Goal: Task Accomplishment & Management: Manage account settings

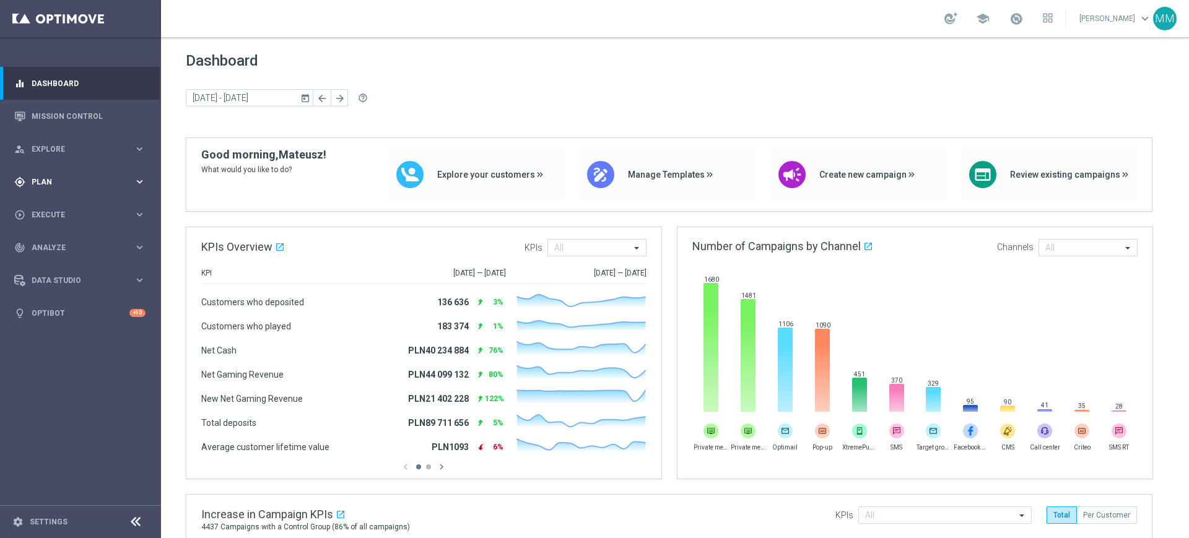
click at [93, 189] on div "gps_fixed Plan keyboard_arrow_right" at bounding box center [80, 181] width 160 height 33
click at [58, 249] on button "Templates keyboard_arrow_right" at bounding box center [89, 245] width 114 height 10
click at [1005, 19] on div "school" at bounding box center [999, 18] width 108 height 21
click at [1018, 17] on span at bounding box center [1017, 19] width 14 height 14
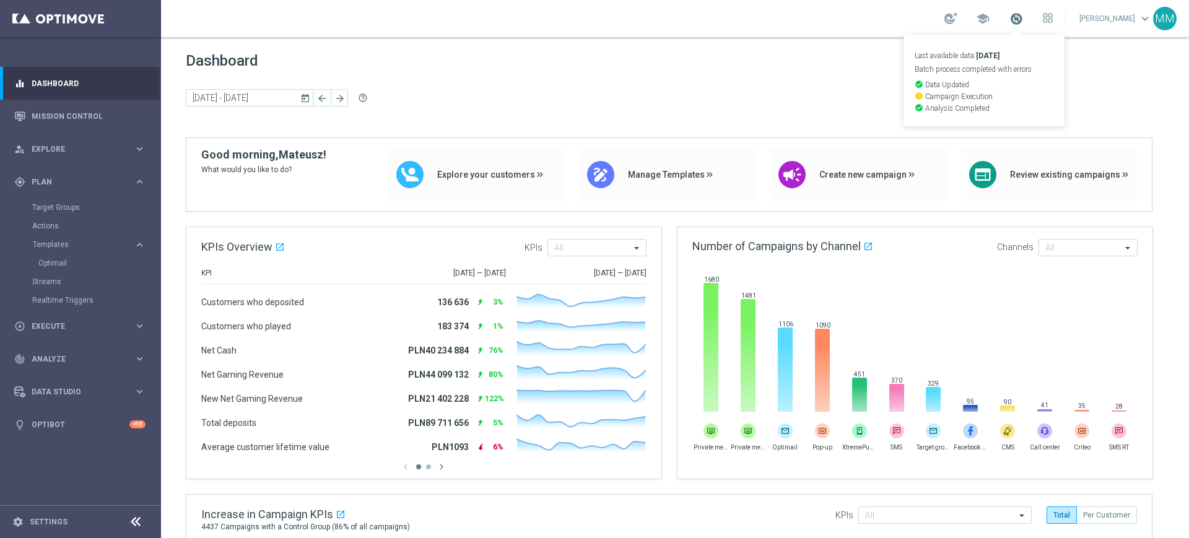
click at [1018, 17] on span at bounding box center [1017, 19] width 14 height 14
click at [1014, 23] on span at bounding box center [1017, 19] width 14 height 14
click at [1148, 19] on span "keyboard_arrow_down" at bounding box center [1146, 19] width 14 height 14
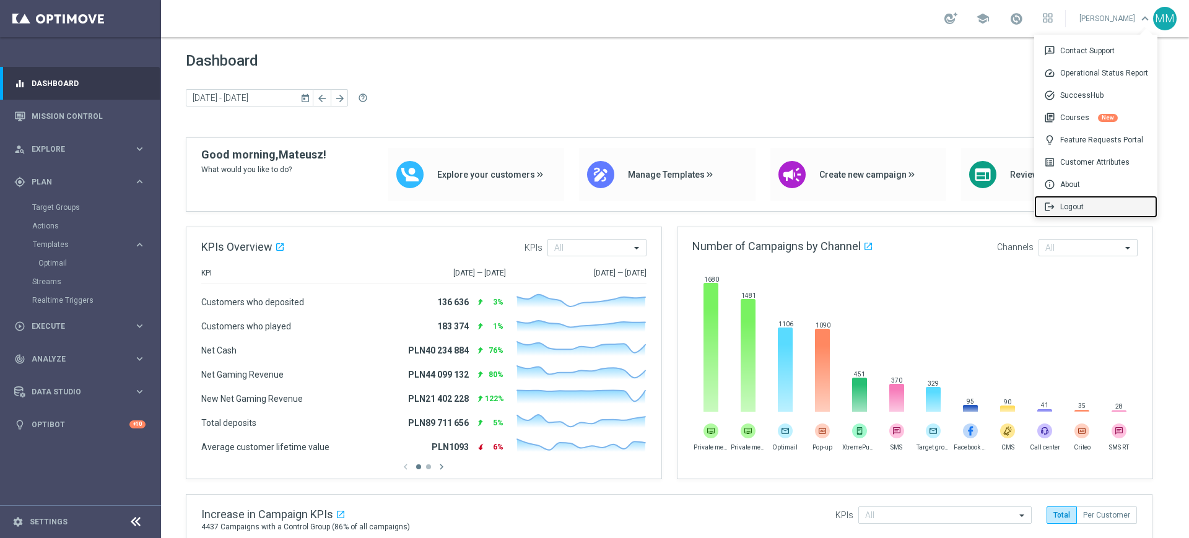
click at [1078, 211] on div "logout Logout" at bounding box center [1096, 207] width 123 height 22
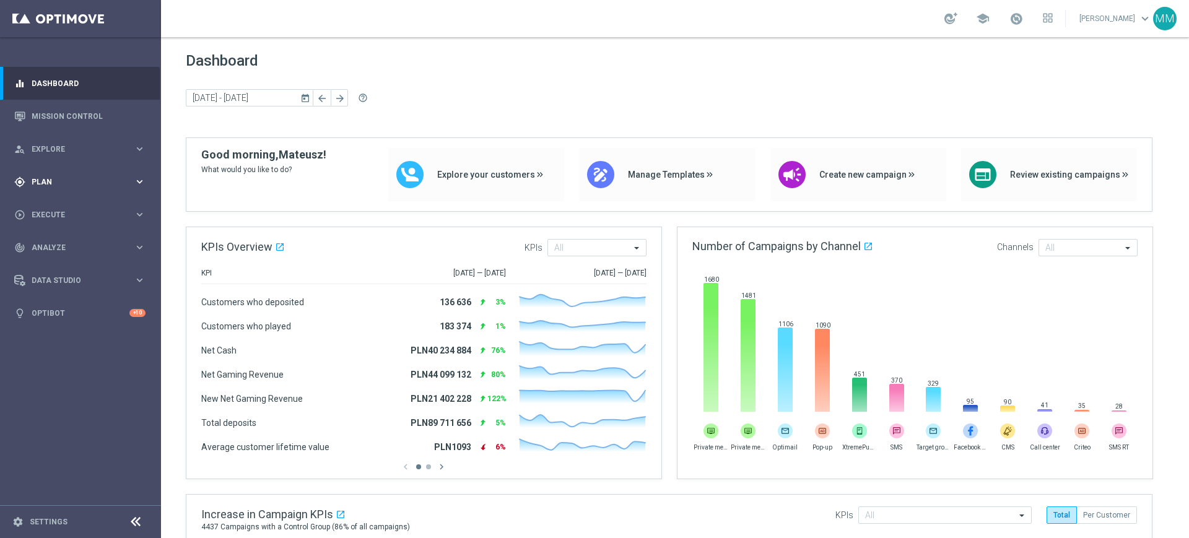
click at [45, 182] on span "Plan" at bounding box center [83, 181] width 102 height 7
click at [55, 209] on link "Target Groups" at bounding box center [80, 208] width 97 height 10
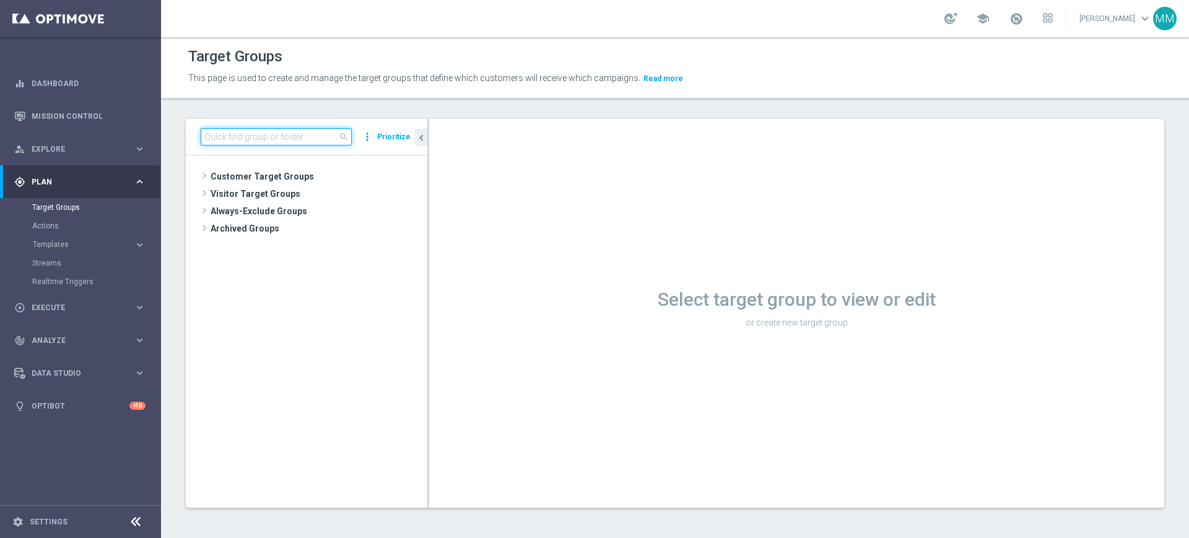
click at [332, 134] on input at bounding box center [276, 136] width 151 height 17
paste input "A_LOW-HIGH_TARGET_ZBR_UFC_100DO50_101025"
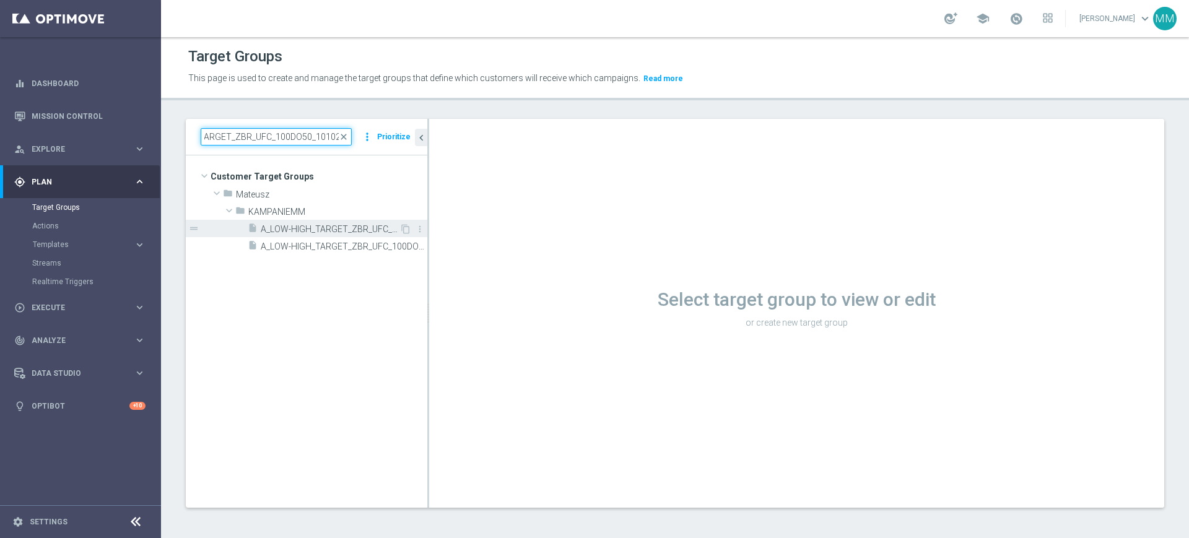
type input "A_LOW-HIGH_TARGET_ZBR_UFC_100DO50_101025"
click at [305, 232] on span "A_LOW-HIGH_TARGET_ZBR_UFC_100DO50_101025" at bounding box center [330, 229] width 139 height 11
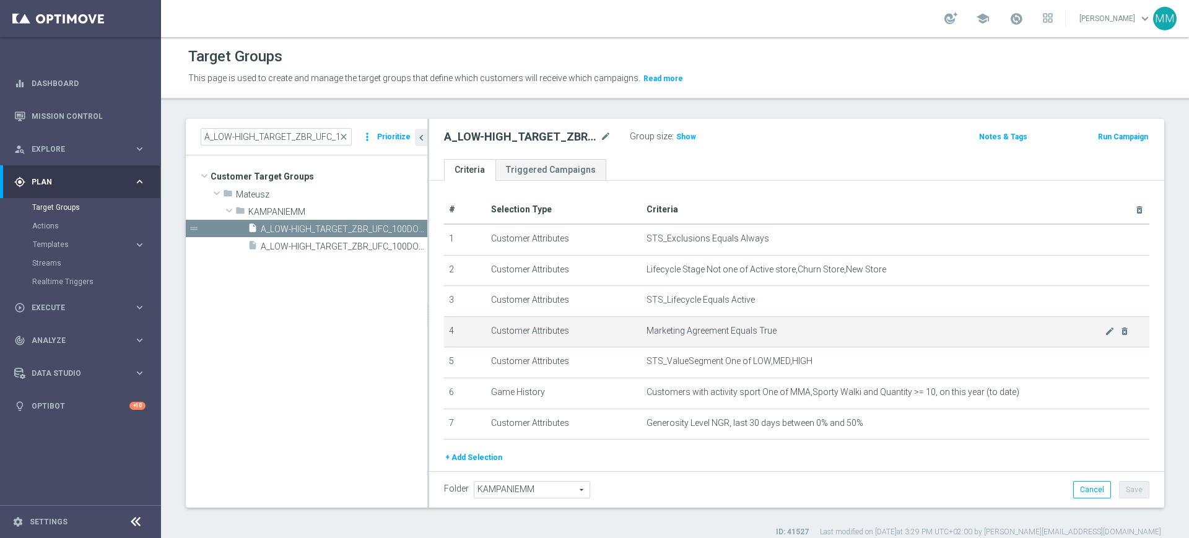
scroll to position [42, 0]
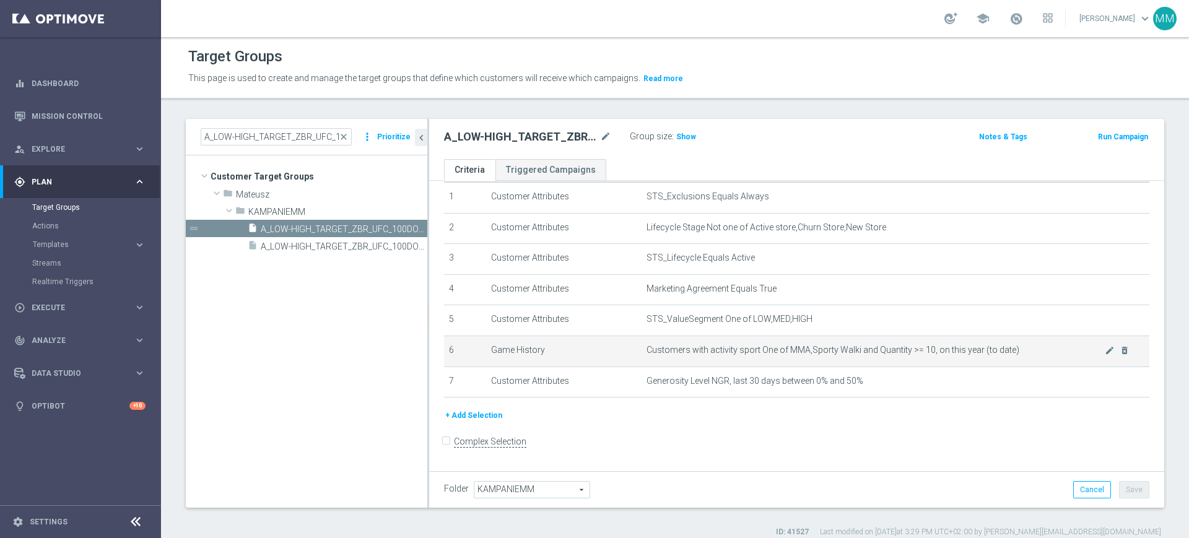
click at [753, 352] on span "Customers with activity sport One of MMA,Sporty Walki and Quantity >= 10, on th…" at bounding box center [876, 350] width 458 height 11
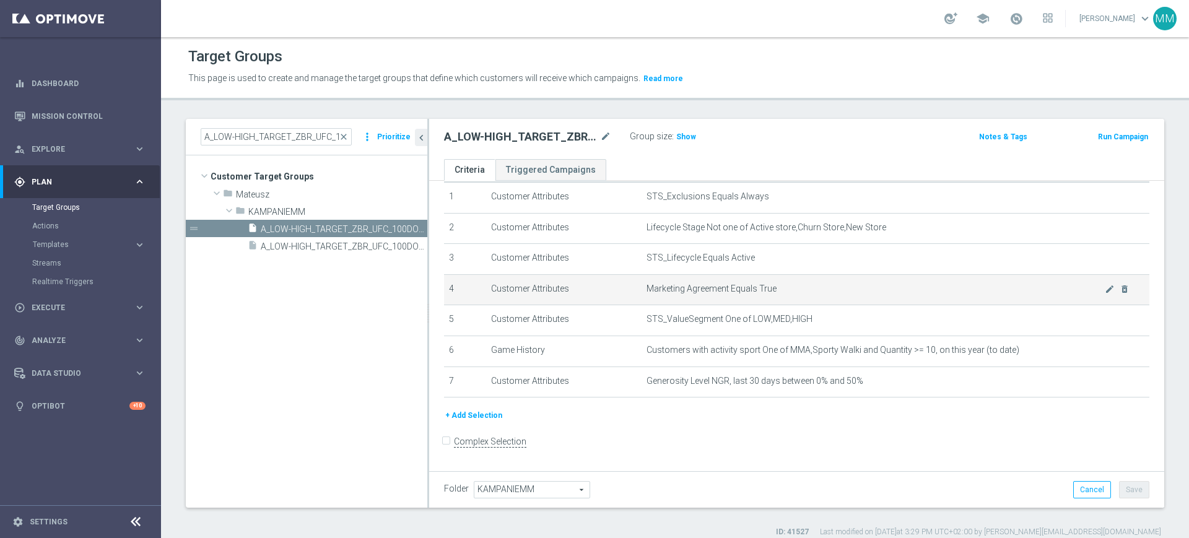
click at [751, 286] on span "Marketing Agreement Equals True" at bounding box center [876, 289] width 458 height 11
click at [725, 276] on td "Marketing Agreement Equals True mode_edit delete_forever" at bounding box center [896, 289] width 508 height 31
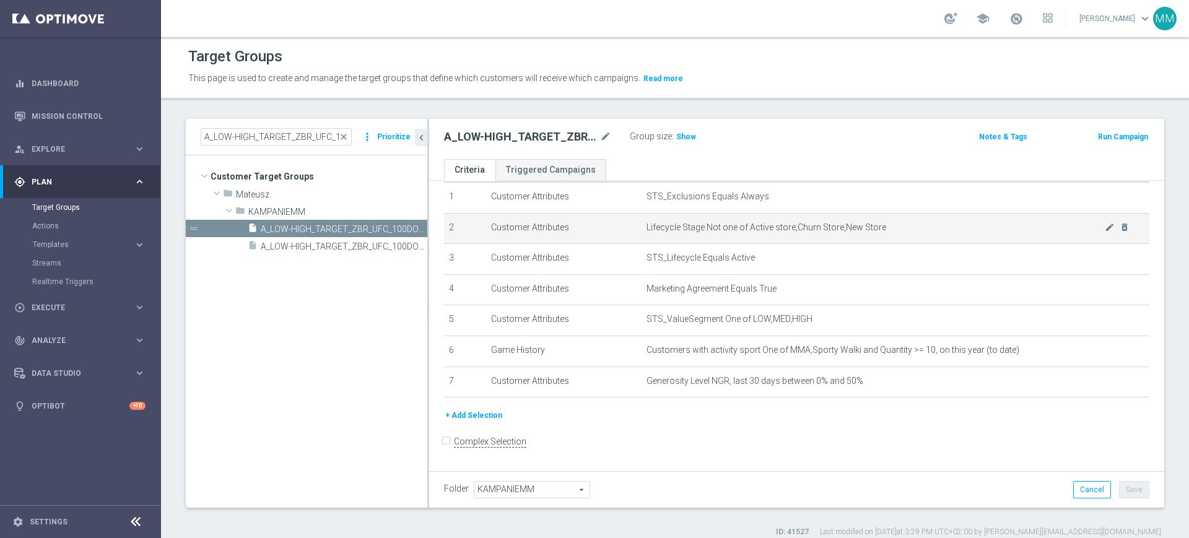
click at [717, 242] on td "Lifecycle Stage Not one of Active store,Churn Store,New Store mode_edit delete_…" at bounding box center [896, 228] width 508 height 31
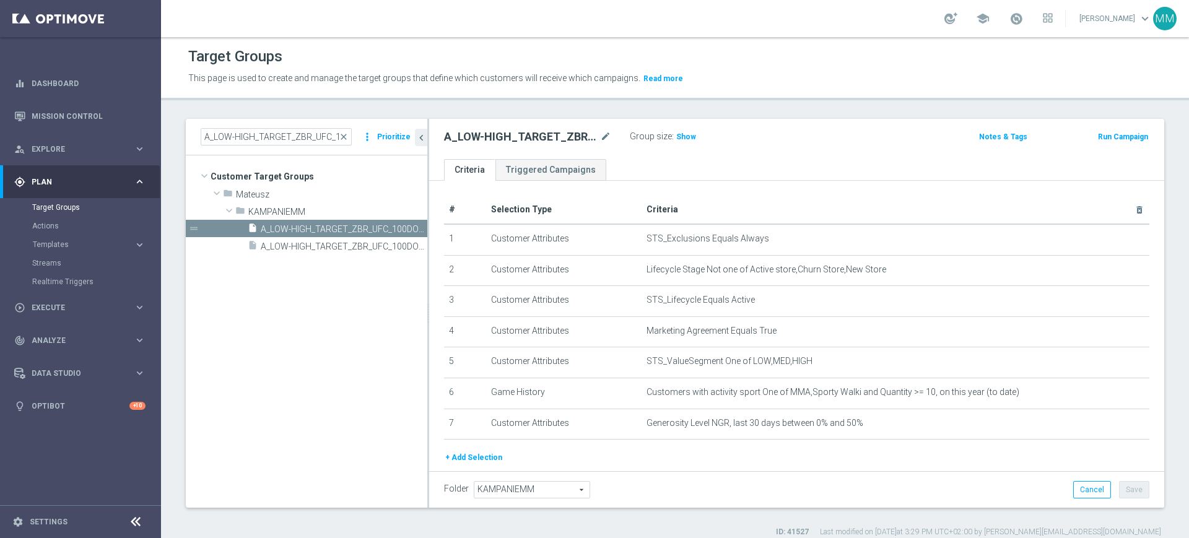
click at [684, 138] on span "Show" at bounding box center [686, 137] width 20 height 9
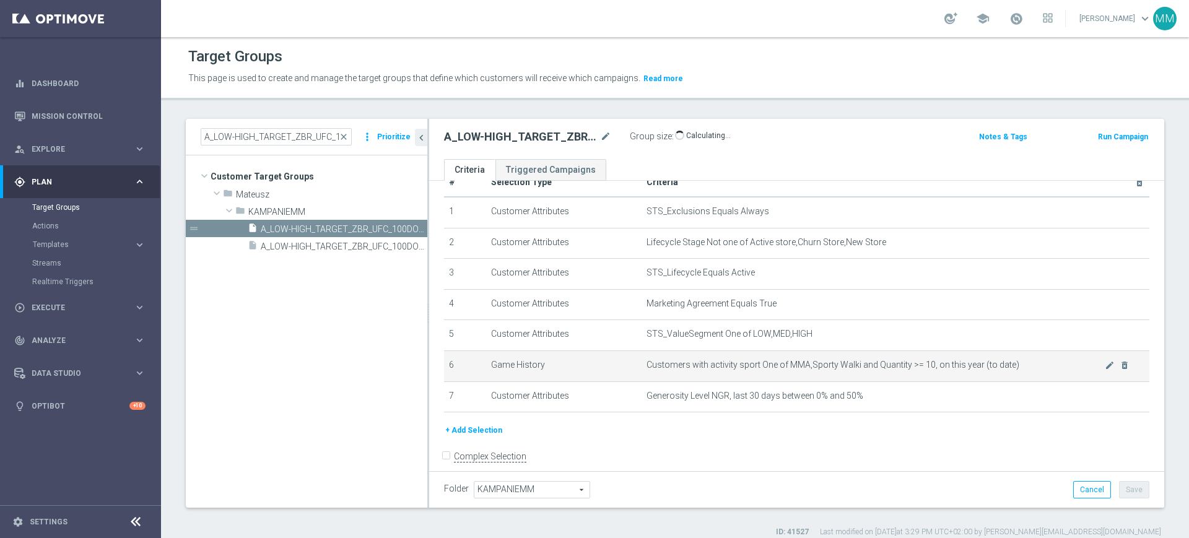
scroll to position [42, 0]
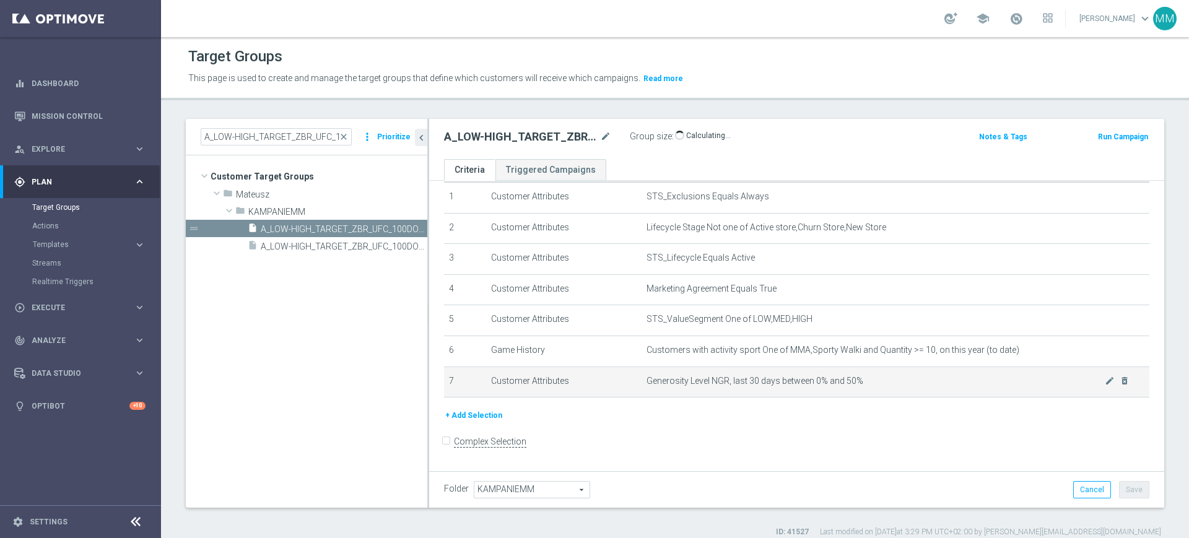
click at [748, 385] on span "Generosity Level NGR, last 30 days between 0% and 50%" at bounding box center [876, 381] width 458 height 11
click at [746, 383] on span "Generosity Level NGR, last 30 days between 0% and 50%" at bounding box center [876, 381] width 458 height 11
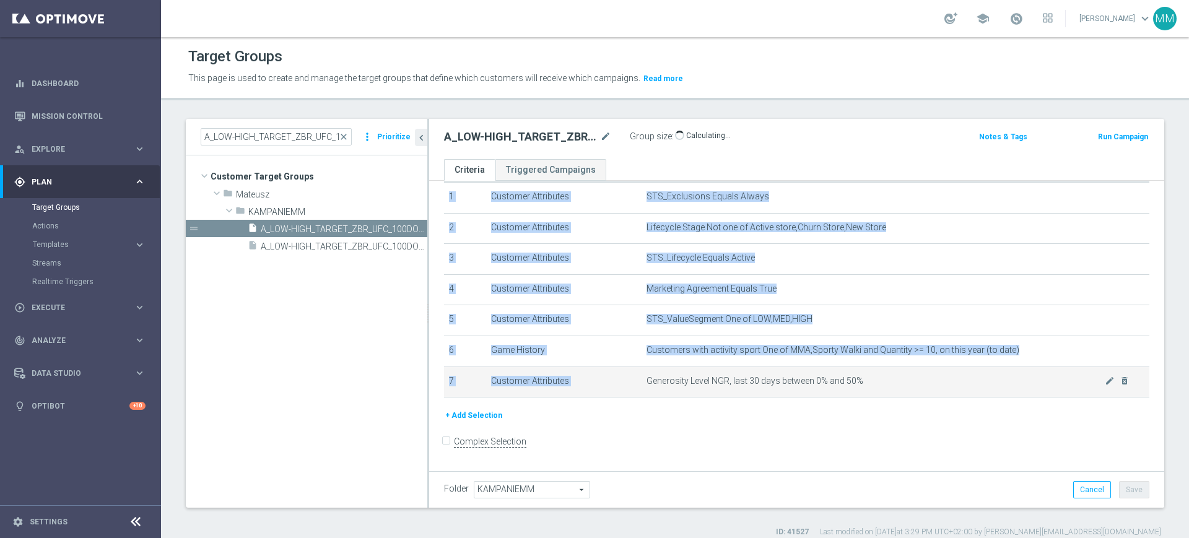
click at [746, 383] on span "Generosity Level NGR, last 30 days between 0% and 50%" at bounding box center [876, 381] width 458 height 11
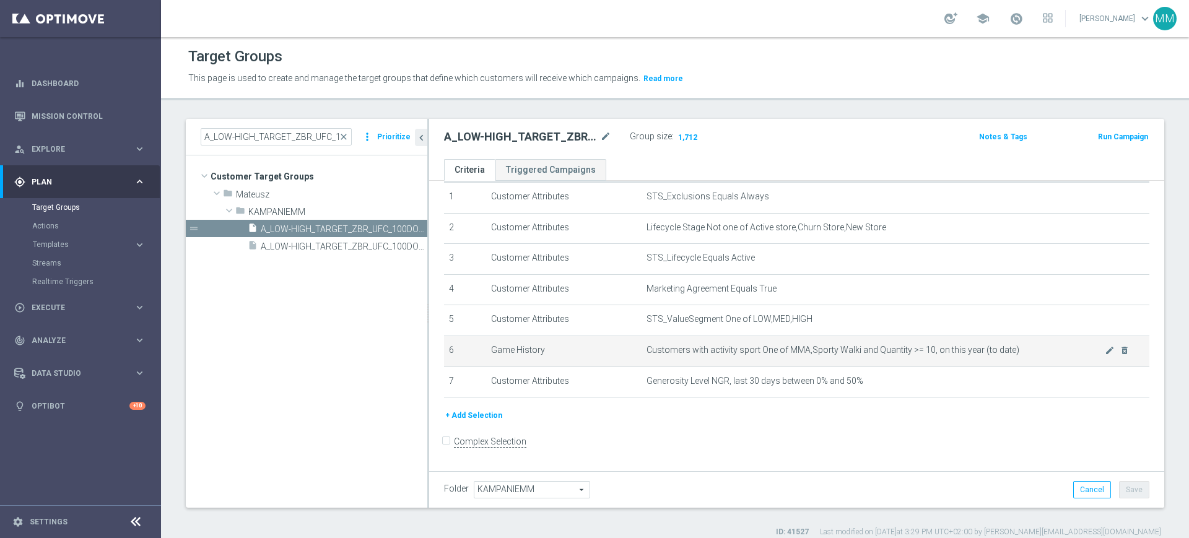
click at [740, 344] on td "Customers with activity sport One of MMA,Sporty Walki and Quantity >= 10, on th…" at bounding box center [896, 351] width 508 height 31
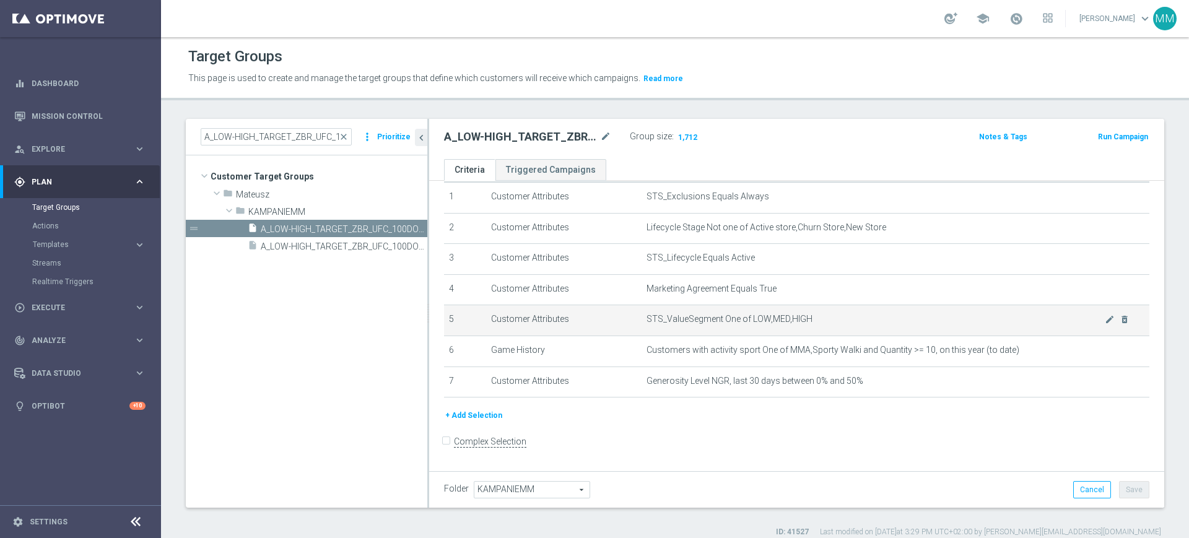
click at [711, 319] on span "STS_ValueSegment One of LOW,MED,HIGH" at bounding box center [876, 319] width 458 height 11
click at [711, 318] on span "STS_ValueSegment One of LOW,MED,HIGH" at bounding box center [876, 319] width 458 height 11
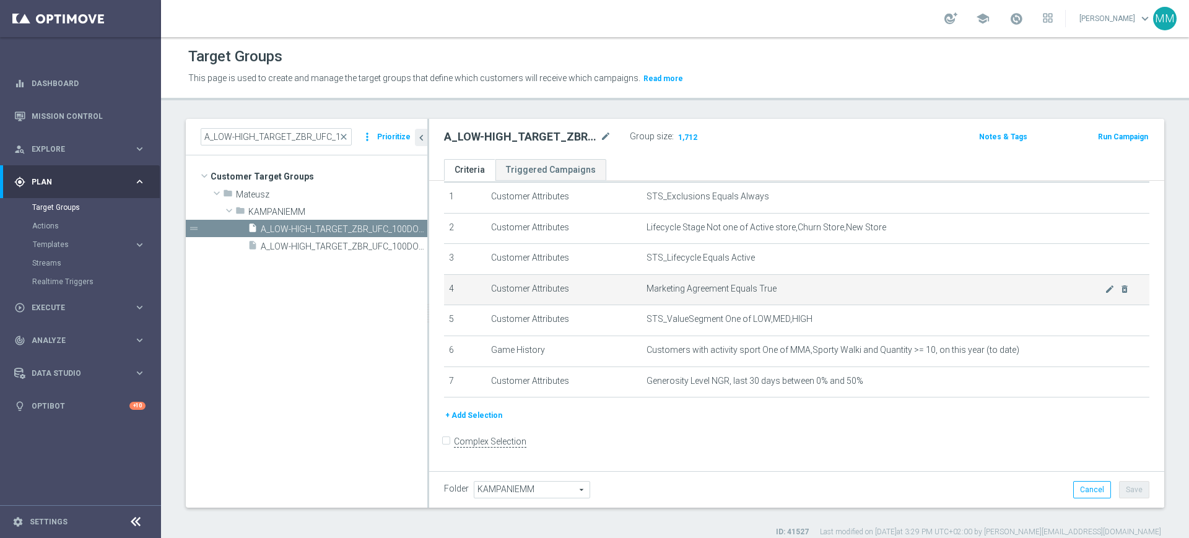
click at [707, 292] on span "Marketing Agreement Equals True" at bounding box center [876, 289] width 458 height 11
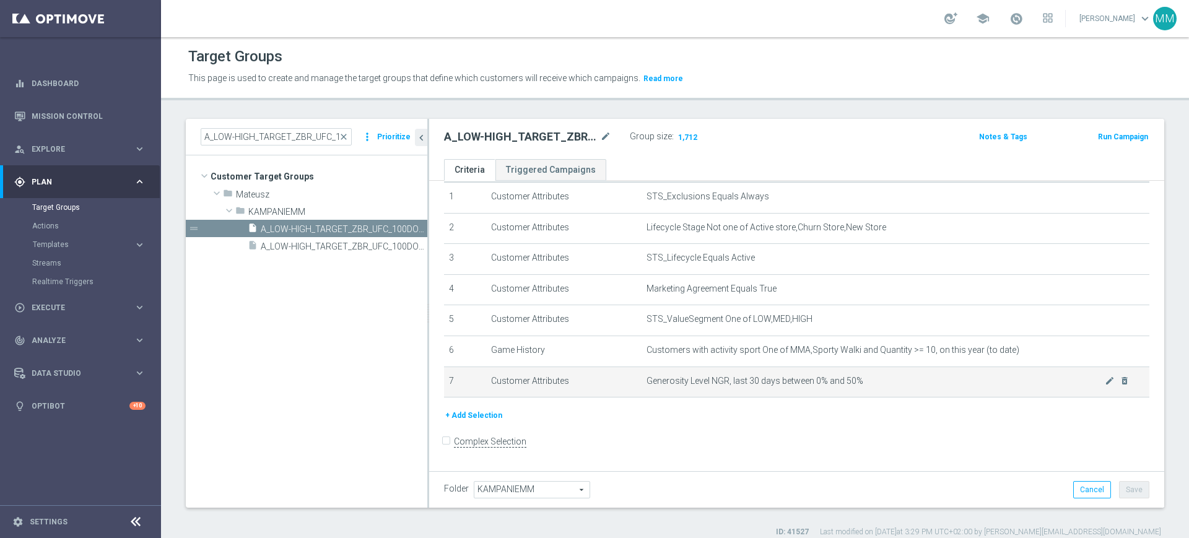
click at [730, 391] on td "Generosity Level NGR, last 30 days between 0% and 50% mode_edit delete_forever" at bounding box center [896, 382] width 508 height 31
click at [554, 130] on h2 "A_LOW-HIGH_TARGET_ZBR_UFC_100DO50_101025" at bounding box center [521, 136] width 154 height 15
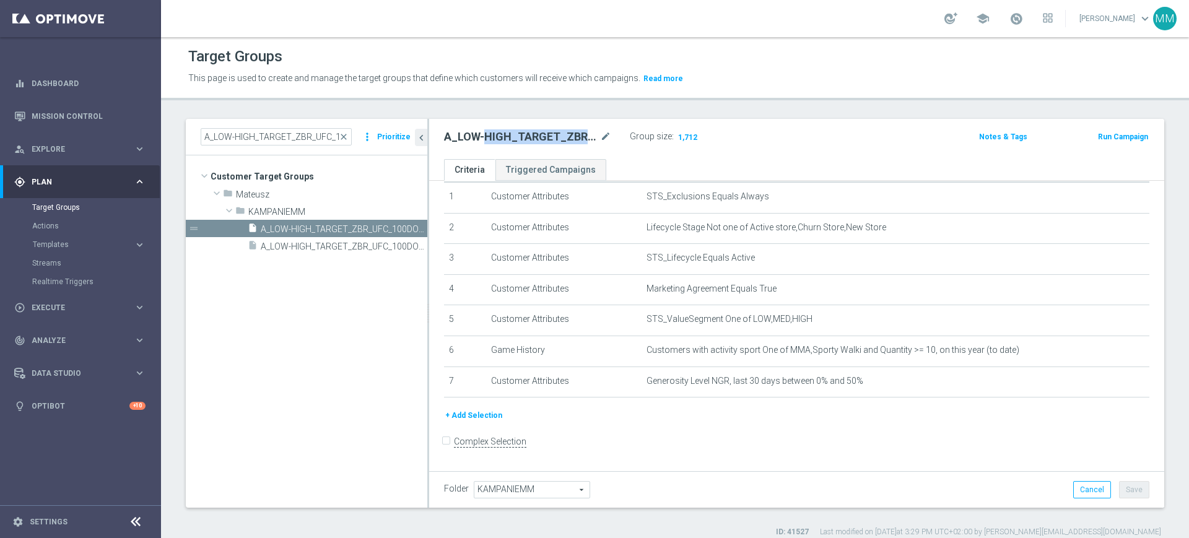
click at [554, 130] on h2 "A_LOW-HIGH_TARGET_ZBR_UFC_100DO50_101025" at bounding box center [521, 136] width 154 height 15
copy div "A_LOW-HIGH_TARGET_ZBR_UFC_100DO50_101025"
click at [1131, 141] on button "Run Campaign" at bounding box center [1123, 137] width 53 height 14
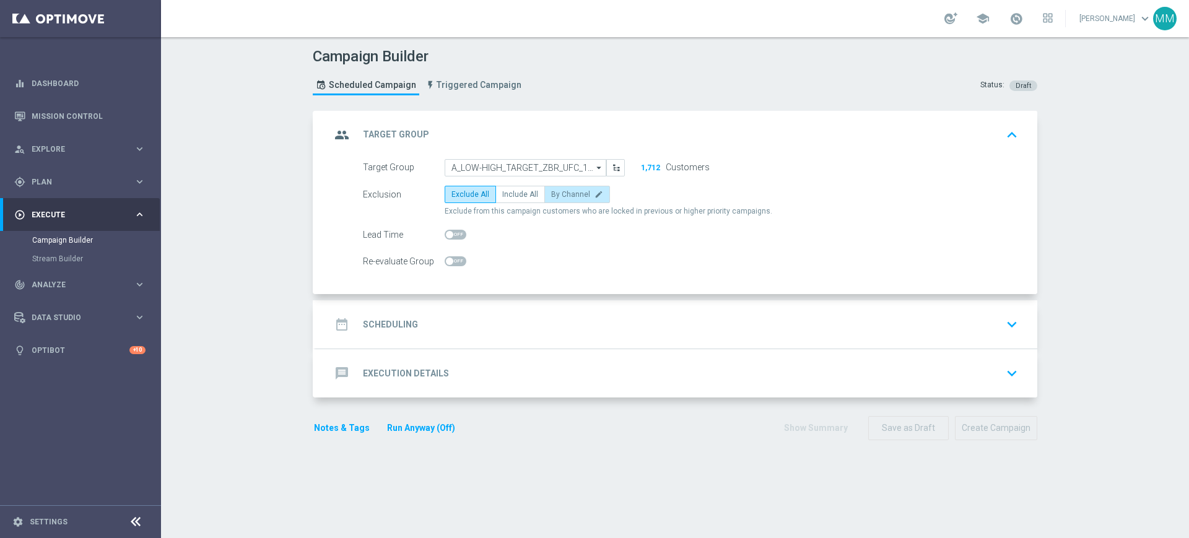
click at [548, 199] on label "By Channel edit" at bounding box center [578, 194] width 66 height 17
click at [551, 199] on input "By Channel edit" at bounding box center [555, 197] width 8 height 8
radio input "true"
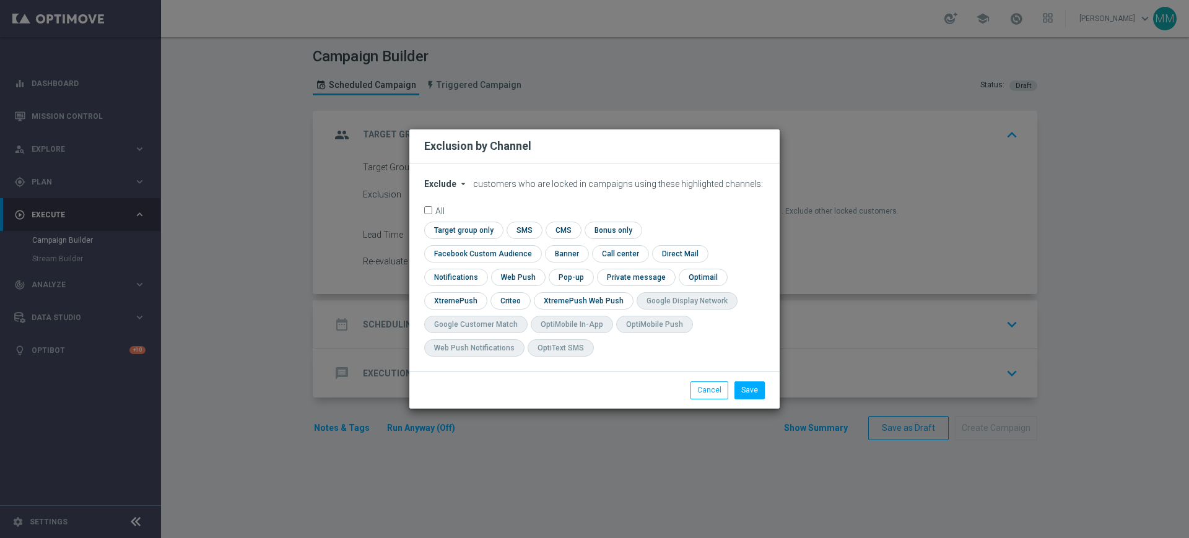
click at [455, 207] on form "Exclude arrow_drop_down × Exclude customers who are locked in campaigns using t…" at bounding box center [594, 271] width 341 height 184
click at [451, 189] on span "Exclude" at bounding box center [440, 184] width 32 height 10
click at [0, 0] on span "Include" at bounding box center [0, 0] width 0 height 0
click at [470, 238] on input "checkbox" at bounding box center [462, 230] width 76 height 17
checkbox input "true"
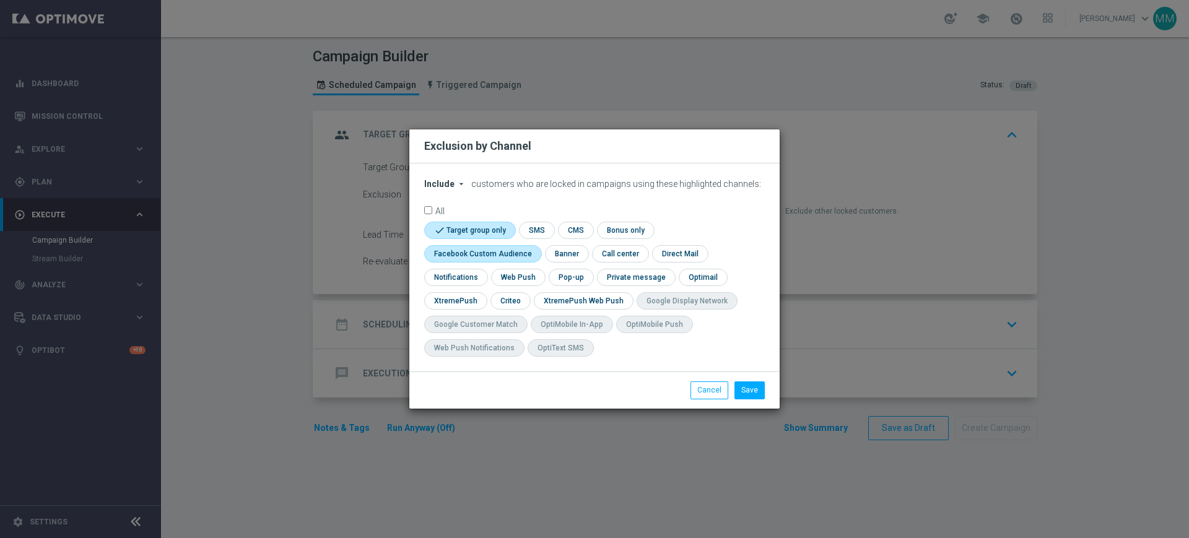
click at [481, 257] on input "checkbox" at bounding box center [480, 253] width 112 height 17
checkbox input "true"
click at [507, 307] on input "checkbox" at bounding box center [510, 300] width 38 height 17
checkbox input "true"
click at [756, 393] on button "Save" at bounding box center [750, 390] width 30 height 17
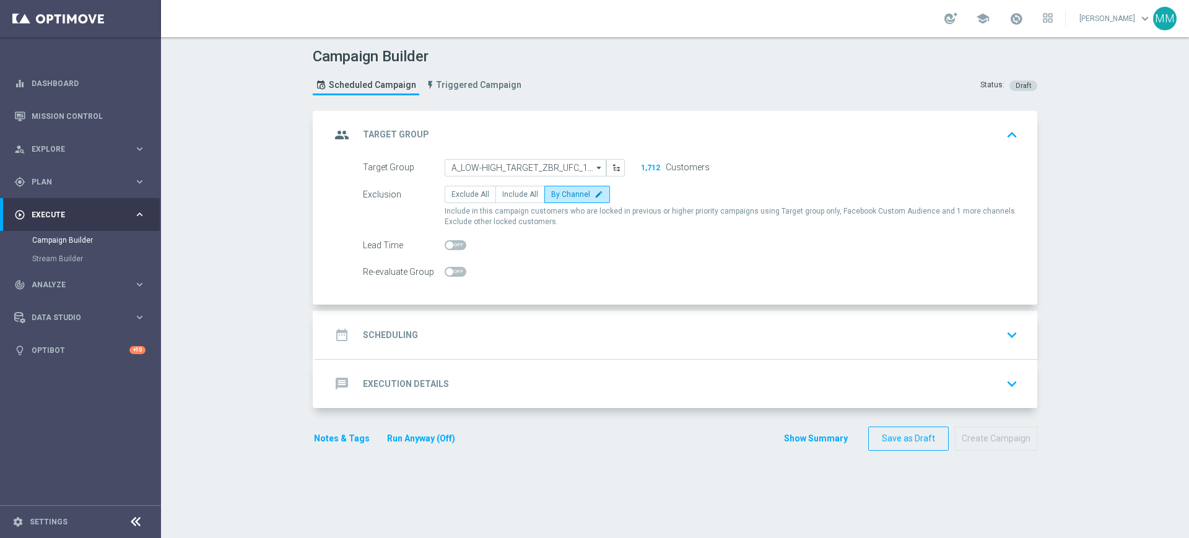
click at [435, 346] on div "date_range Scheduling keyboard_arrow_down" at bounding box center [677, 335] width 692 height 24
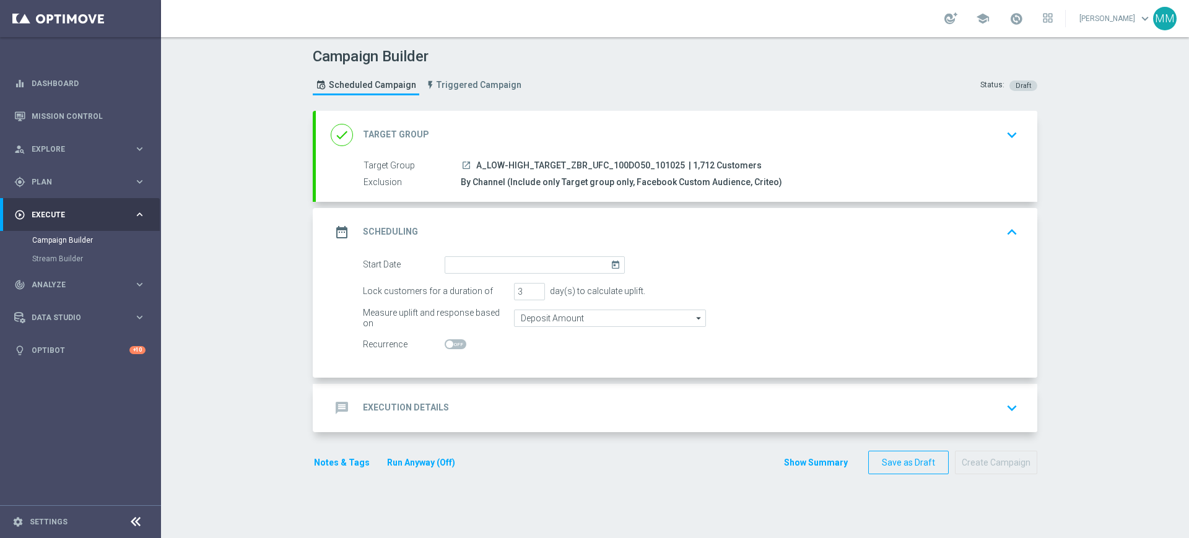
click at [492, 126] on div "done Target Group keyboard_arrow_down" at bounding box center [677, 135] width 692 height 24
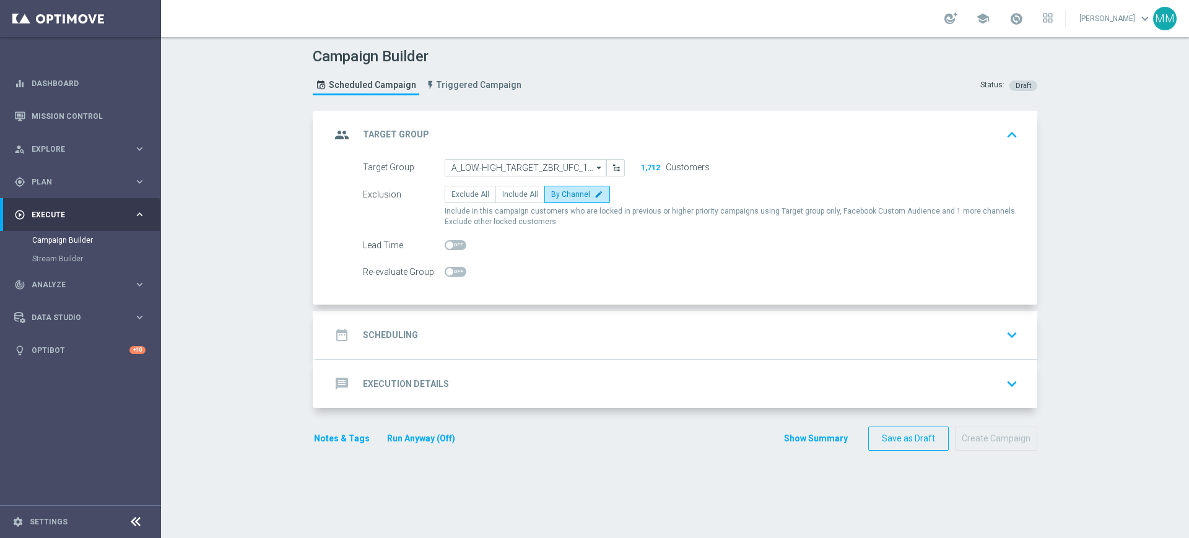
click at [458, 274] on span at bounding box center [456, 272] width 22 height 10
click at [458, 274] on input "checkbox" at bounding box center [456, 272] width 22 height 10
click at [457, 316] on div "date_range Scheduling keyboard_arrow_down" at bounding box center [677, 335] width 722 height 48
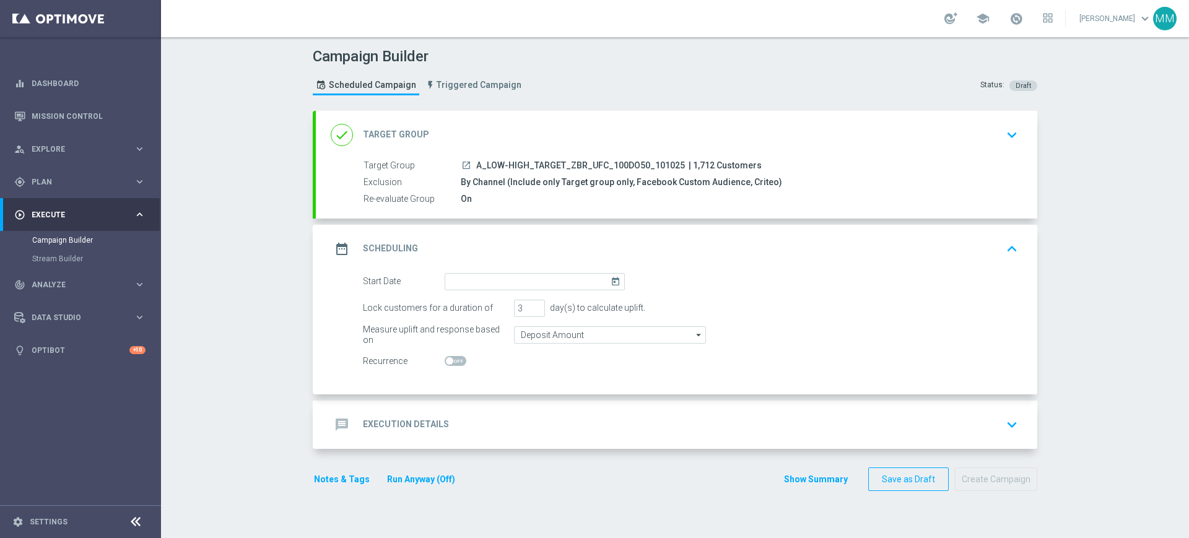
click at [484, 128] on div "done Target Group keyboard_arrow_down" at bounding box center [677, 135] width 692 height 24
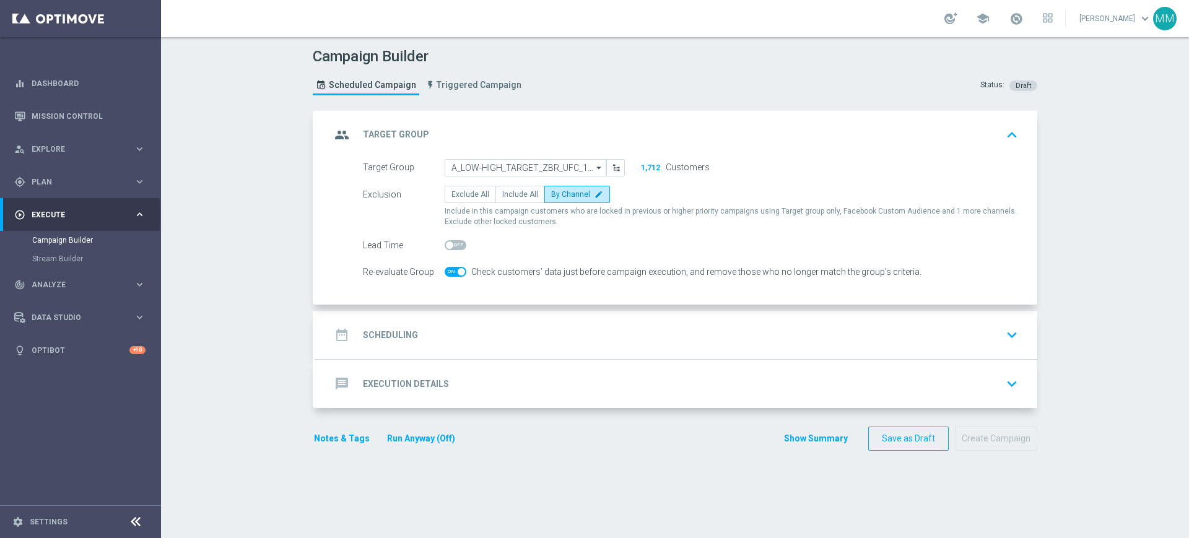
click at [445, 272] on span at bounding box center [456, 272] width 22 height 10
click at [445, 272] on input "checkbox" at bounding box center [456, 272] width 22 height 10
checkbox input "false"
click at [453, 312] on div "date_range Scheduling keyboard_arrow_down" at bounding box center [677, 335] width 722 height 48
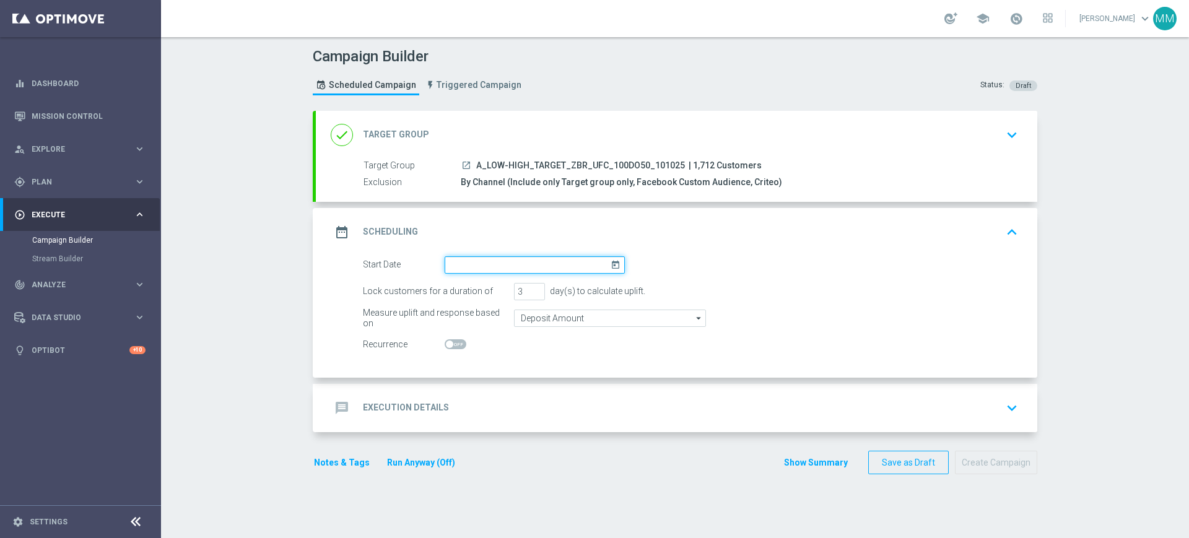
click at [480, 268] on input at bounding box center [535, 264] width 180 height 17
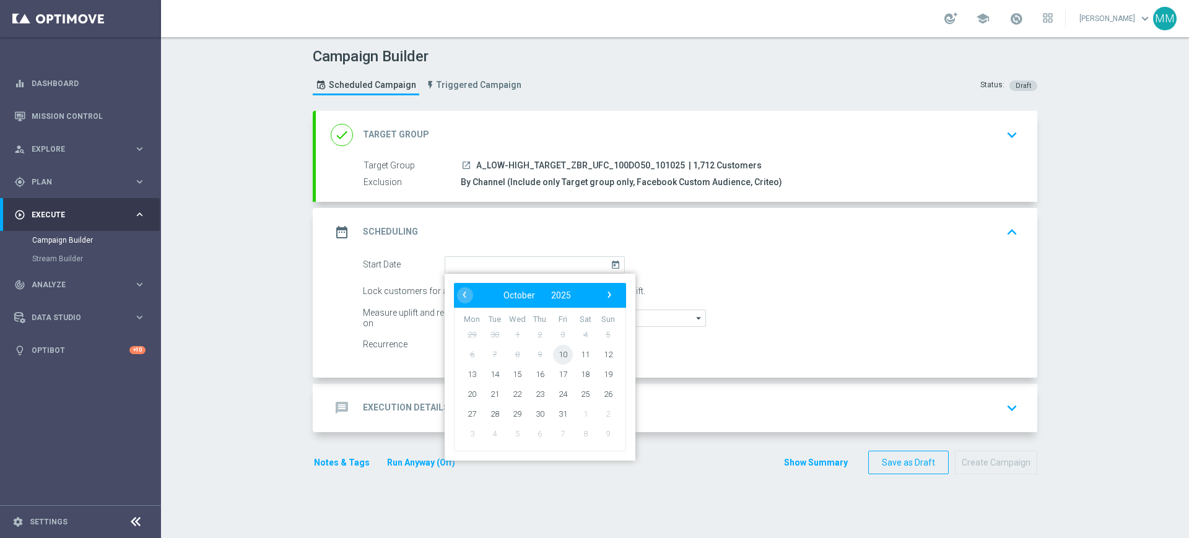
click at [556, 352] on span "10" at bounding box center [563, 354] width 20 height 20
type input "10 Oct 2025"
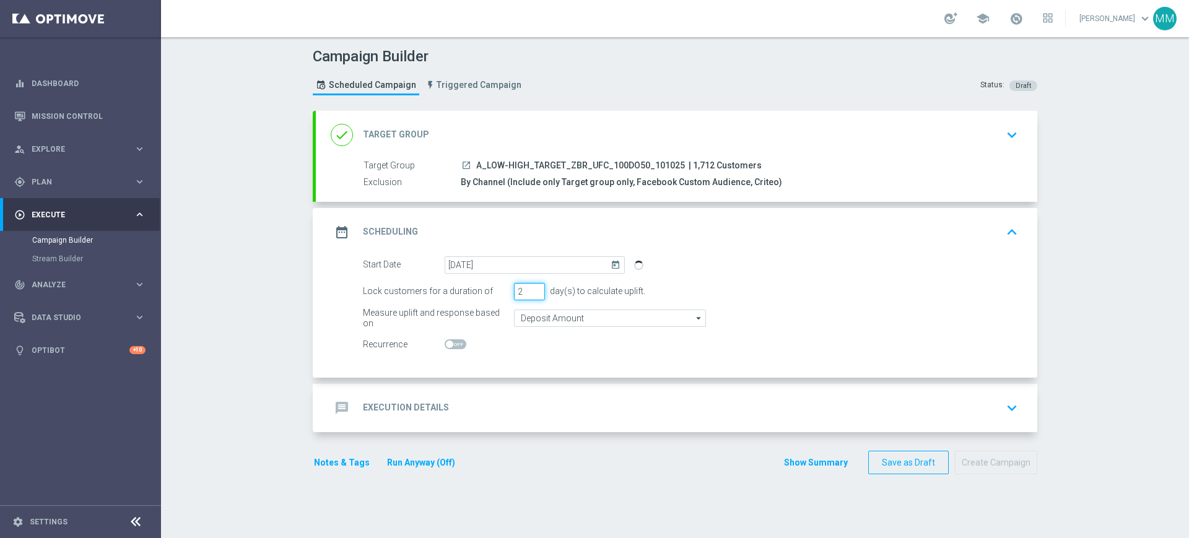
click at [528, 295] on input "2" at bounding box center [529, 291] width 31 height 17
type input "1"
click at [528, 295] on input "1" at bounding box center [529, 291] width 31 height 17
click at [529, 315] on input "Deposit Amount" at bounding box center [610, 318] width 192 height 17
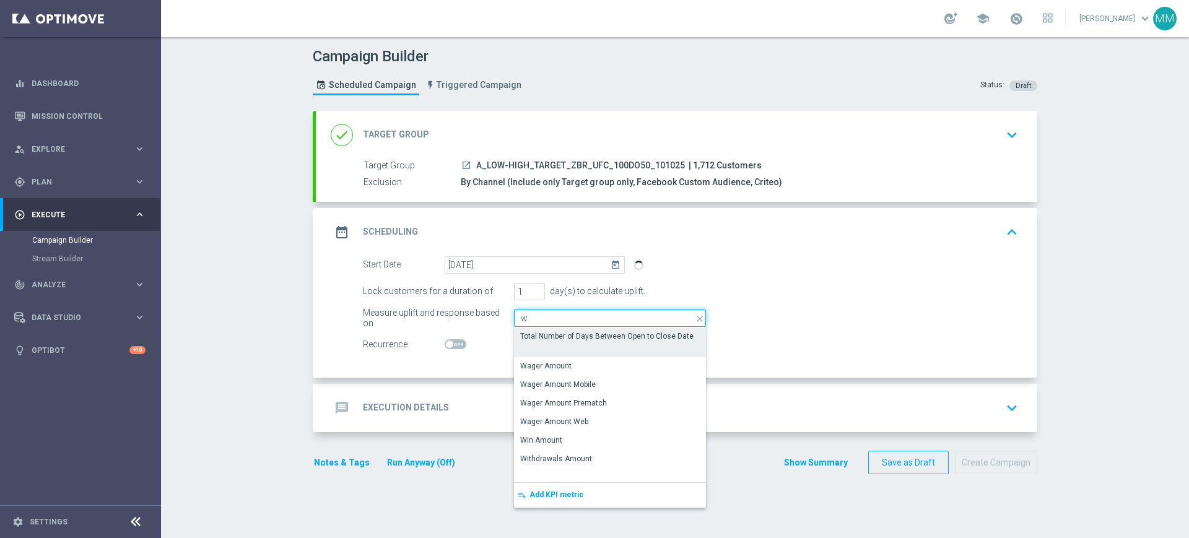
click at [548, 323] on input "w" at bounding box center [610, 318] width 192 height 17
click at [548, 322] on input "w" at bounding box center [610, 318] width 192 height 17
click at [546, 322] on input "w" at bounding box center [610, 318] width 192 height 17
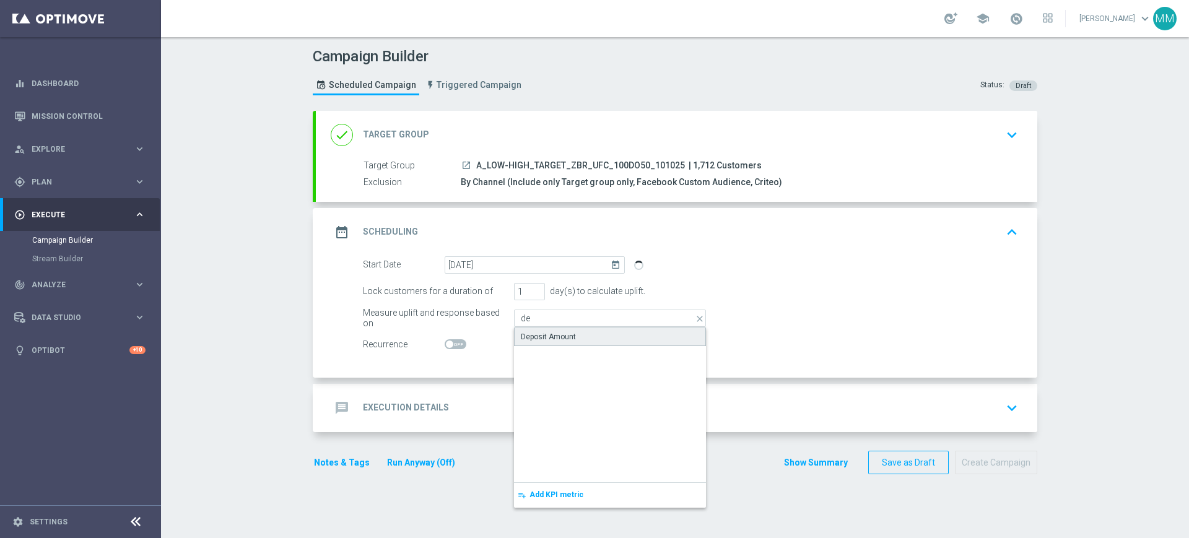
click at [543, 337] on div "Deposit Amount" at bounding box center [548, 336] width 55 height 11
type input "Deposit Amount"
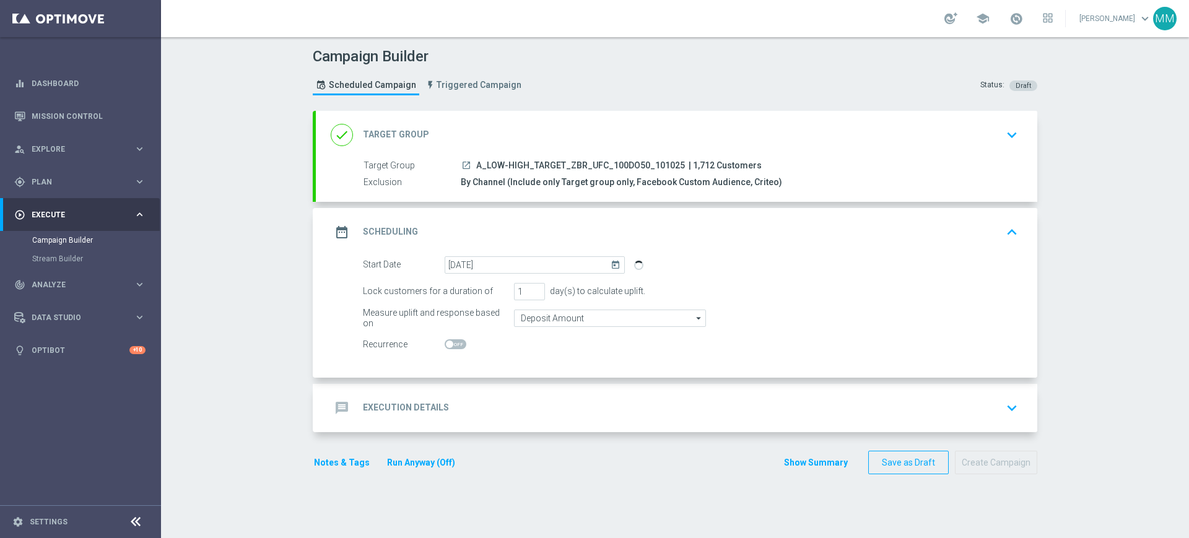
click at [517, 423] on div "message Execution Details keyboard_arrow_down" at bounding box center [677, 408] width 722 height 48
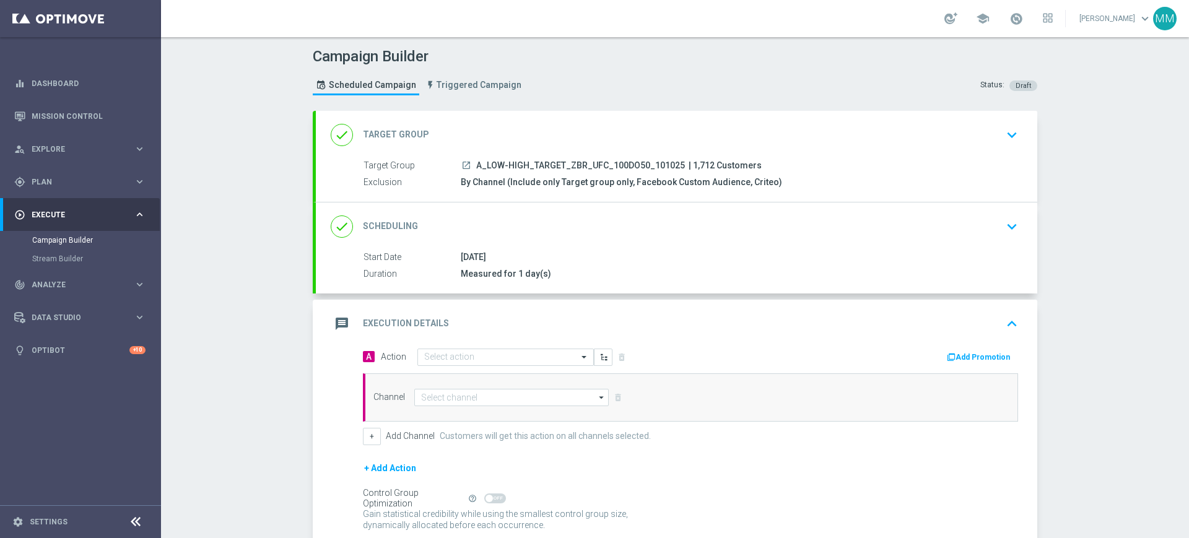
click at [532, 235] on div "done Scheduling keyboard_arrow_down Start Date 10 Oct 2025 Duration Measured fo…" at bounding box center [677, 248] width 722 height 91
click at [536, 234] on div "done Scheduling keyboard_arrow_down" at bounding box center [677, 227] width 692 height 24
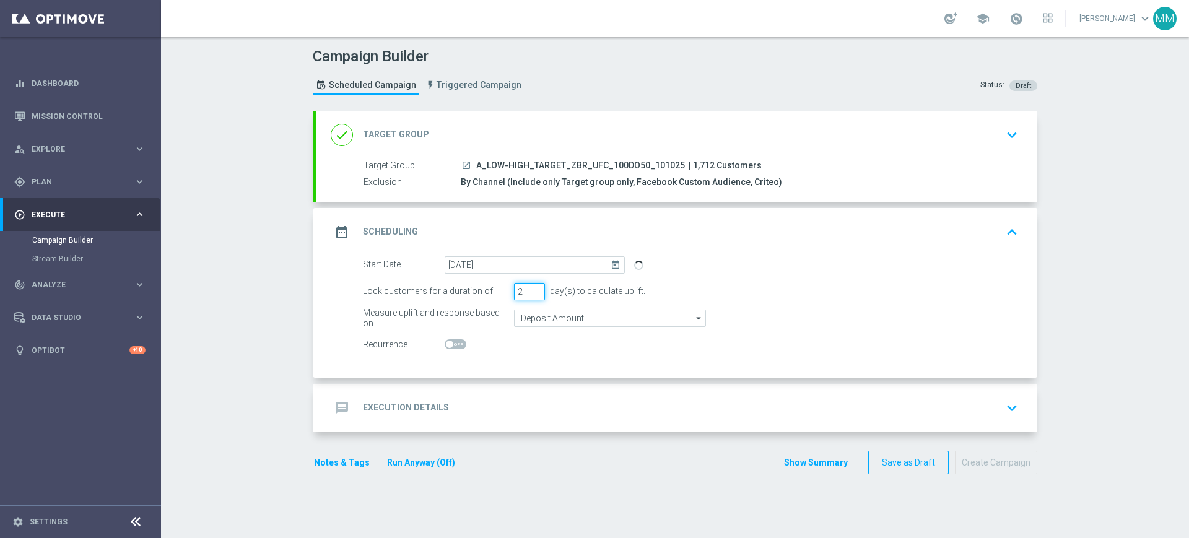
type input "2"
click at [530, 289] on input "2" at bounding box center [529, 291] width 31 height 17
click at [521, 405] on div "message Execution Details keyboard_arrow_down" at bounding box center [677, 408] width 692 height 24
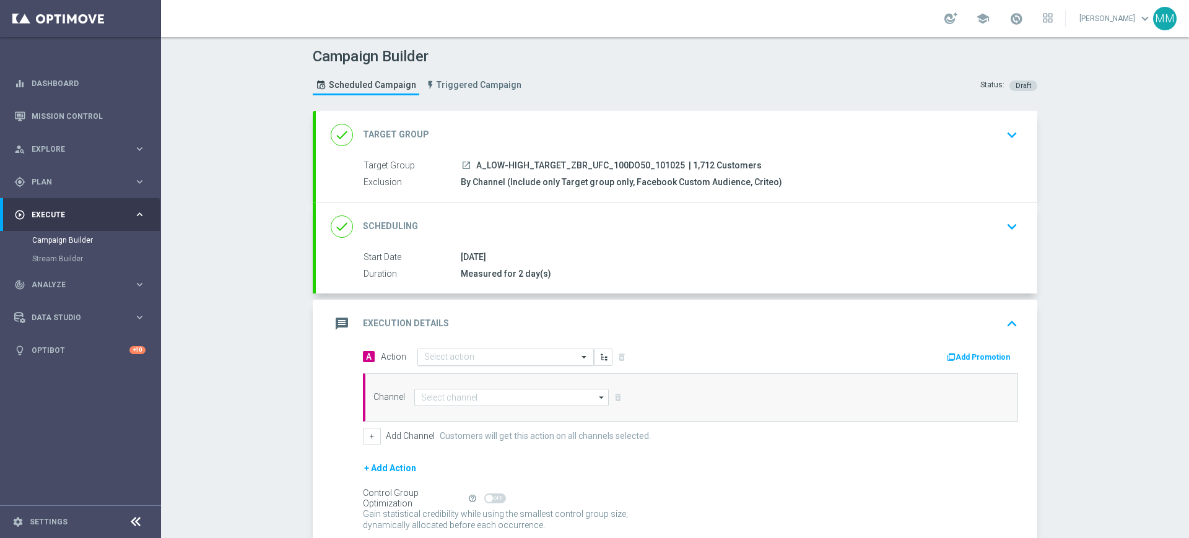
click at [488, 353] on input "text" at bounding box center [493, 357] width 138 height 11
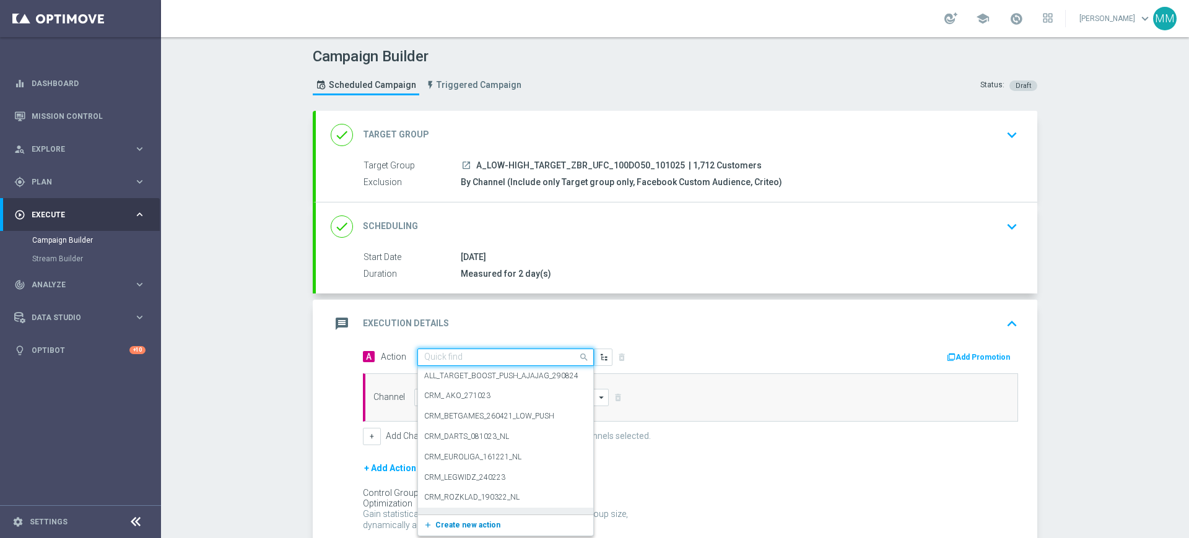
click at [468, 521] on span "Create new action" at bounding box center [467, 525] width 65 height 9
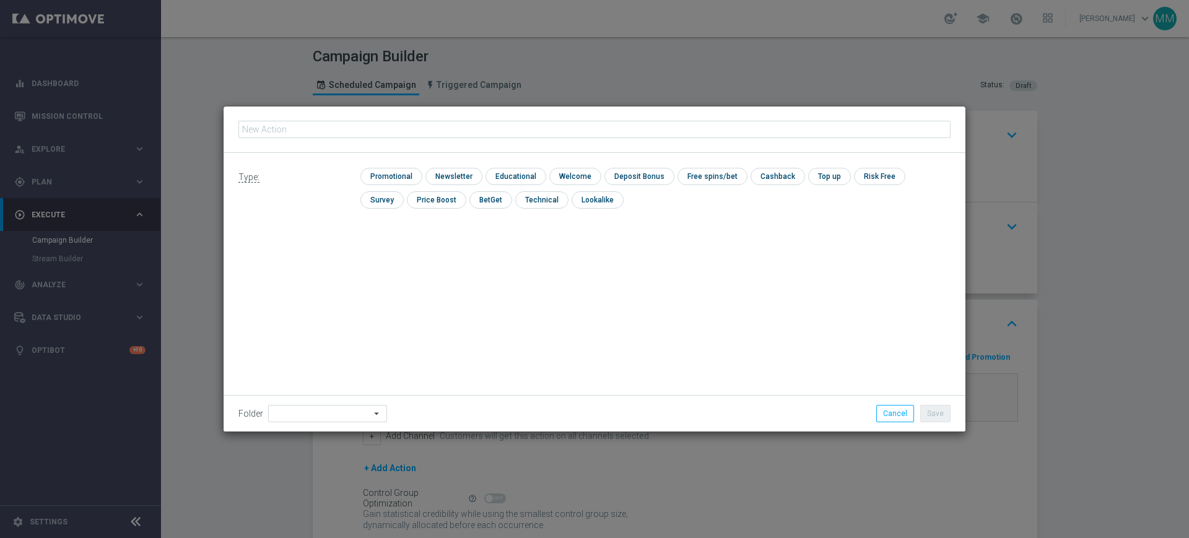
type input "A_LOW-HIGH_TARGET_ZBR_UFC_100DO50_101025"
click at [392, 186] on div "check Promotional check Newsletter check Educational check Welcome check Deposi…" at bounding box center [656, 191] width 590 height 47
click at [392, 174] on input "checkbox" at bounding box center [390, 176] width 59 height 17
checkbox input "true"
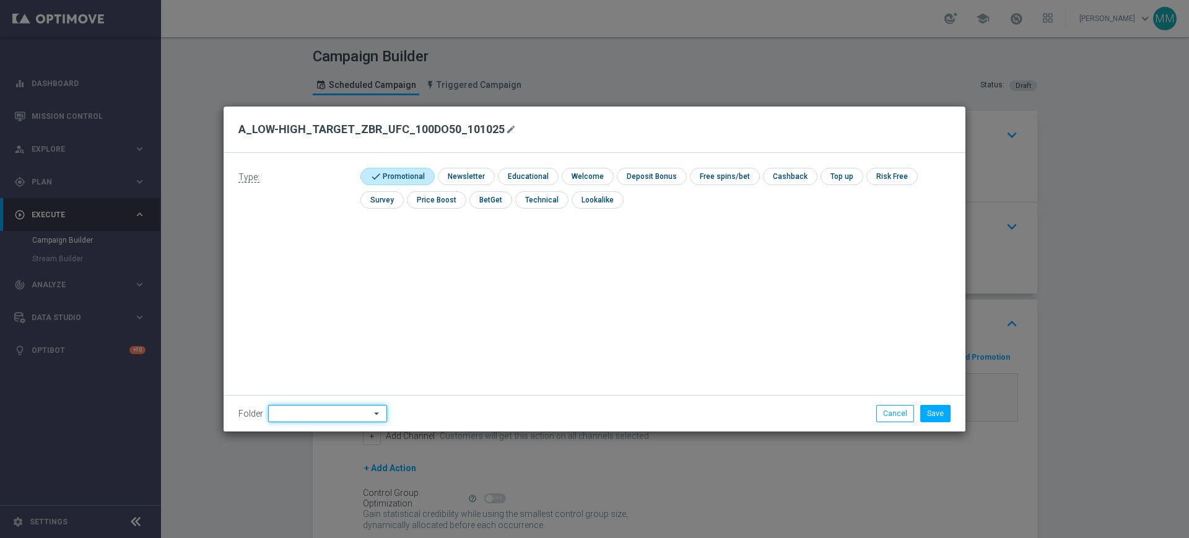
click at [317, 419] on input at bounding box center [327, 413] width 119 height 17
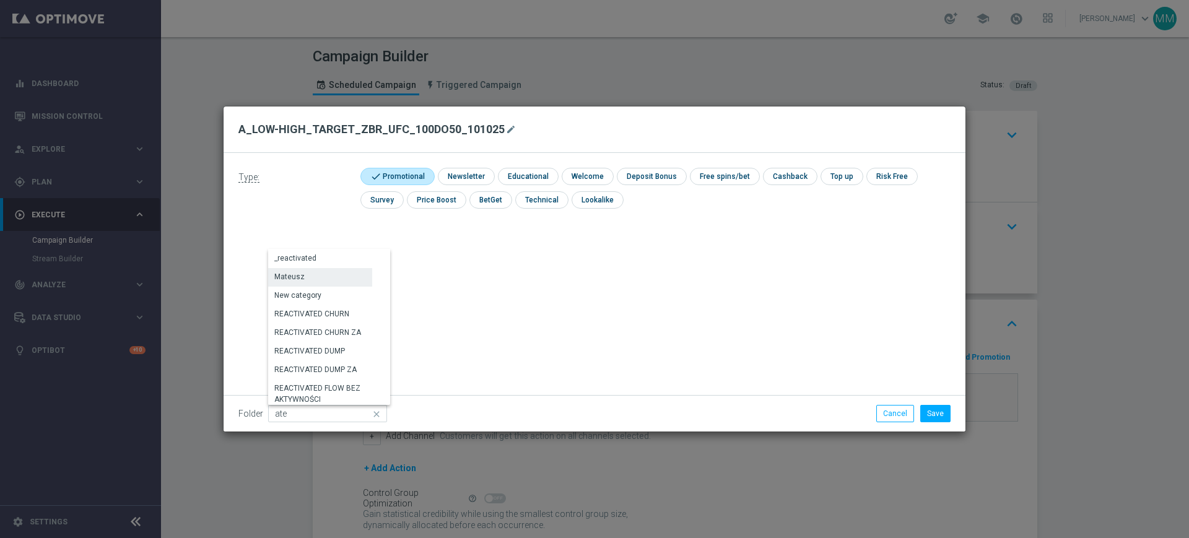
click at [336, 279] on div "Mateusz" at bounding box center [320, 276] width 104 height 17
type input "Mateusz"
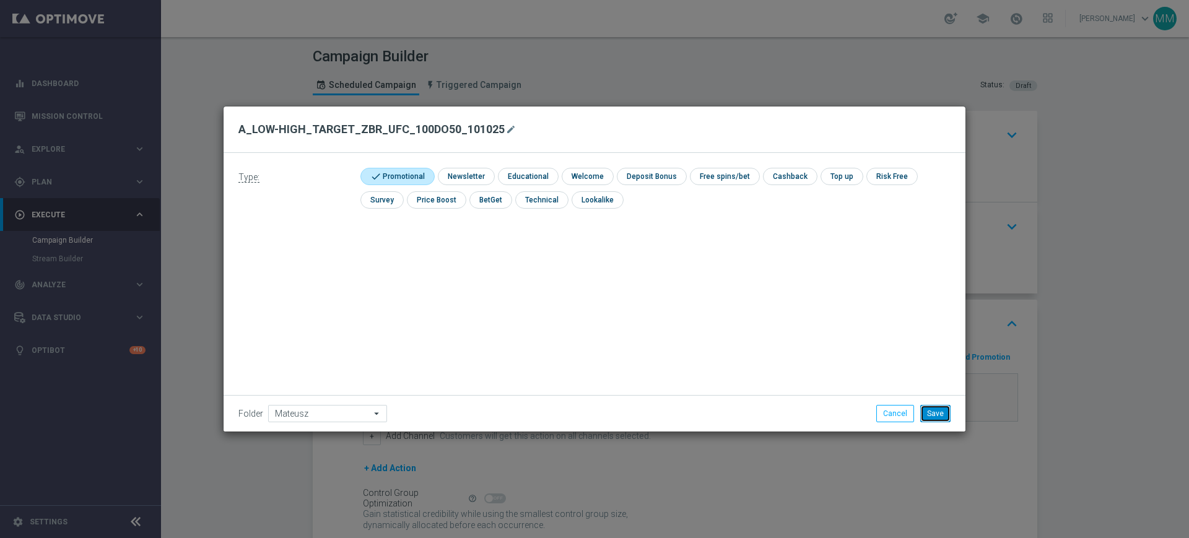
click at [928, 413] on button "Save" at bounding box center [936, 413] width 30 height 17
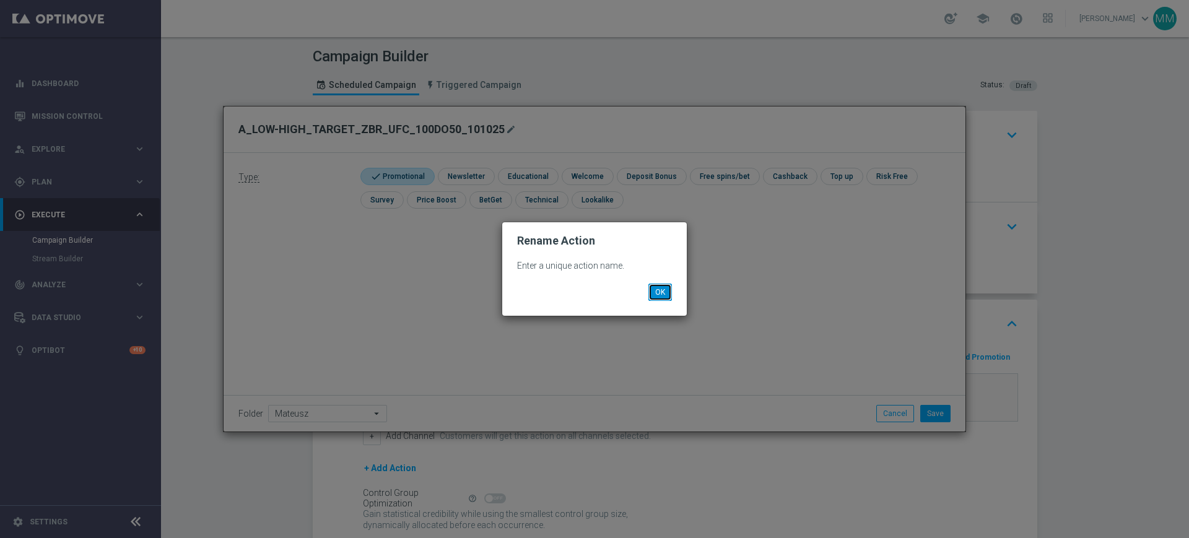
click at [657, 289] on button "OK" at bounding box center [661, 292] width 24 height 17
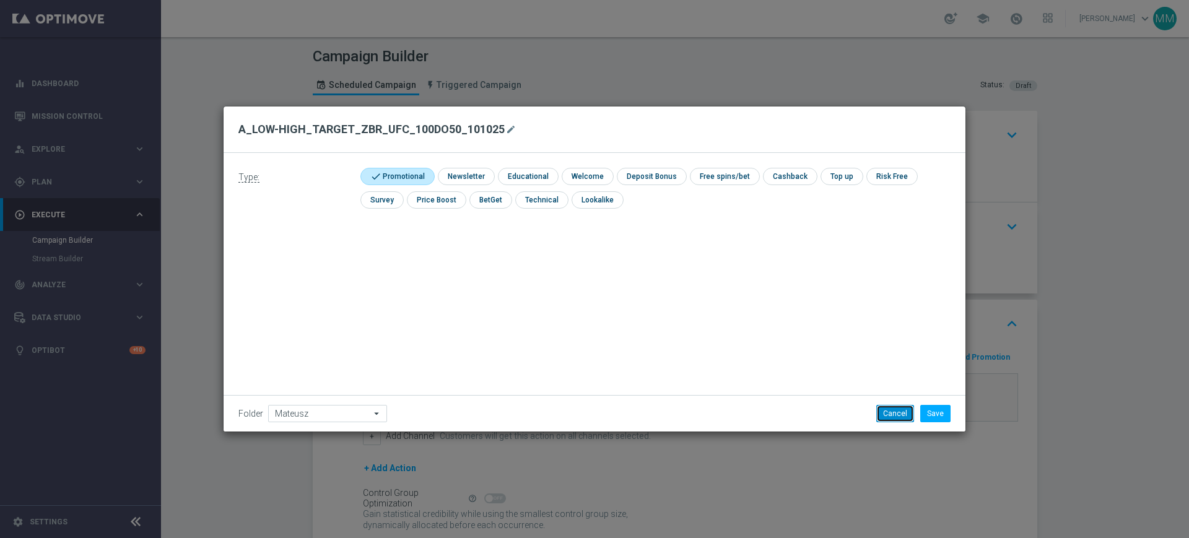
click at [904, 414] on button "Cancel" at bounding box center [896, 413] width 38 height 17
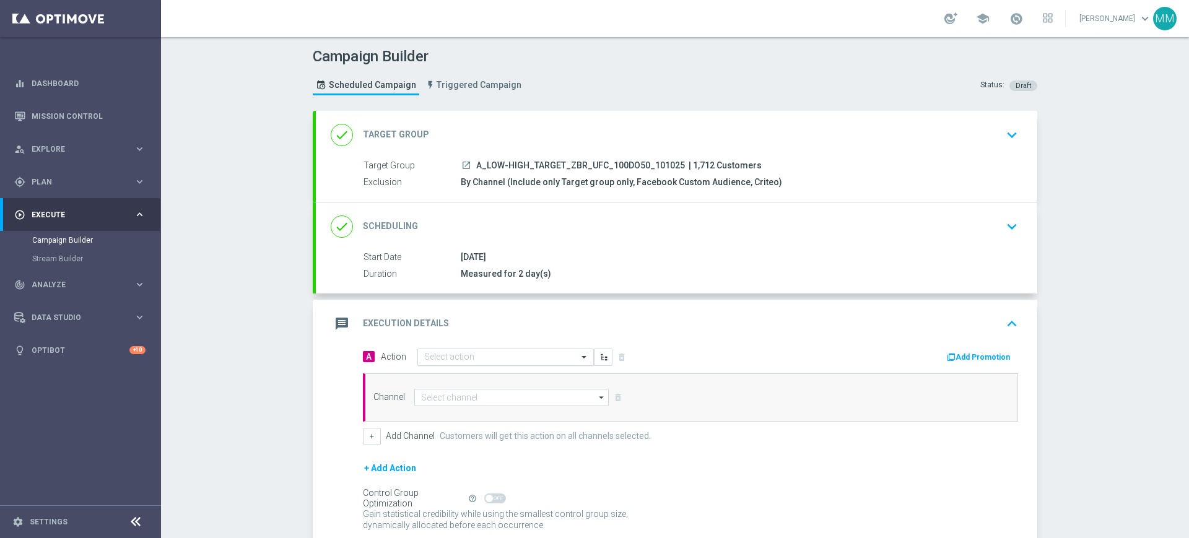
click at [488, 355] on input "text" at bounding box center [493, 357] width 138 height 11
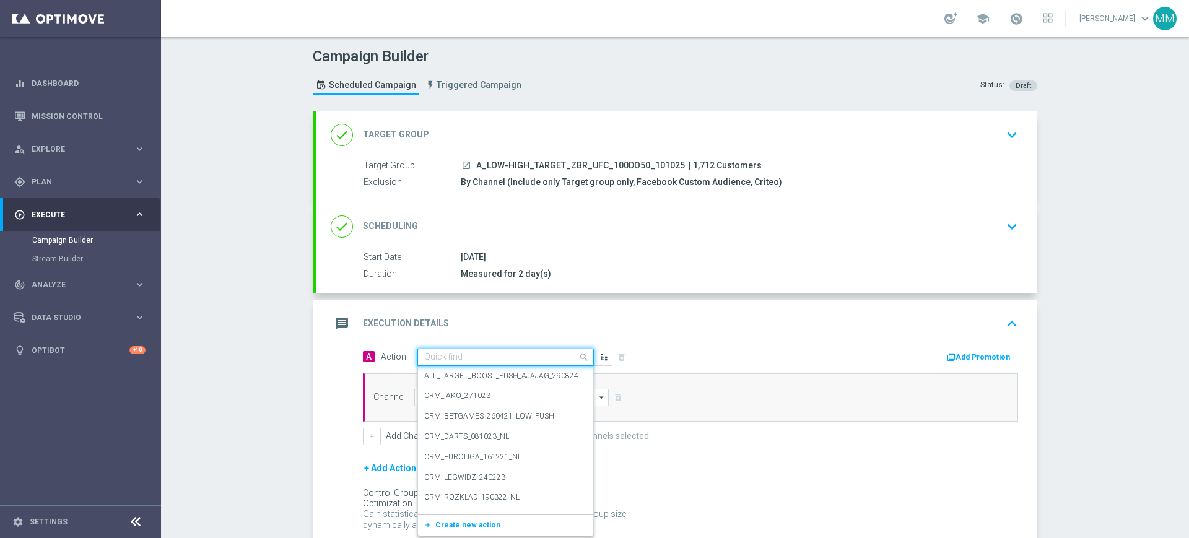
paste input "A_LOW-HIGH_TARGET_ZBR_UFC_100DO50_101025"
type input "A_LOW-HIGH_TARGET_ZBR_UFC_100DO50_101025"
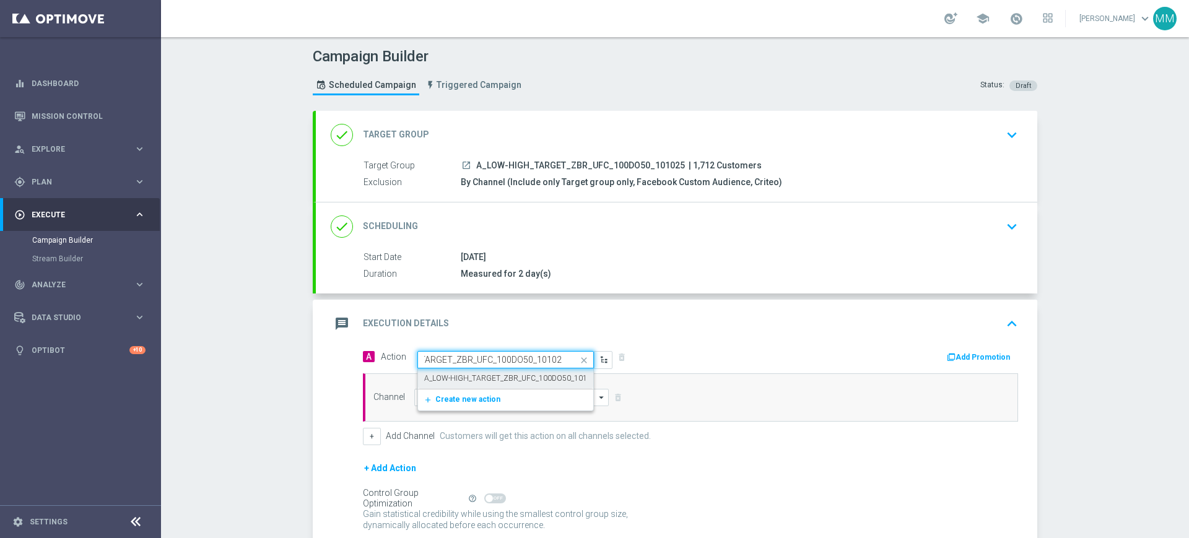
click at [476, 377] on label "A_LOW-HIGH_TARGET_ZBR_UFC_100DO50_101025" at bounding box center [512, 379] width 176 height 11
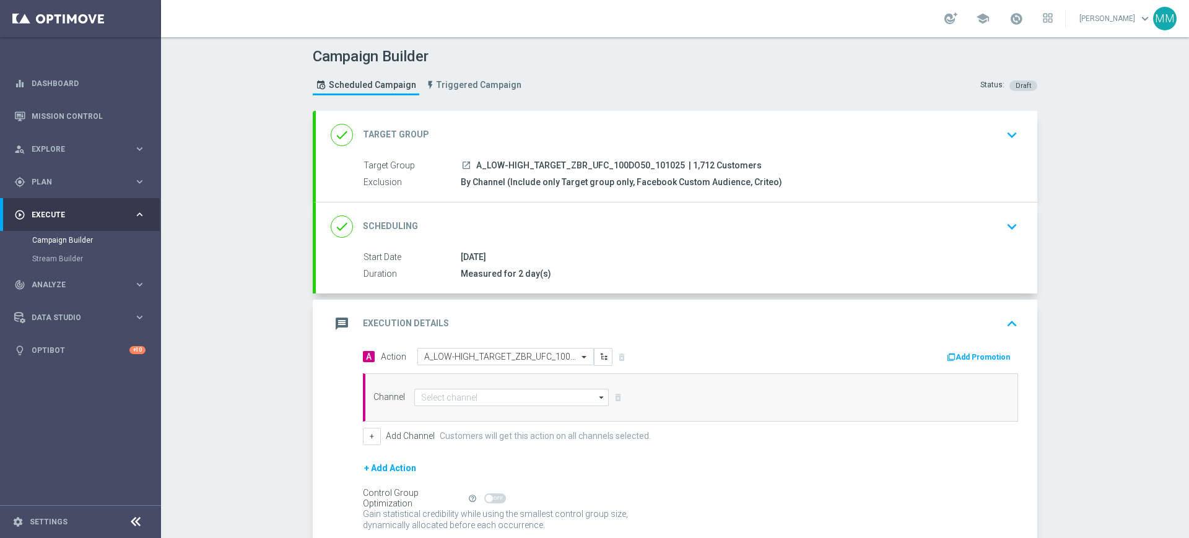
scroll to position [0, 0]
click at [947, 359] on icon "button" at bounding box center [951, 357] width 9 height 9
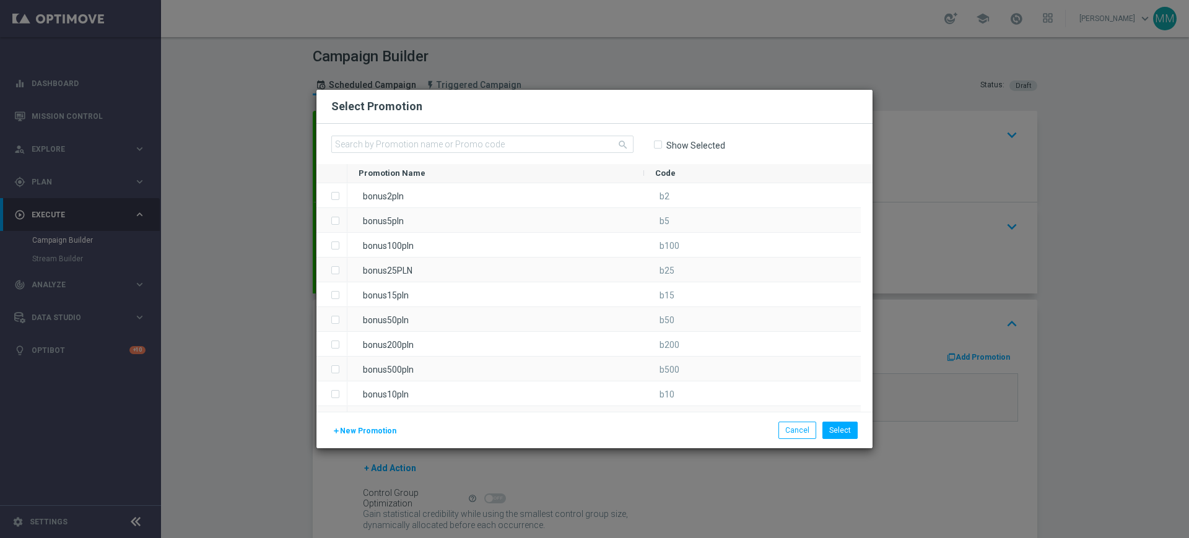
click at [356, 427] on span "New Promotion" at bounding box center [368, 431] width 56 height 9
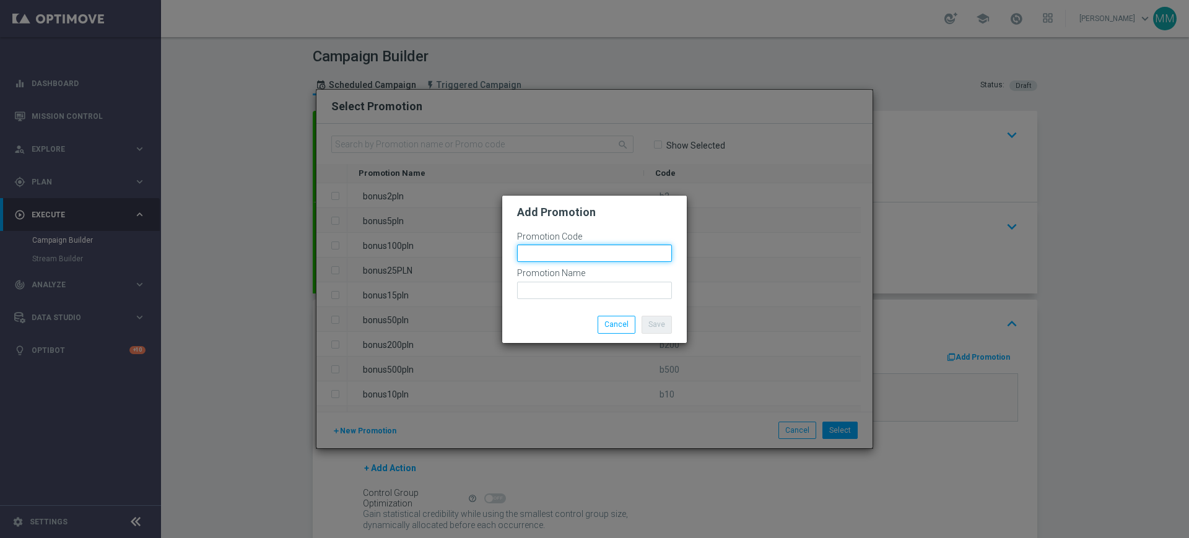
click at [570, 250] on input "text" at bounding box center [594, 253] width 155 height 17
click at [602, 250] on input "text" at bounding box center [594, 253] width 155 height 17
paste input "A_LOW-HIGH_TARGET_ZBR_UFC_100DO50_101025"
click at [577, 260] on input "bonusapi_tg-" at bounding box center [594, 253] width 155 height 17
paste input "188682"
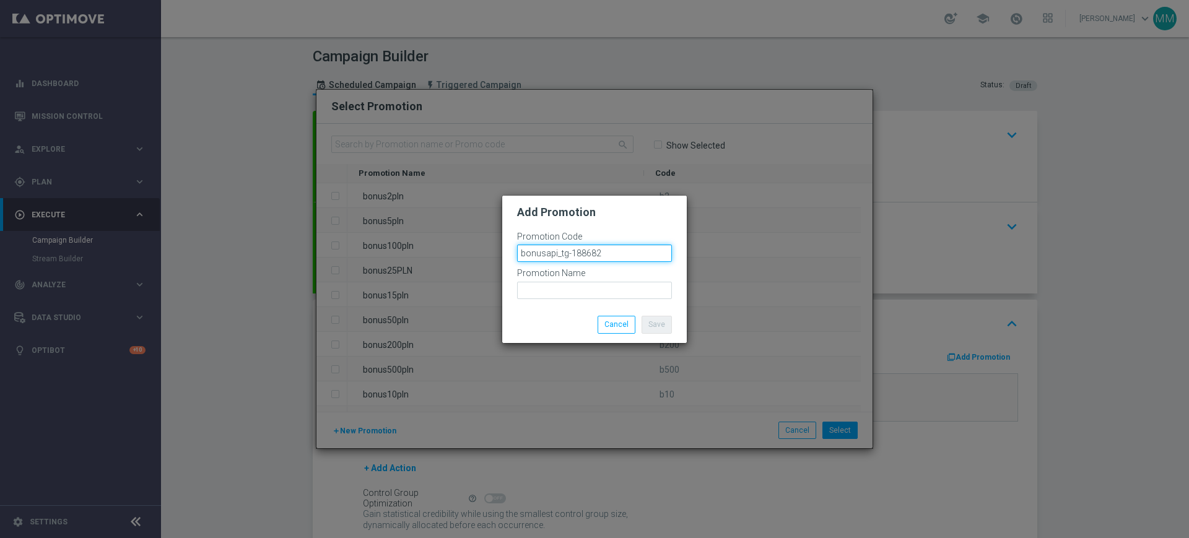
type input "bonusapi_tg-188682"
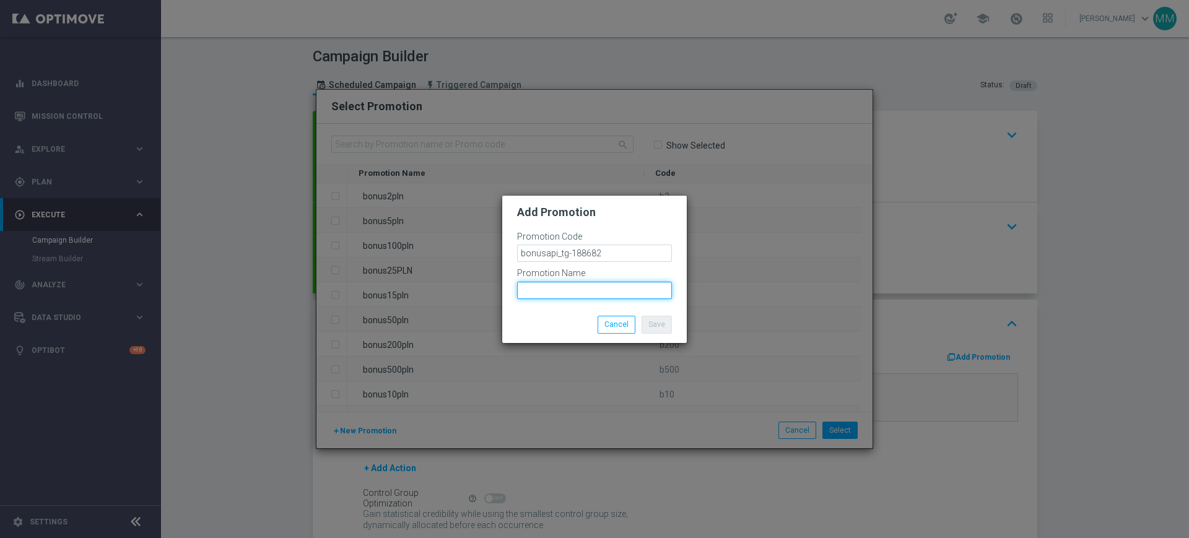
click at [606, 283] on input "text" at bounding box center [594, 290] width 155 height 17
paste input "bonusapi_tg-188682"
type input "bonusapi_tg-188682"
click at [649, 325] on button "Save" at bounding box center [657, 324] width 30 height 17
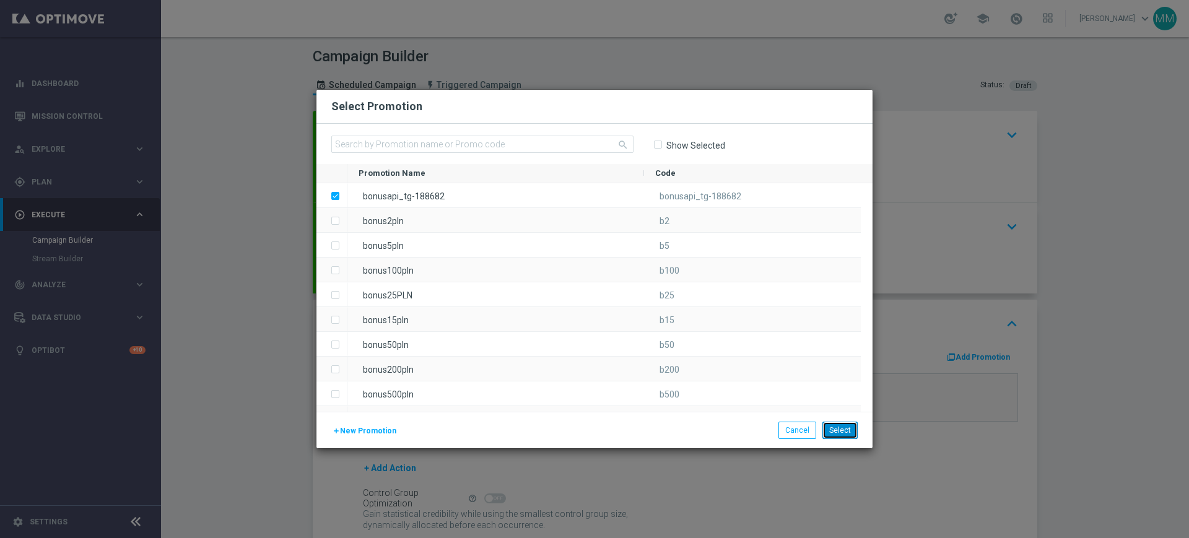
click at [847, 430] on button "Select" at bounding box center [840, 430] width 35 height 17
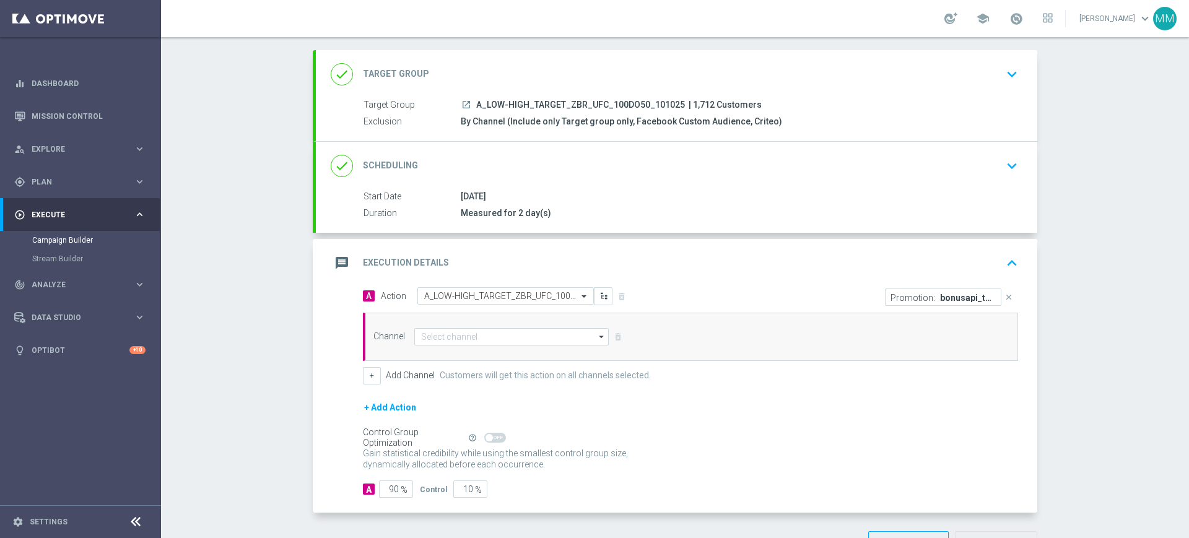
scroll to position [77, 0]
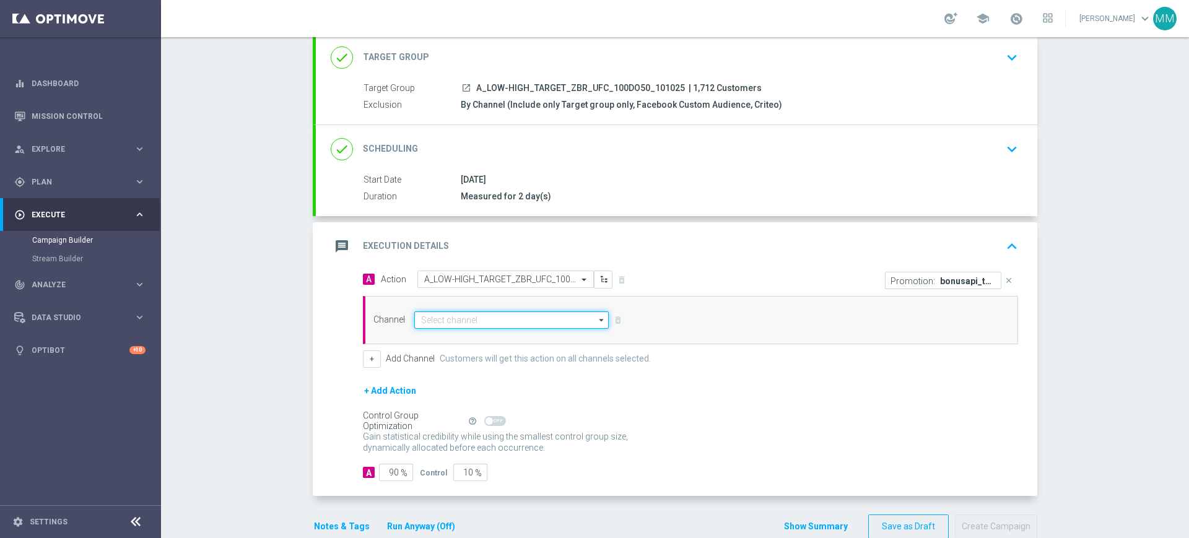
click at [432, 321] on input at bounding box center [511, 320] width 195 height 17
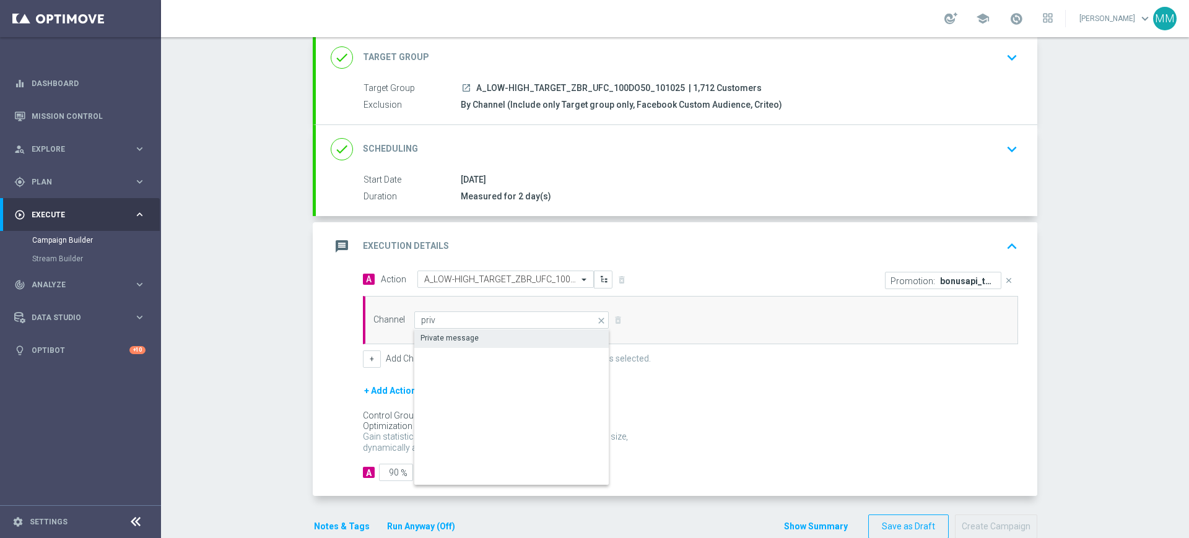
click at [421, 338] on div "Private message" at bounding box center [450, 338] width 58 height 11
type input "Private message"
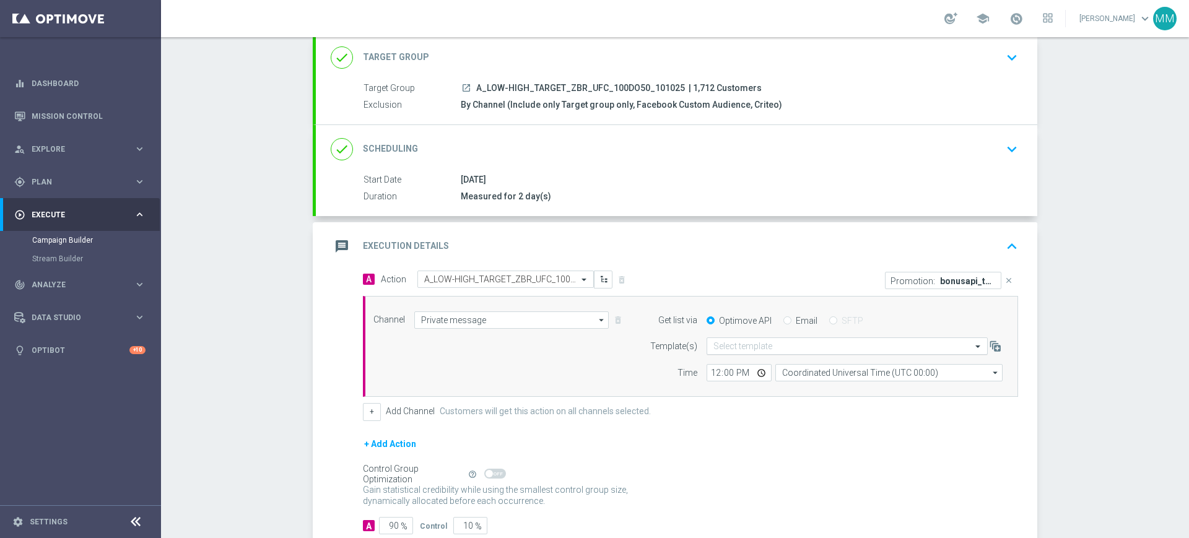
click at [771, 348] on input "text" at bounding box center [835, 346] width 243 height 11
paste input "bonusapi_tg-188682"
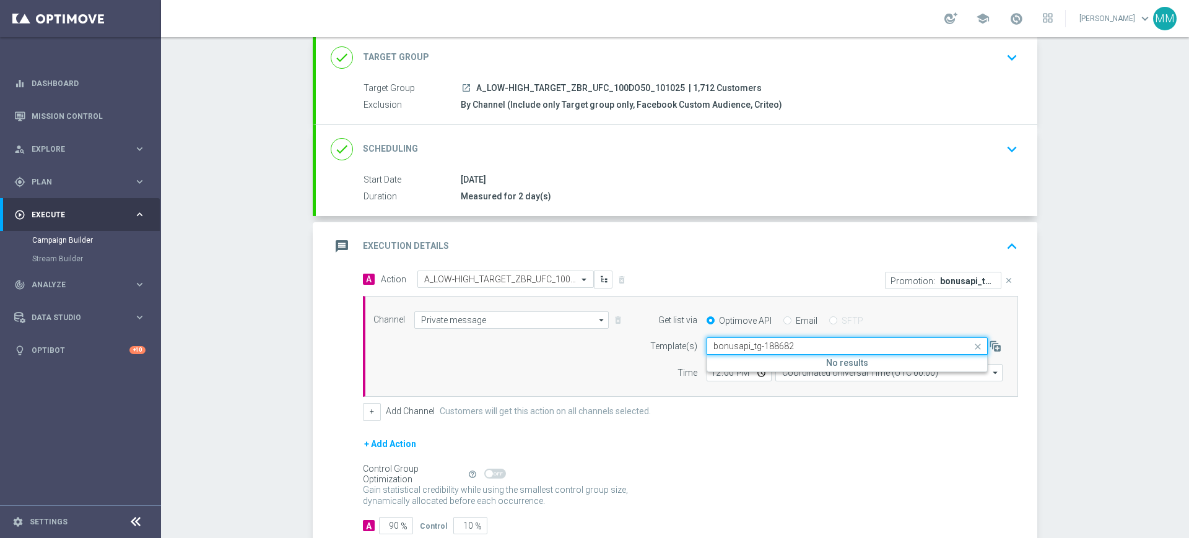
click at [769, 358] on h5 "No results" at bounding box center [847, 363] width 280 height 11
click at [767, 341] on input "bonusapi_tg-188682" at bounding box center [835, 346] width 243 height 11
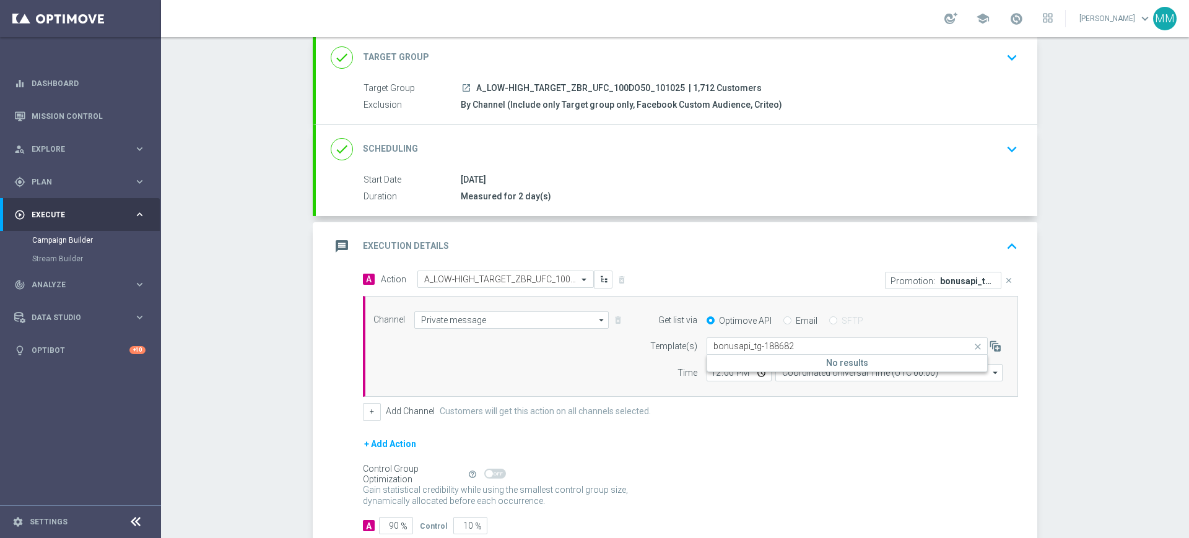
click at [794, 339] on div "Quick find bonusapi_tg-188682" at bounding box center [847, 346] width 281 height 17
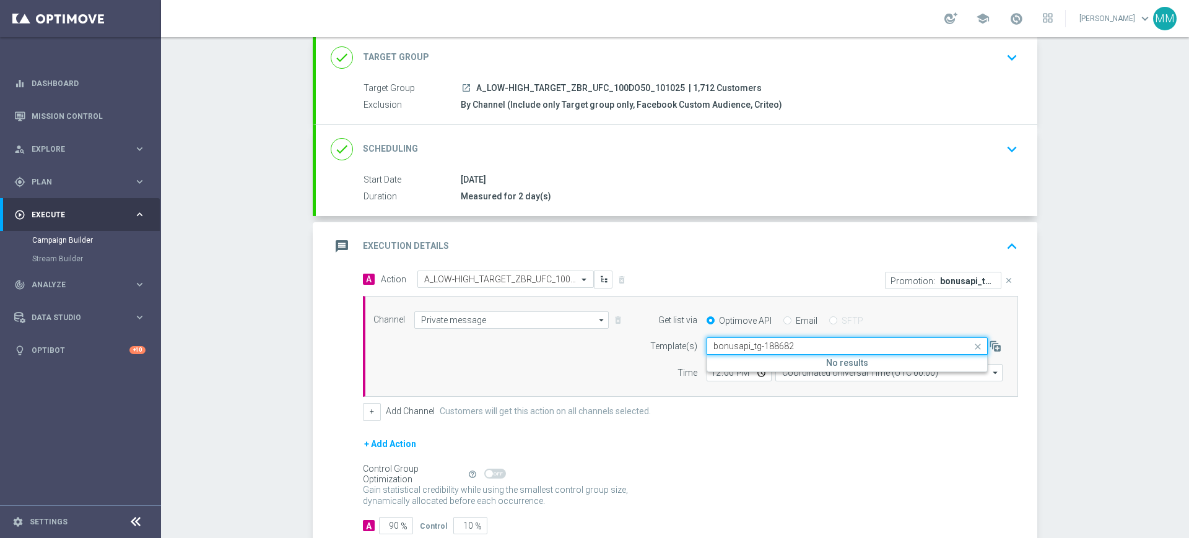
paste input "A_LOW-HIGH_TARGET_ZBR_UFC_100DO50_101025"
click at [797, 358] on div "A_LOW-HIGH_TARGET_ZBR_UFC_100DO50_101025" at bounding box center [848, 365] width 268 height 20
type input "A_LOW-HIGH_TARGET_ZBR_UFC_100DO50_101025"
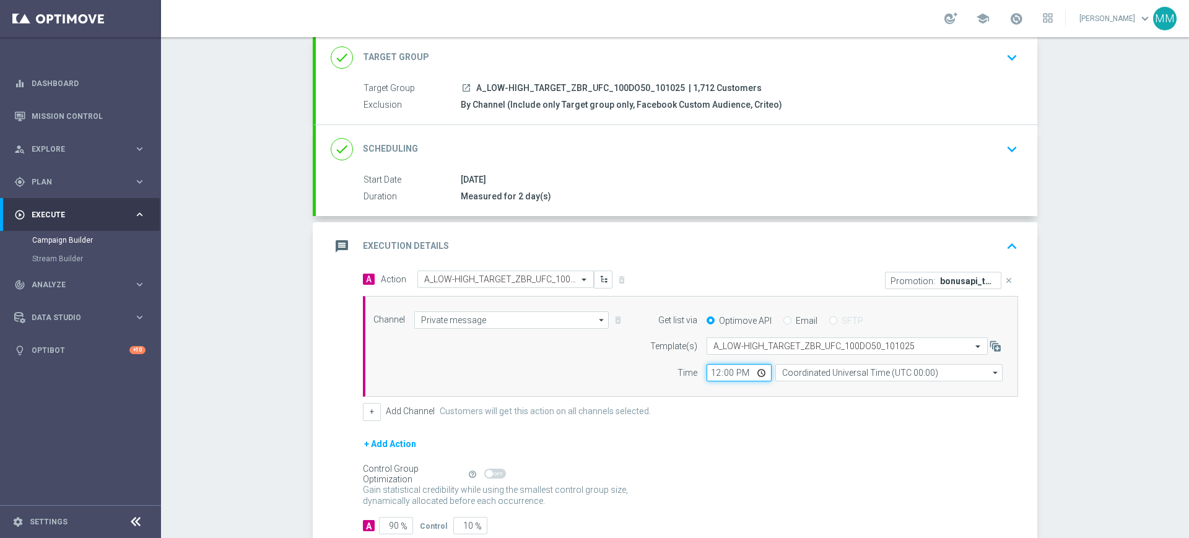
click at [712, 374] on input "12:00" at bounding box center [739, 372] width 65 height 17
type input "15:03"
click at [817, 362] on form "Template(s) Select template A_LOW-HIGH_TARGET_ZBR_UFC_100DO50_101025 Time 15:03…" at bounding box center [823, 360] width 359 height 44
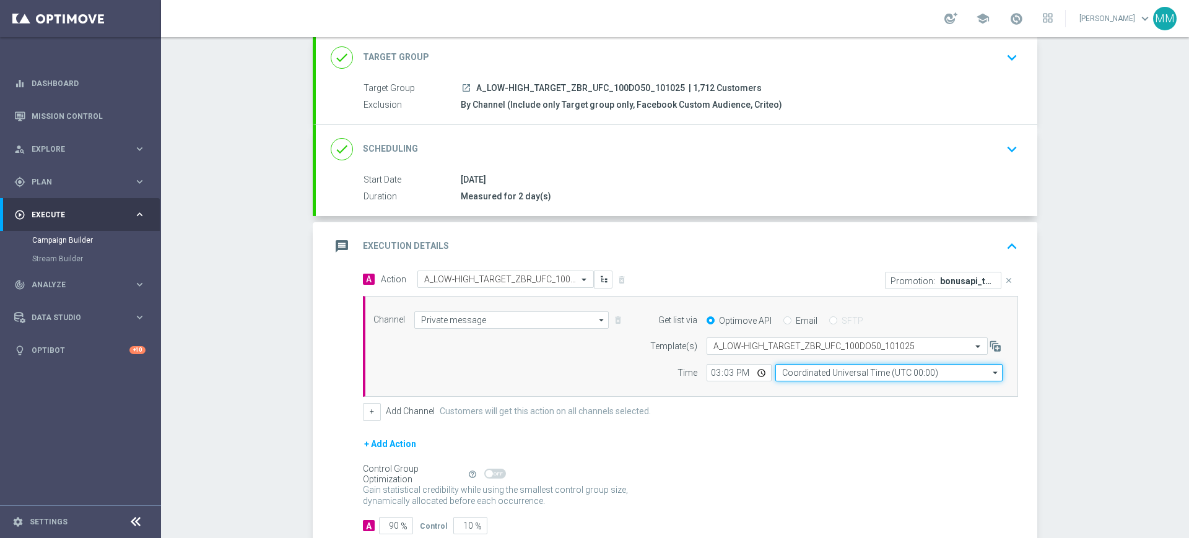
click at [818, 374] on input "Coordinated Universal Time (UTC 00:00)" at bounding box center [889, 372] width 227 height 17
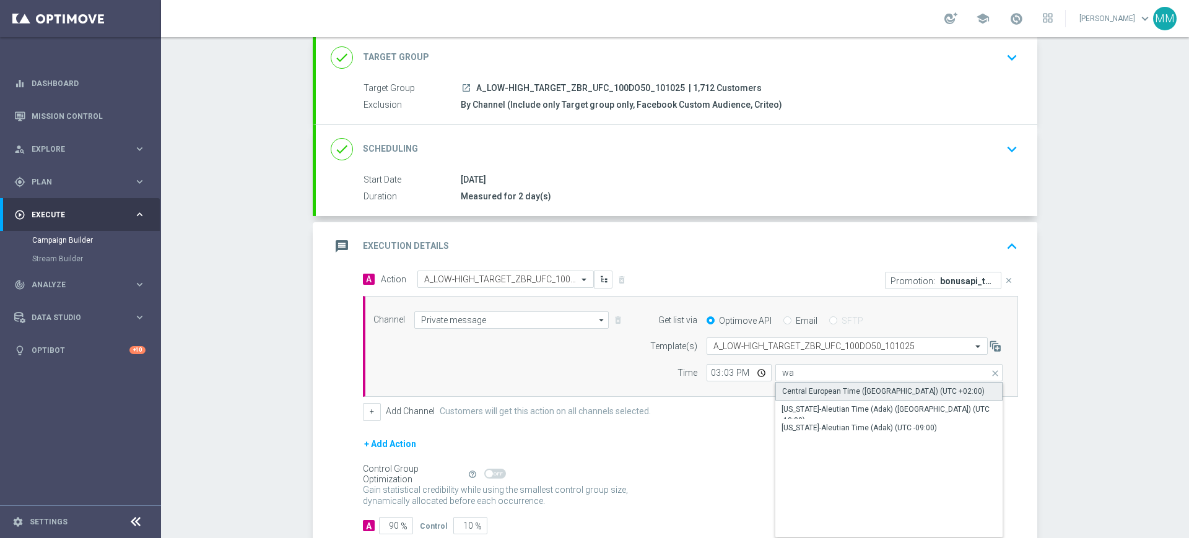
click at [812, 397] on div "Central European Time (Warsaw) (UTC +02:00)" at bounding box center [889, 391] width 227 height 19
type input "Central European Time (Warsaw) (UTC +02:00)"
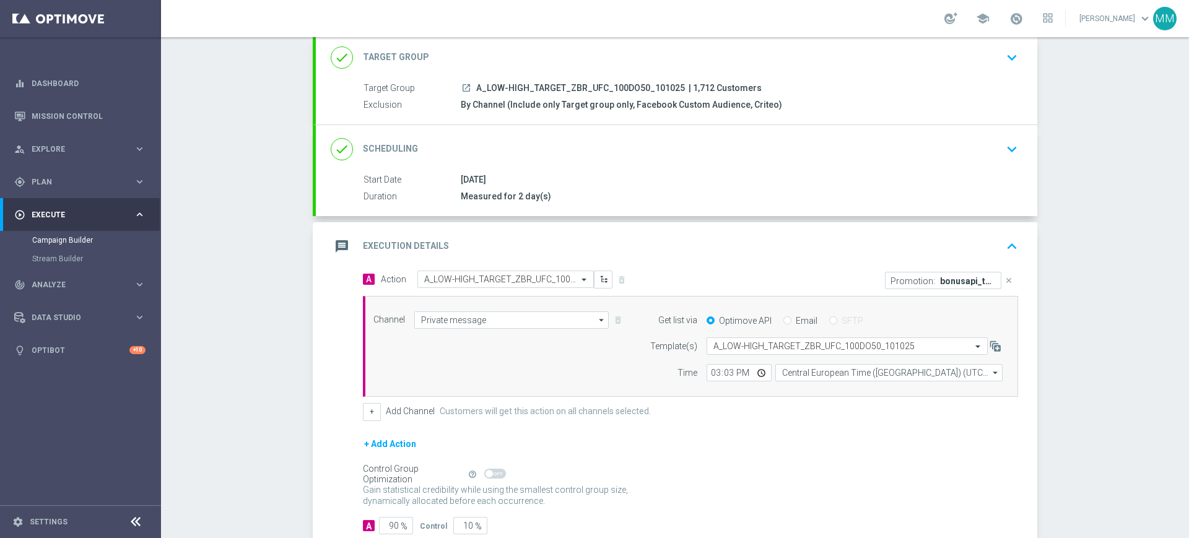
scroll to position [156, 0]
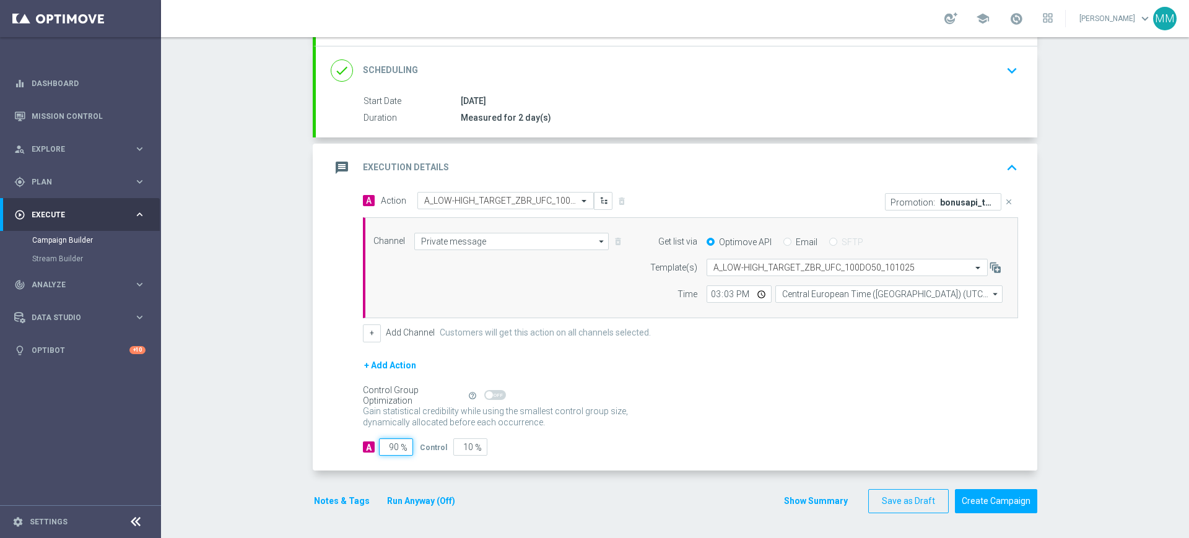
click at [390, 446] on input "90" at bounding box center [396, 447] width 34 height 17
type input "98"
type input "2"
click at [387, 452] on input "98" at bounding box center [396, 447] width 34 height 17
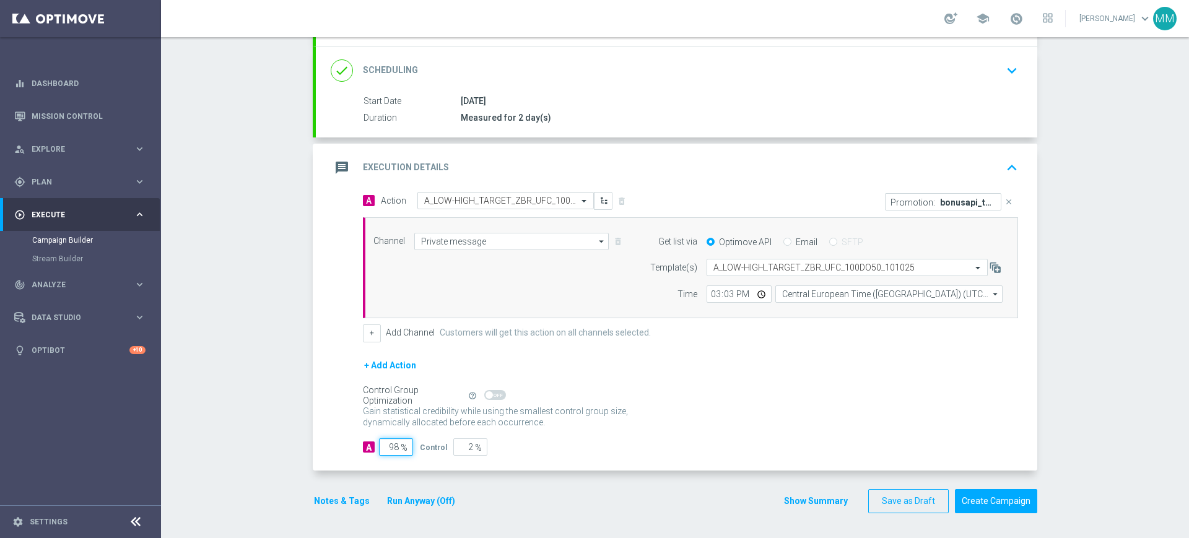
click at [387, 452] on input "98" at bounding box center [396, 447] width 34 height 17
type input "9"
type input "91"
type input "90"
type input "10"
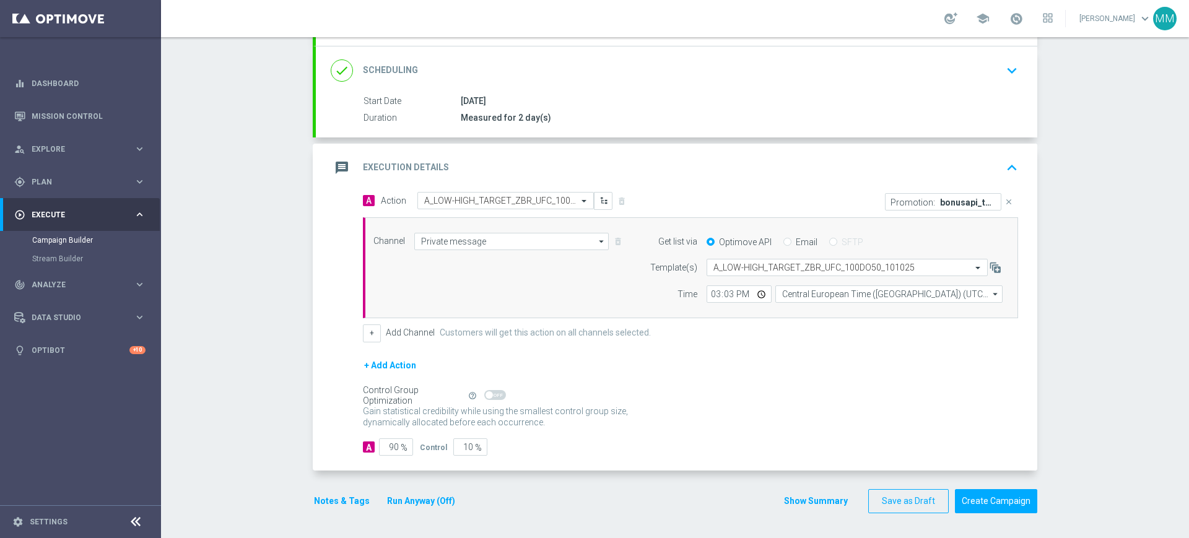
click at [344, 497] on button "Notes & Tags" at bounding box center [342, 501] width 58 height 15
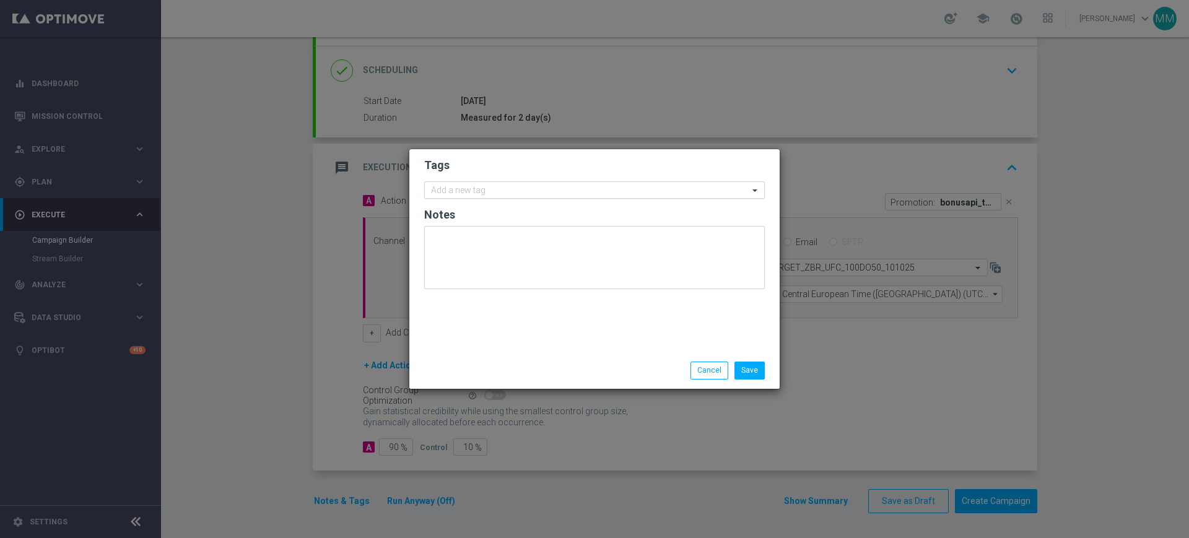
click at [545, 193] on input "text" at bounding box center [590, 191] width 318 height 11
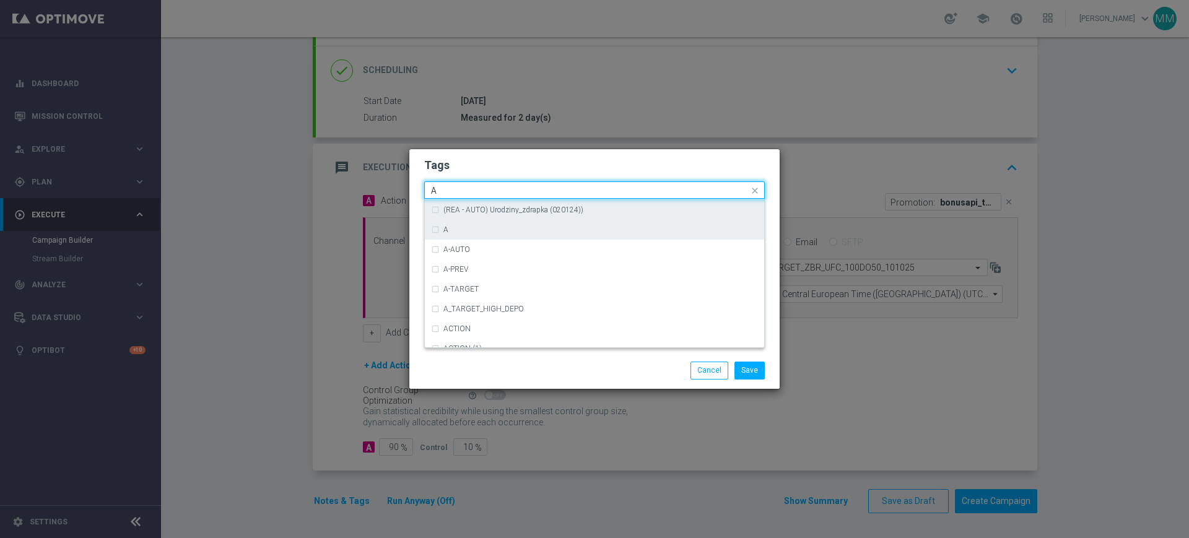
scroll to position [1471, 0]
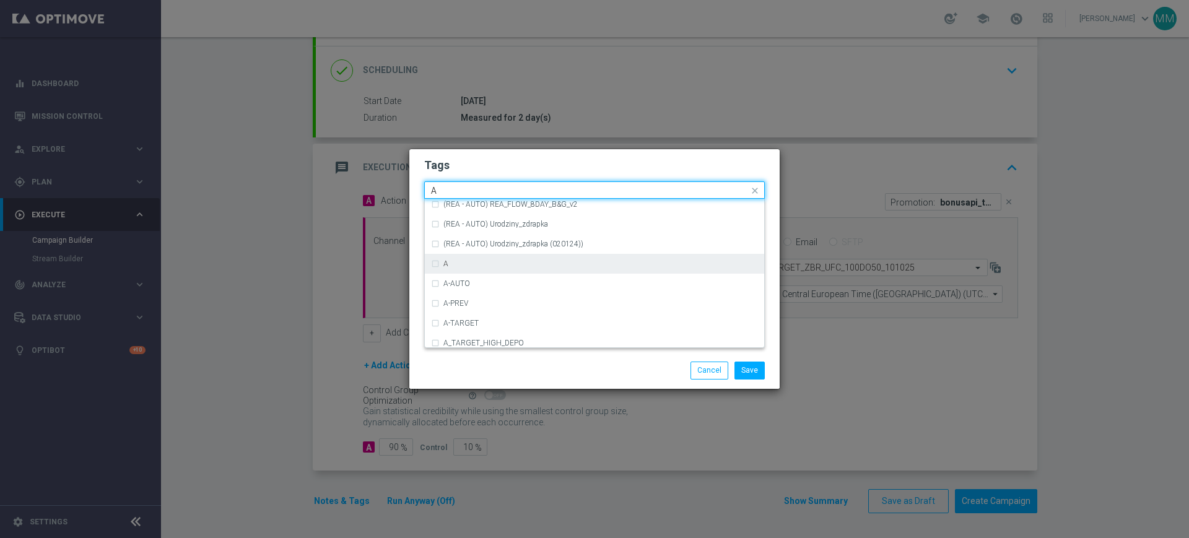
click at [481, 256] on div "A" at bounding box center [594, 264] width 327 height 20
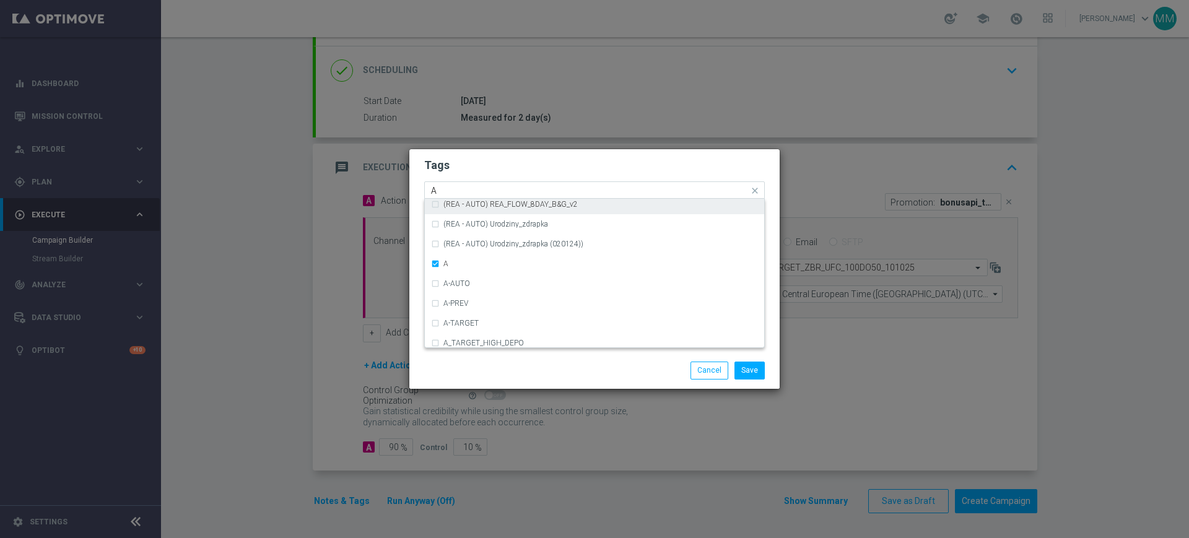
click at [478, 193] on input "A" at bounding box center [590, 191] width 318 height 11
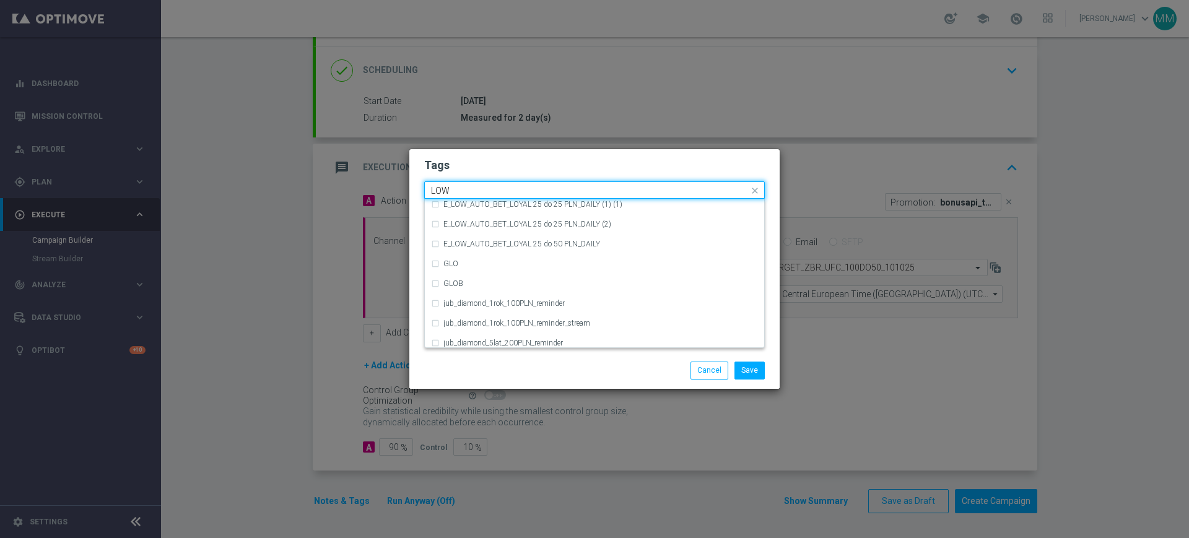
scroll to position [605, 0]
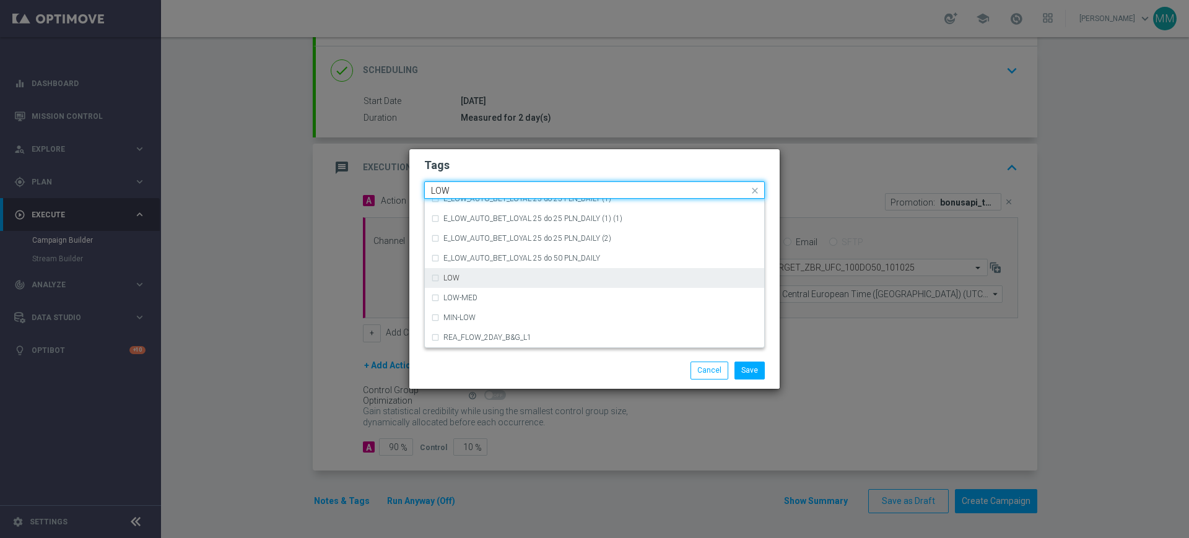
click at [473, 279] on div "LOW" at bounding box center [601, 277] width 315 height 7
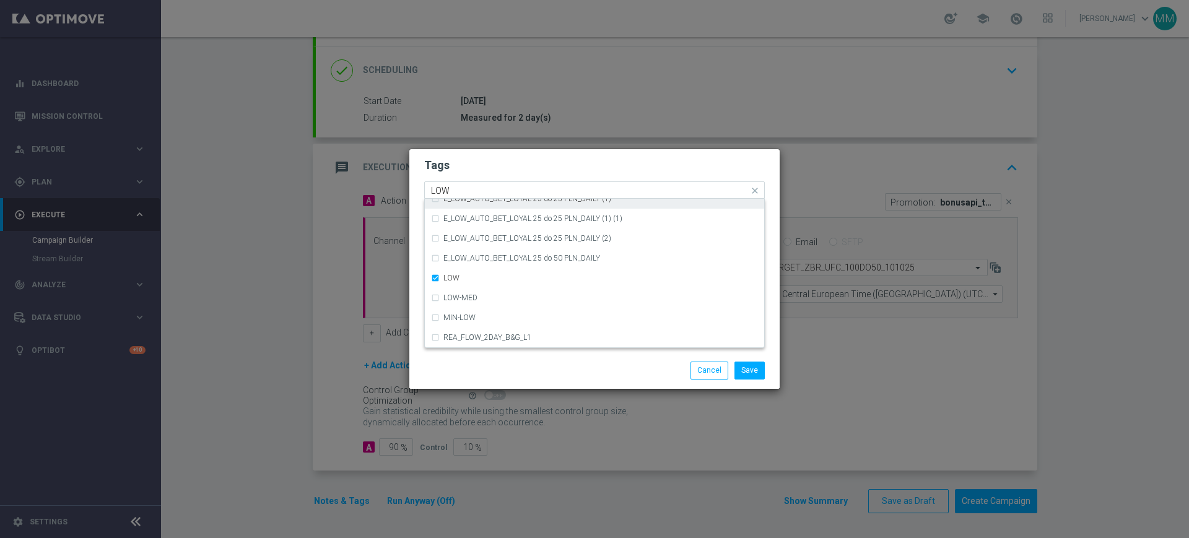
click at [455, 188] on input "LOW" at bounding box center [590, 191] width 318 height 11
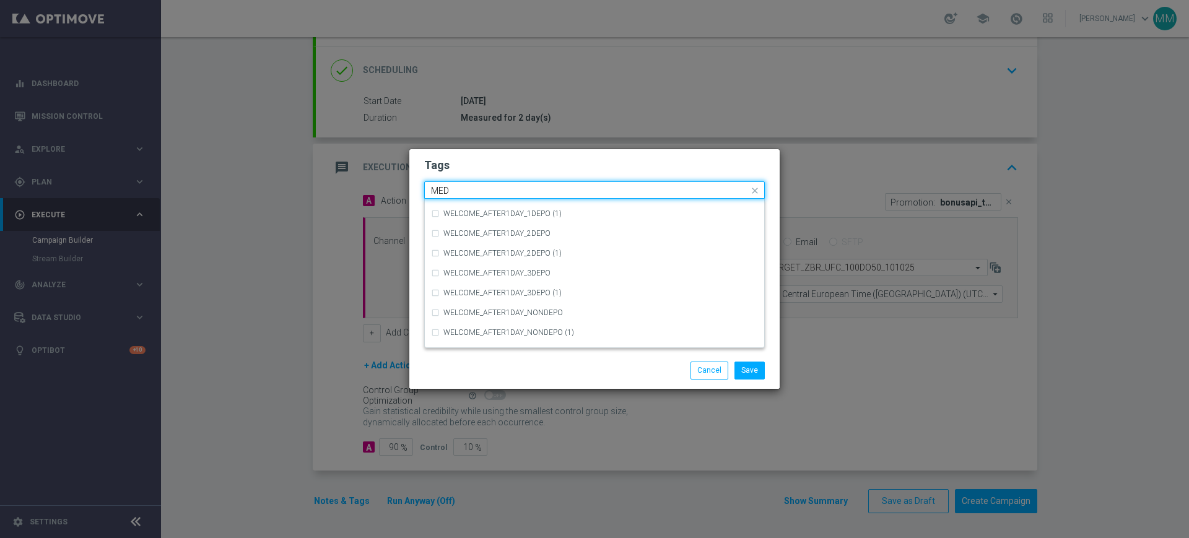
scroll to position [0, 0]
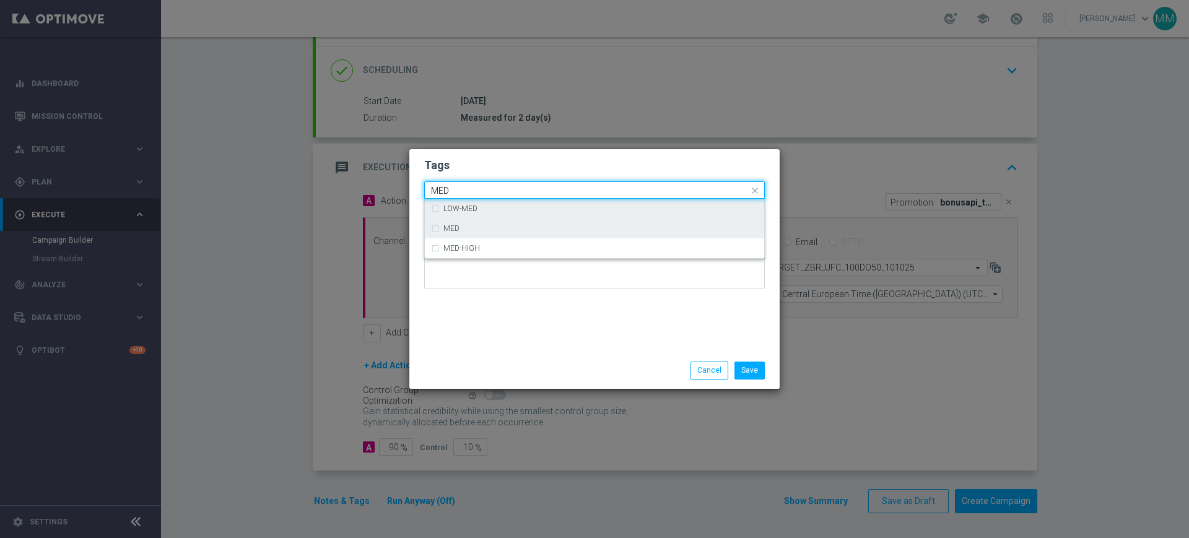
click at [458, 227] on label "MED" at bounding box center [452, 228] width 16 height 7
click at [453, 191] on input "MED" at bounding box center [590, 191] width 318 height 11
click at [445, 231] on label "HIGH" at bounding box center [453, 228] width 19 height 7
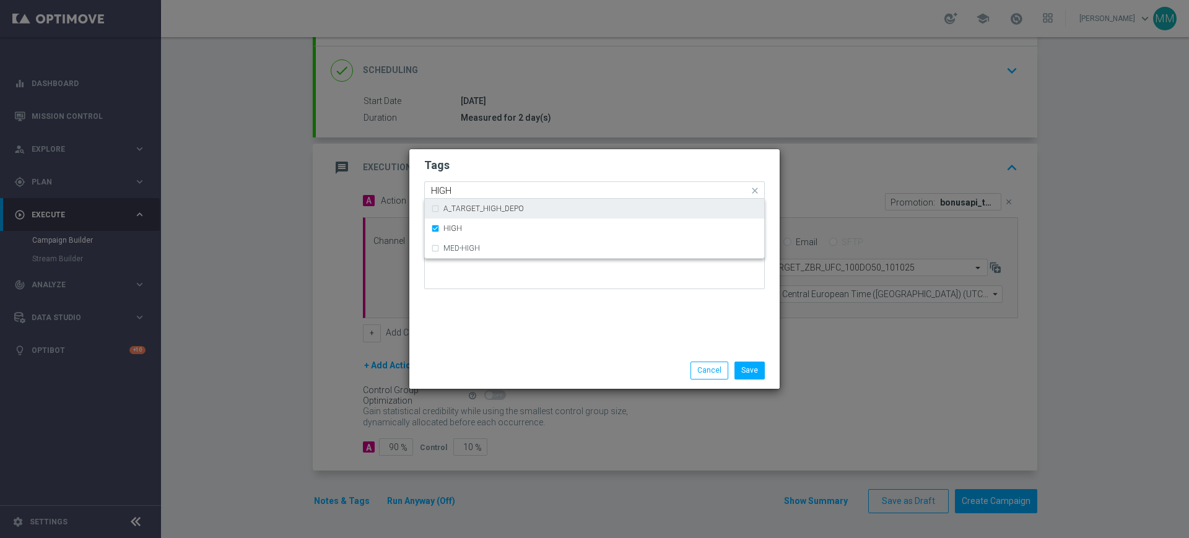
click at [448, 197] on div "HIGH" at bounding box center [589, 192] width 320 height 12
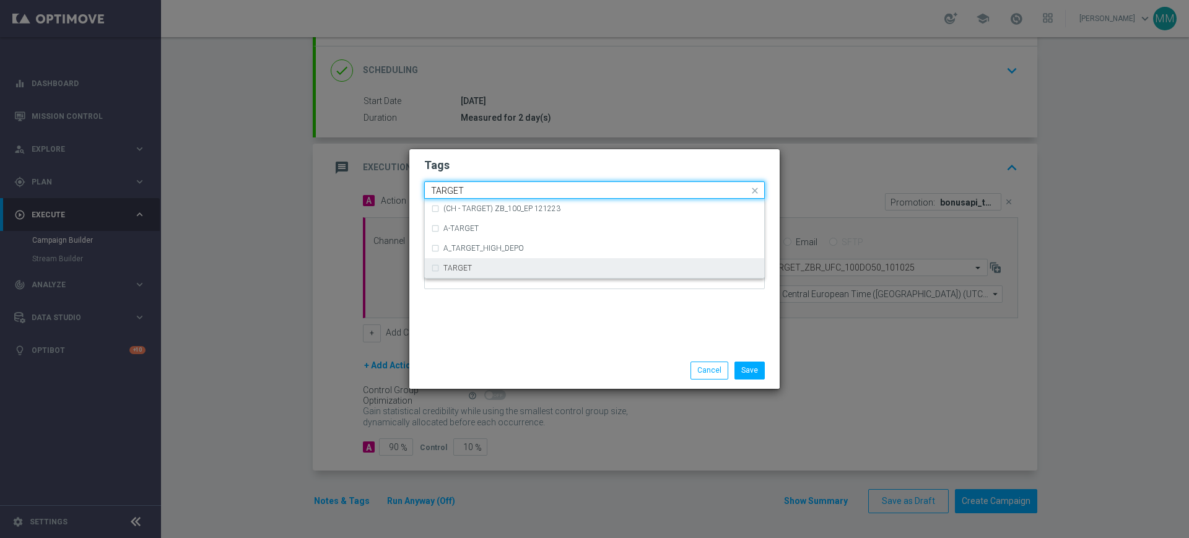
click at [483, 266] on div "TARGET" at bounding box center [601, 268] width 315 height 7
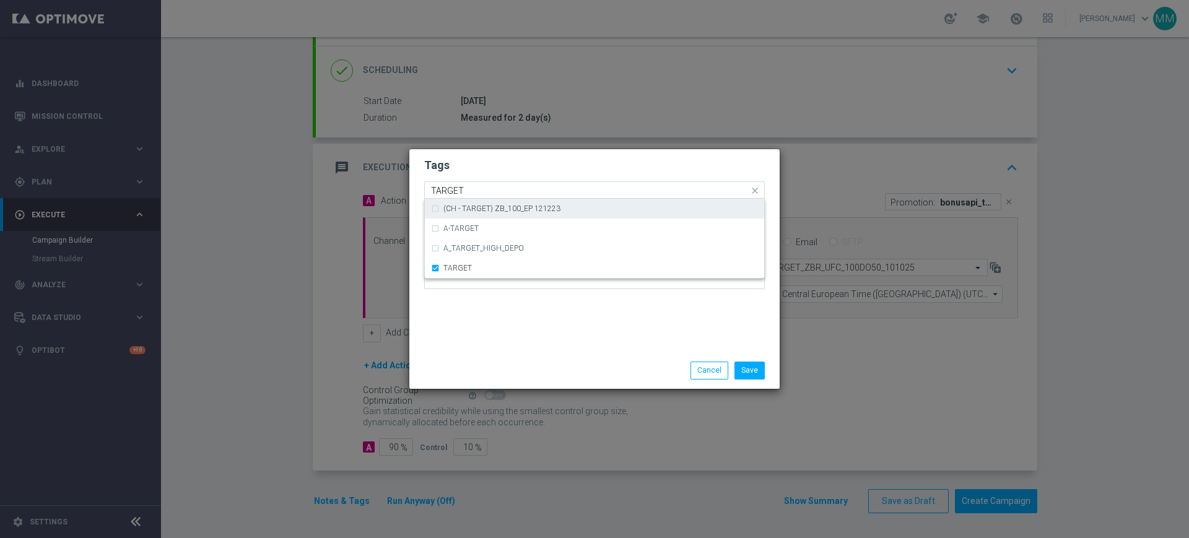
click at [483, 190] on input "TARGET" at bounding box center [590, 191] width 318 height 11
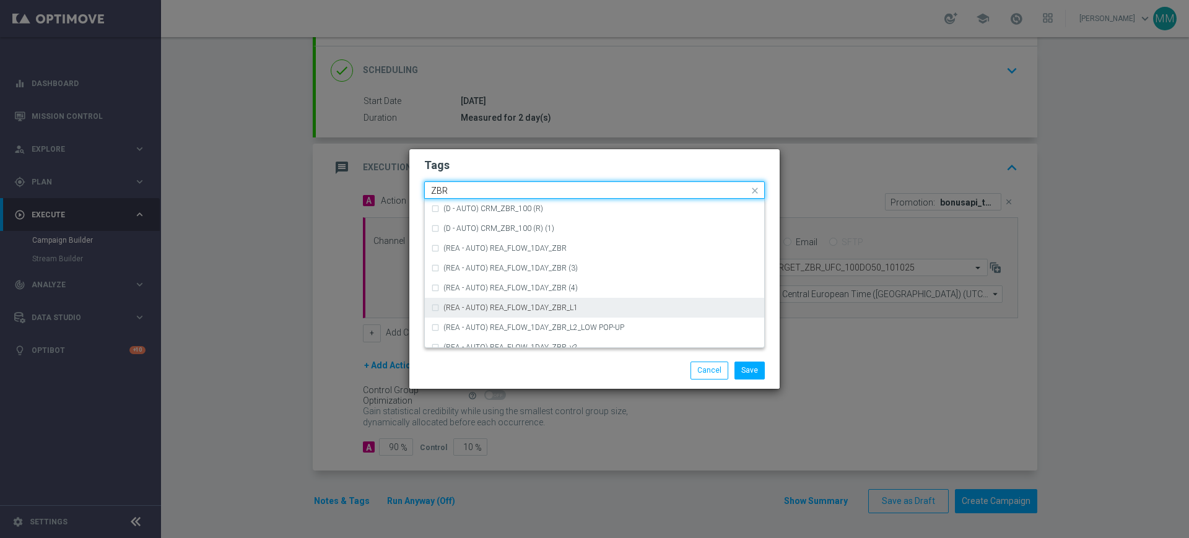
scroll to position [129, 0]
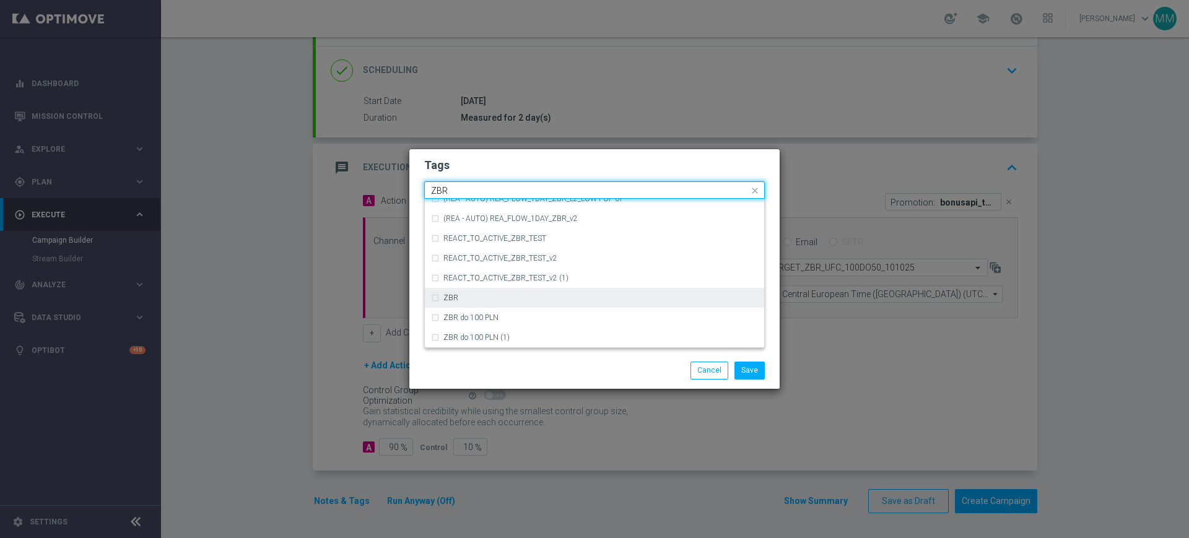
click at [492, 304] on div "ZBR" at bounding box center [594, 298] width 327 height 20
type input "ZBR"
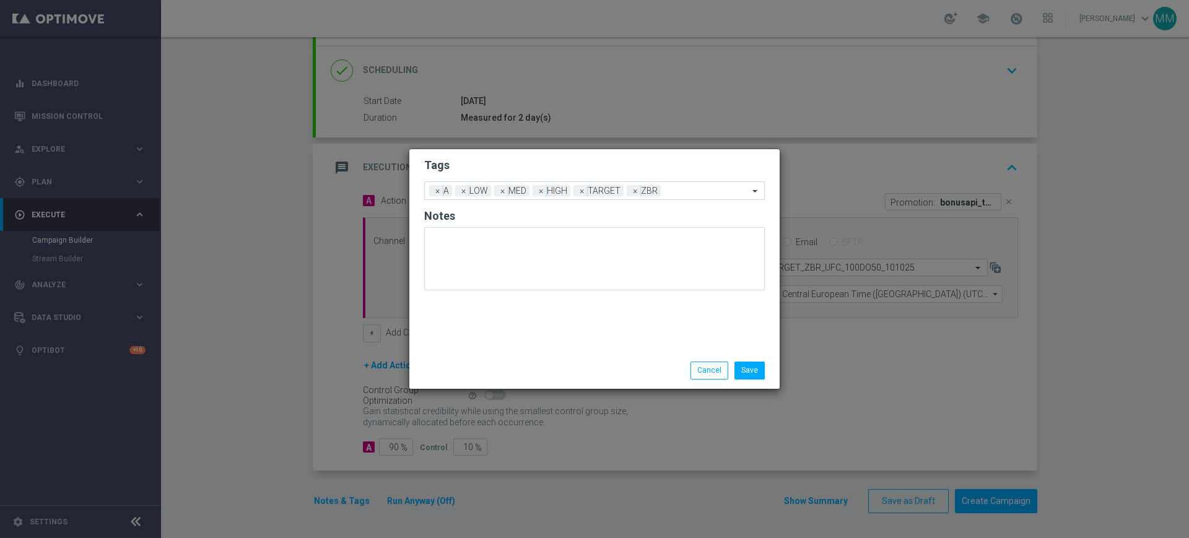
click at [507, 166] on h2 "Tags" at bounding box center [594, 165] width 341 height 15
click at [749, 374] on button "Save" at bounding box center [750, 370] width 30 height 17
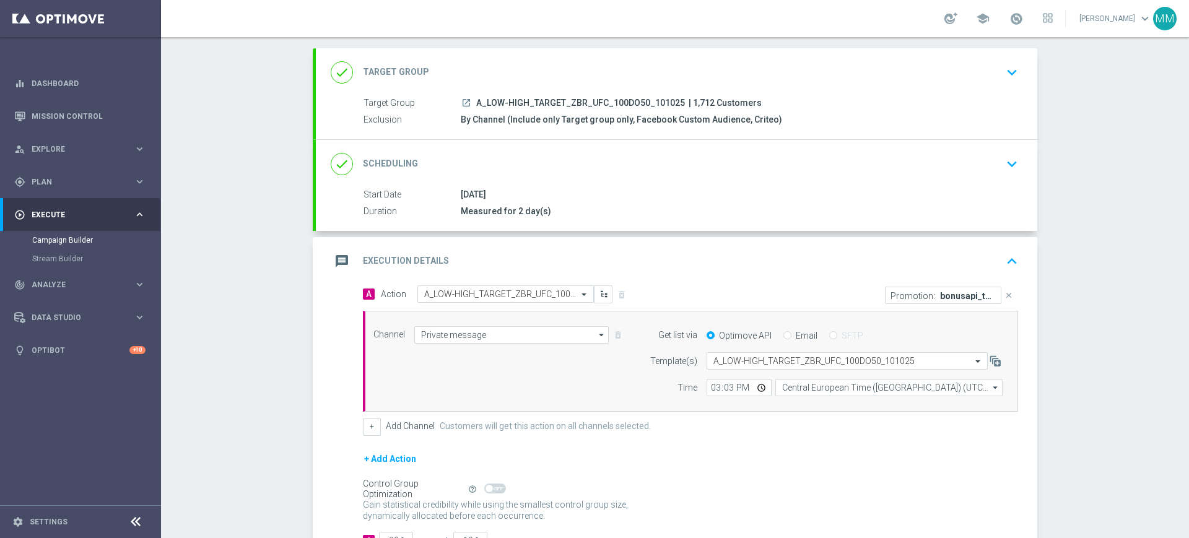
scroll to position [0, 0]
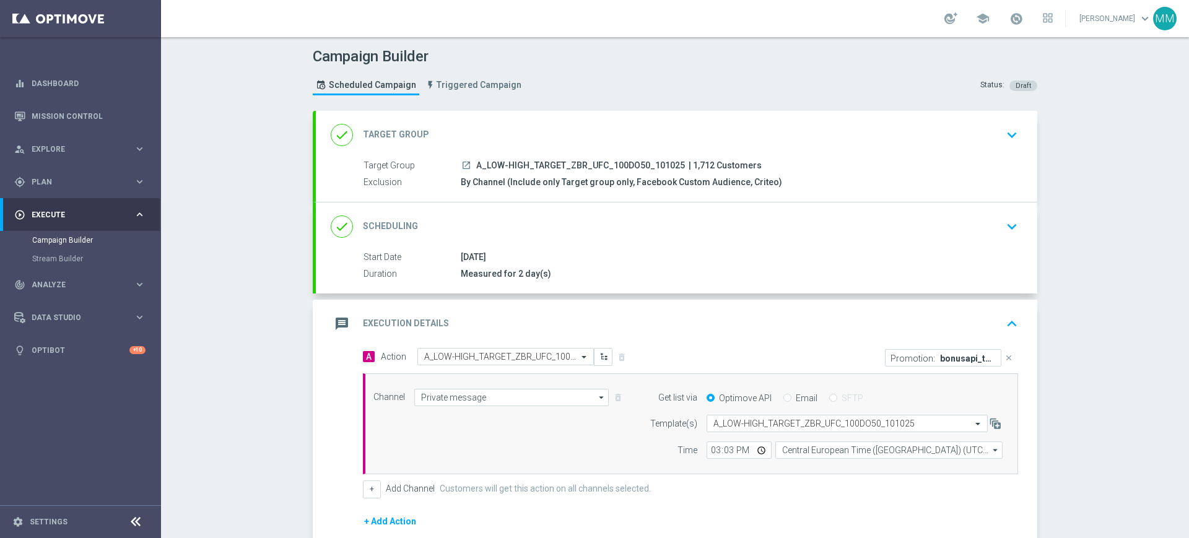
click at [568, 310] on div "message Execution Details keyboard_arrow_up" at bounding box center [677, 324] width 722 height 48
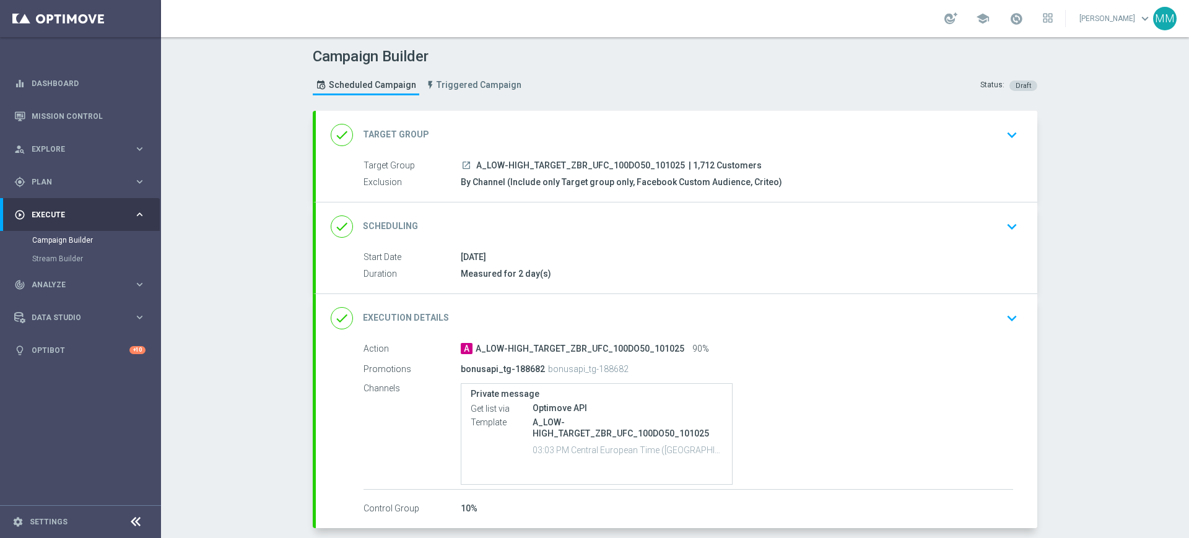
click at [530, 138] on div "done Target Group keyboard_arrow_down" at bounding box center [677, 135] width 692 height 24
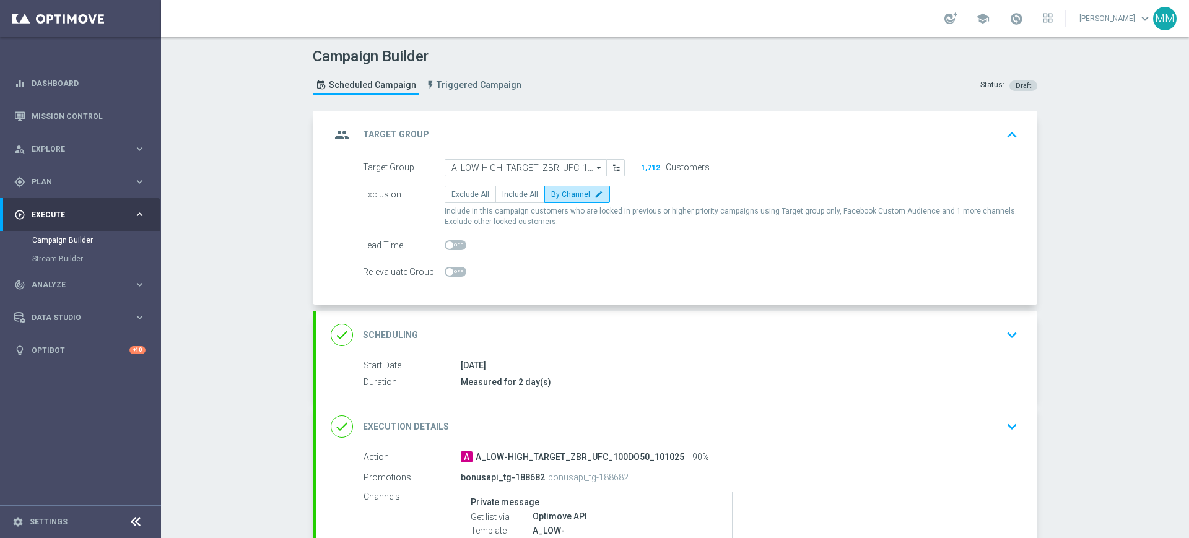
click at [631, 133] on div "group Target Group keyboard_arrow_up" at bounding box center [677, 135] width 692 height 24
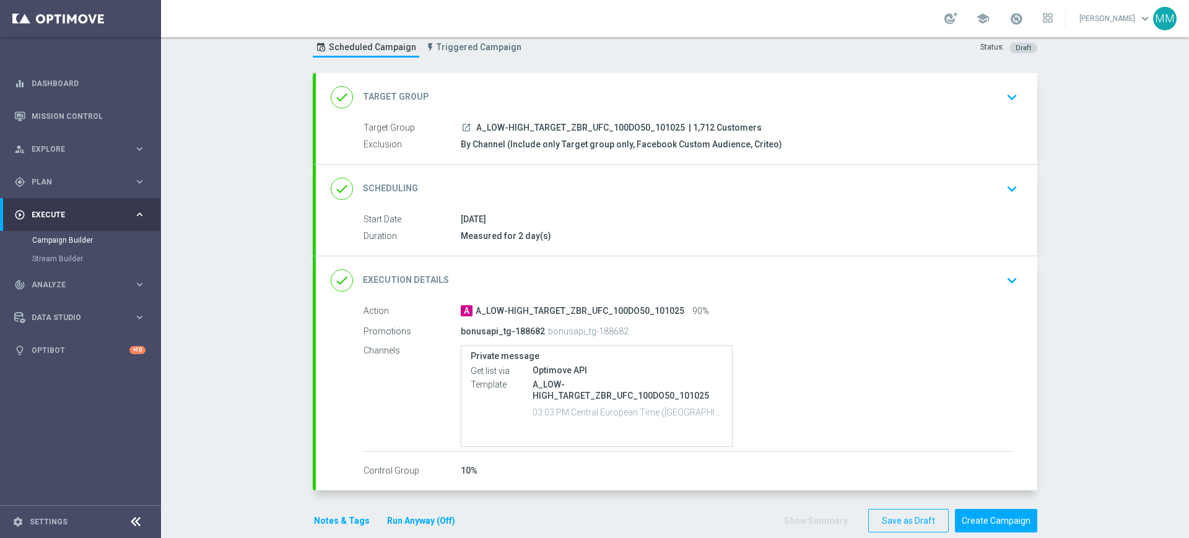
scroll to position [57, 0]
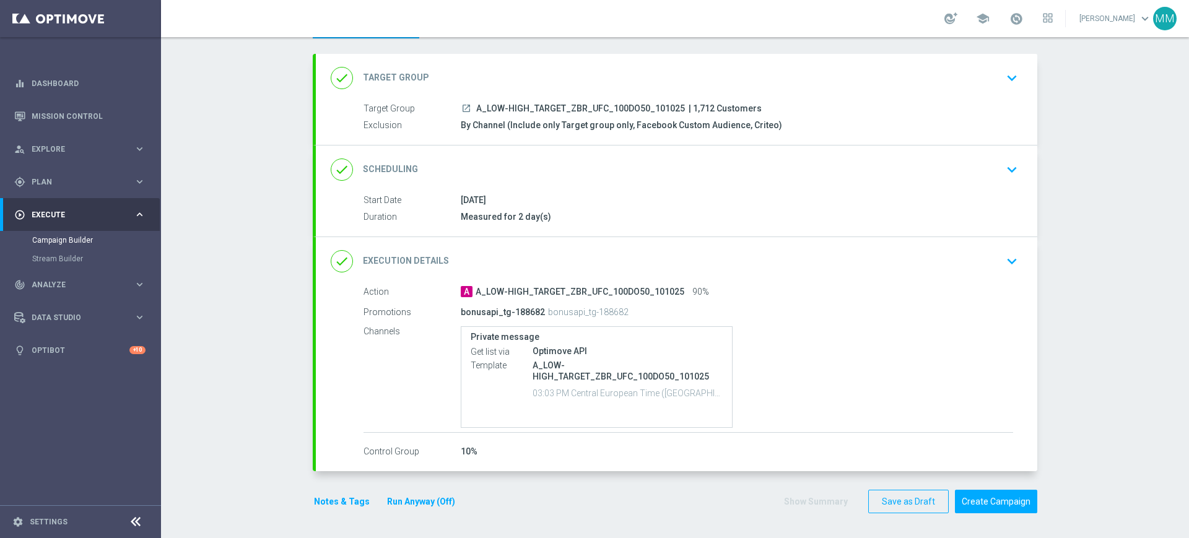
click at [351, 497] on button "Notes & Tags" at bounding box center [342, 501] width 58 height 15
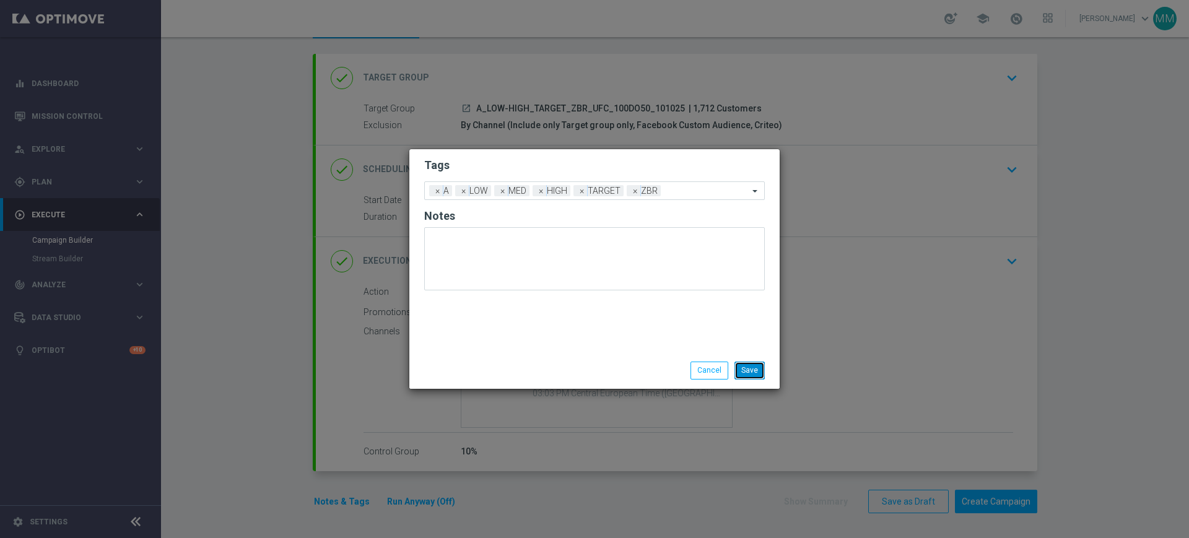
click at [755, 374] on button "Save" at bounding box center [750, 370] width 30 height 17
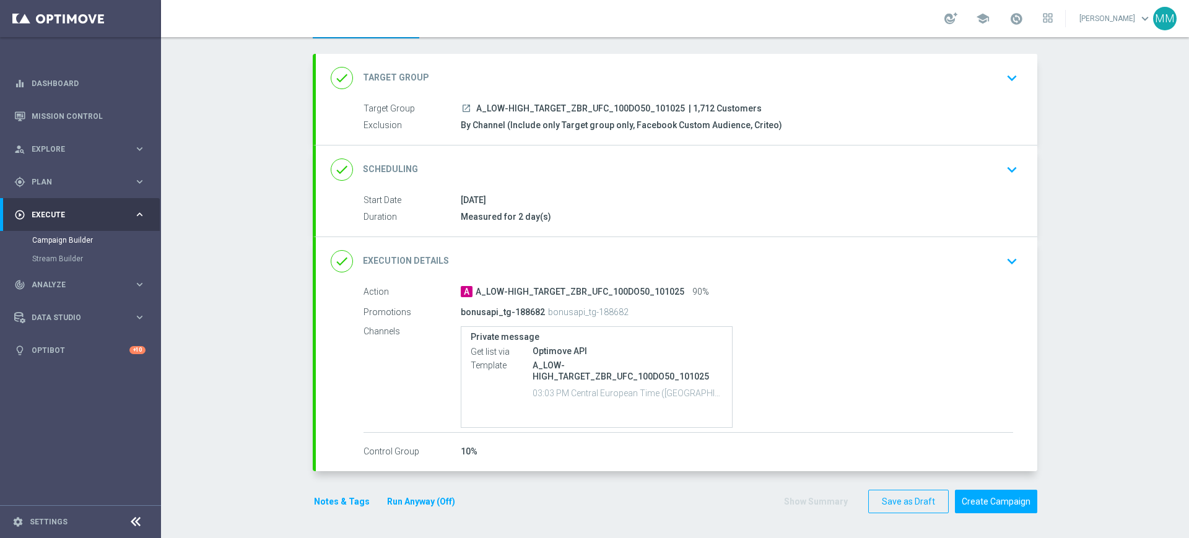
click at [656, 164] on div "done Scheduling keyboard_arrow_down" at bounding box center [677, 170] width 692 height 24
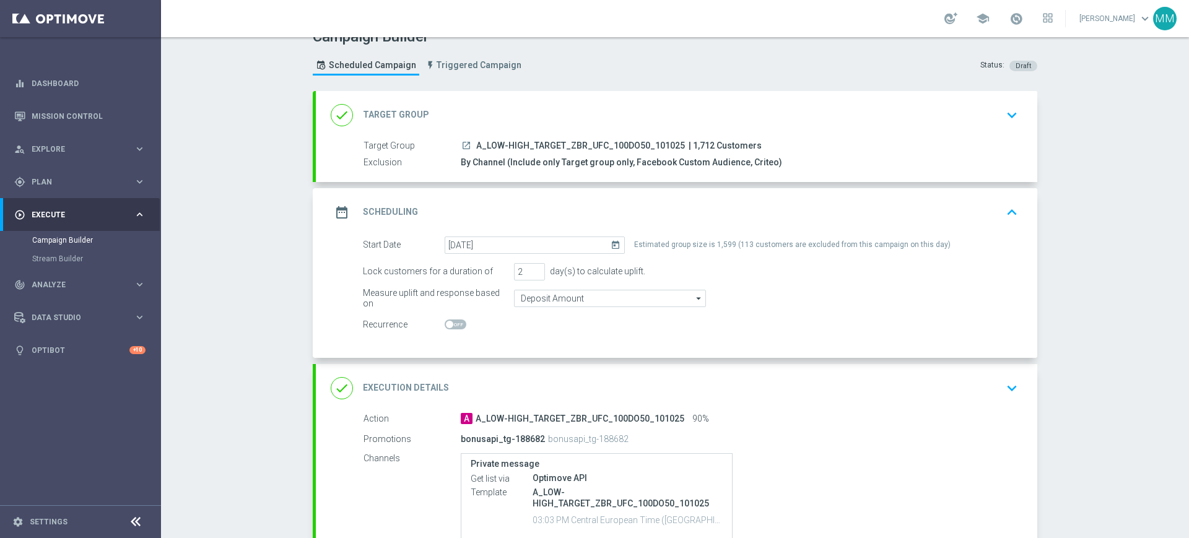
scroll to position [0, 0]
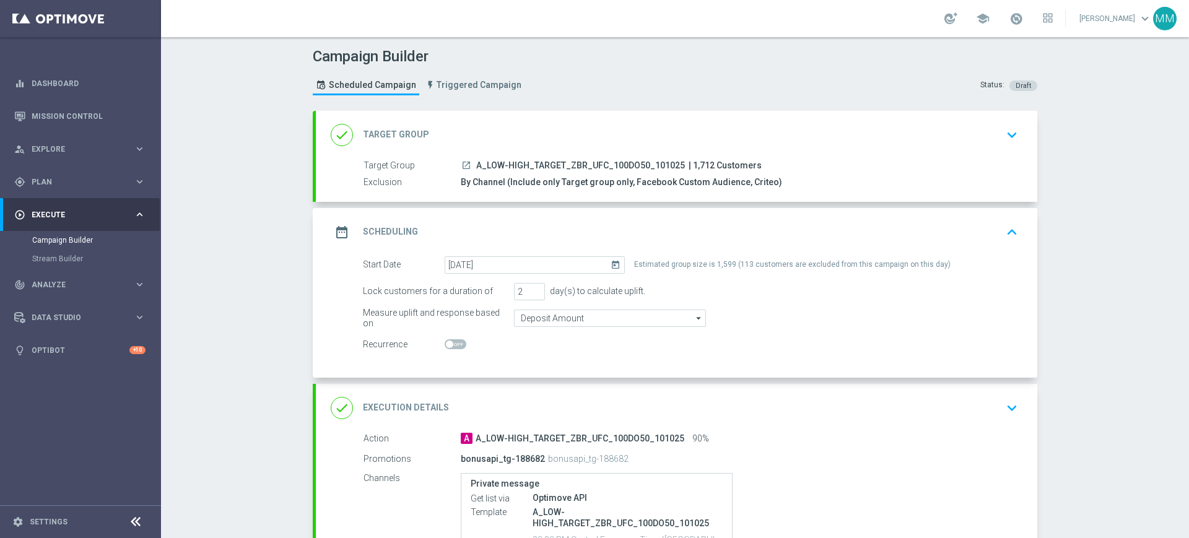
click at [728, 234] on div "date_range Scheduling keyboard_arrow_up" at bounding box center [677, 233] width 692 height 24
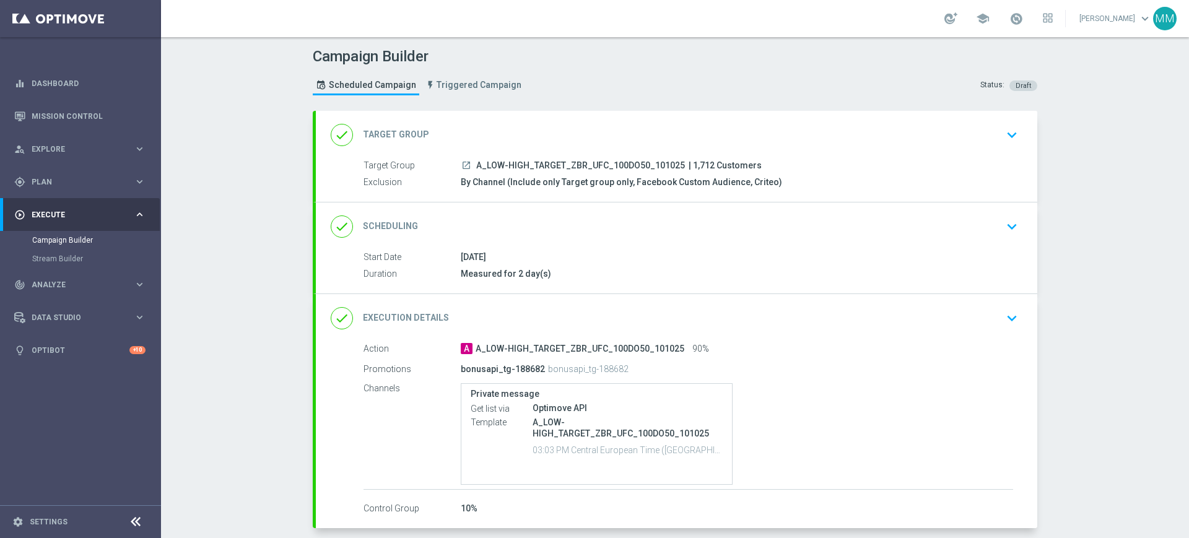
click at [553, 121] on div "done Target Group keyboard_arrow_down" at bounding box center [677, 135] width 722 height 48
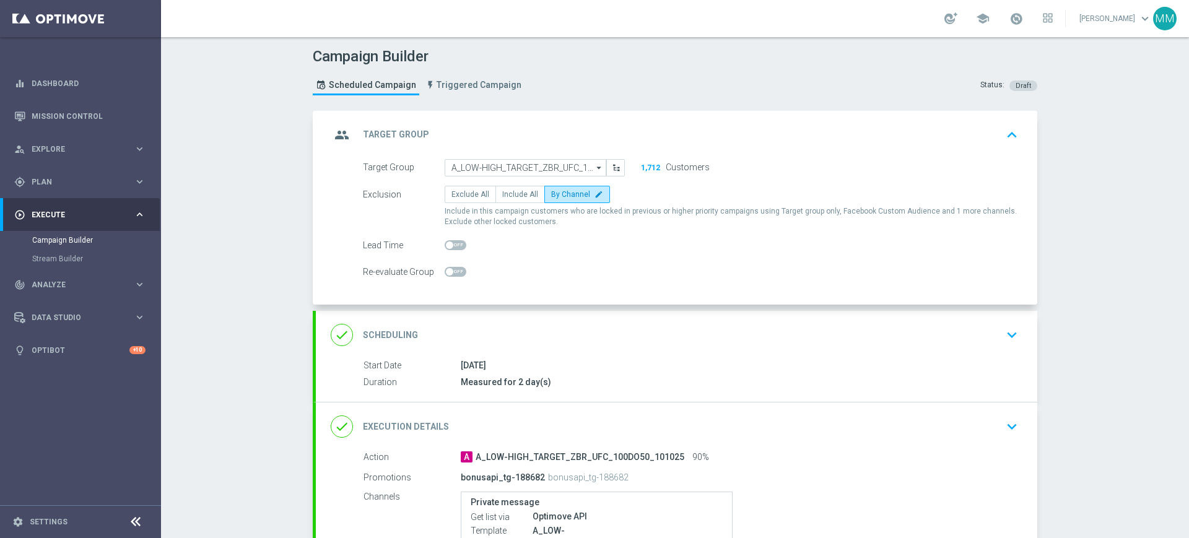
click at [556, 129] on div "group Target Group keyboard_arrow_up" at bounding box center [677, 135] width 692 height 24
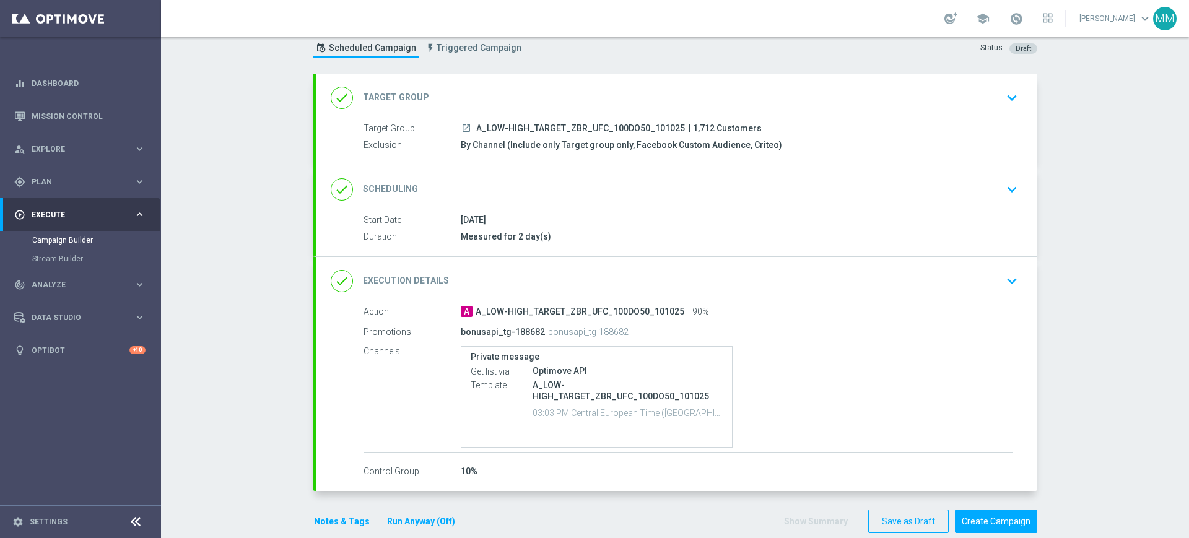
scroll to position [57, 0]
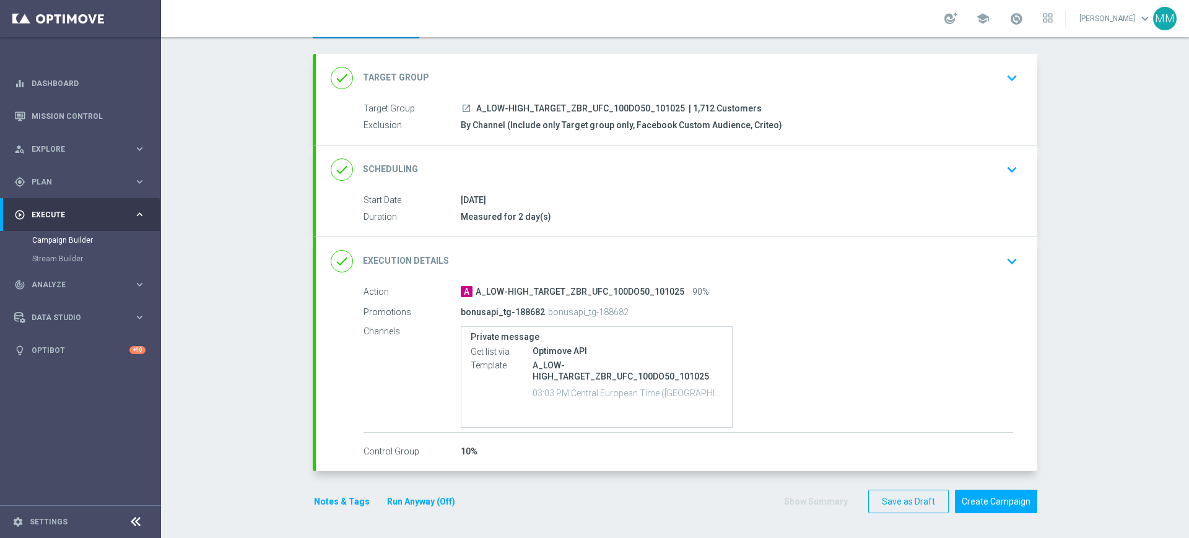
click at [348, 496] on button "Notes & Tags" at bounding box center [342, 501] width 58 height 15
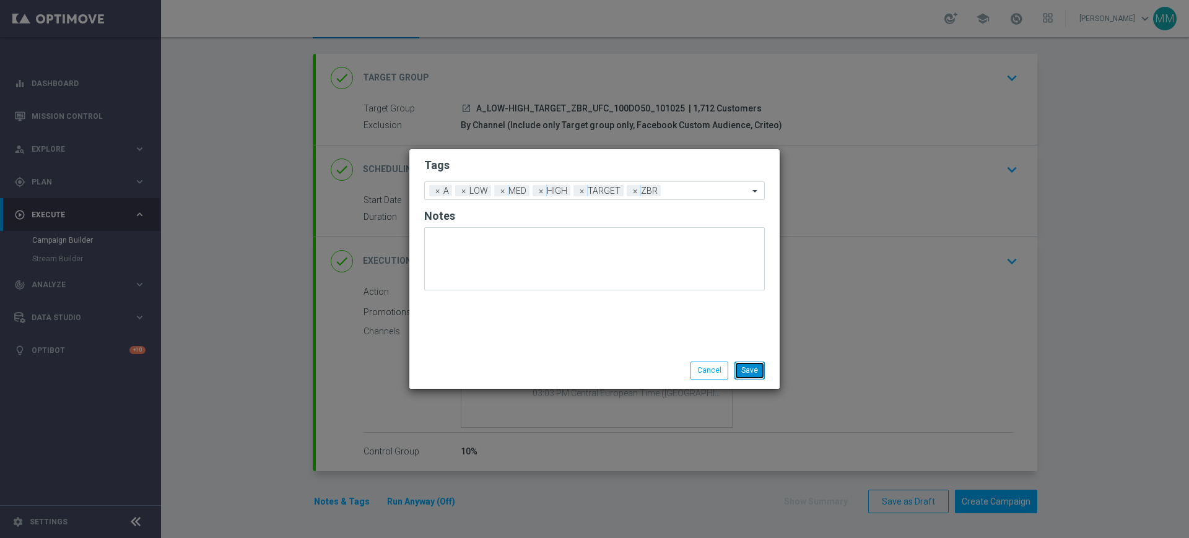
click at [746, 374] on button "Save" at bounding box center [750, 370] width 30 height 17
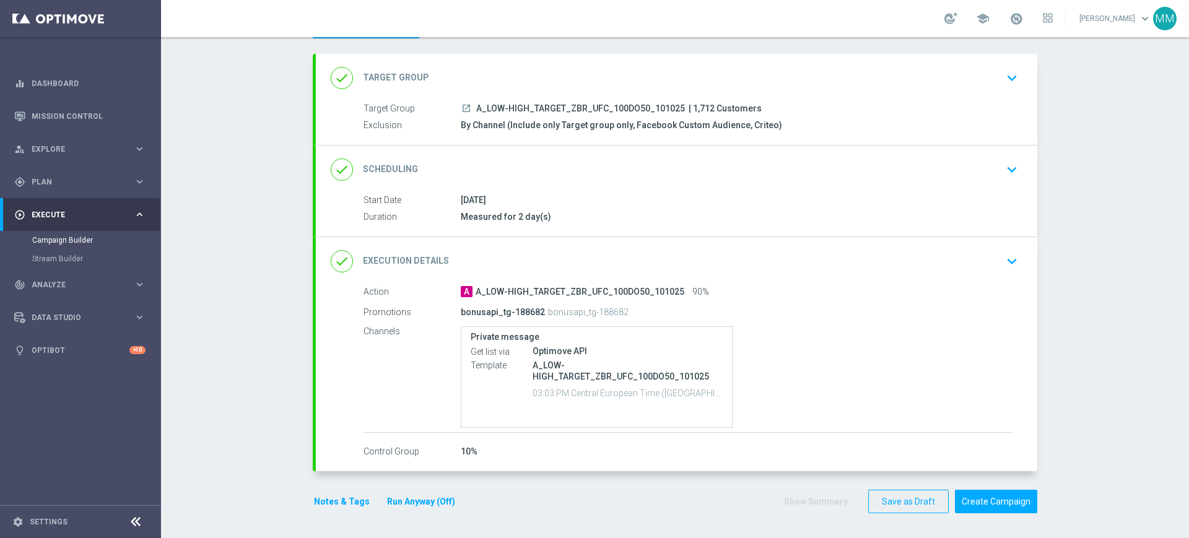
click at [349, 501] on button "Notes & Tags" at bounding box center [342, 501] width 58 height 15
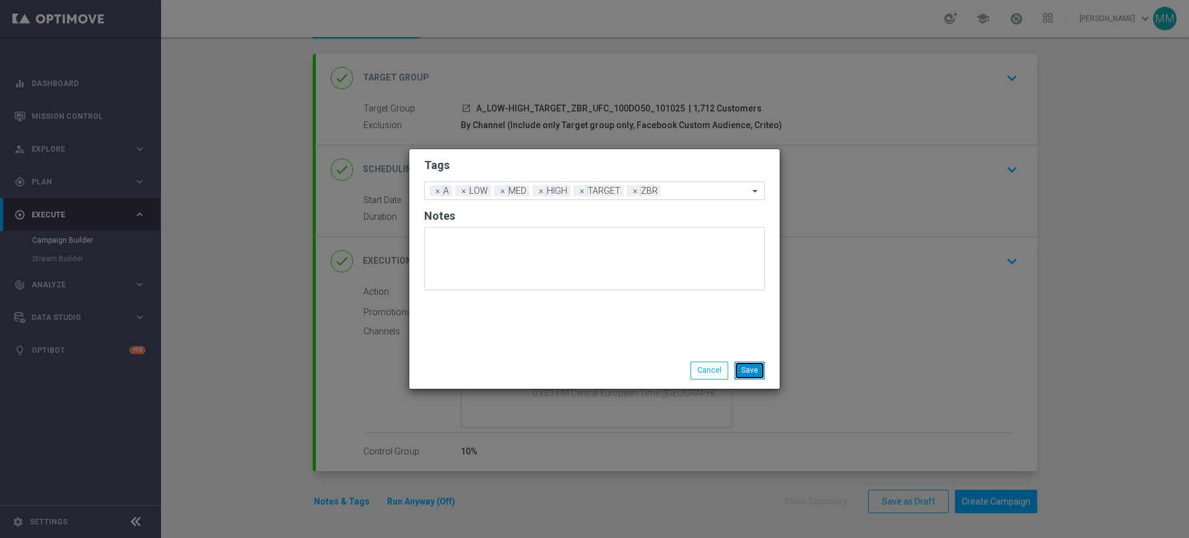
click at [745, 370] on button "Save" at bounding box center [750, 370] width 30 height 17
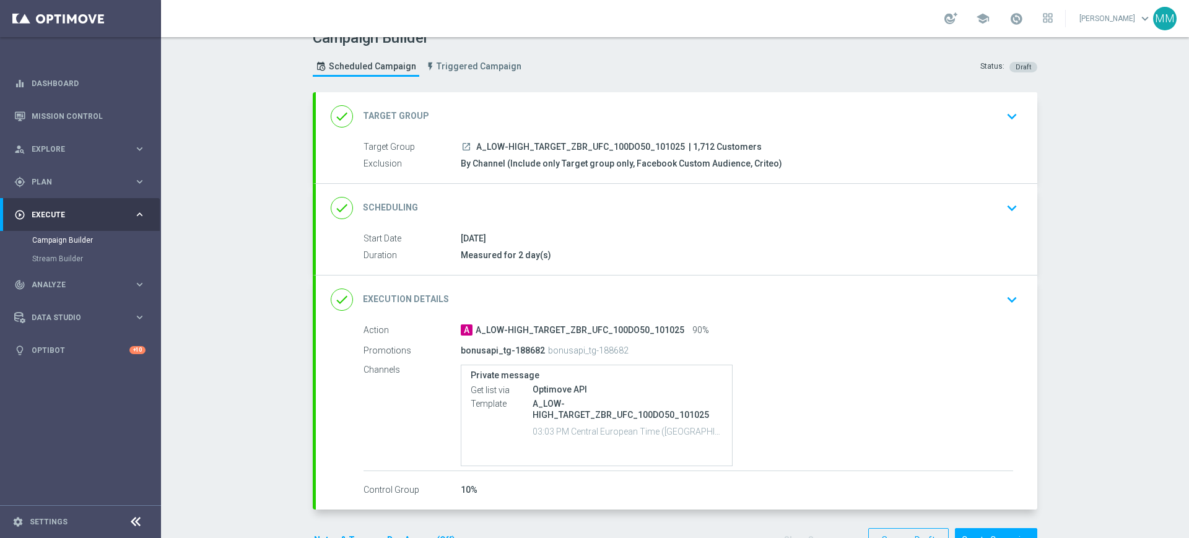
scroll to position [0, 0]
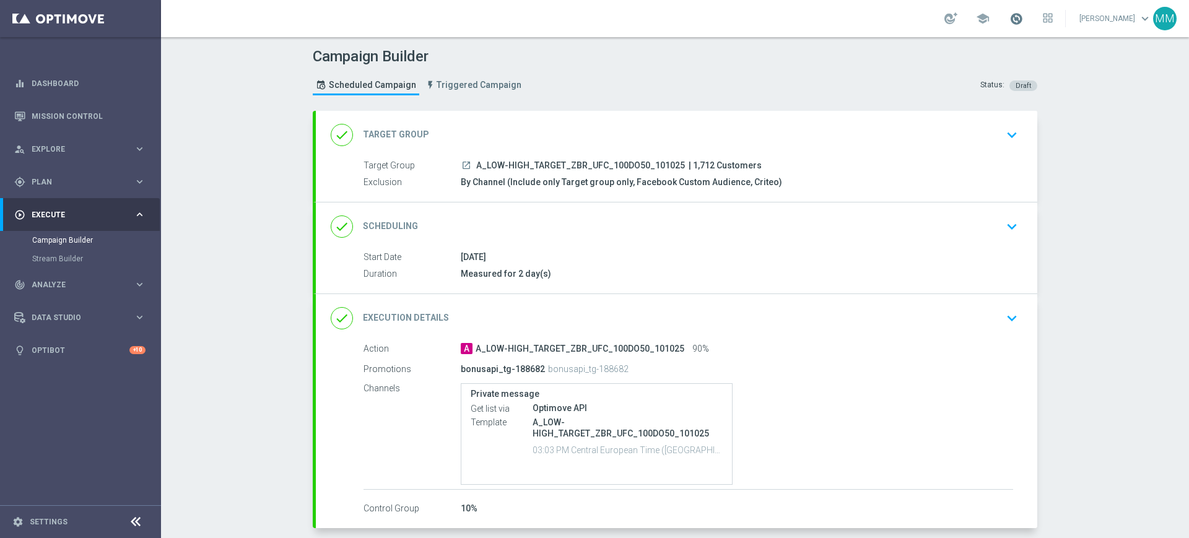
click at [1010, 20] on span at bounding box center [1017, 19] width 14 height 14
click at [1013, 17] on span at bounding box center [1017, 19] width 14 height 14
click at [1019, 16] on span at bounding box center [1017, 19] width 14 height 14
click at [1018, 18] on span at bounding box center [1017, 19] width 14 height 14
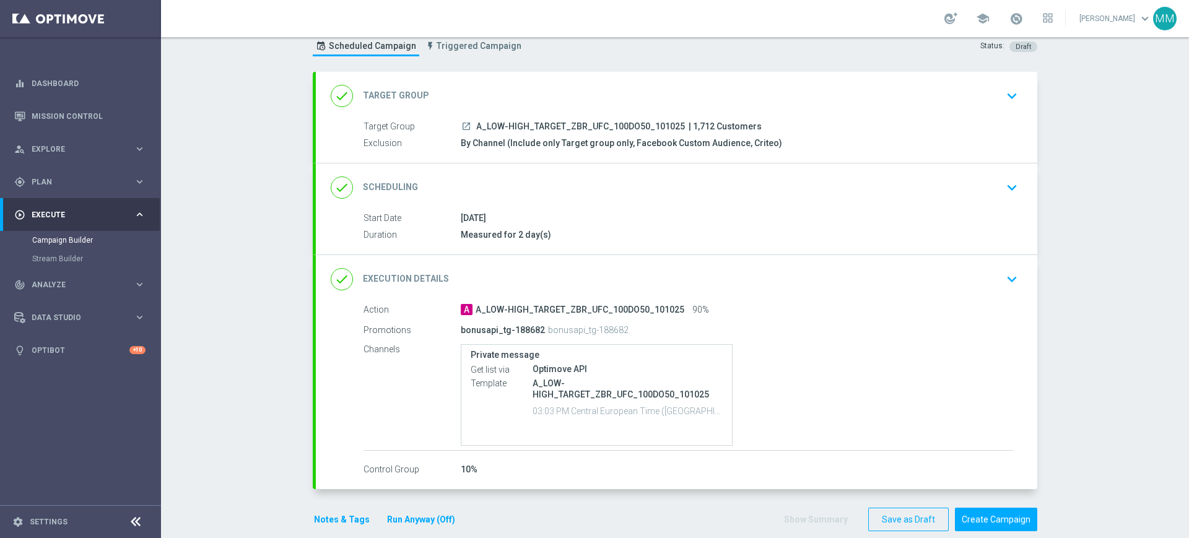
scroll to position [57, 0]
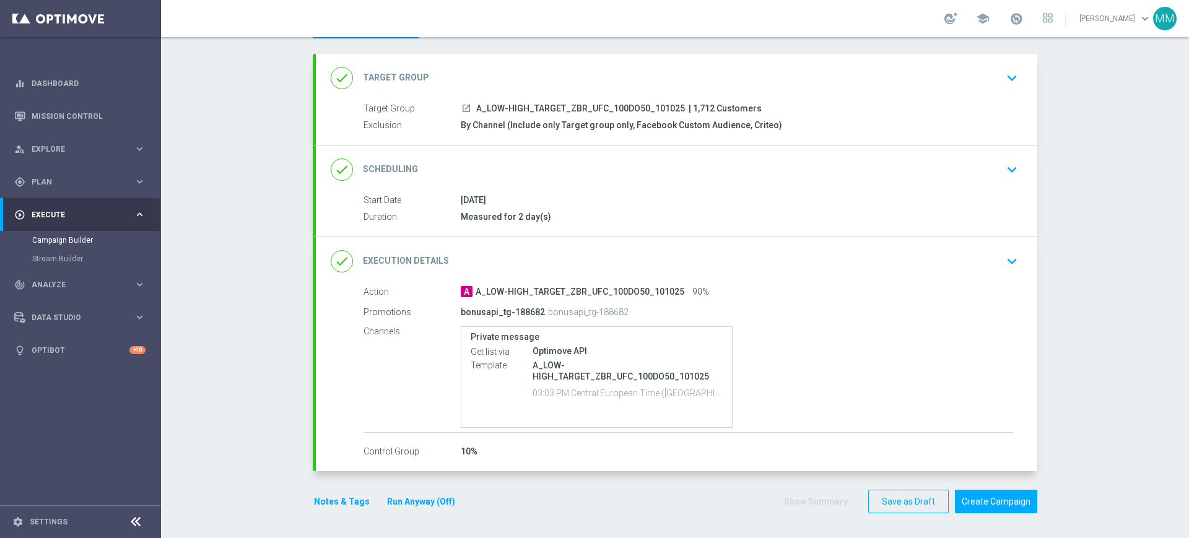
click at [337, 501] on button "Notes & Tags" at bounding box center [342, 501] width 58 height 15
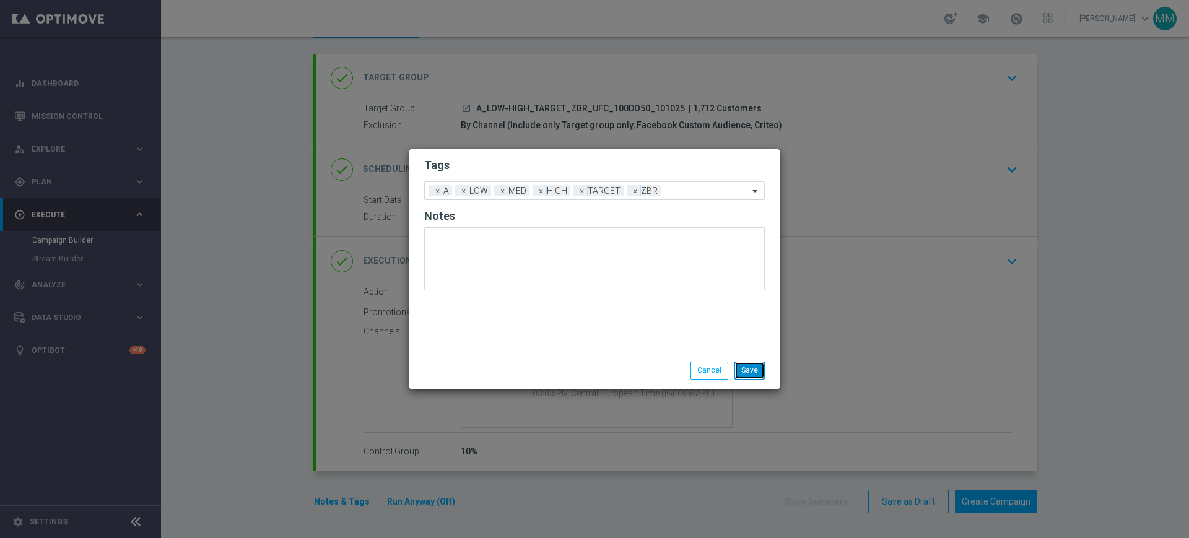
click at [759, 372] on button "Save" at bounding box center [750, 370] width 30 height 17
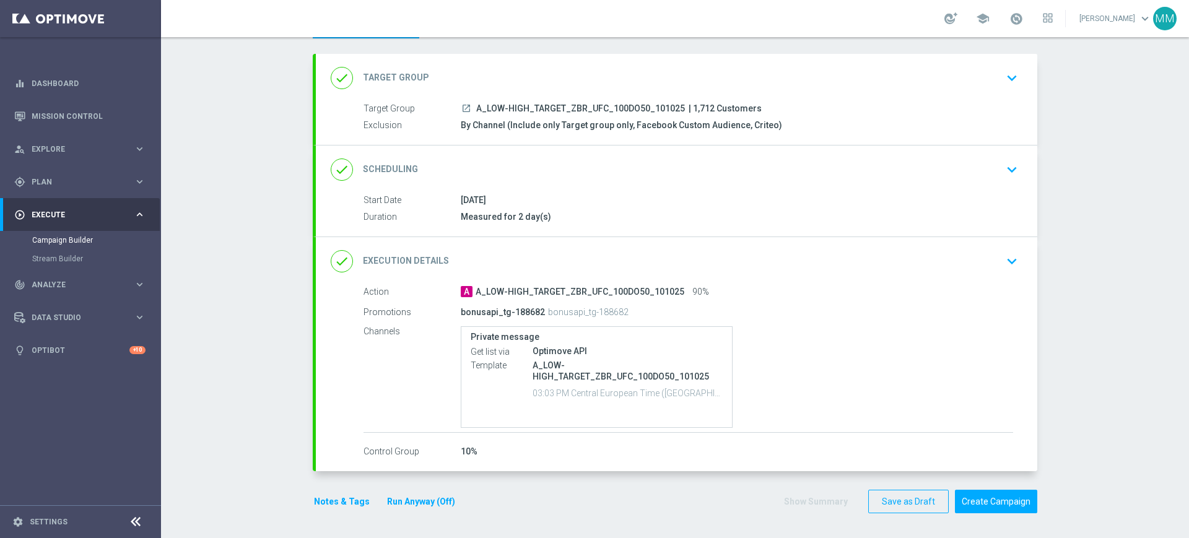
click at [691, 92] on div "done Target Group keyboard_arrow_down" at bounding box center [677, 78] width 722 height 48
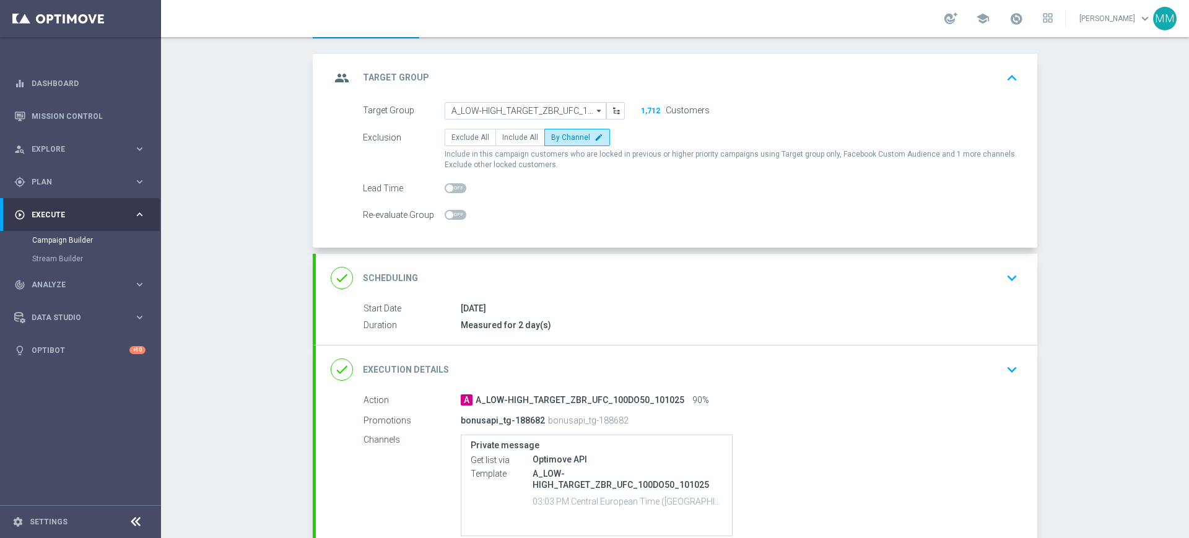
click at [626, 280] on div "done Scheduling keyboard_arrow_down" at bounding box center [677, 278] width 692 height 24
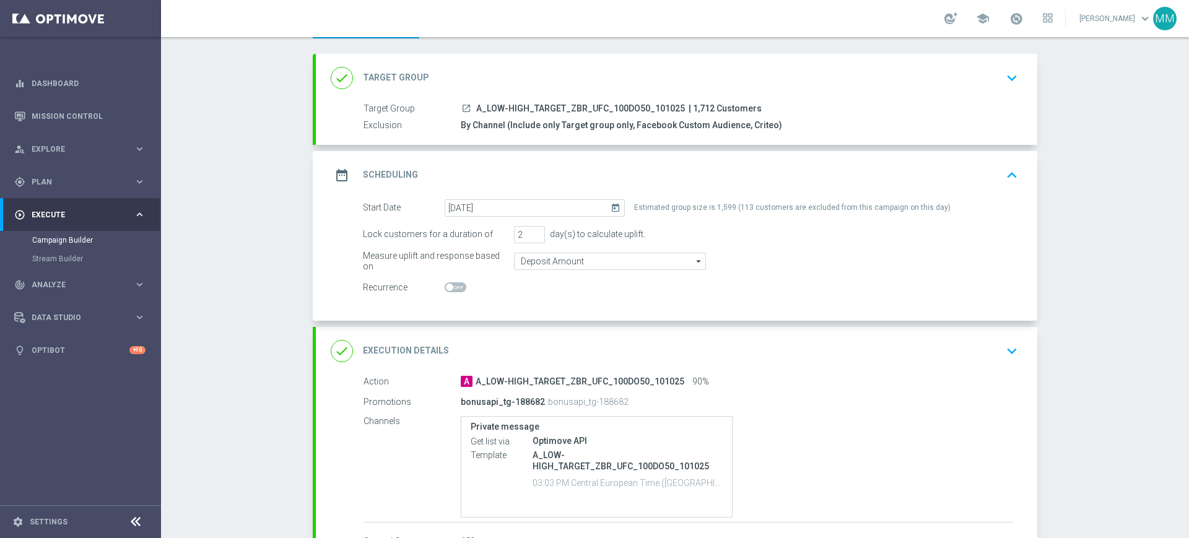
click at [693, 346] on div "done Execution Details keyboard_arrow_down" at bounding box center [677, 351] width 692 height 24
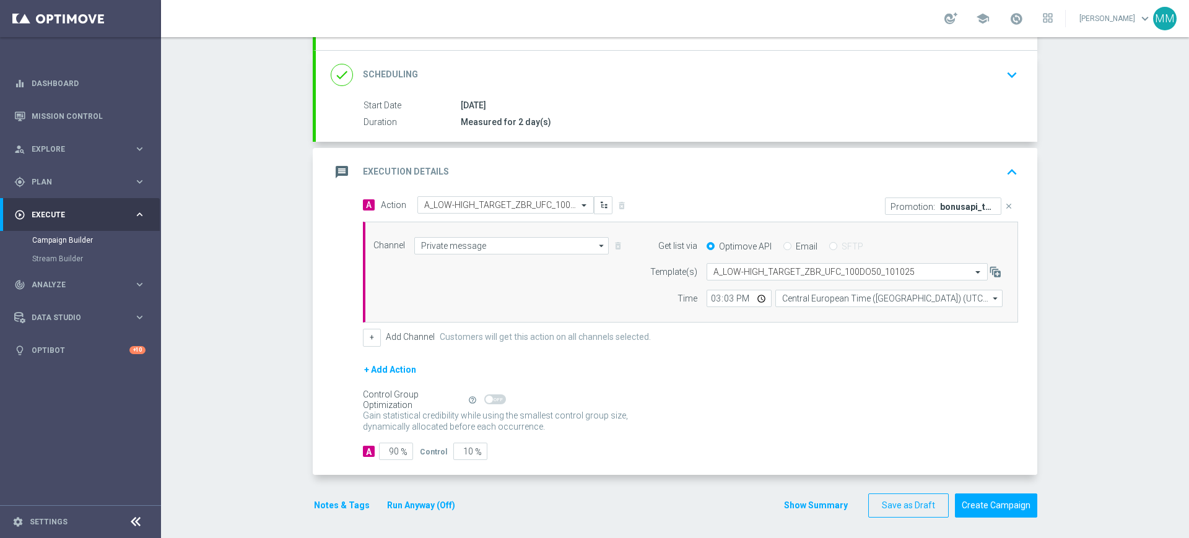
scroll to position [156, 0]
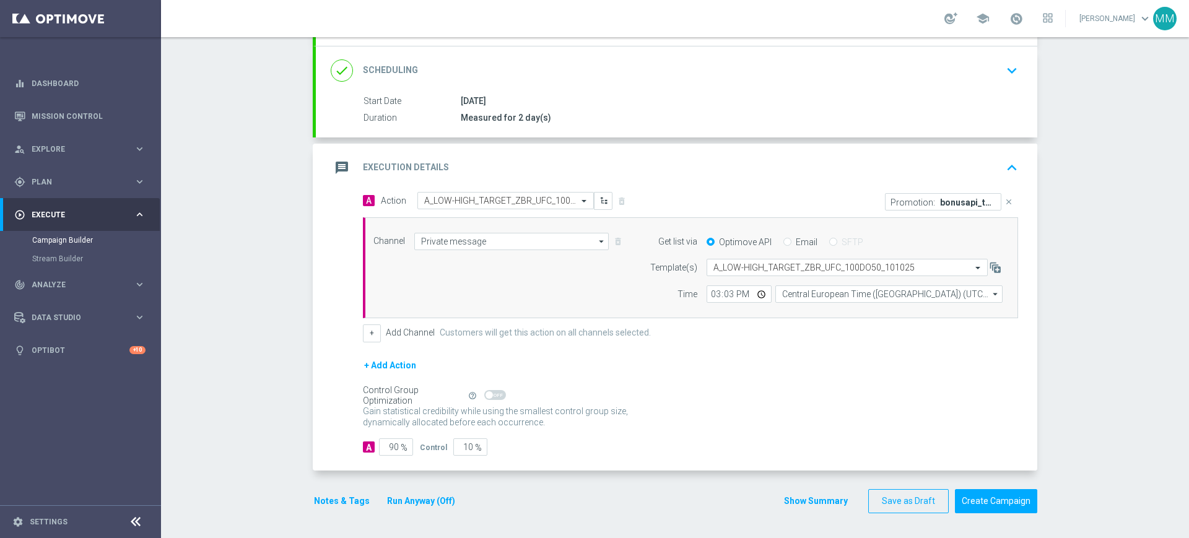
click at [671, 183] on div "message Execution Details keyboard_arrow_up" at bounding box center [677, 168] width 722 height 48
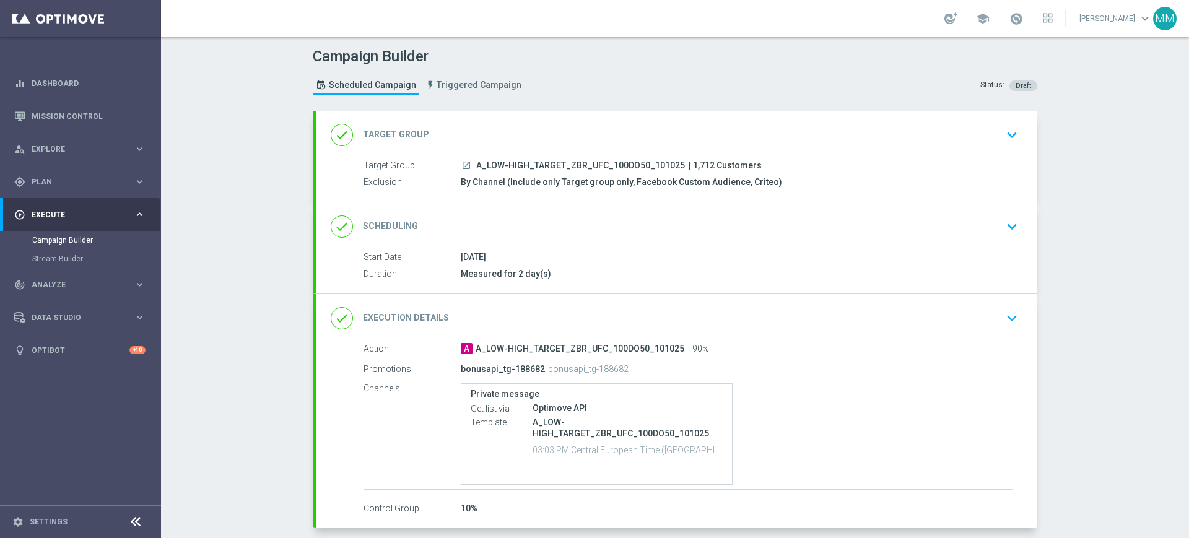
scroll to position [57, 0]
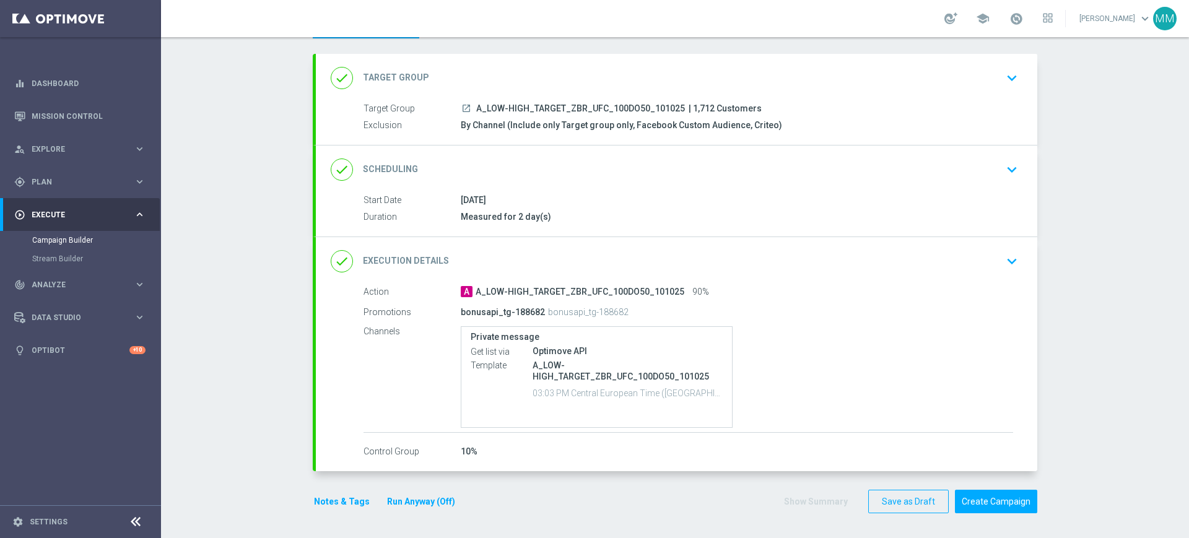
click at [330, 500] on button "Notes & Tags" at bounding box center [342, 501] width 58 height 15
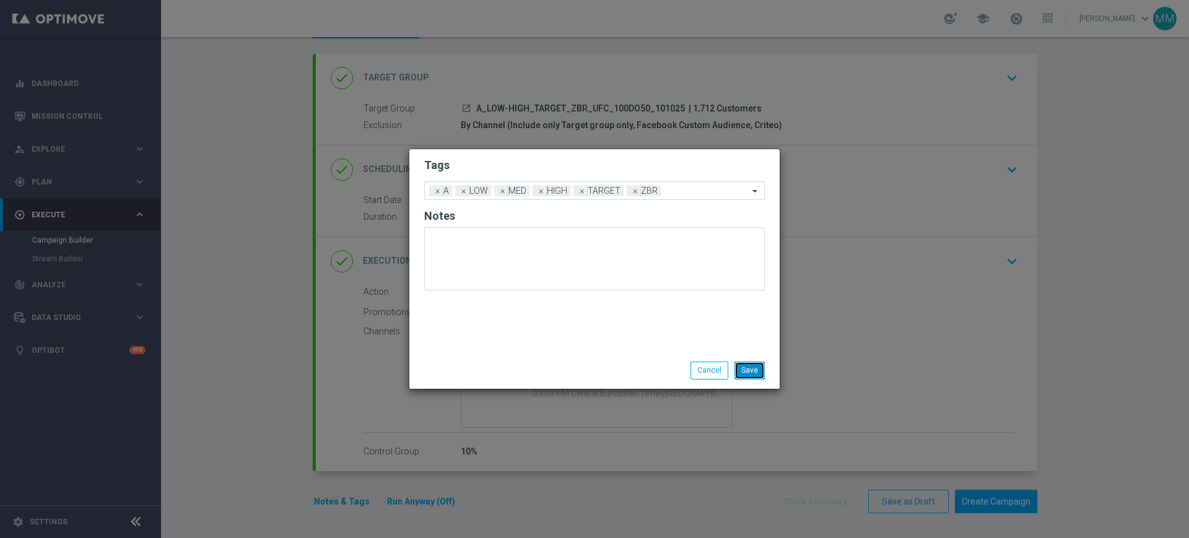
click at [741, 362] on button "Save" at bounding box center [750, 370] width 30 height 17
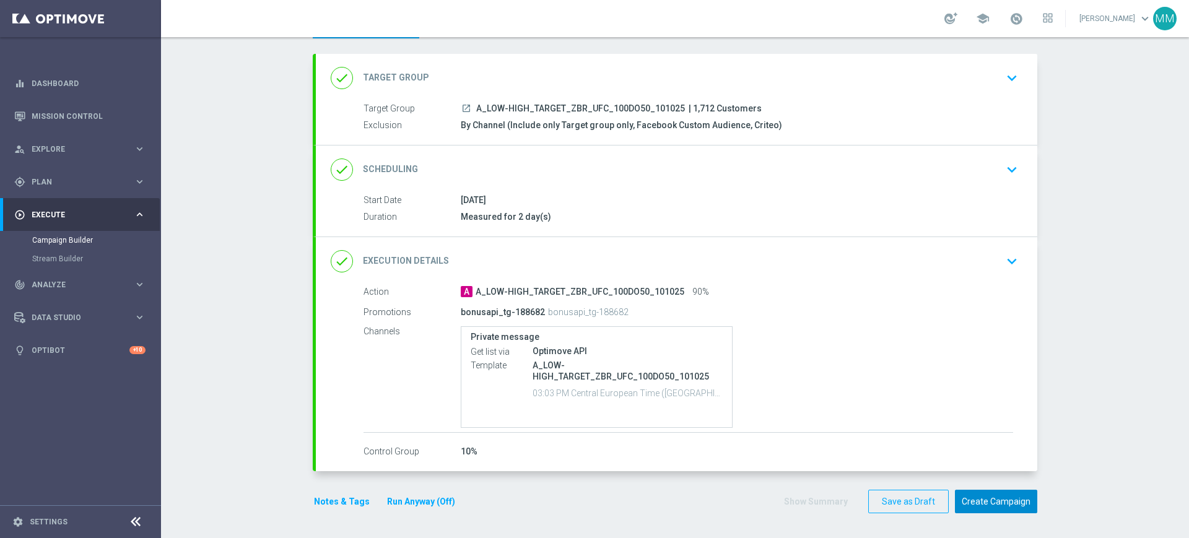
click at [996, 504] on button "Create Campaign" at bounding box center [996, 502] width 82 height 24
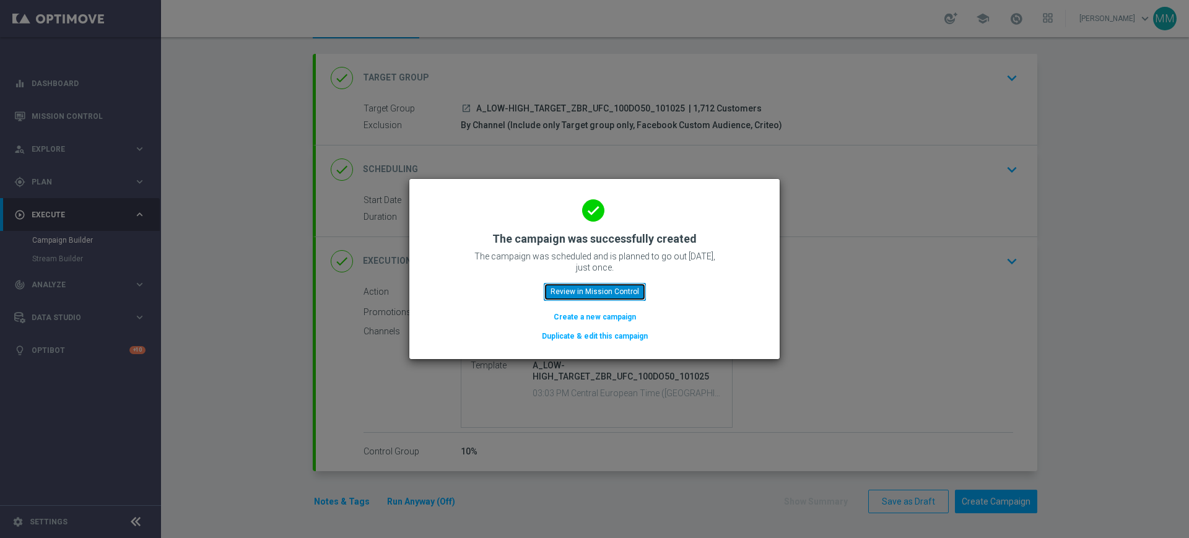
click at [625, 290] on button "Review in Mission Control" at bounding box center [595, 291] width 102 height 17
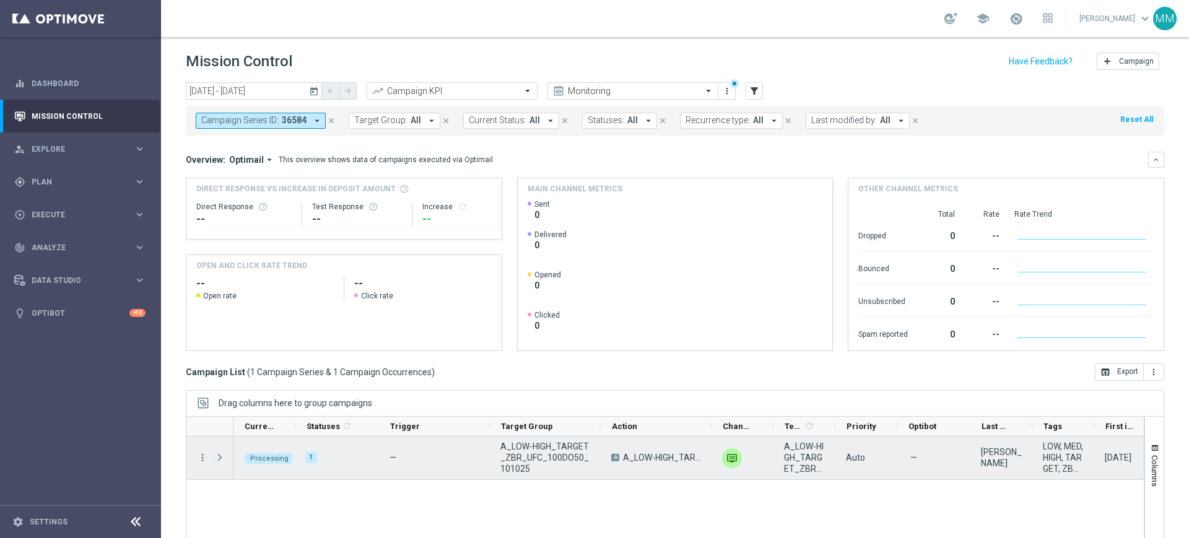
click at [216, 455] on span "Press SPACE to select this row." at bounding box center [219, 458] width 11 height 10
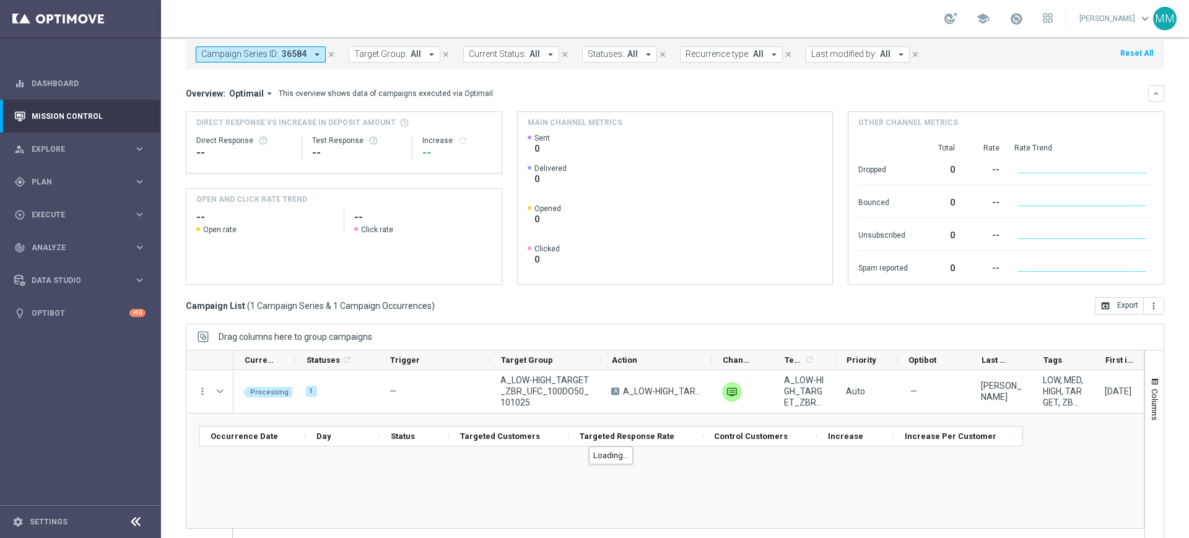
scroll to position [81, 0]
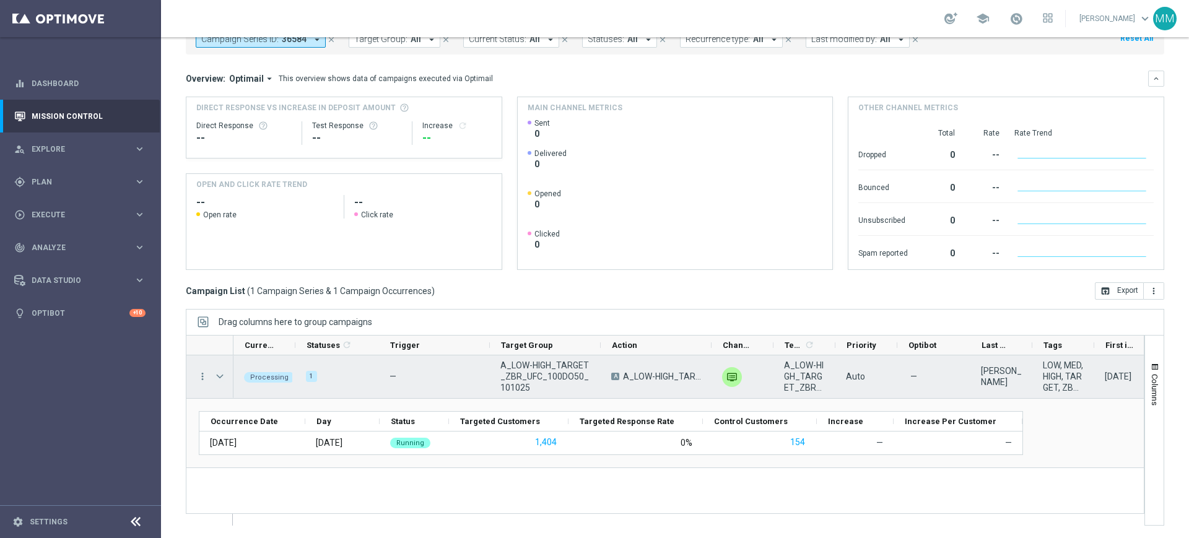
click at [224, 377] on span "Press SPACE to select this row." at bounding box center [219, 377] width 11 height 10
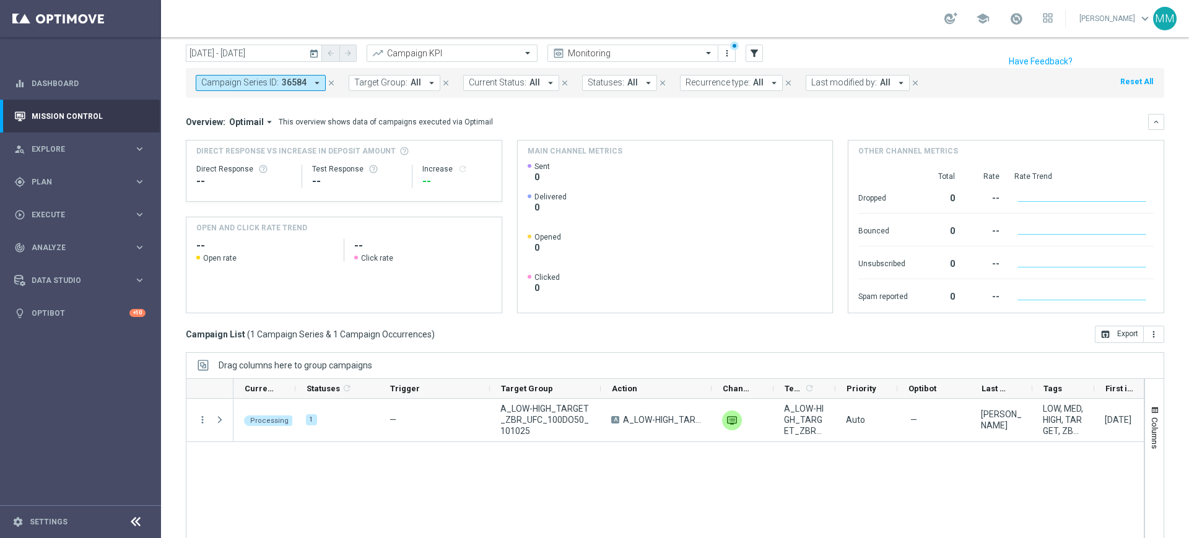
scroll to position [0, 0]
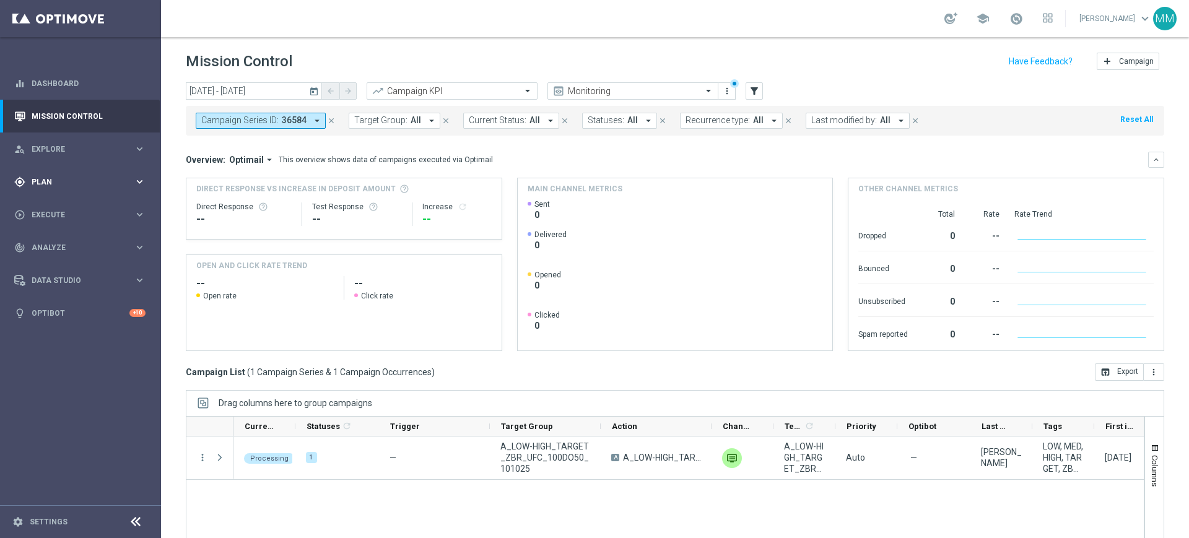
click at [102, 182] on span "Plan" at bounding box center [83, 181] width 102 height 7
drag, startPoint x: 79, startPoint y: 210, endPoint x: 2, endPoint y: 279, distance: 104.0
click at [79, 210] on link "Target Groups" at bounding box center [80, 208] width 97 height 10
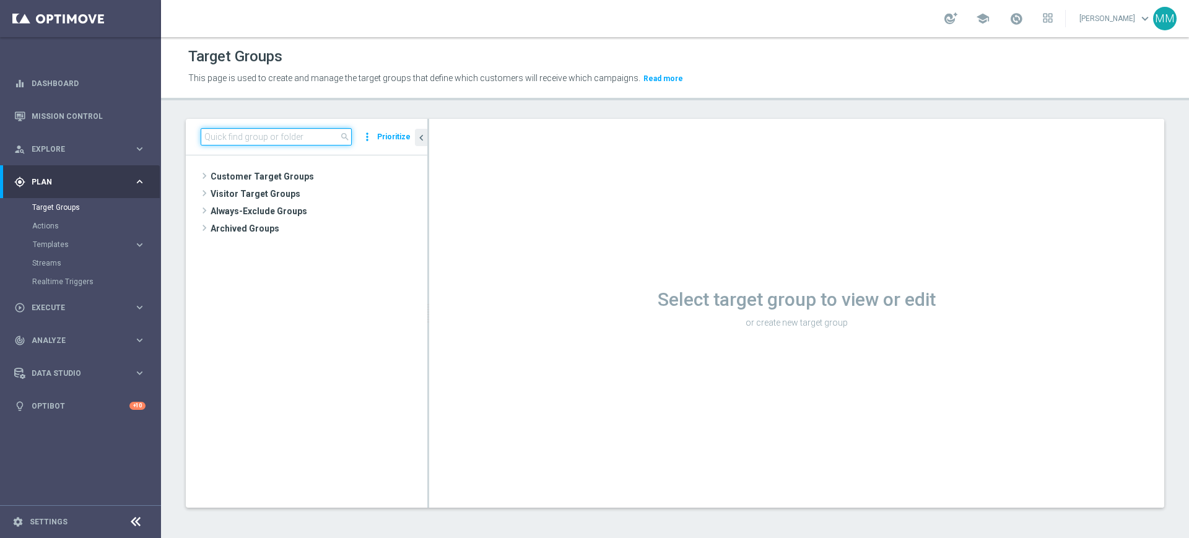
click at [292, 131] on input at bounding box center [276, 136] width 151 height 17
click at [292, 131] on input "MAZI" at bounding box center [276, 136] width 151 height 17
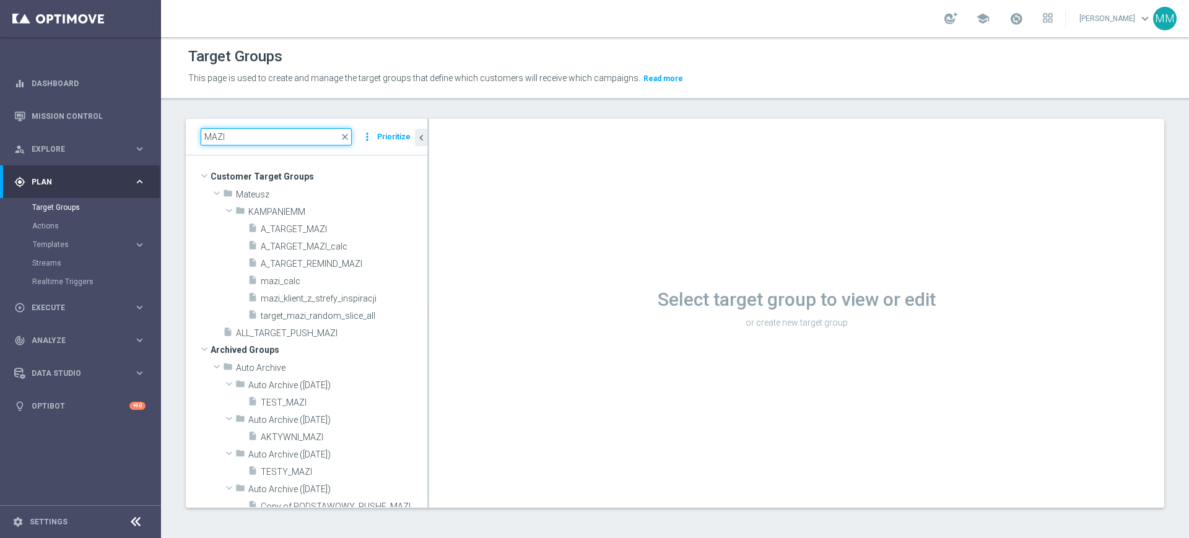
click at [293, 131] on input "MAZI" at bounding box center [276, 136] width 151 height 17
click at [275, 134] on input "MAZI" at bounding box center [276, 136] width 151 height 17
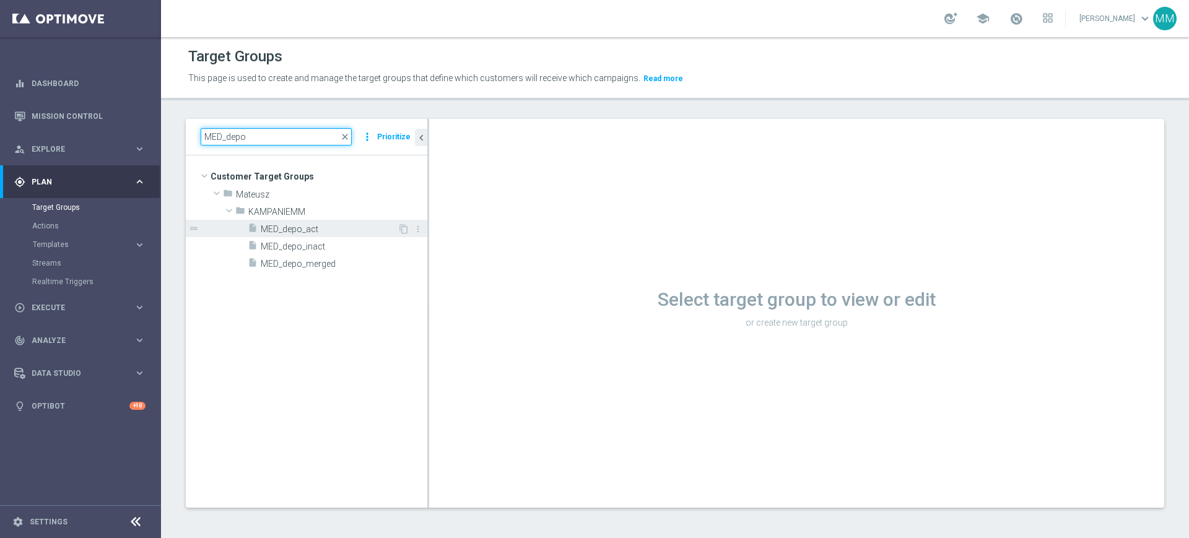
type input "MED_depo"
click at [335, 230] on span "MED_depo_act" at bounding box center [329, 229] width 137 height 11
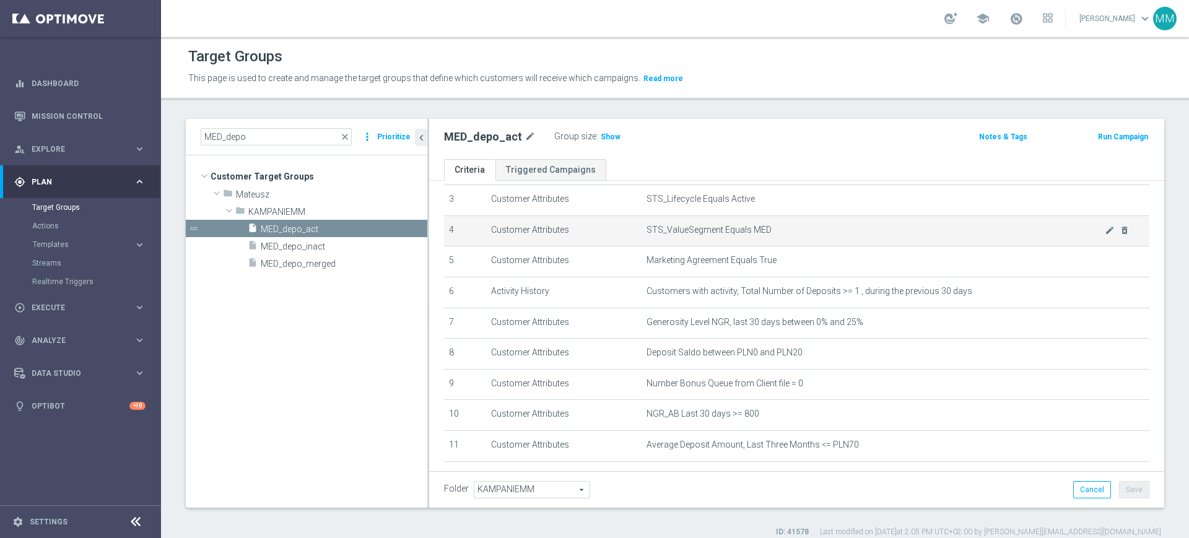
scroll to position [168, 0]
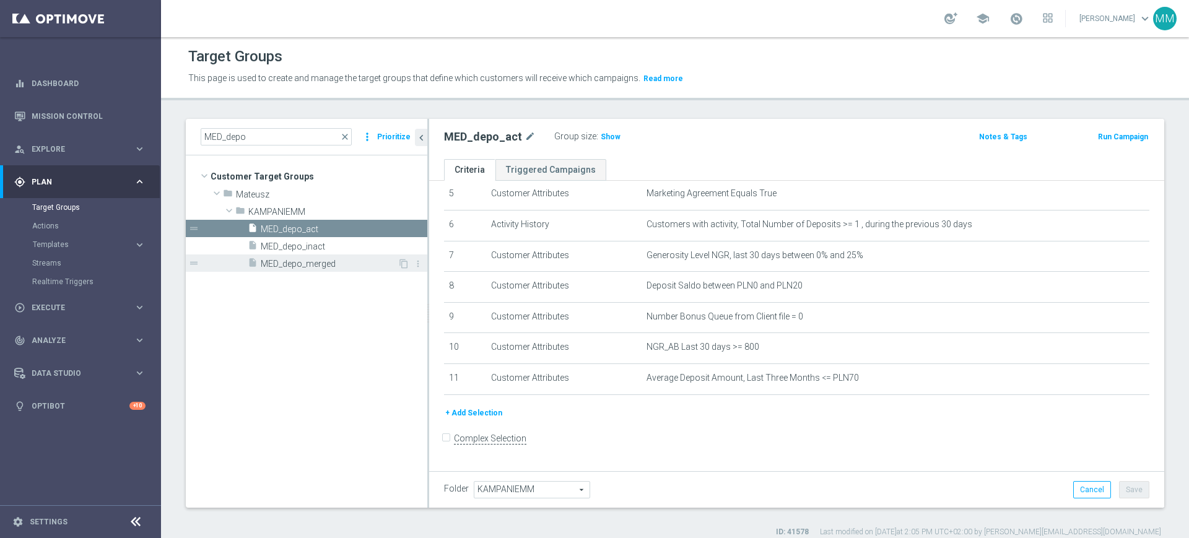
click at [295, 264] on span "MED_depo_merged" at bounding box center [329, 264] width 137 height 11
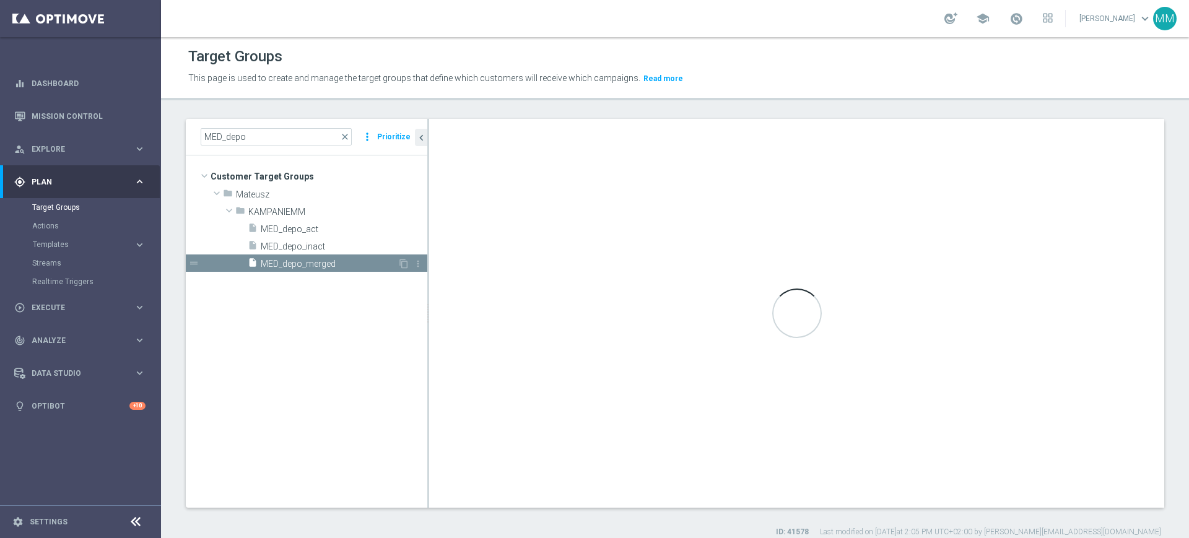
checkbox input "true"
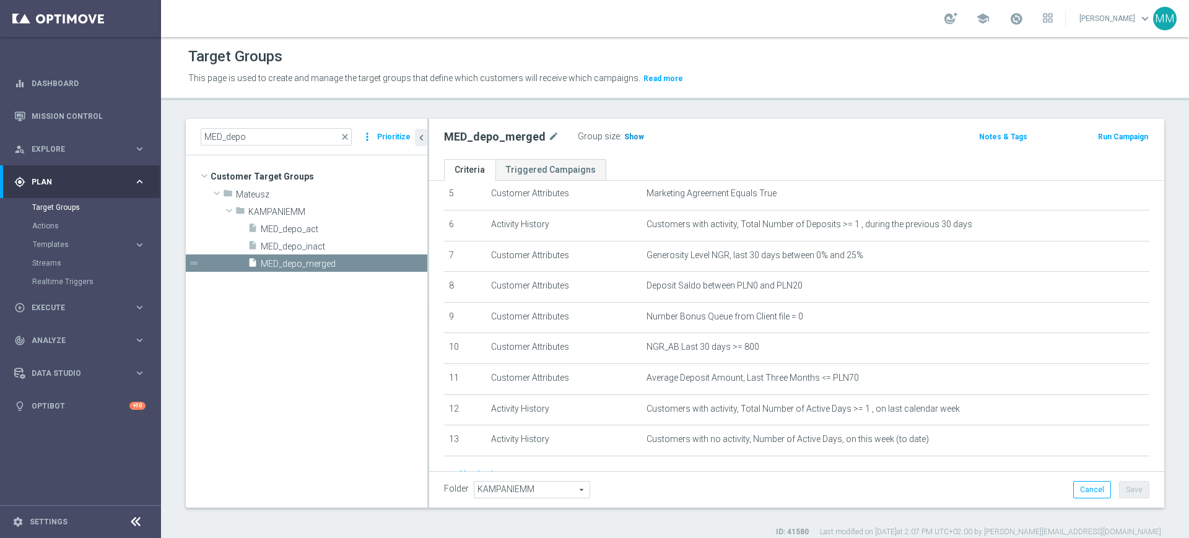
click at [624, 139] on span "Show" at bounding box center [634, 137] width 20 height 9
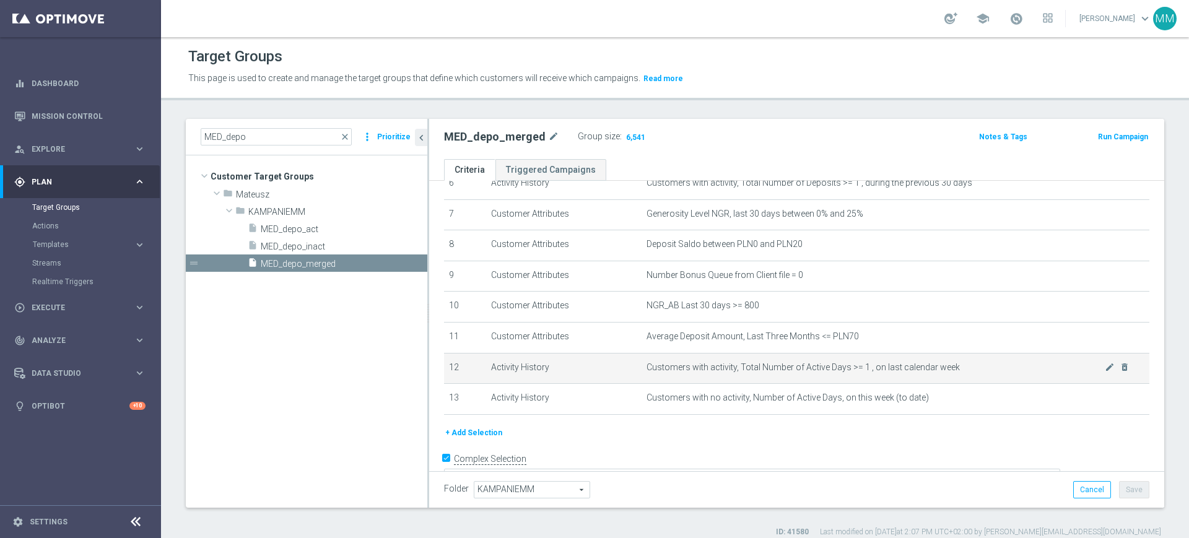
scroll to position [232, 0]
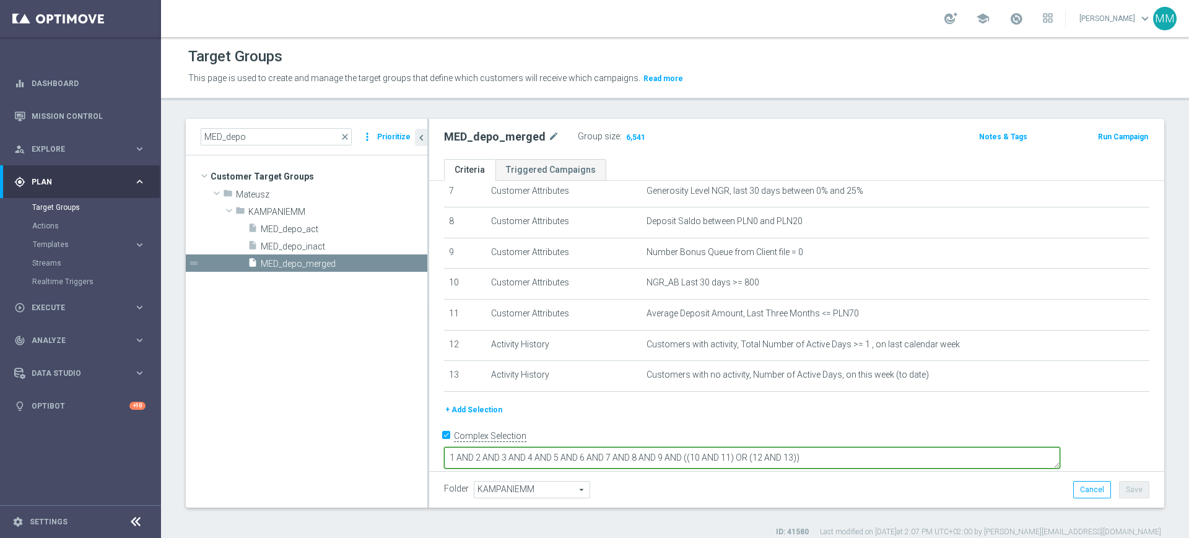
click at [993, 447] on textarea "1 AND 2 AND 3 AND 4 AND 5 AND 6 AND 7 AND 8 AND 9 AND ((10 AND 11) OR (12 AND 1…" at bounding box center [752, 458] width 616 height 22
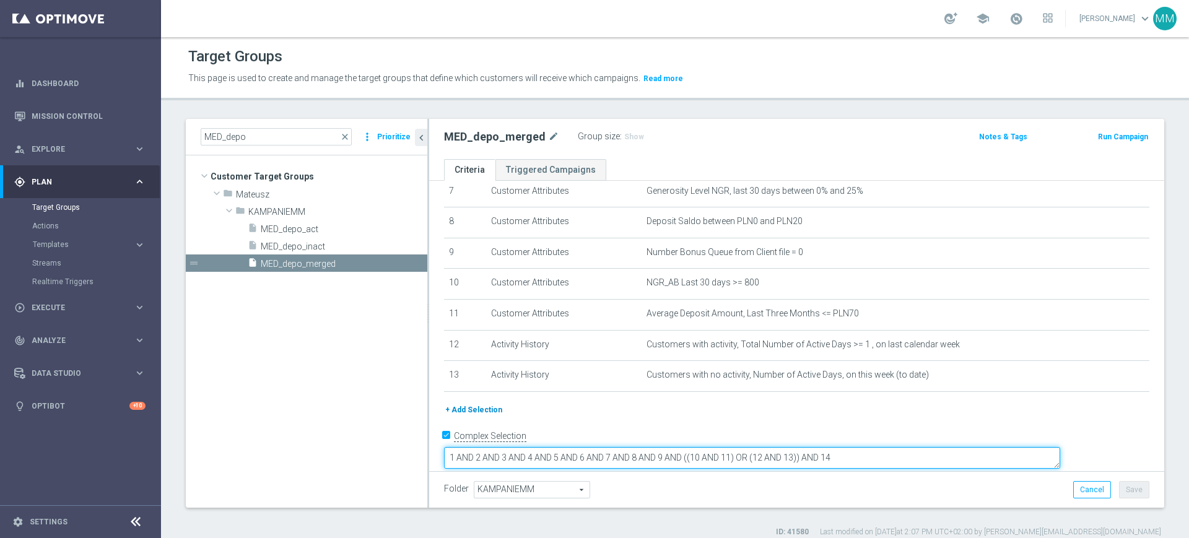
type textarea "1 AND 2 AND 3 AND 4 AND 5 AND 6 AND 7 AND 8 AND 9 AND ((10 AND 11) OR (12 AND 1…"
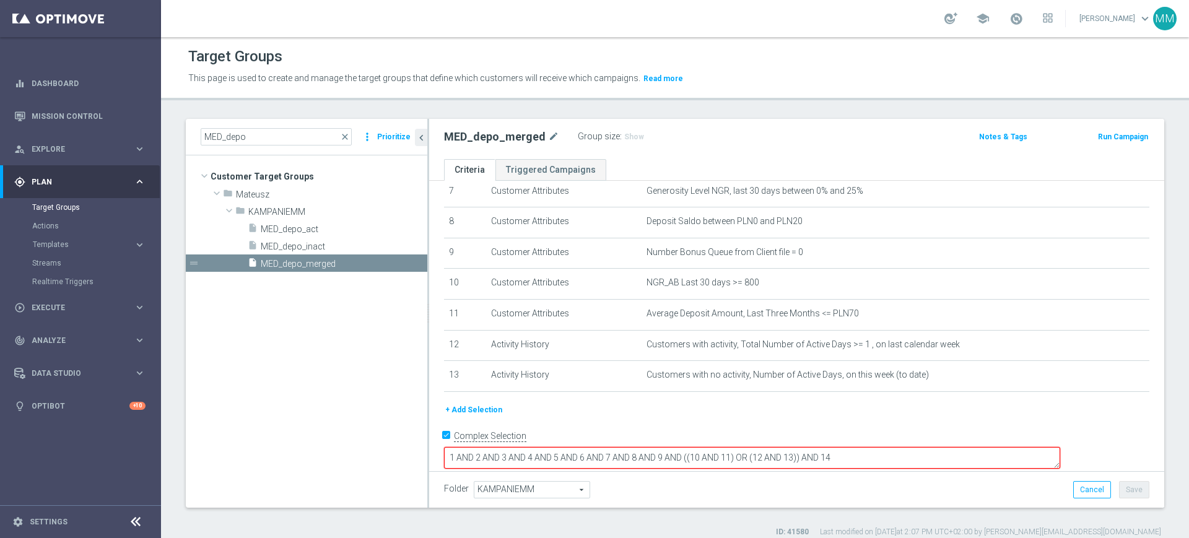
click at [486, 416] on button "+ Add Selection" at bounding box center [473, 410] width 59 height 14
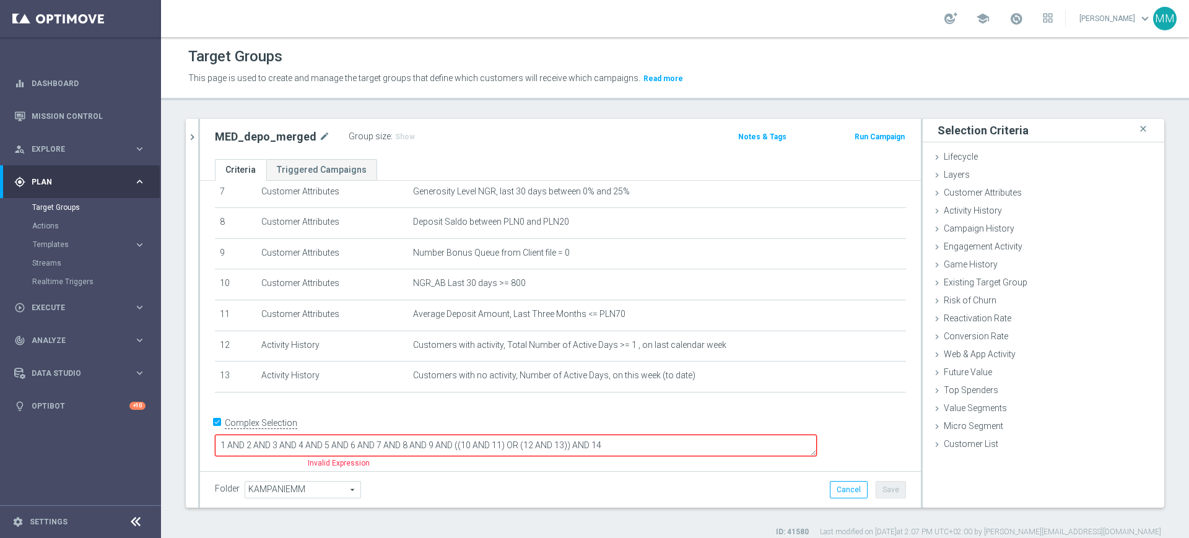
scroll to position [220, 0]
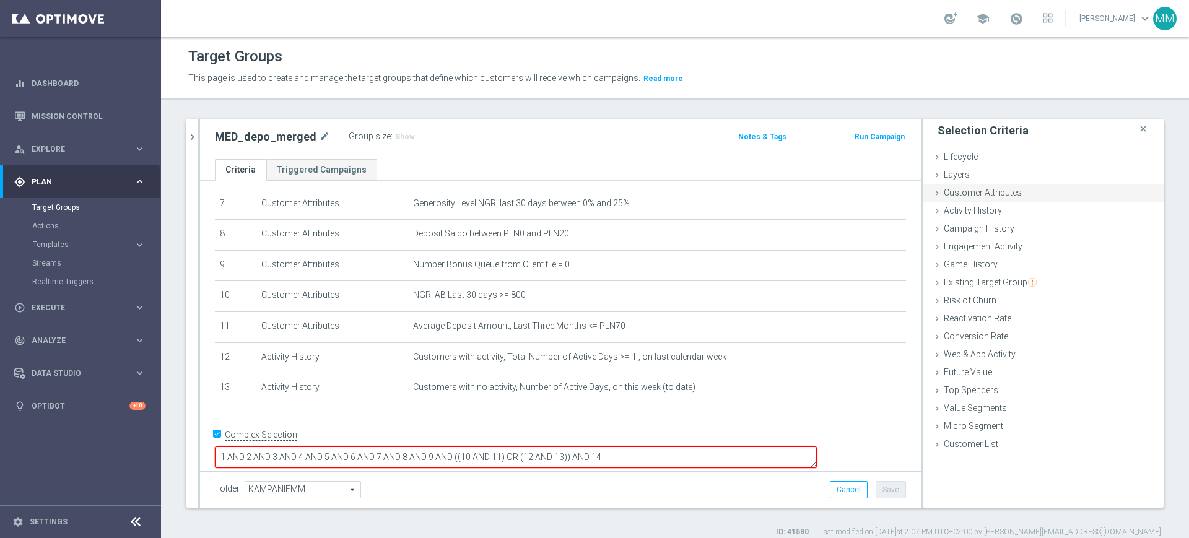
click at [1000, 190] on span "Customer Attributes" at bounding box center [983, 193] width 78 height 10
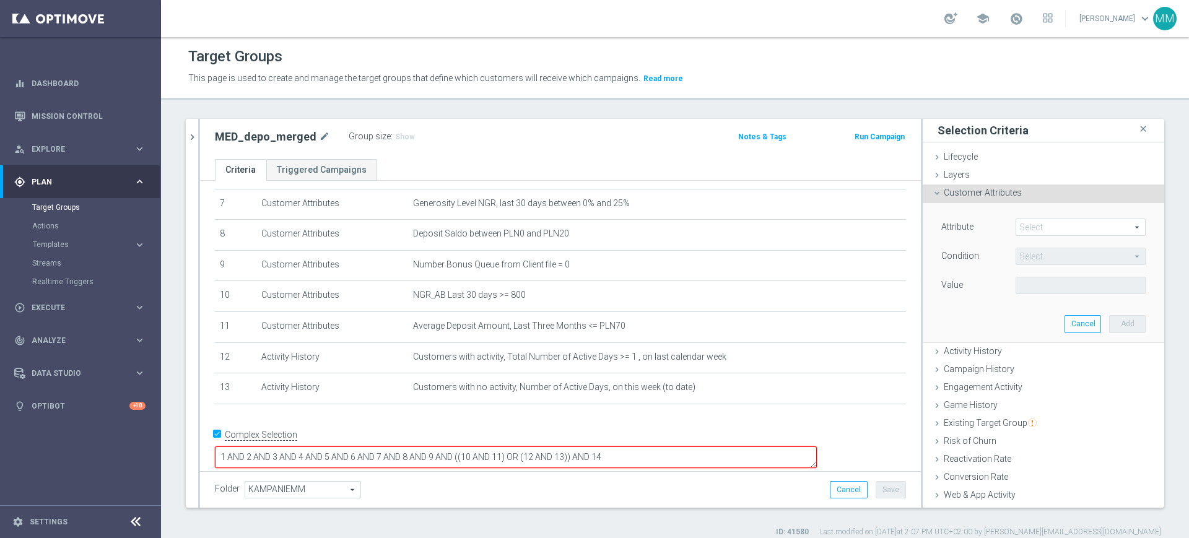
click at [1044, 230] on span at bounding box center [1081, 227] width 129 height 16
click at [0, 0] on input "search" at bounding box center [0, 0] width 0 height 0
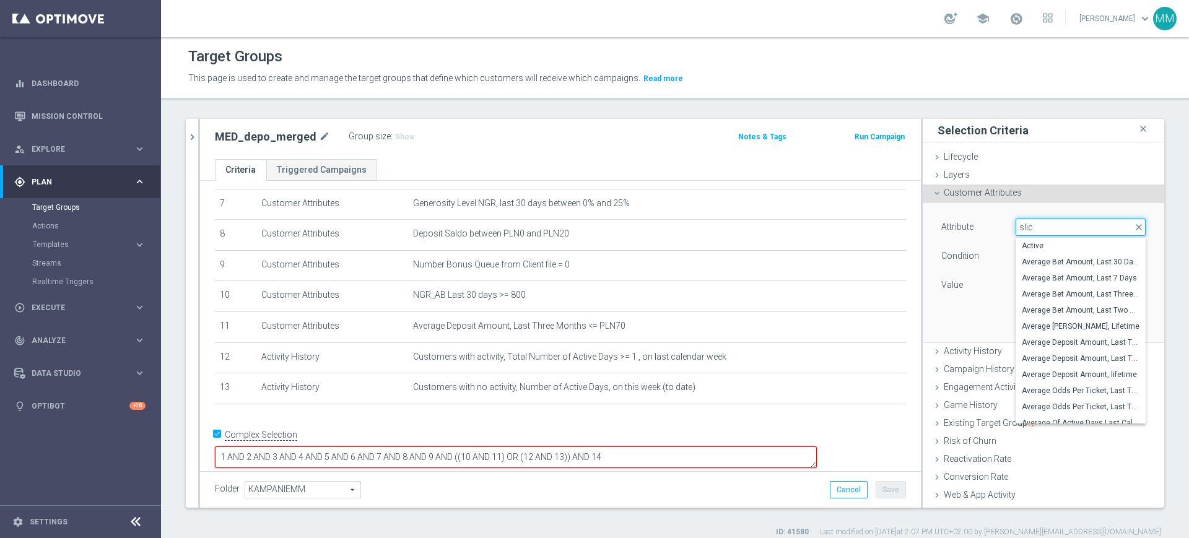
type input "slice"
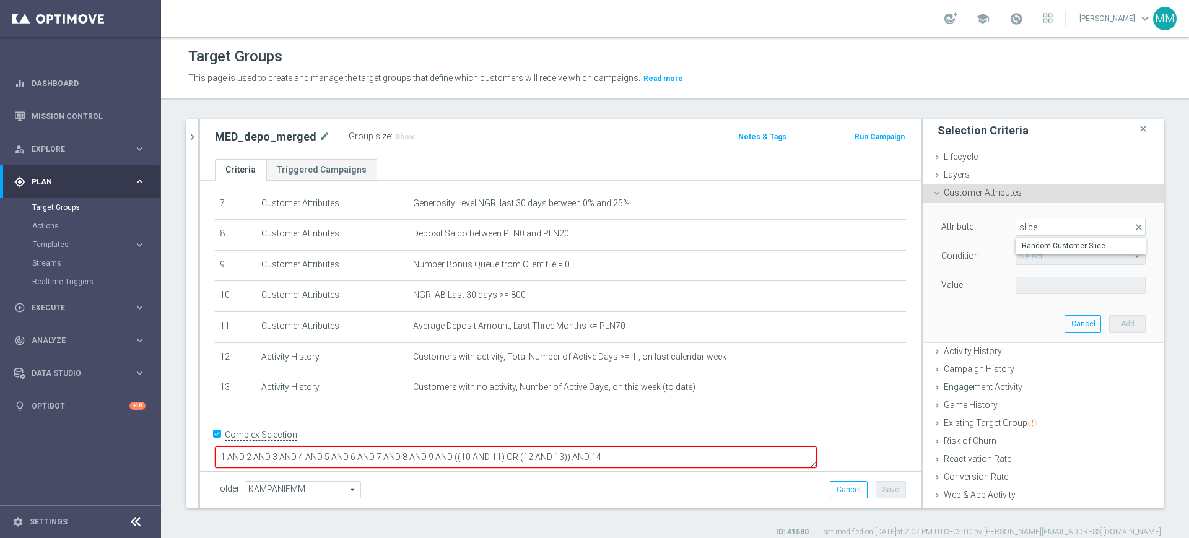
drag, startPoint x: 1018, startPoint y: 245, endPoint x: 1022, endPoint y: 253, distance: 8.6
click at [1022, 244] on span "Random Customer Slice" at bounding box center [1081, 246] width 118 height 10
type input "Random Customer Slice"
click at [1028, 284] on span at bounding box center [1081, 286] width 129 height 16
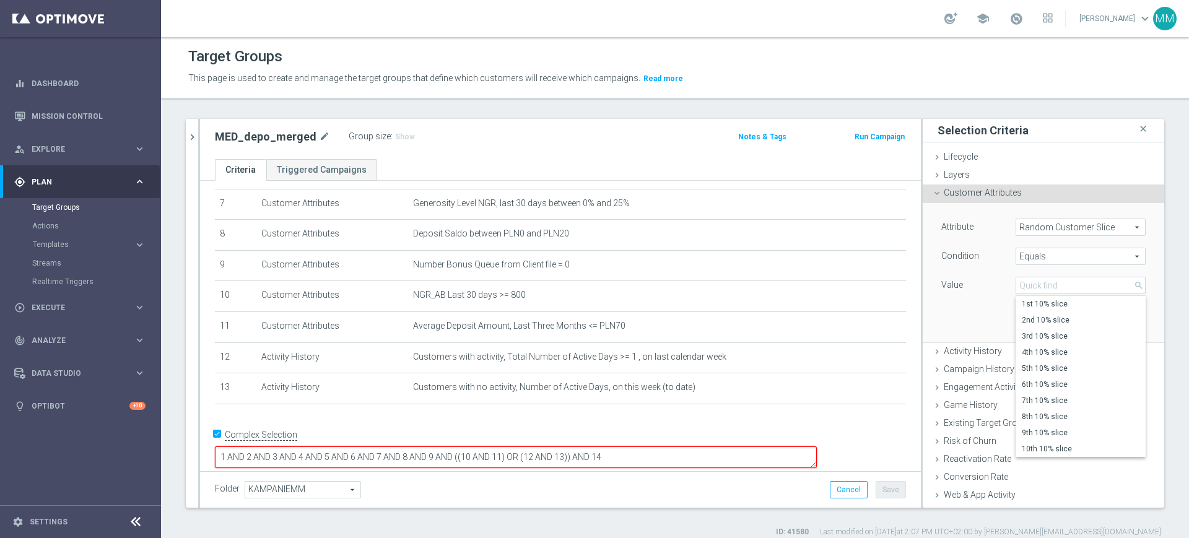
click at [1029, 262] on span "Equals" at bounding box center [1081, 256] width 129 height 16
click at [1035, 421] on span "One of" at bounding box center [1081, 420] width 118 height 10
type input "One of"
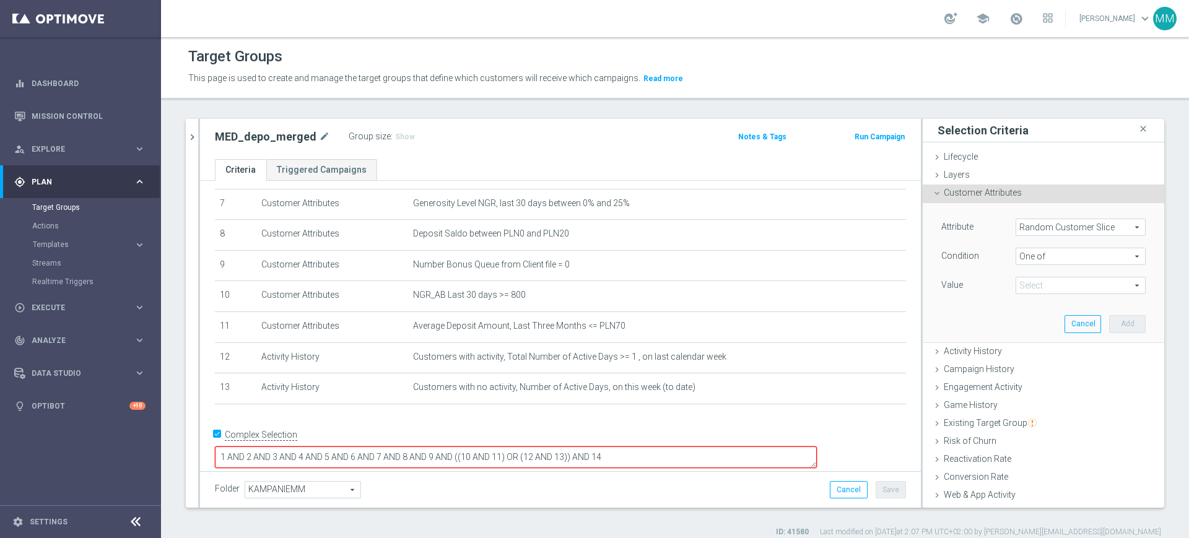
click at [1028, 281] on span at bounding box center [1081, 286] width 129 height 16
click at [0, 0] on input "search" at bounding box center [0, 0] width 0 height 0
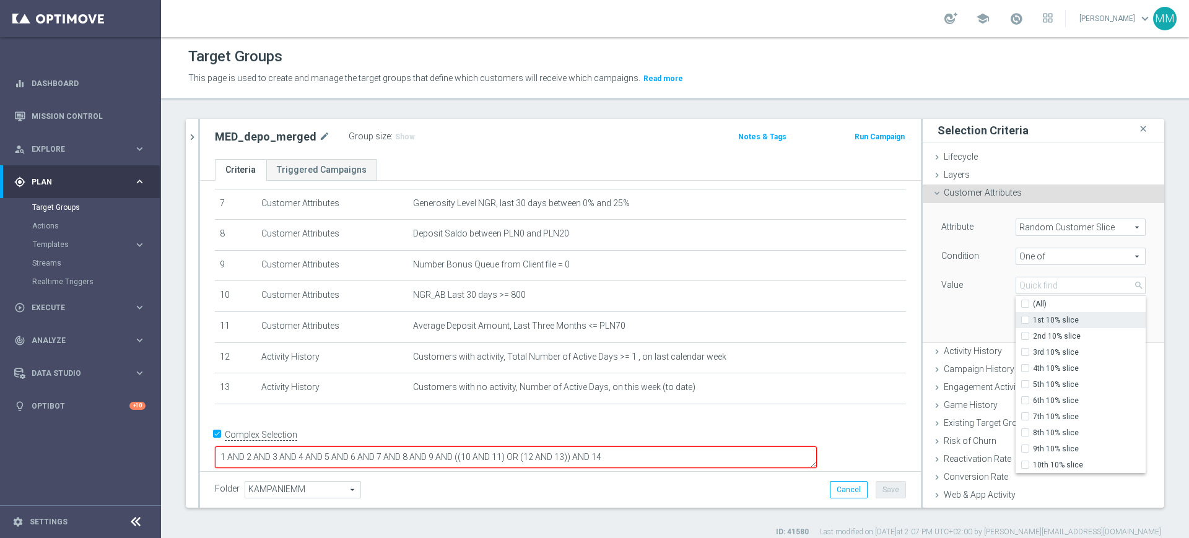
click at [1036, 317] on span "1st 10% slice" at bounding box center [1089, 320] width 113 height 10
click at [1033, 317] on input "1st 10% slice" at bounding box center [1029, 321] width 8 height 8
checkbox input "true"
type input "1st 10% slice"
click at [1036, 333] on span "2nd 10% slice" at bounding box center [1089, 336] width 113 height 10
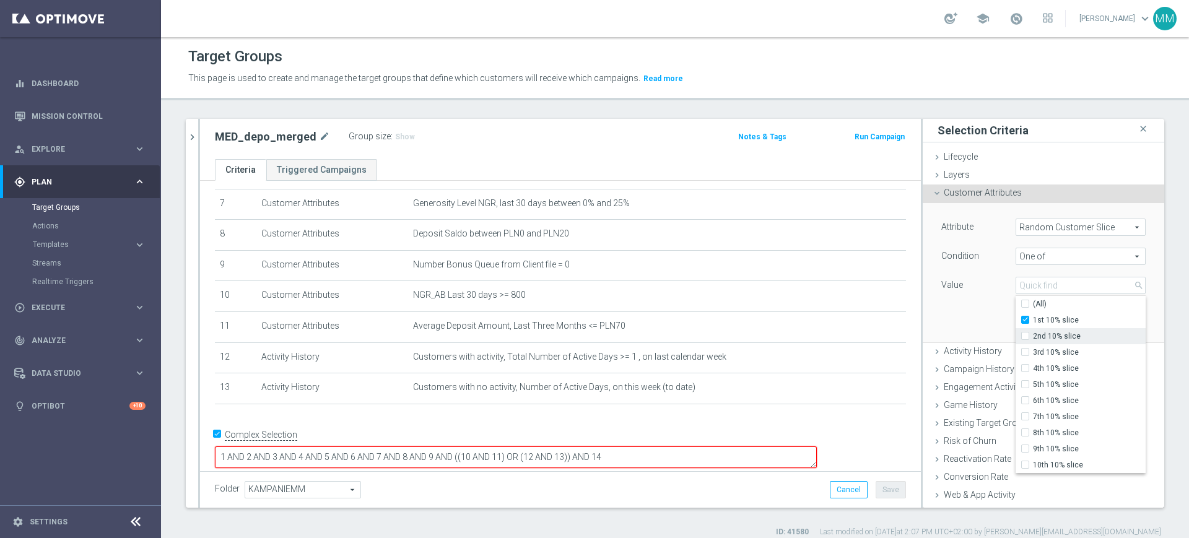
click at [1033, 333] on input "2nd 10% slice" at bounding box center [1029, 337] width 8 height 8
checkbox input "true"
type input "Selected 2 of 10"
click at [1036, 356] on span "3rd 10% slice" at bounding box center [1089, 353] width 113 height 10
click at [1033, 356] on input "3rd 10% slice" at bounding box center [1029, 353] width 8 height 8
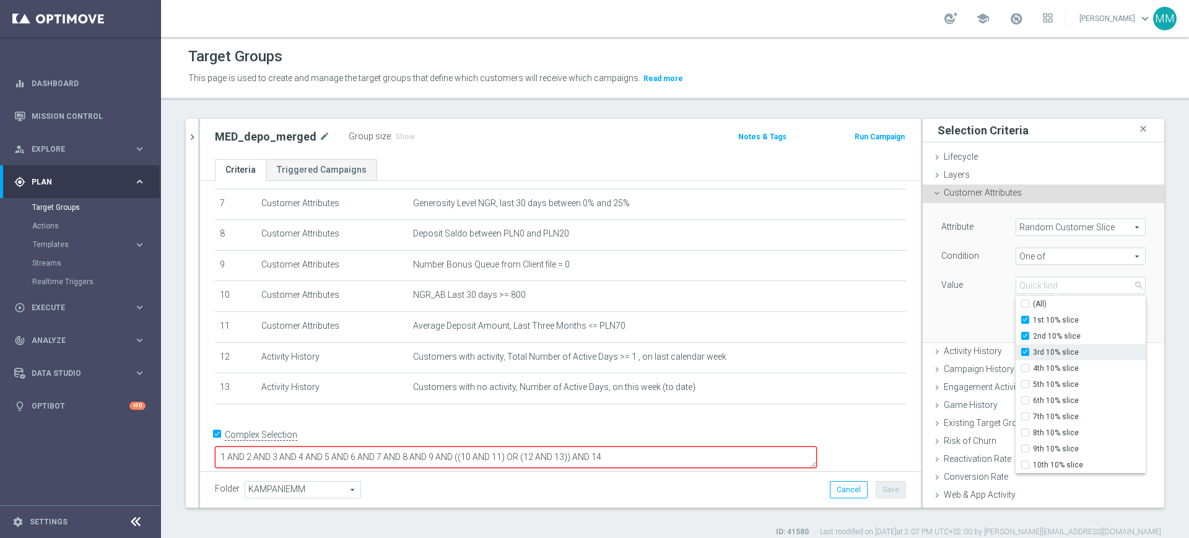
checkbox input "true"
type input "Selected 3 of 10"
click at [1035, 372] on span "4th 10% slice" at bounding box center [1089, 369] width 113 height 10
click at [1033, 372] on input "4th 10% slice" at bounding box center [1029, 369] width 8 height 8
checkbox input "true"
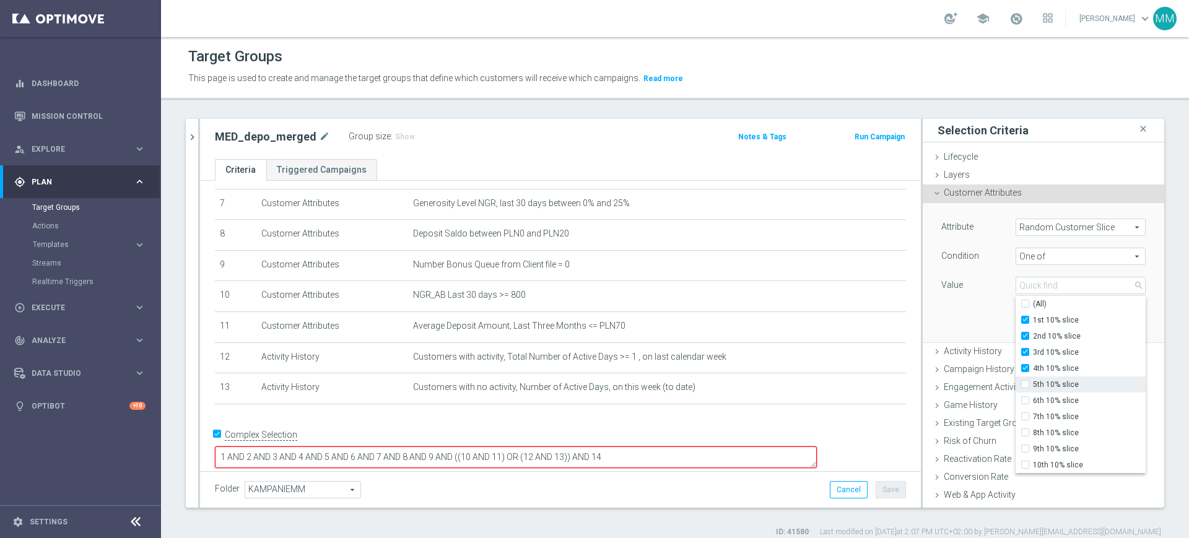
type input "Selected 4 of 10"
click at [1035, 383] on span "5th 10% slice" at bounding box center [1089, 385] width 113 height 10
click at [1033, 383] on input "5th 10% slice" at bounding box center [1029, 385] width 8 height 8
checkbox input "true"
type input "Selected 5 of 10"
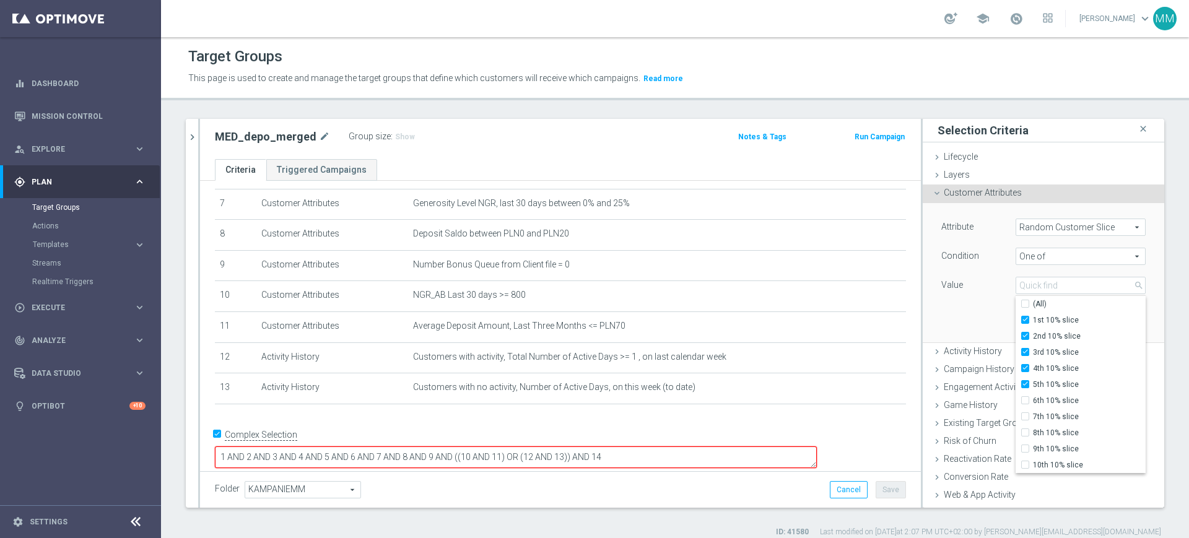
click at [972, 295] on div "Value" at bounding box center [969, 287] width 74 height 20
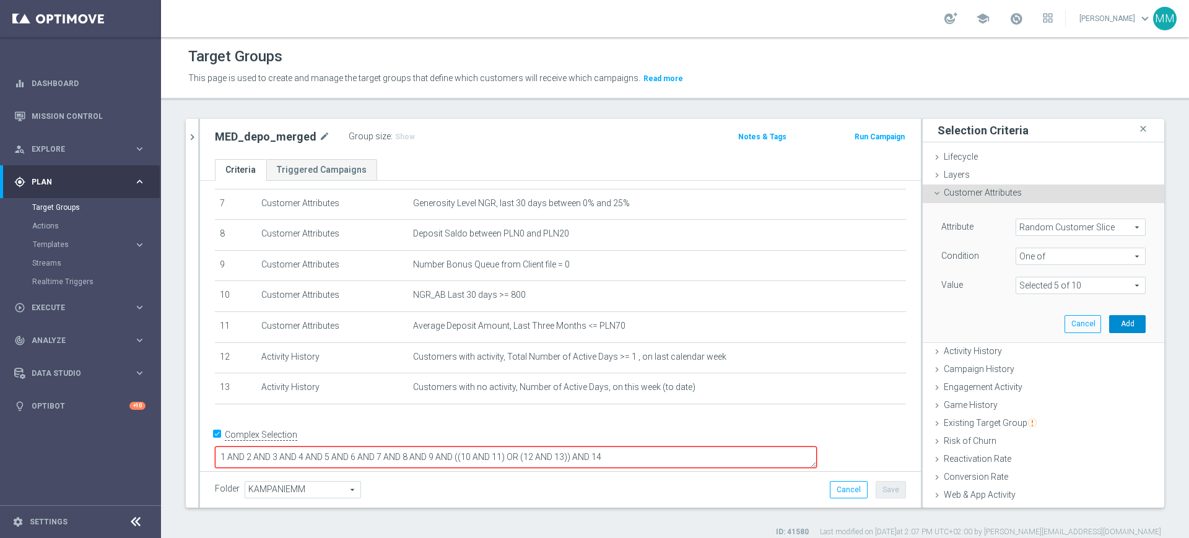
click at [1109, 319] on button "Add" at bounding box center [1127, 323] width 37 height 17
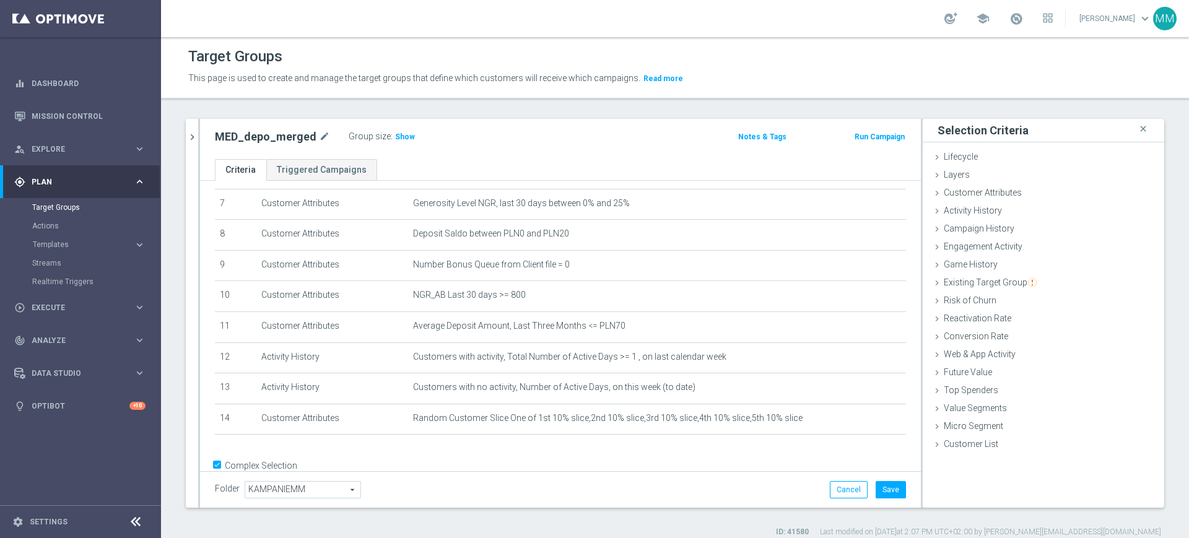
click at [408, 139] on div "Group size : Show" at bounding box center [411, 135] width 124 height 15
click at [405, 138] on span "Show" at bounding box center [405, 137] width 20 height 9
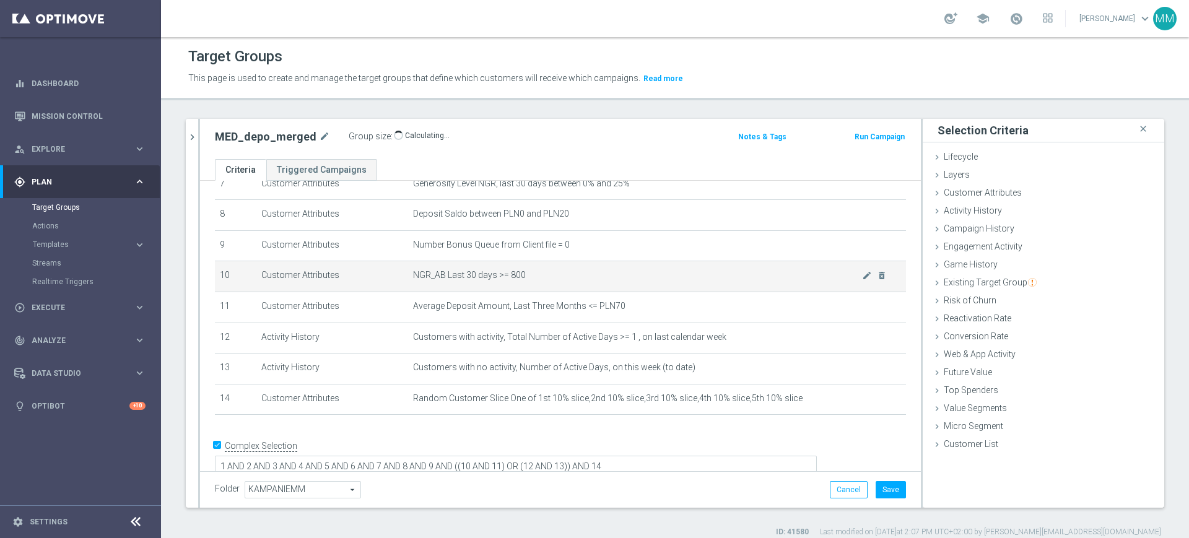
scroll to position [250, 0]
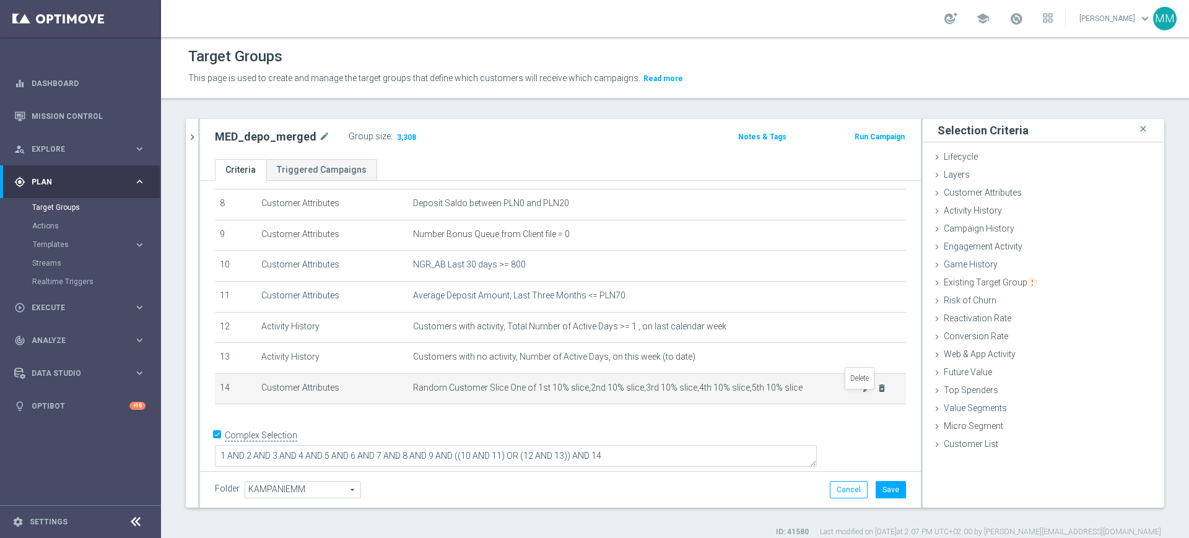
click at [877, 393] on icon "delete_forever" at bounding box center [882, 388] width 10 height 10
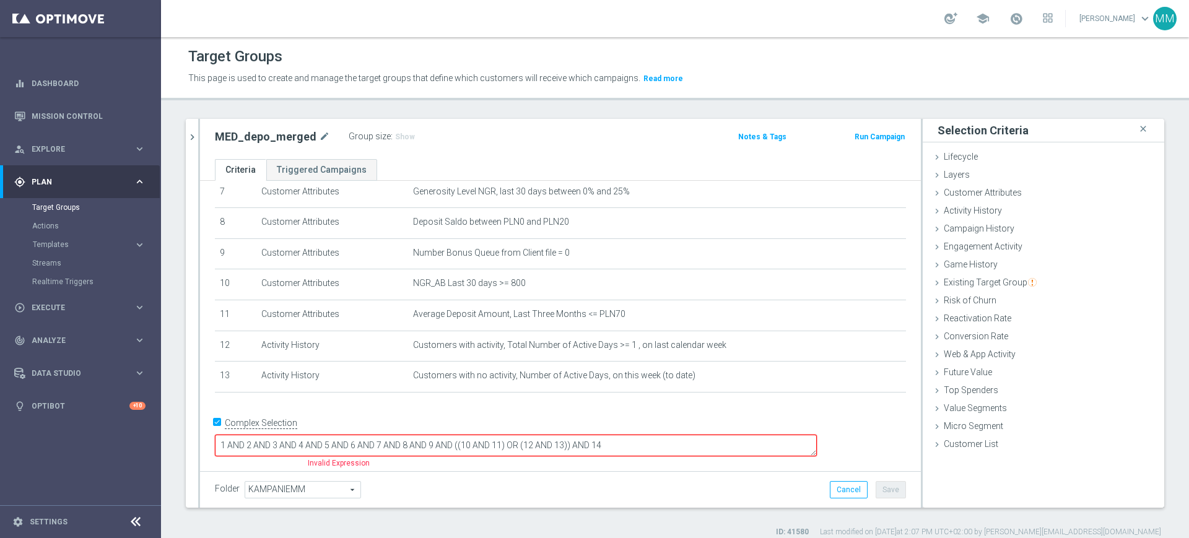
scroll to position [220, 0]
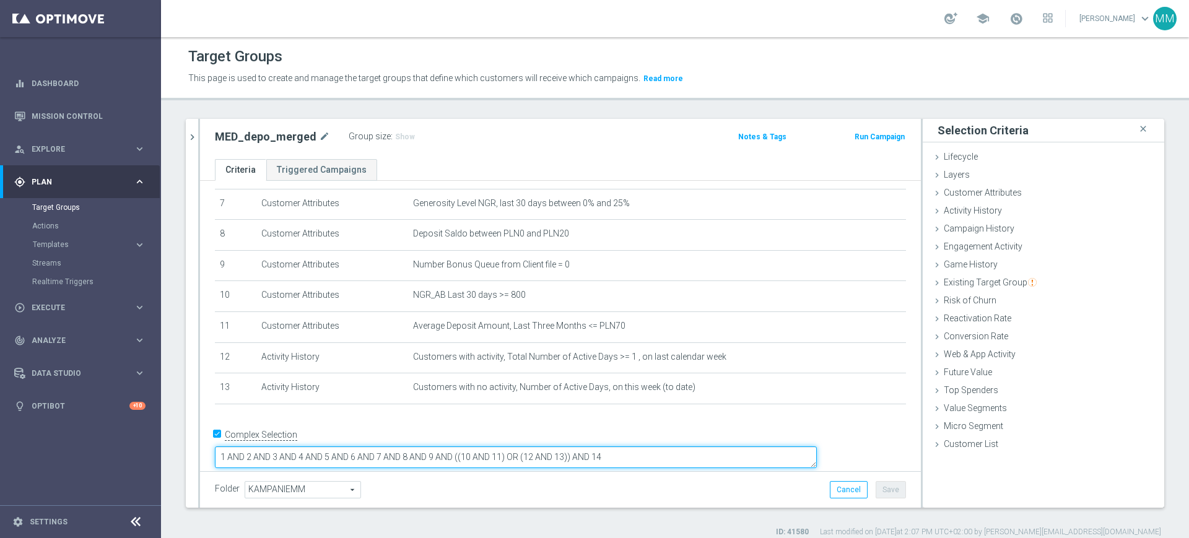
click at [676, 447] on textarea "1 AND 2 AND 3 AND 4 AND 5 AND 6 AND 7 AND 8 AND 9 AND ((10 AND 11) OR (12 AND 1…" at bounding box center [516, 458] width 602 height 22
drag, startPoint x: 676, startPoint y: 442, endPoint x: 691, endPoint y: 442, distance: 14.2
click at [691, 447] on textarea "1 AND 2 AND 3 AND 4 AND 5 AND 6 AND 7 AND 8 AND 9 AND ((10 AND 11) OR (12 AND 1…" at bounding box center [516, 458] width 602 height 22
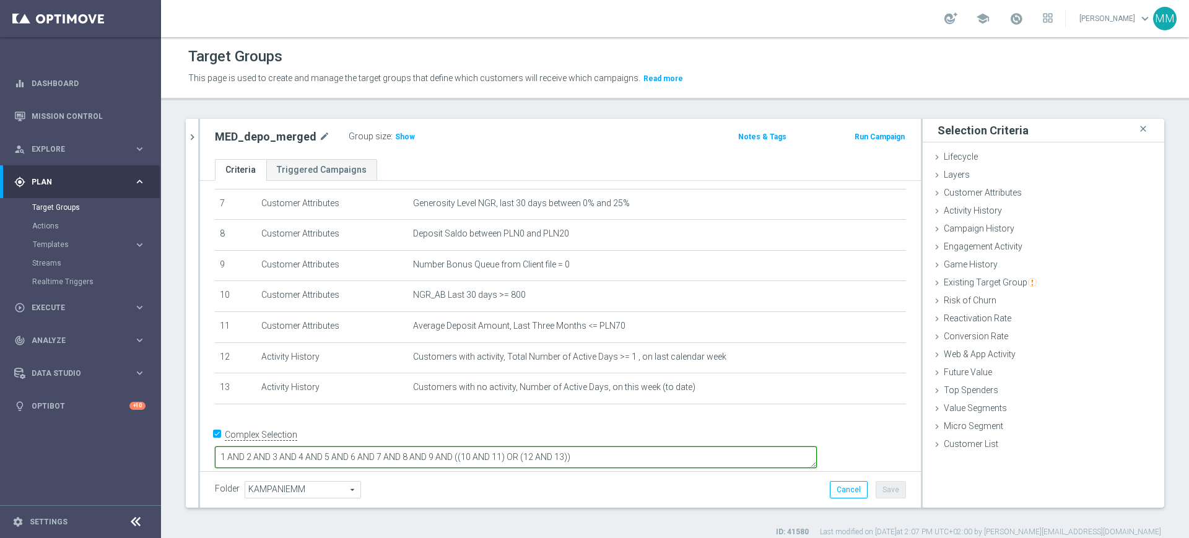
type textarea "1 AND 2 AND 3 AND 4 AND 5 AND 6 AND 7 AND 8 AND 9 AND ((10 AND 11) OR (12 AND 1…"
click at [774, 426] on div "+ Add Selection" at bounding box center [561, 421] width 710 height 10
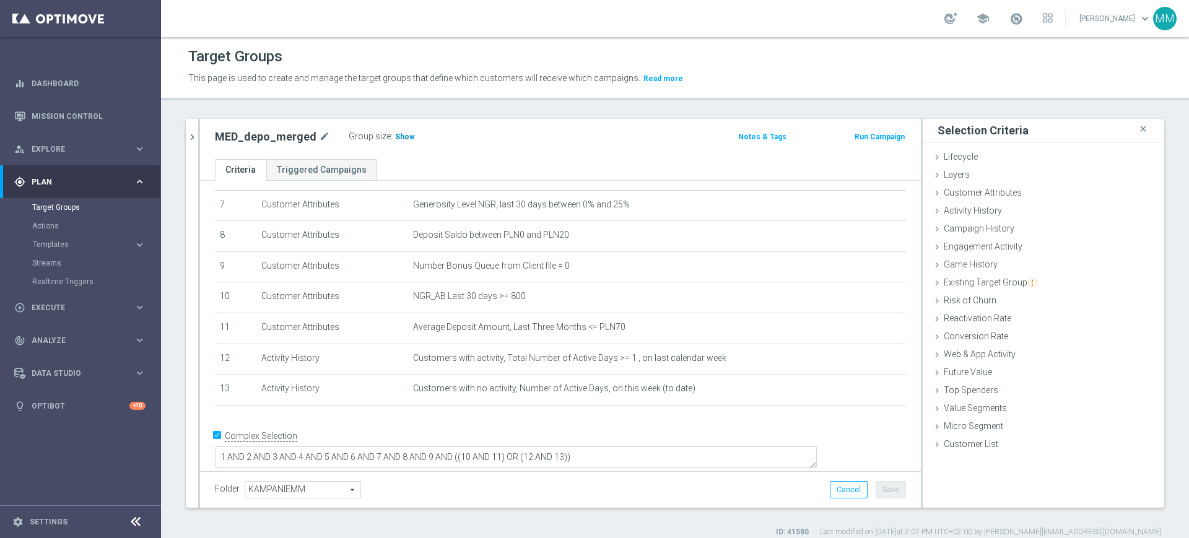
click at [396, 137] on span "Show" at bounding box center [405, 137] width 20 height 9
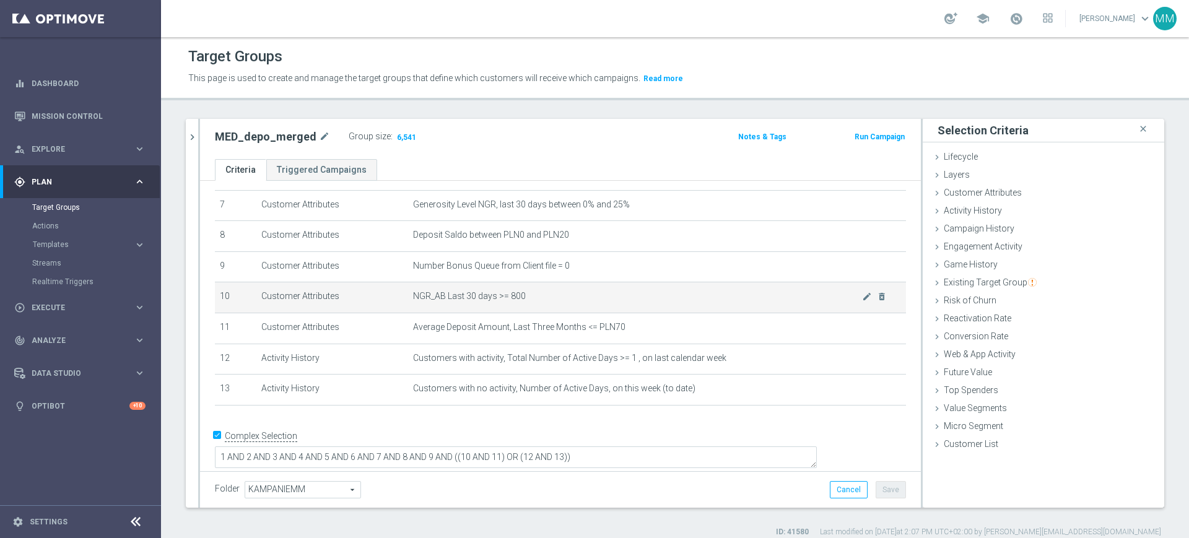
click at [547, 302] on span "NGR_AB Last 30 days >= 800" at bounding box center [637, 296] width 449 height 11
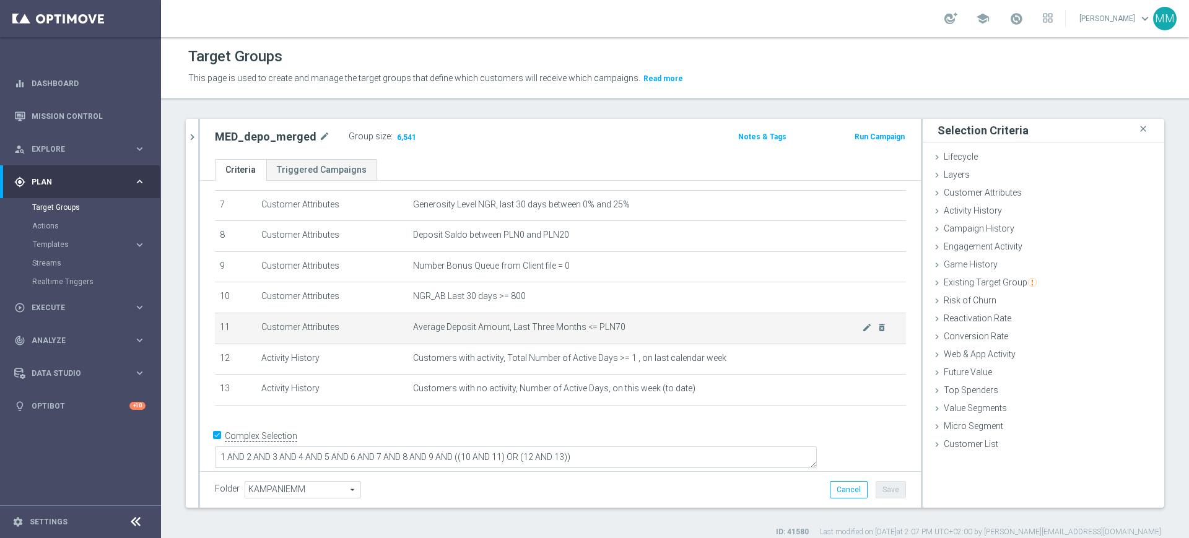
click at [618, 329] on span "Average Deposit Amount, Last Three Months <= PLN70" at bounding box center [637, 327] width 449 height 11
click at [617, 329] on span "Average Deposit Amount, Last Three Months <= PLN70" at bounding box center [637, 327] width 449 height 11
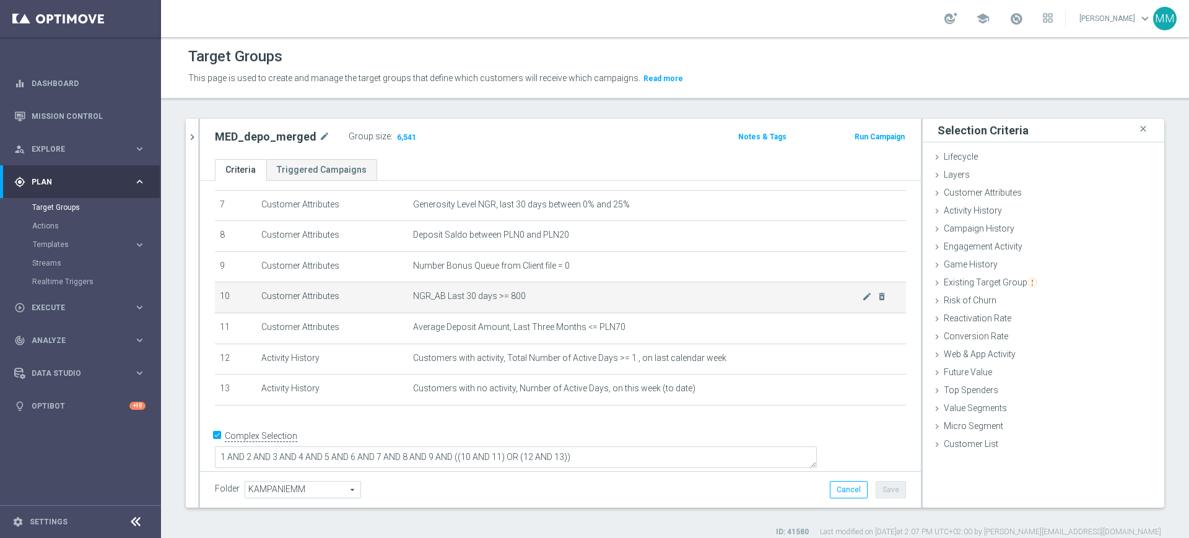
click at [614, 310] on td "NGR_AB Last 30 days >= 800 mode_edit delete_forever" at bounding box center [657, 297] width 498 height 31
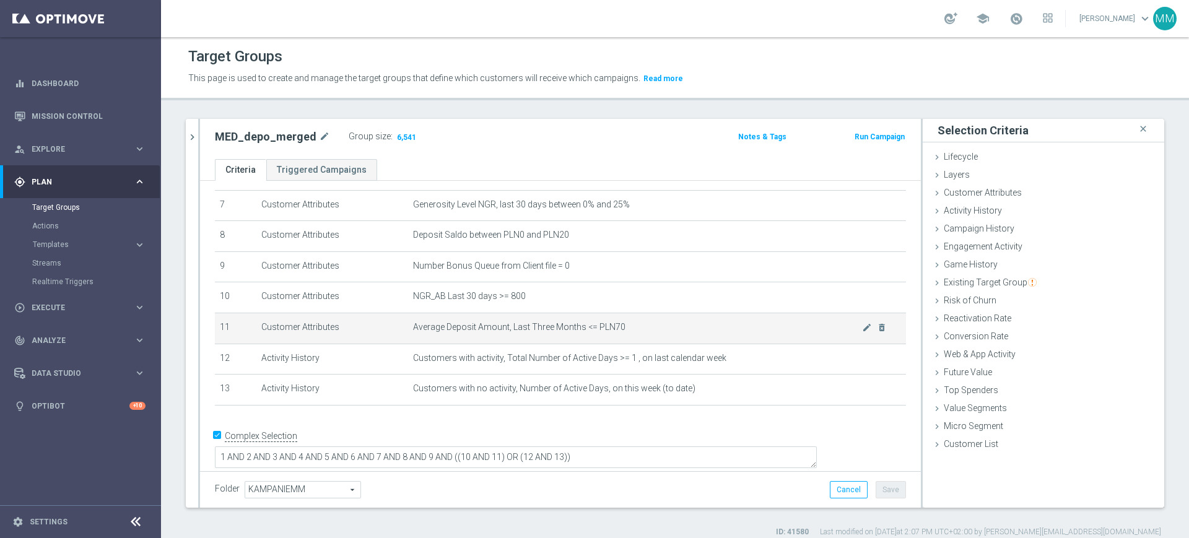
click at [648, 339] on td "Average Deposit Amount, Last Three Months <= PLN70 mode_edit delete_forever" at bounding box center [657, 328] width 498 height 31
click at [605, 333] on span "Average Deposit Amount, Last Three Months <= PLN70" at bounding box center [637, 327] width 449 height 11
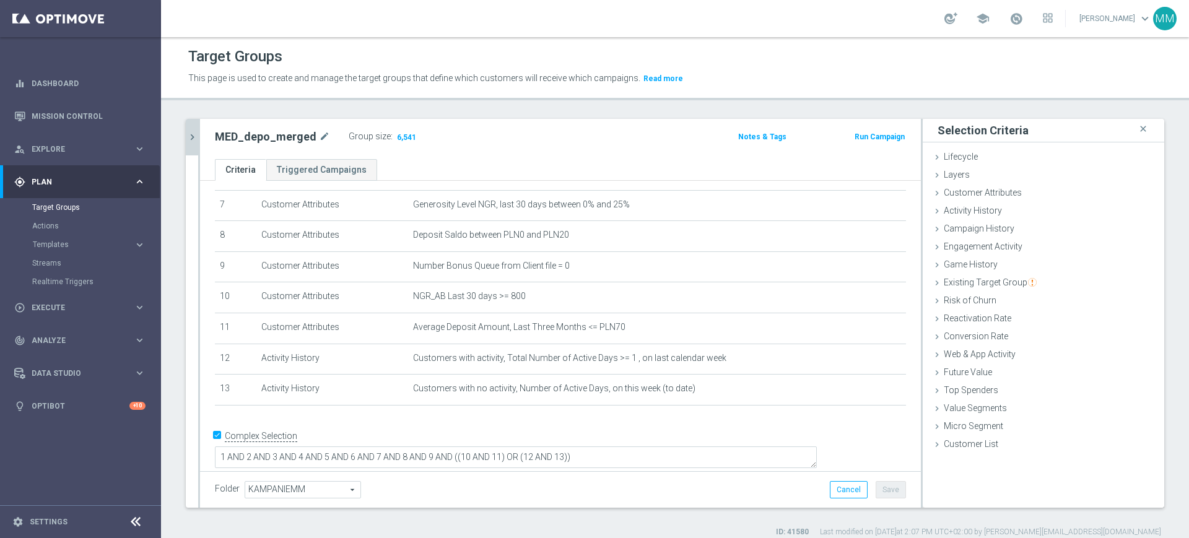
click at [196, 126] on button "chevron_right" at bounding box center [192, 137] width 12 height 37
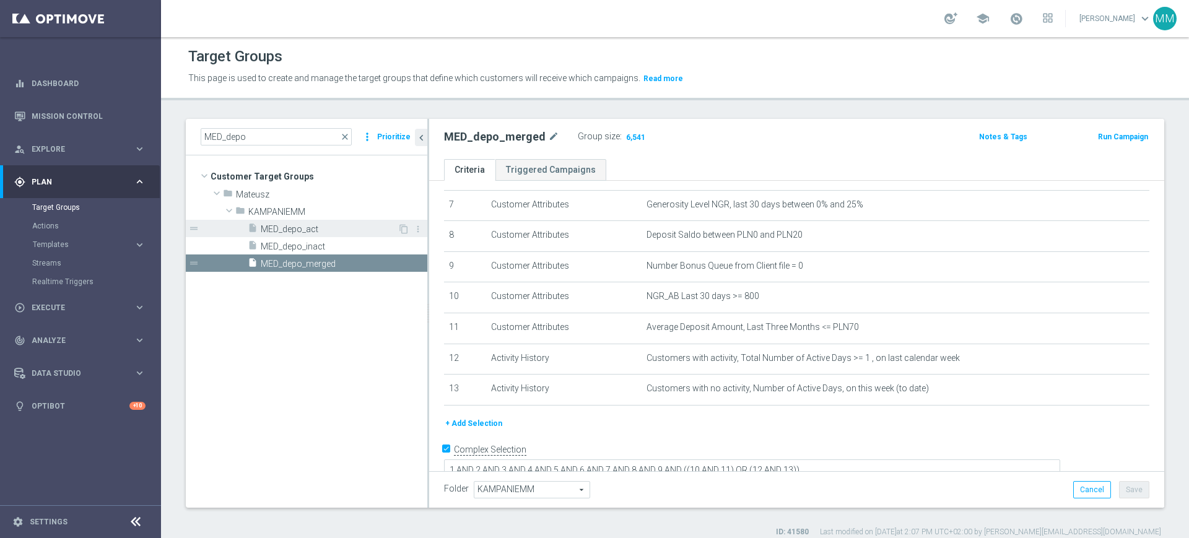
click at [314, 227] on span "MED_depo_act" at bounding box center [329, 229] width 137 height 11
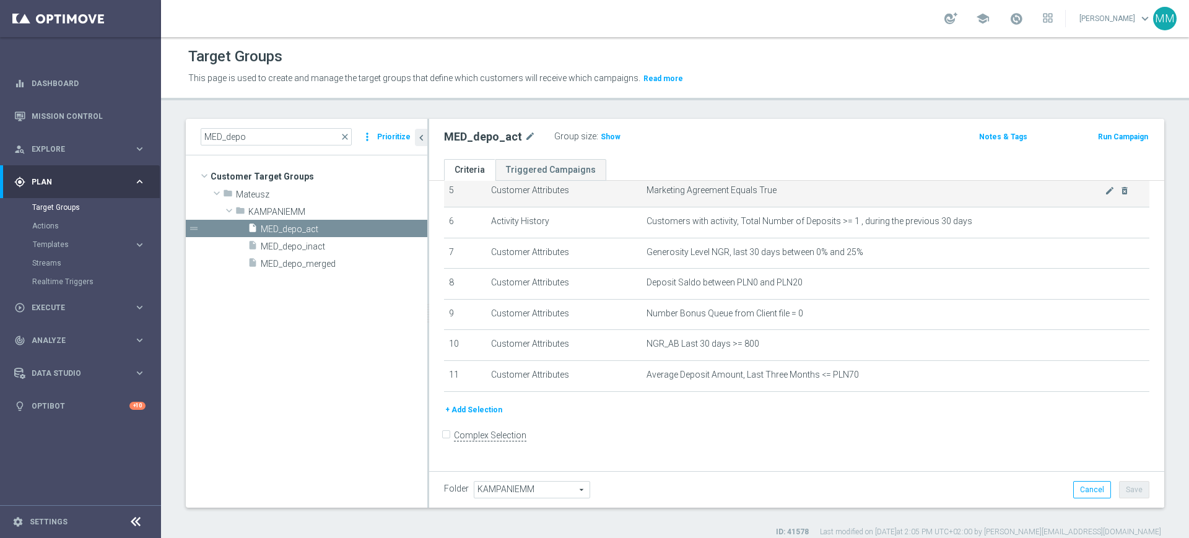
scroll to position [168, 0]
click at [602, 136] on span "Show" at bounding box center [611, 137] width 20 height 9
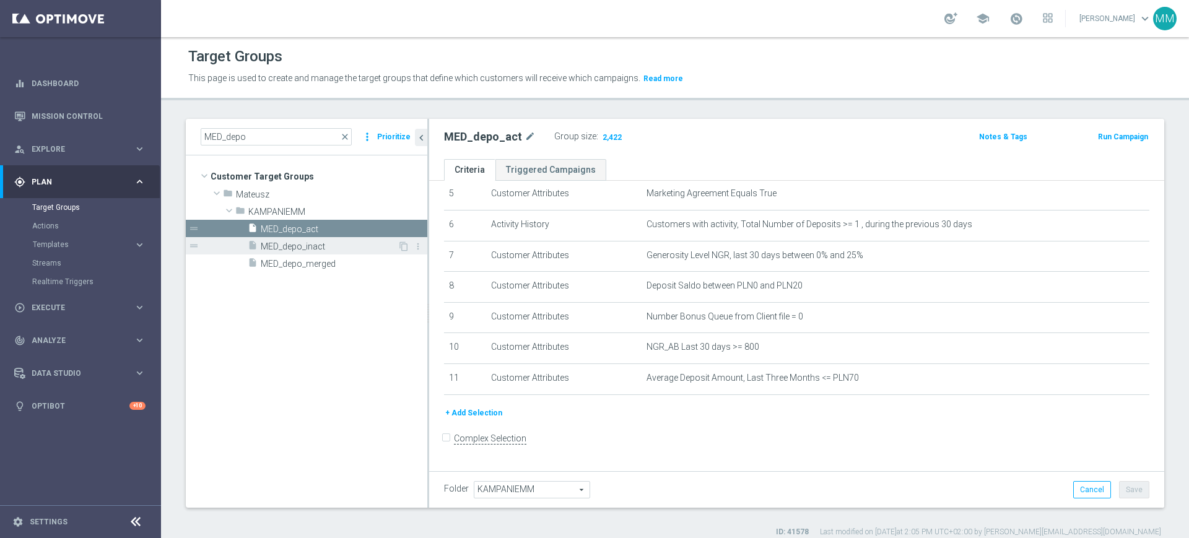
click at [314, 249] on span "MED_depo_inact" at bounding box center [329, 247] width 137 height 11
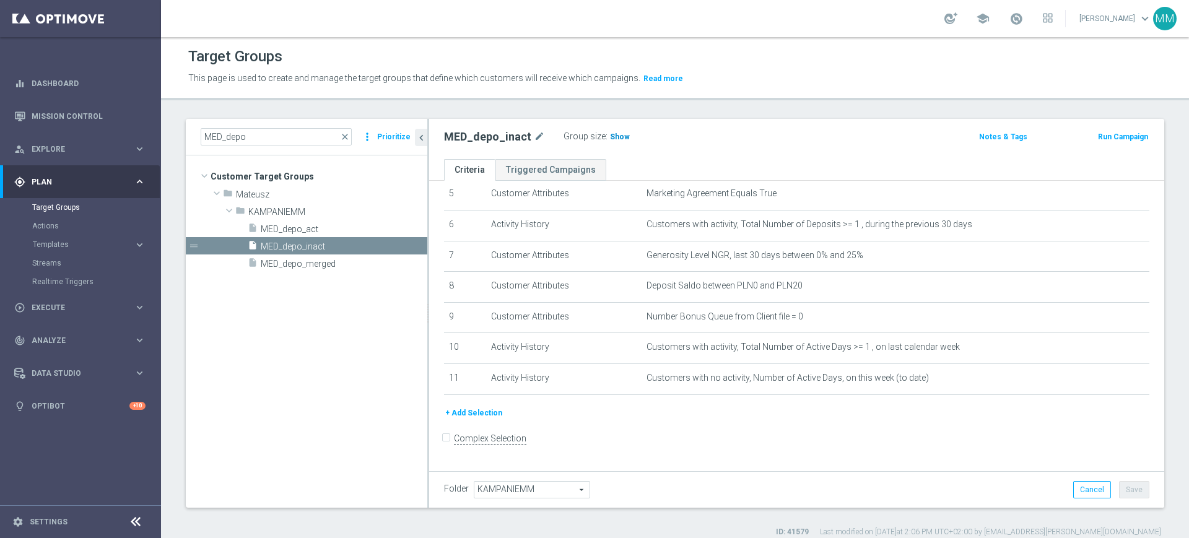
click at [615, 139] on span "Show" at bounding box center [620, 137] width 20 height 9
click at [339, 260] on span "MED_depo_merged" at bounding box center [329, 264] width 137 height 11
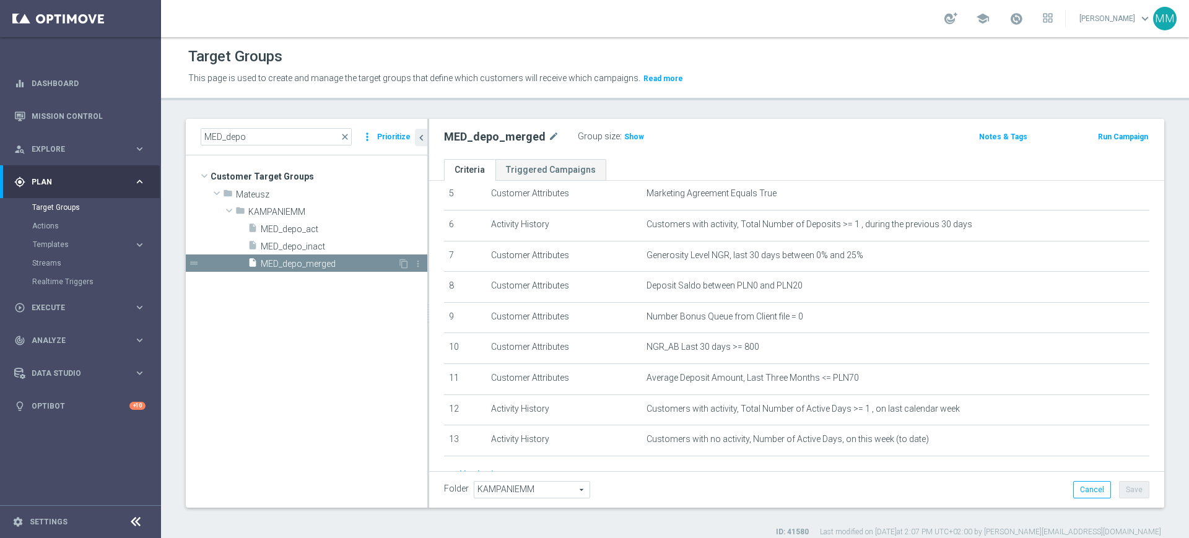
scroll to position [219, 0]
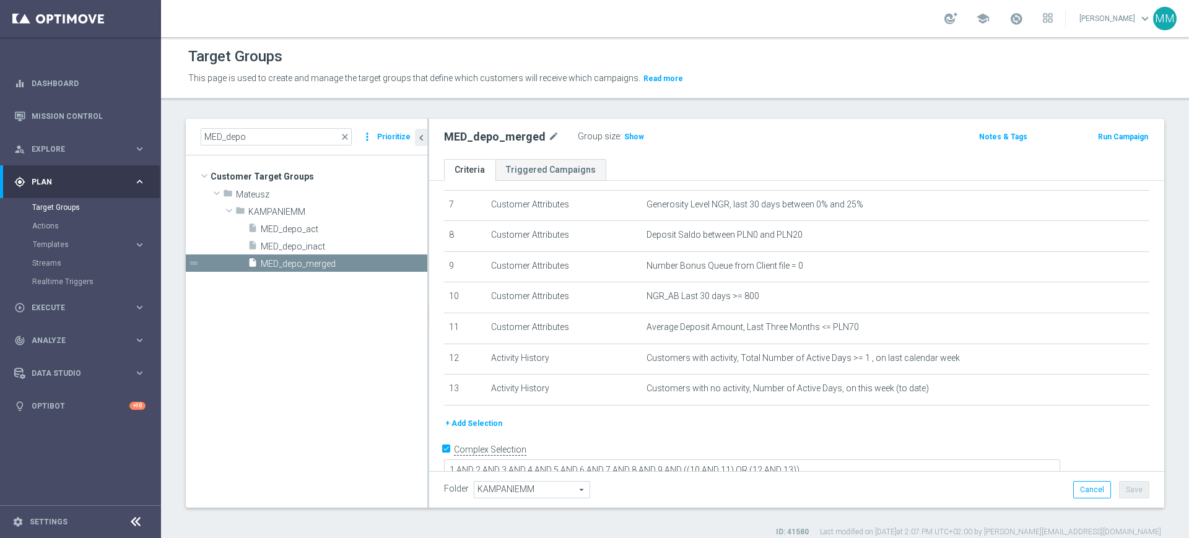
click at [632, 130] on h3 "Show" at bounding box center [634, 137] width 22 height 14
click at [342, 227] on span "MED_depo_act" at bounding box center [329, 229] width 137 height 11
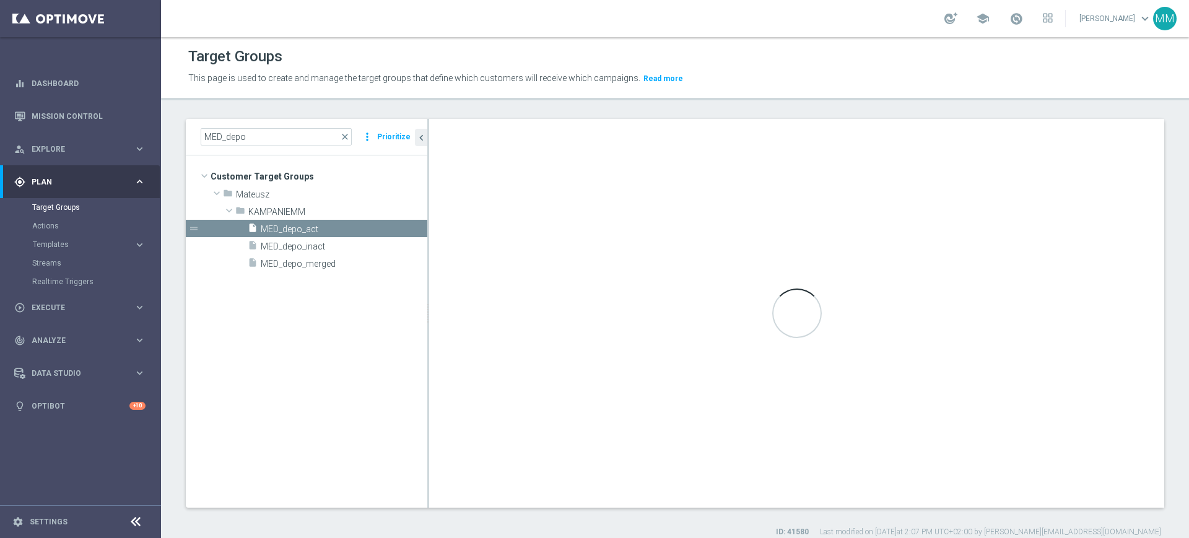
checkbox input "false"
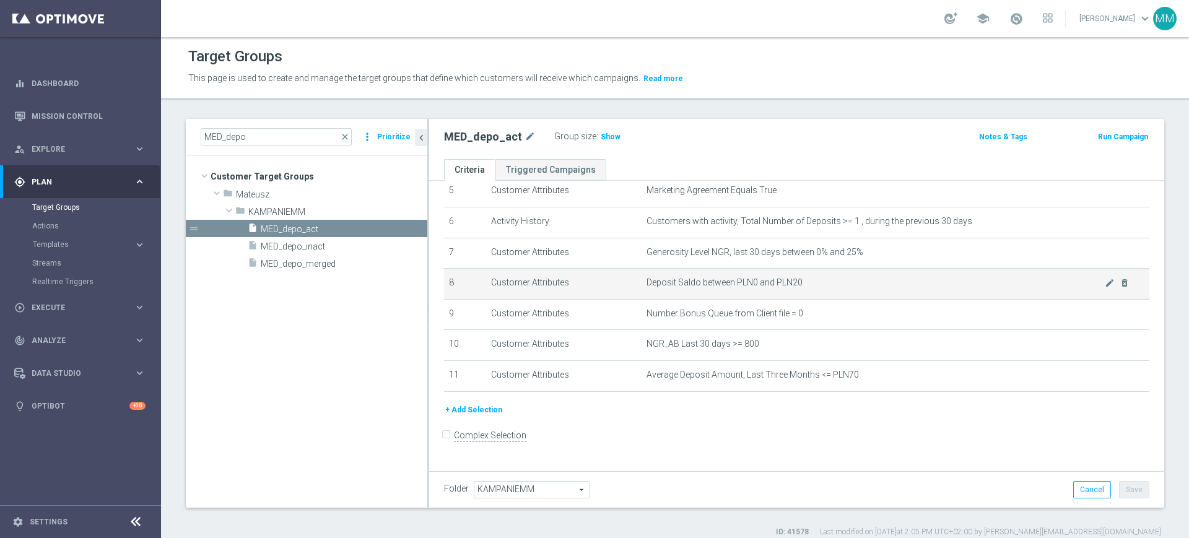
scroll to position [168, 0]
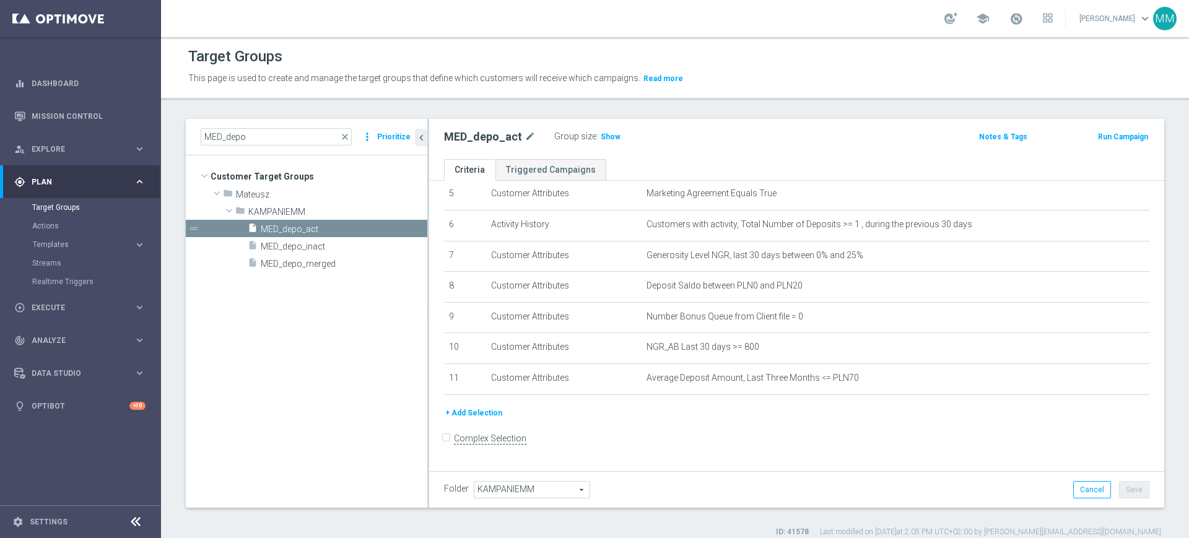
click at [595, 128] on div "Group size : Show" at bounding box center [616, 135] width 124 height 15
click at [603, 134] on span "Show" at bounding box center [611, 137] width 20 height 9
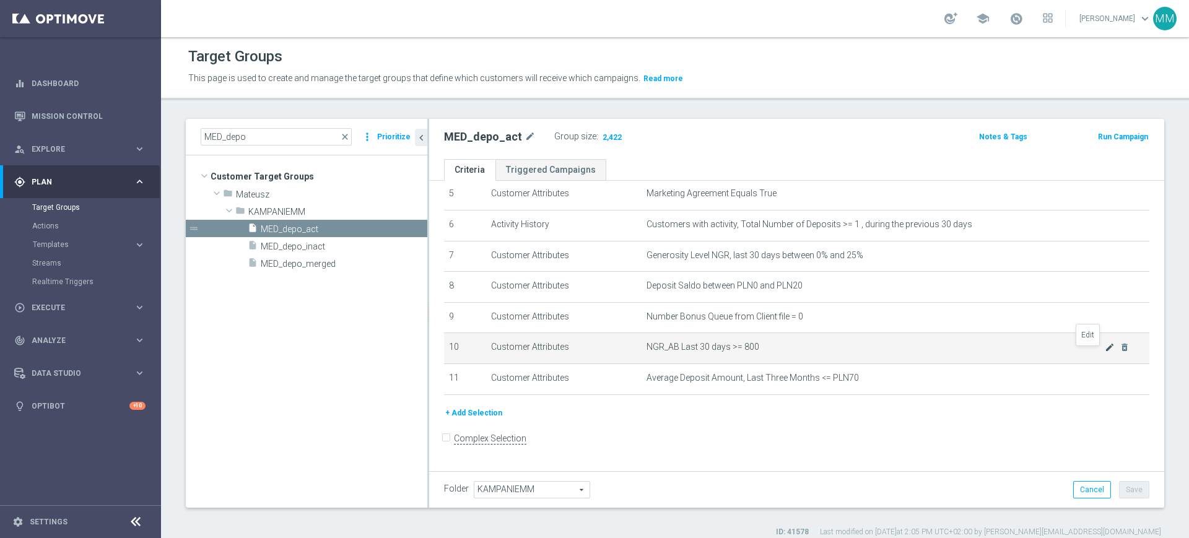
click at [1105, 352] on icon "mode_edit" at bounding box center [1110, 348] width 10 height 10
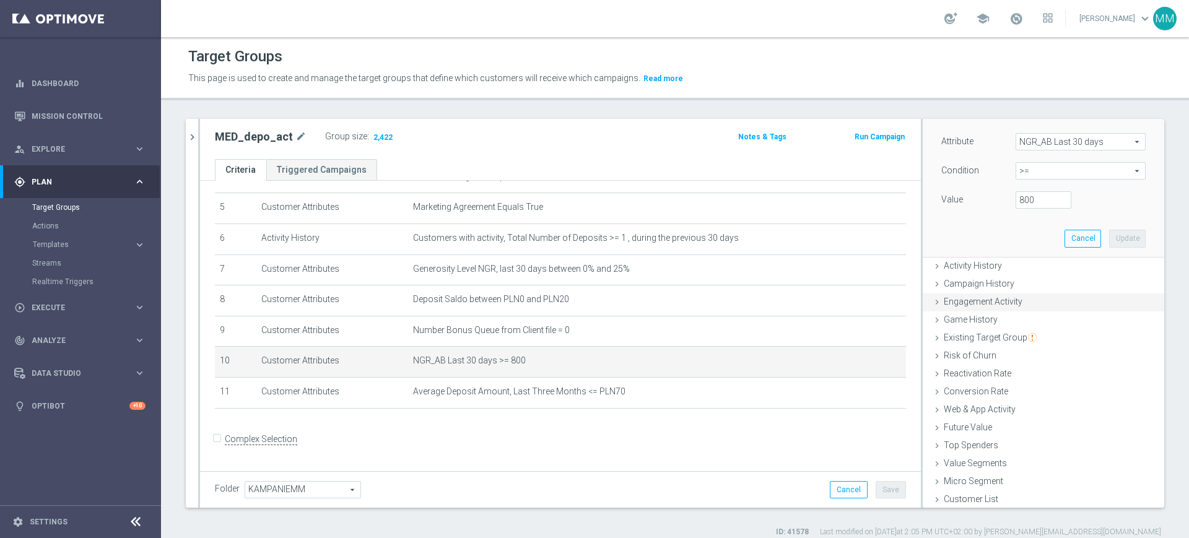
scroll to position [87, 0]
drag, startPoint x: 1008, startPoint y: 193, endPoint x: 992, endPoint y: 198, distance: 16.1
click at [1007, 198] on div "800" at bounding box center [1044, 198] width 74 height 17
type input "700"
click at [1109, 235] on button "Update" at bounding box center [1127, 236] width 37 height 17
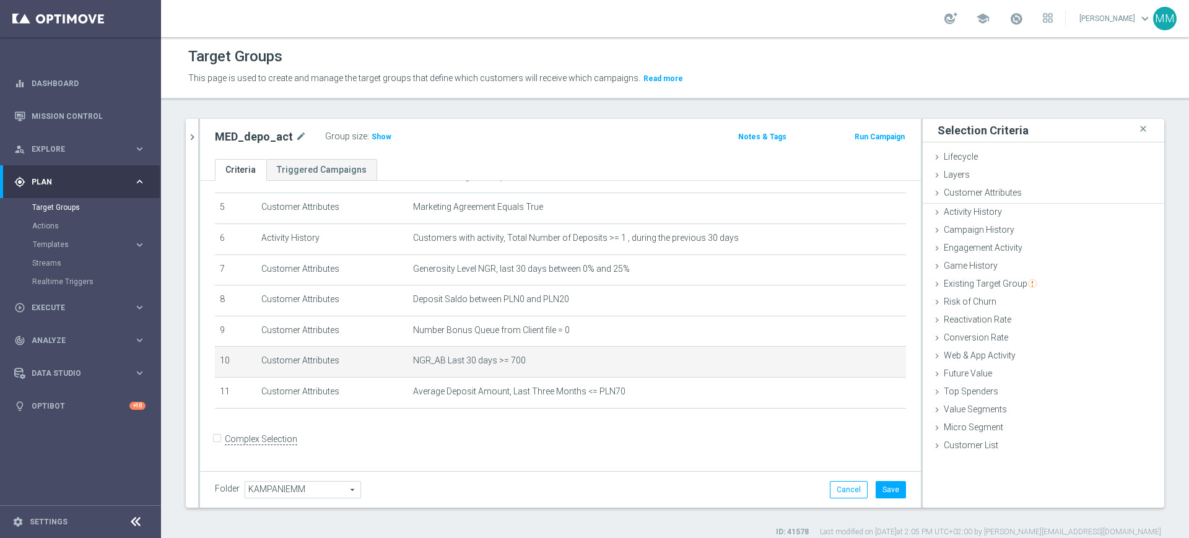
scroll to position [0, 0]
click at [373, 138] on span "Show" at bounding box center [382, 137] width 20 height 9
click at [862, 366] on icon "mode_edit" at bounding box center [867, 361] width 10 height 10
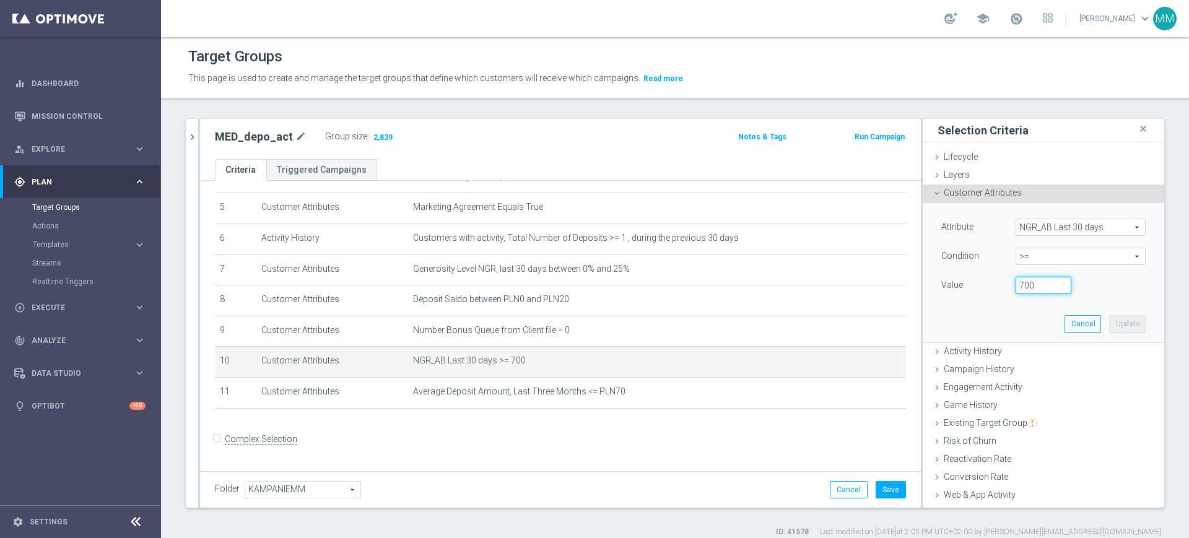
drag, startPoint x: 1002, startPoint y: 284, endPoint x: 1010, endPoint y: 287, distance: 8.9
click at [1016, 287] on input "700" at bounding box center [1044, 285] width 56 height 17
type input "800"
click at [1109, 329] on button "Update" at bounding box center [1127, 323] width 37 height 17
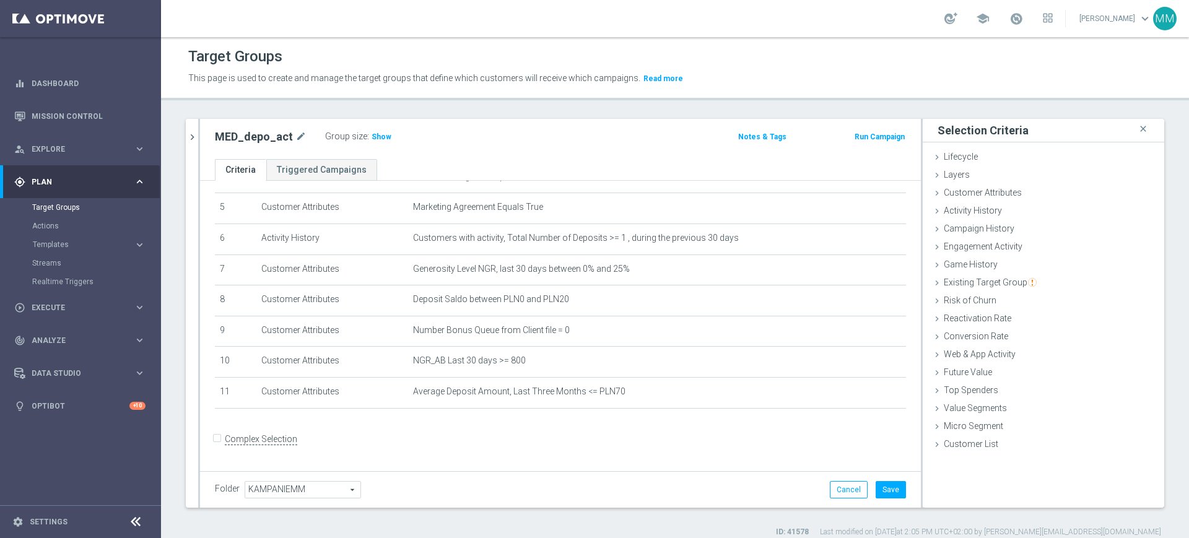
click at [872, 480] on div "Folder KAMPANIEMM KAMPANIEMM arrow_drop_down search Cancel Save Saving..." at bounding box center [560, 489] width 721 height 37
click at [883, 492] on button "Save" at bounding box center [891, 489] width 30 height 17
click at [383, 135] on span "Show" at bounding box center [382, 137] width 20 height 9
click at [193, 126] on button "chevron_right" at bounding box center [192, 137] width 12 height 37
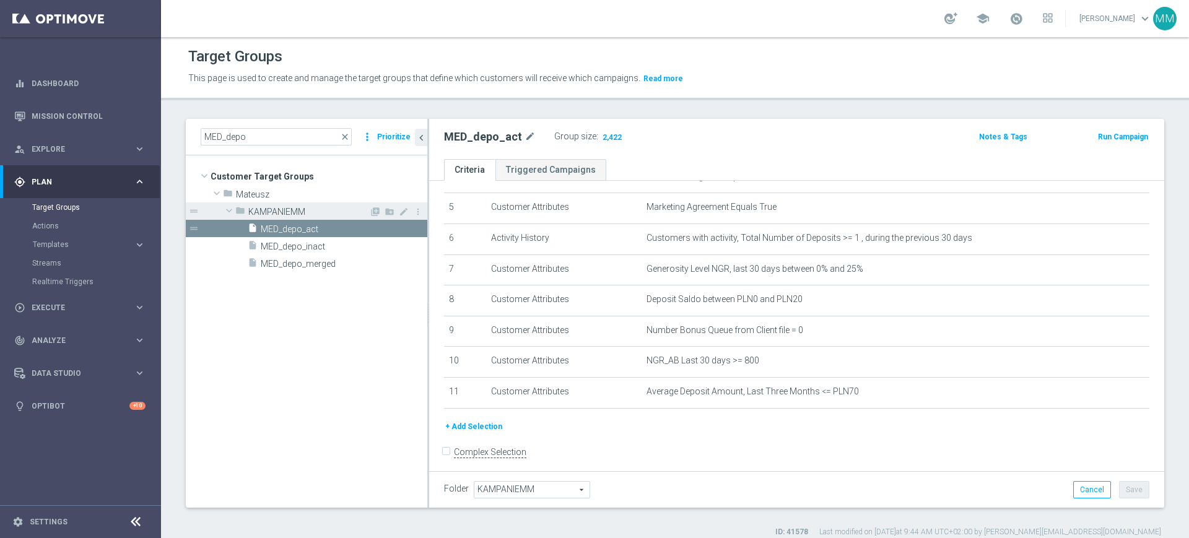
scroll to position [168, 0]
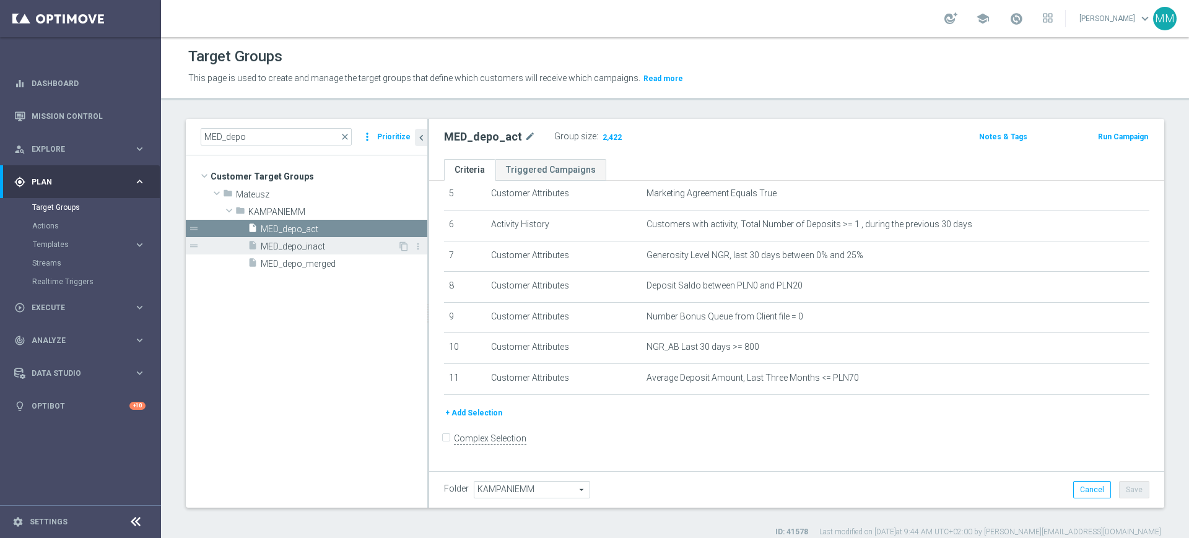
click at [325, 242] on span "MED_depo_inact" at bounding box center [329, 247] width 137 height 11
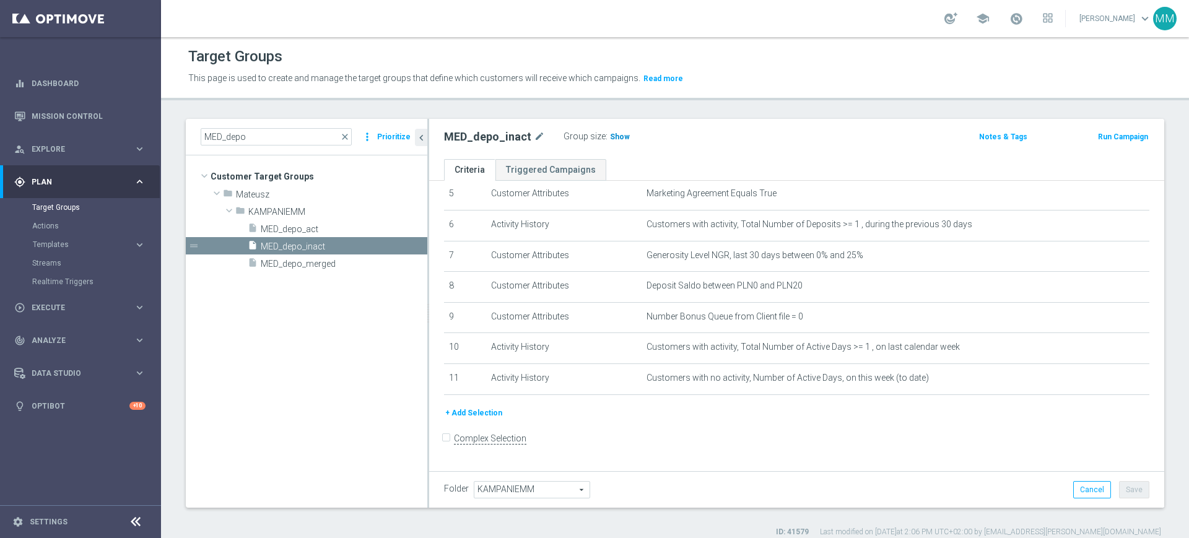
click at [613, 139] on span "Show" at bounding box center [620, 137] width 20 height 9
click at [328, 269] on div "insert_drive_file MED_depo_merged" at bounding box center [323, 263] width 150 height 17
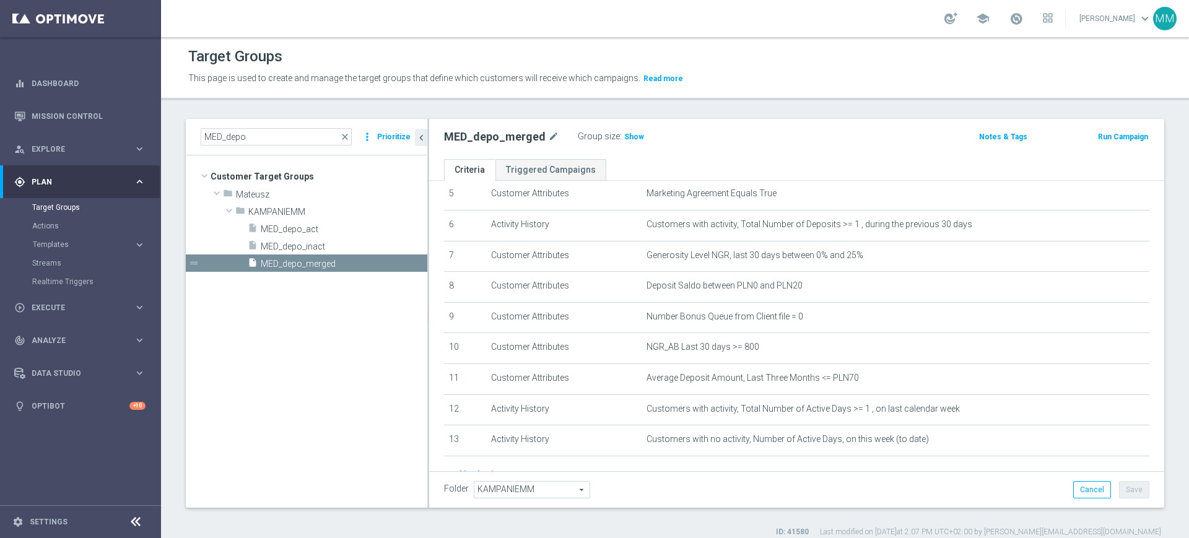
scroll to position [219, 0]
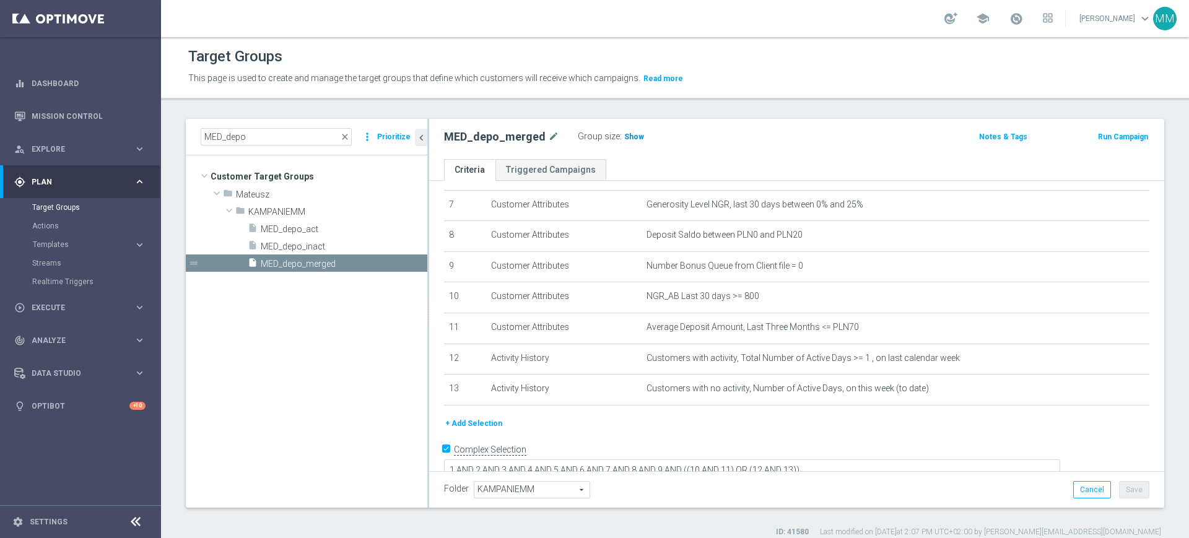
click at [632, 134] on span "Show" at bounding box center [634, 137] width 20 height 9
click at [331, 224] on span "MED_depo_act" at bounding box center [329, 229] width 137 height 11
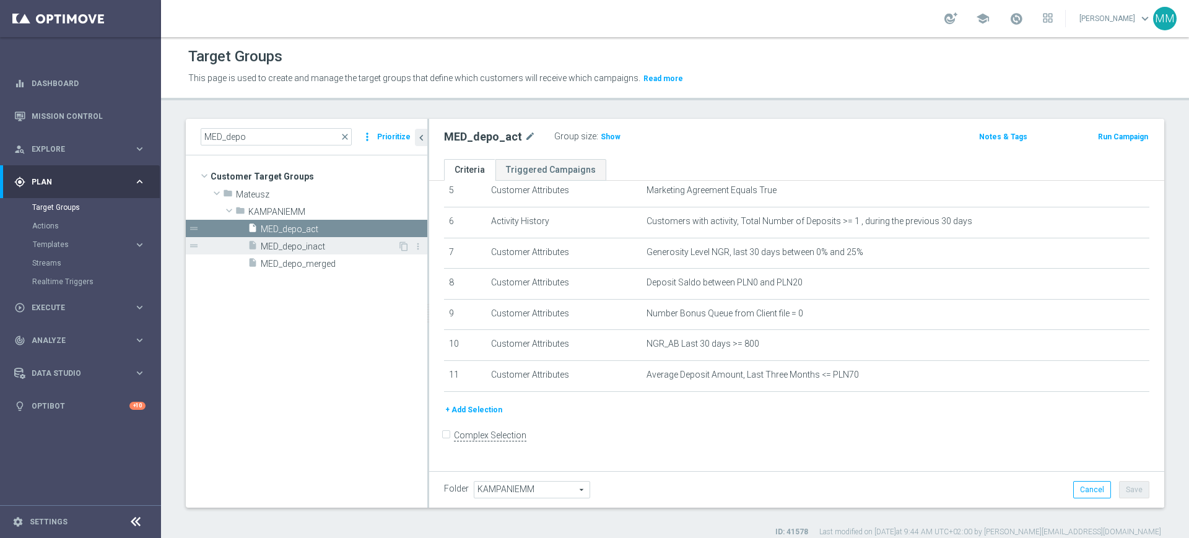
scroll to position [168, 0]
click at [602, 143] on h3 "Show" at bounding box center [611, 137] width 22 height 14
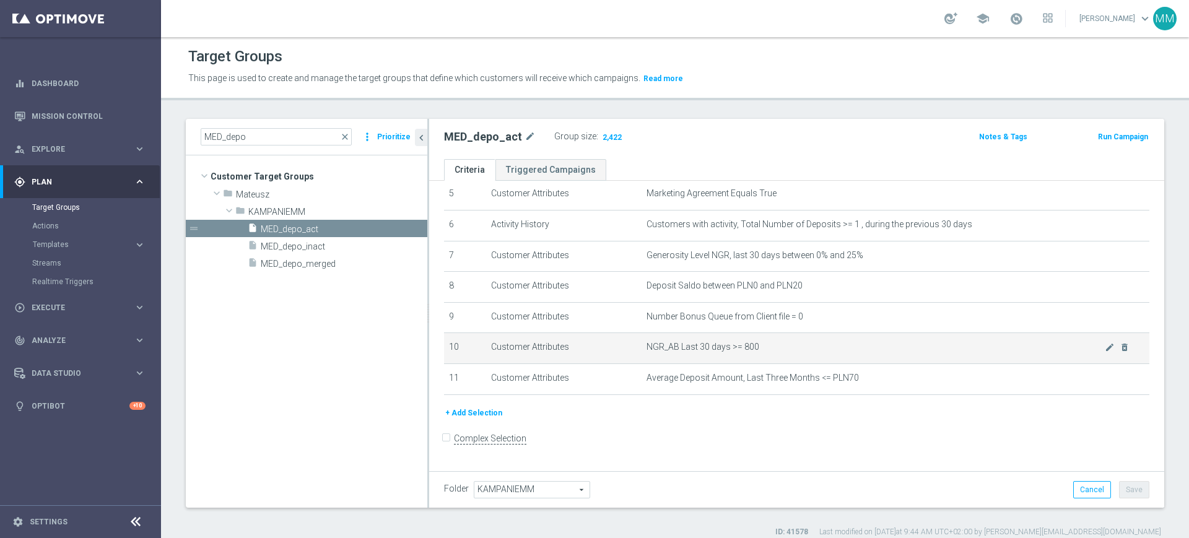
click at [771, 340] on td "NGR_AB Last 30 days >= 800 mode_edit delete_forever" at bounding box center [896, 348] width 508 height 31
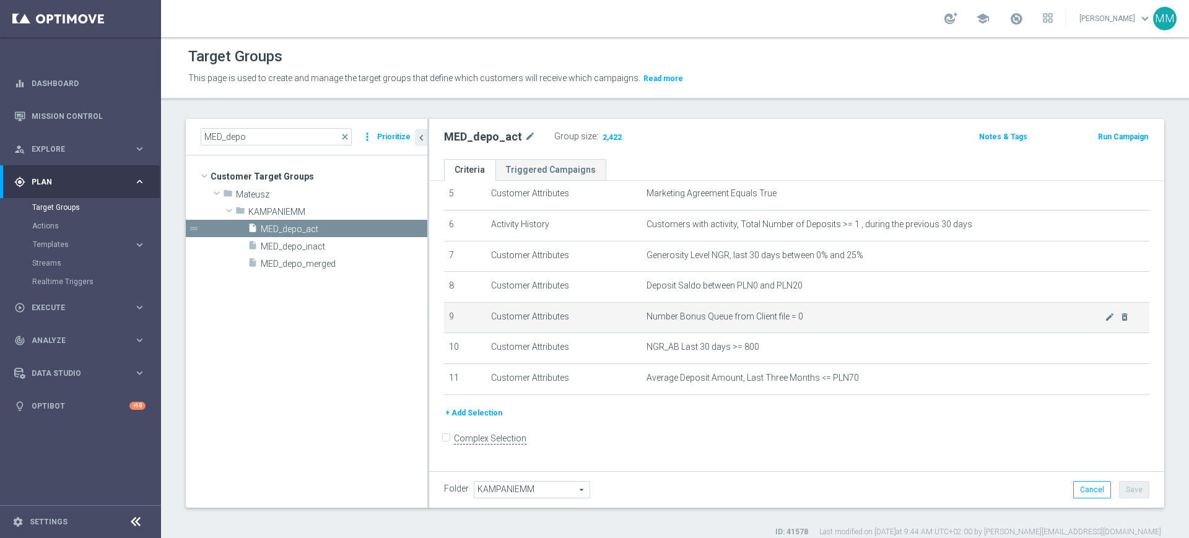
click at [784, 316] on span "Number Bonus Queue from Client file = 0" at bounding box center [876, 317] width 458 height 11
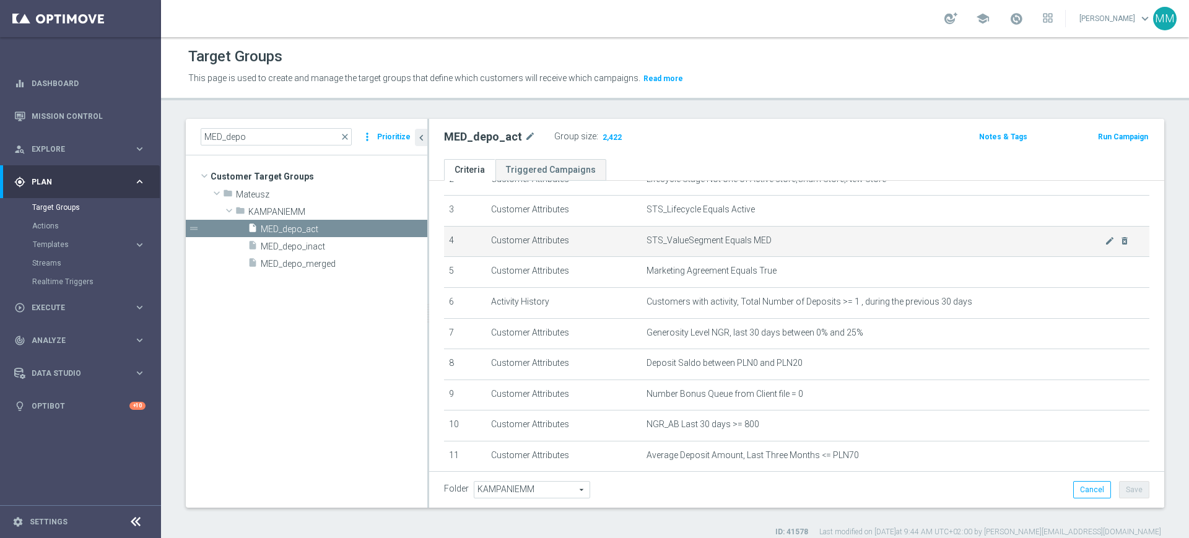
scroll to position [13, 0]
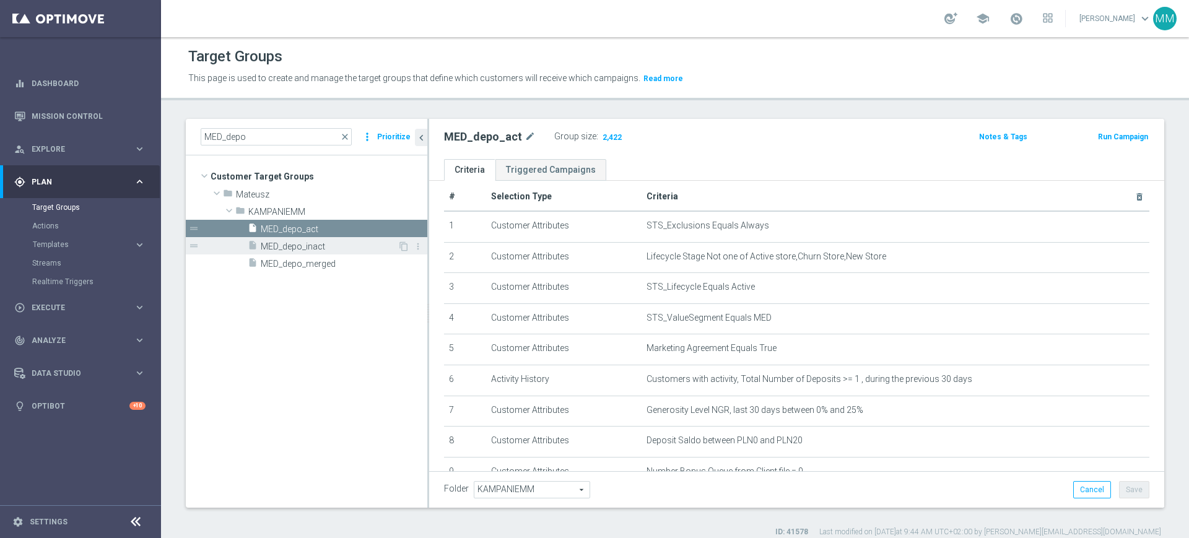
click at [276, 248] on span "MED_depo_inact" at bounding box center [329, 247] width 137 height 11
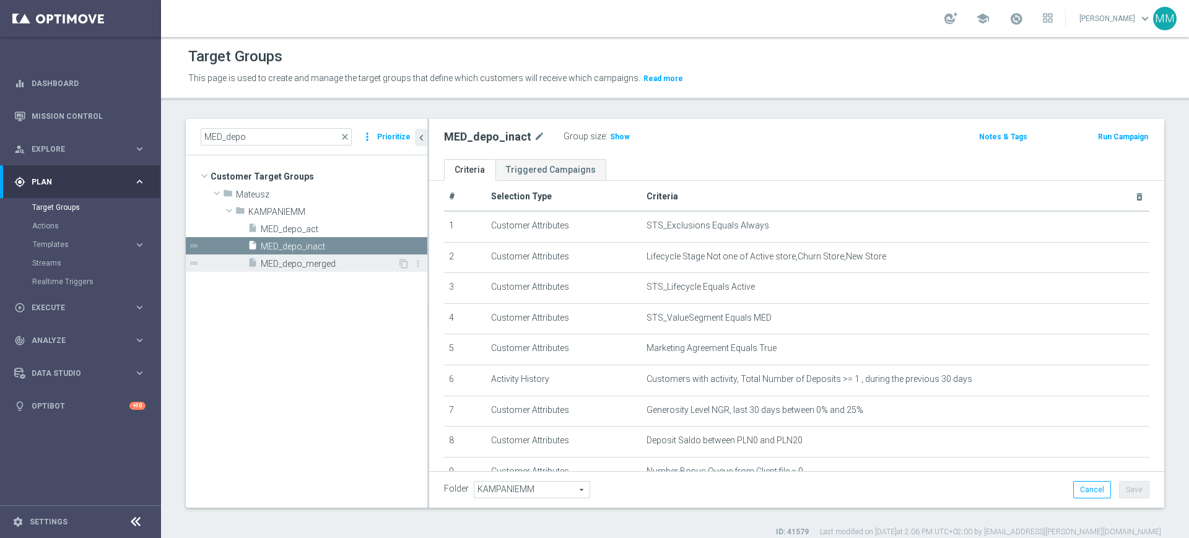
click at [284, 265] on span "MED_depo_merged" at bounding box center [329, 264] width 137 height 11
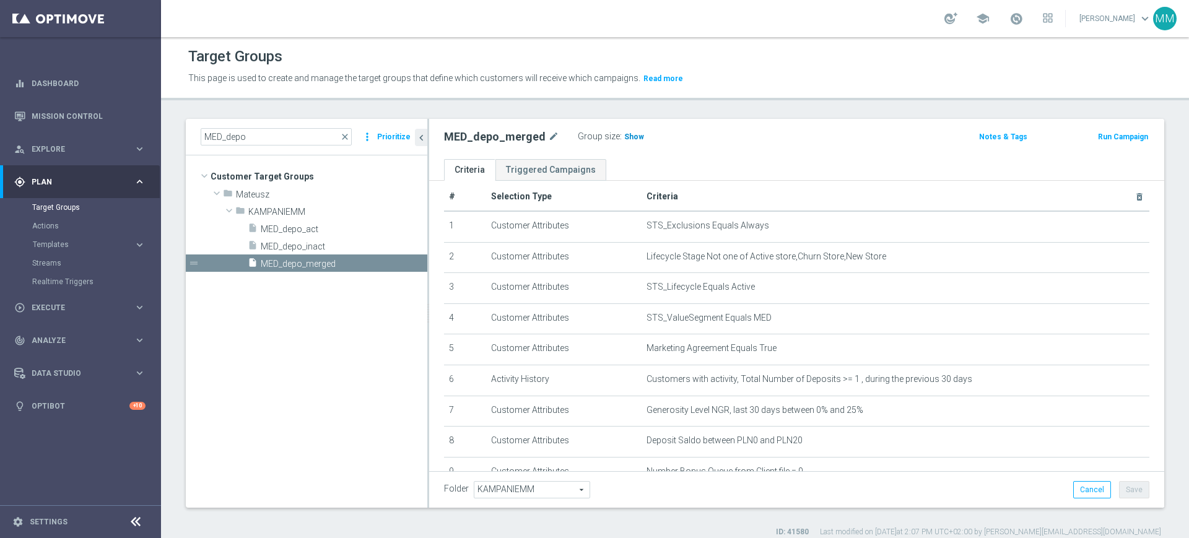
click at [627, 141] on span "Show" at bounding box center [634, 137] width 20 height 9
drag, startPoint x: 313, startPoint y: 226, endPoint x: 311, endPoint y: 240, distance: 14.5
click at [313, 226] on span "MED_depo_act" at bounding box center [344, 229] width 167 height 11
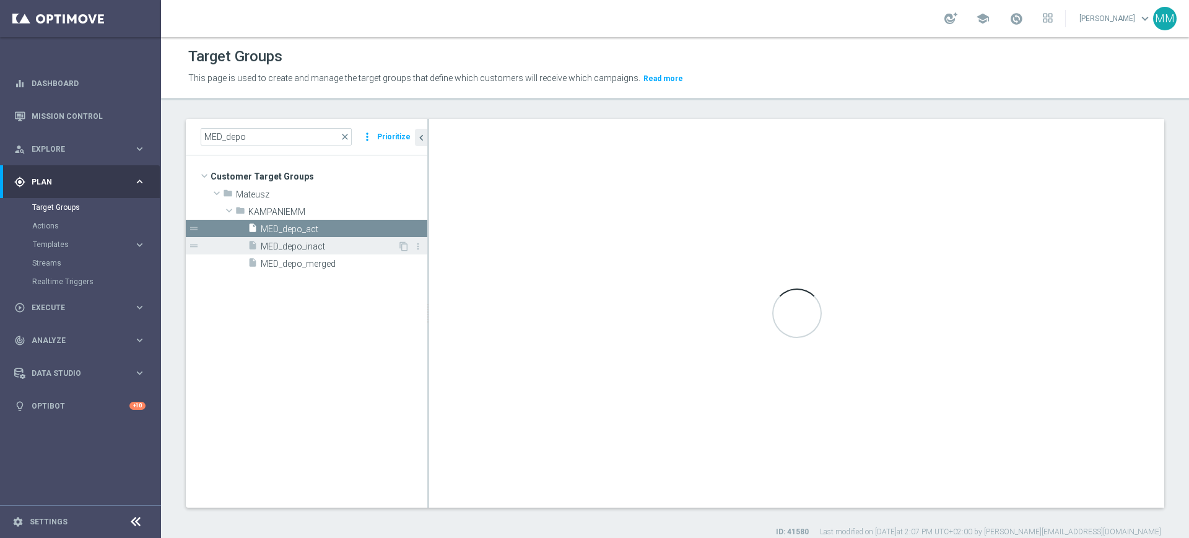
checkbox input "false"
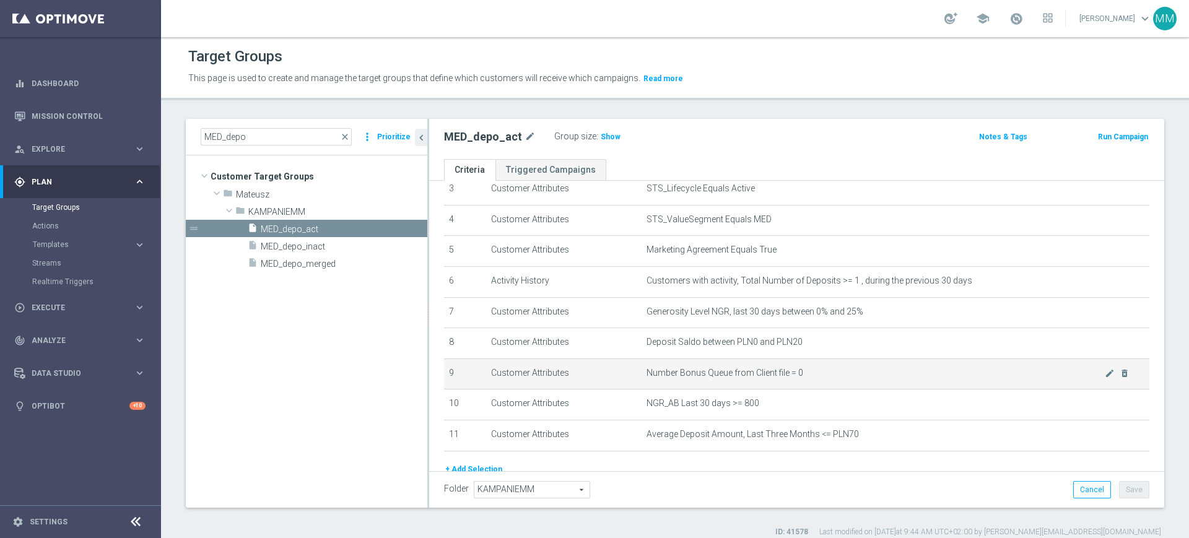
scroll to position [168, 0]
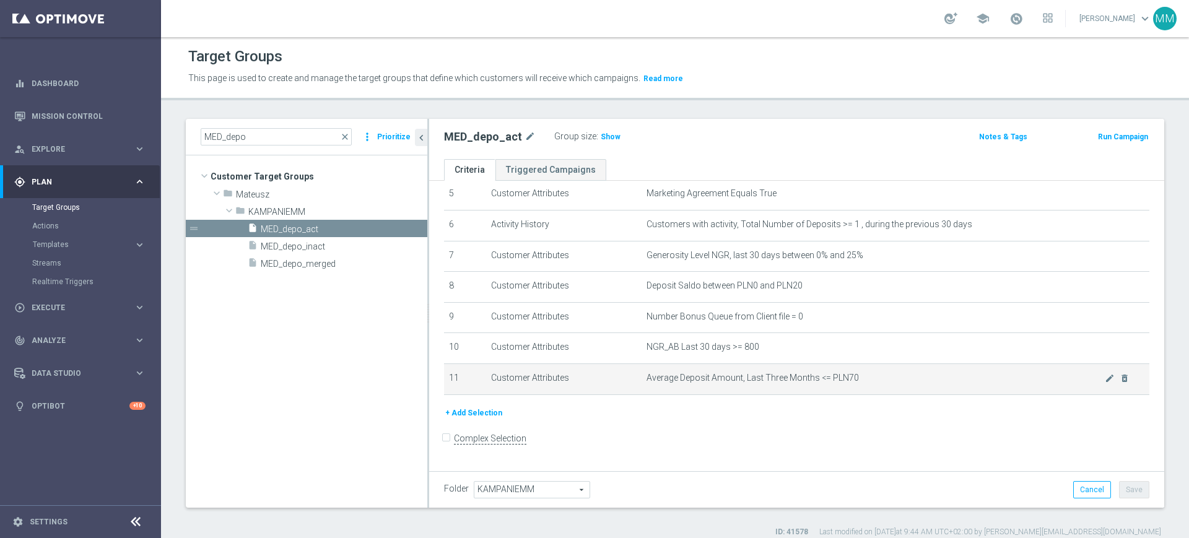
click at [784, 383] on span "Average Deposit Amount, Last Three Months <= PLN70" at bounding box center [876, 378] width 458 height 11
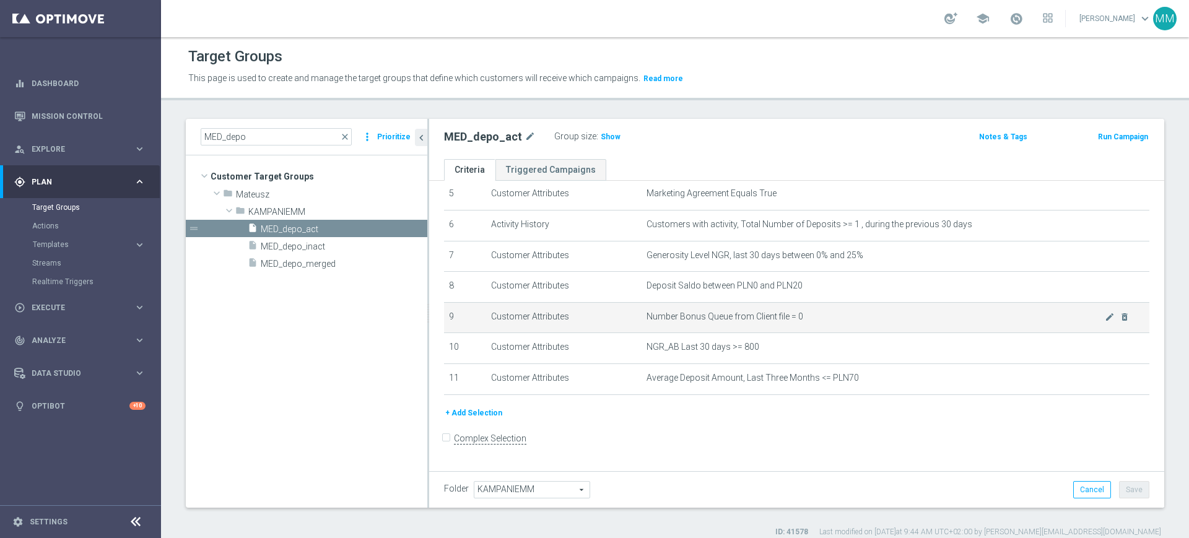
click at [771, 322] on span "Number Bonus Queue from Client file = 0" at bounding box center [876, 317] width 458 height 11
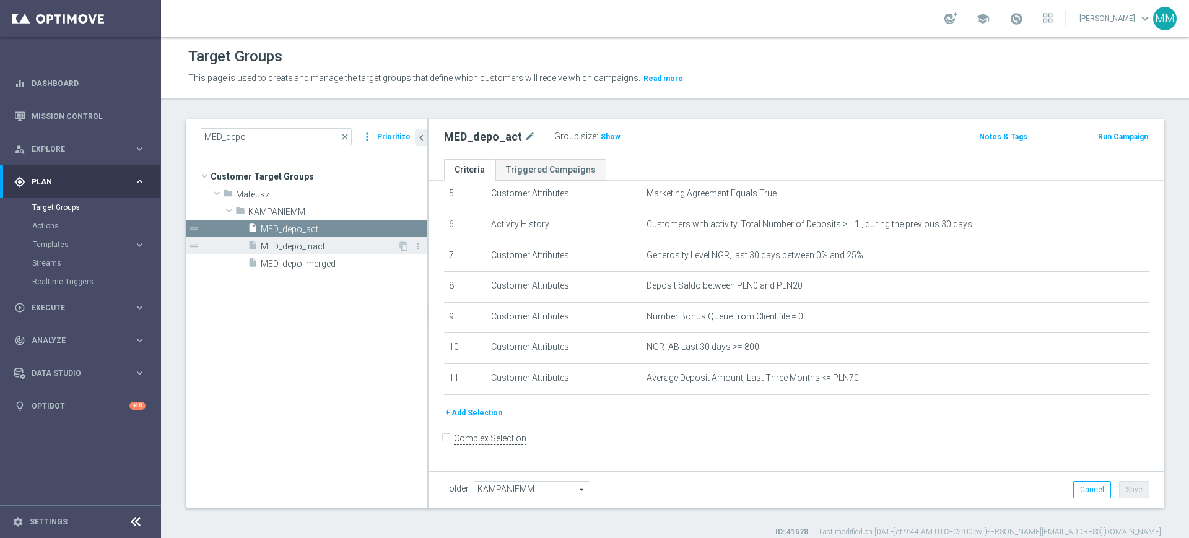
click at [294, 252] on div "insert_drive_file MED_depo_inact" at bounding box center [323, 245] width 150 height 17
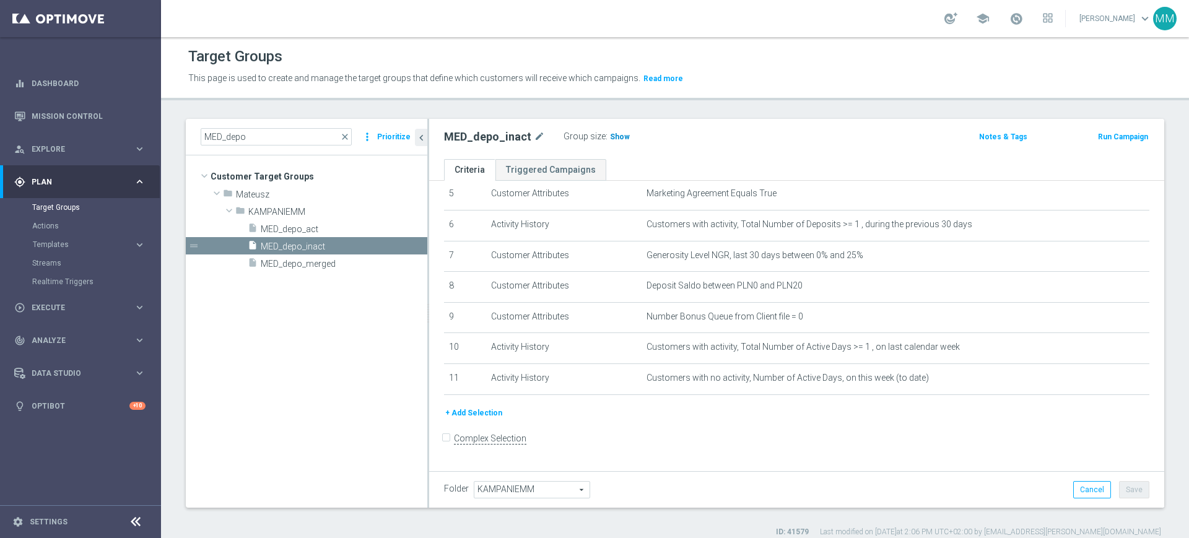
click at [610, 140] on span "Show" at bounding box center [620, 137] width 20 height 9
drag, startPoint x: 227, startPoint y: 133, endPoint x: 131, endPoint y: 136, distance: 96.1
click at [131, 136] on main "equalizer Dashboard Mission Control" at bounding box center [594, 269] width 1189 height 538
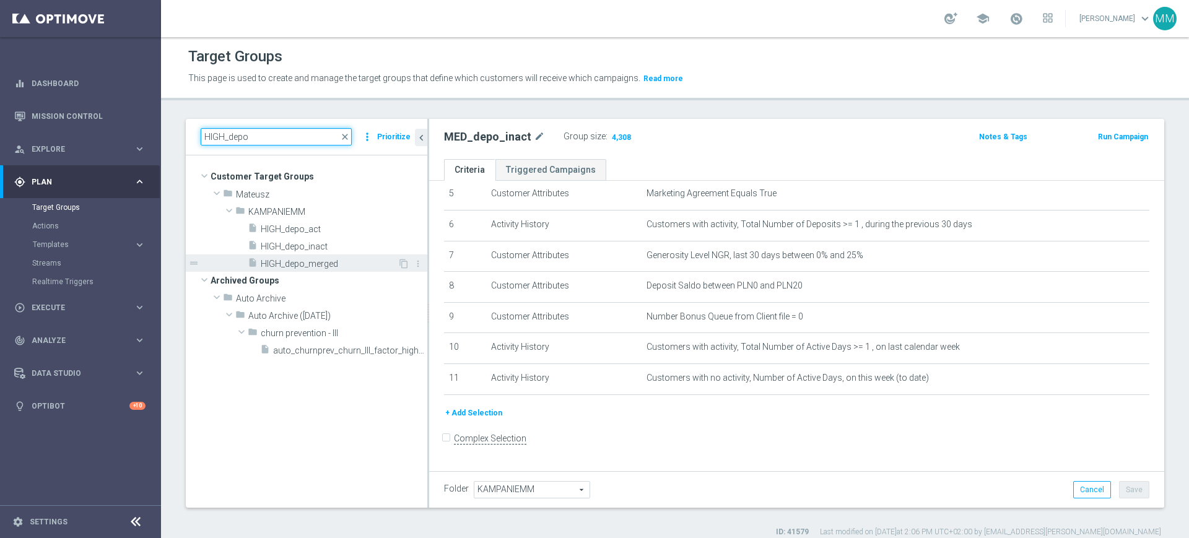
type input "HIGH_depo"
click at [291, 256] on div "insert_drive_file HIGH_depo_merged" at bounding box center [323, 263] width 150 height 17
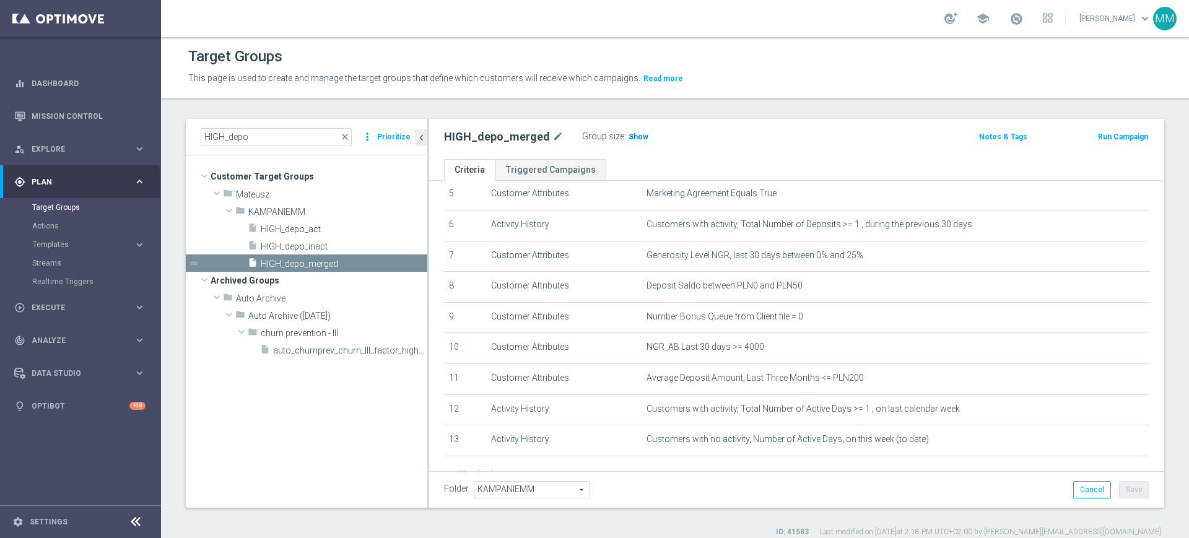
click at [635, 141] on h3 "Show" at bounding box center [639, 137] width 22 height 14
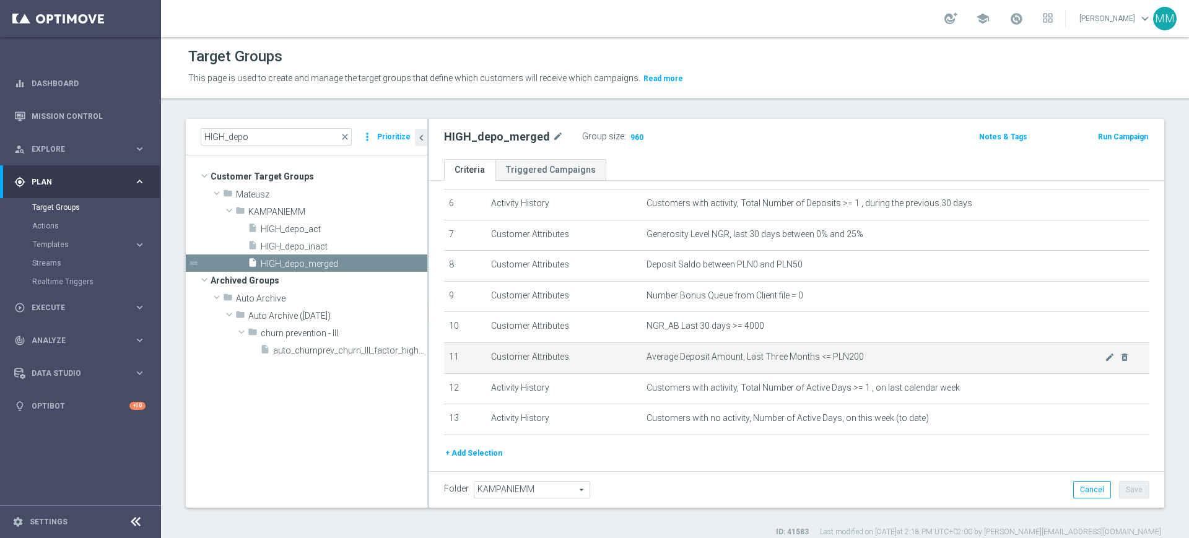
scroll to position [155, 0]
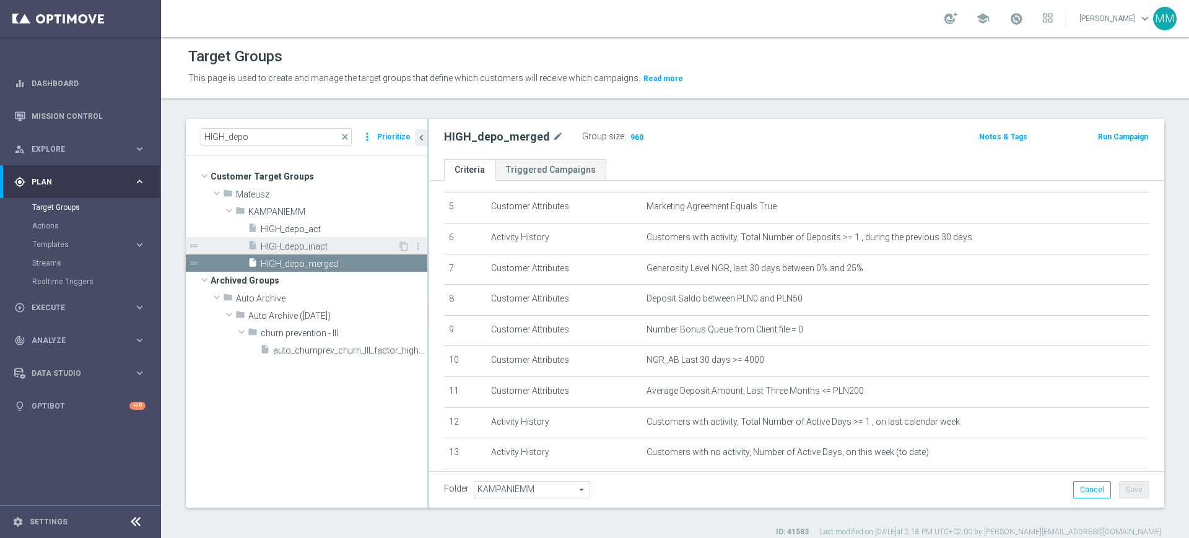
click at [318, 246] on span "HIGH_depo_inact" at bounding box center [329, 247] width 137 height 11
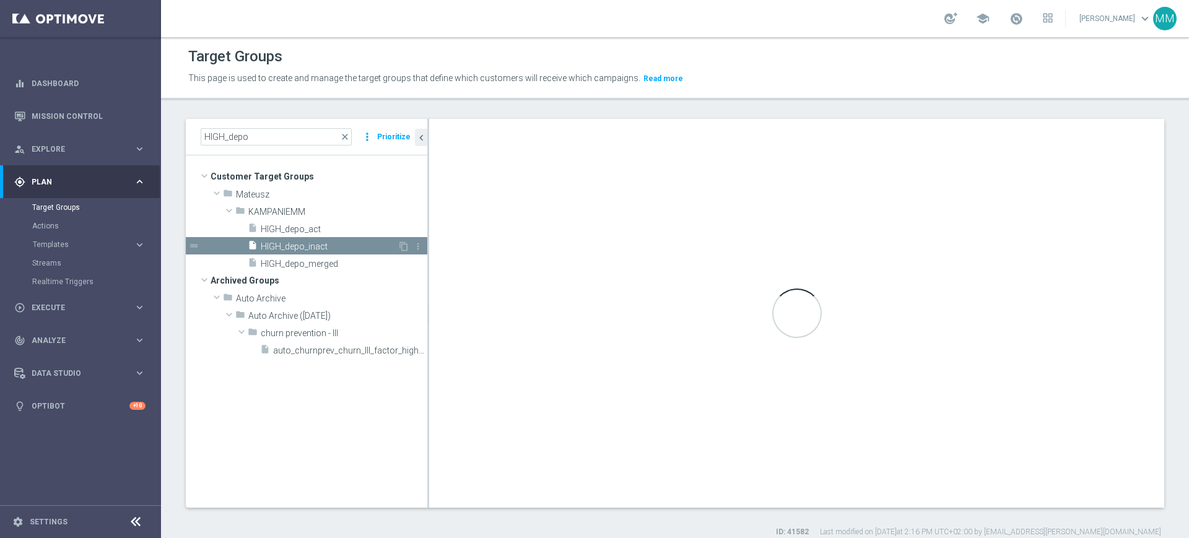
checkbox input "false"
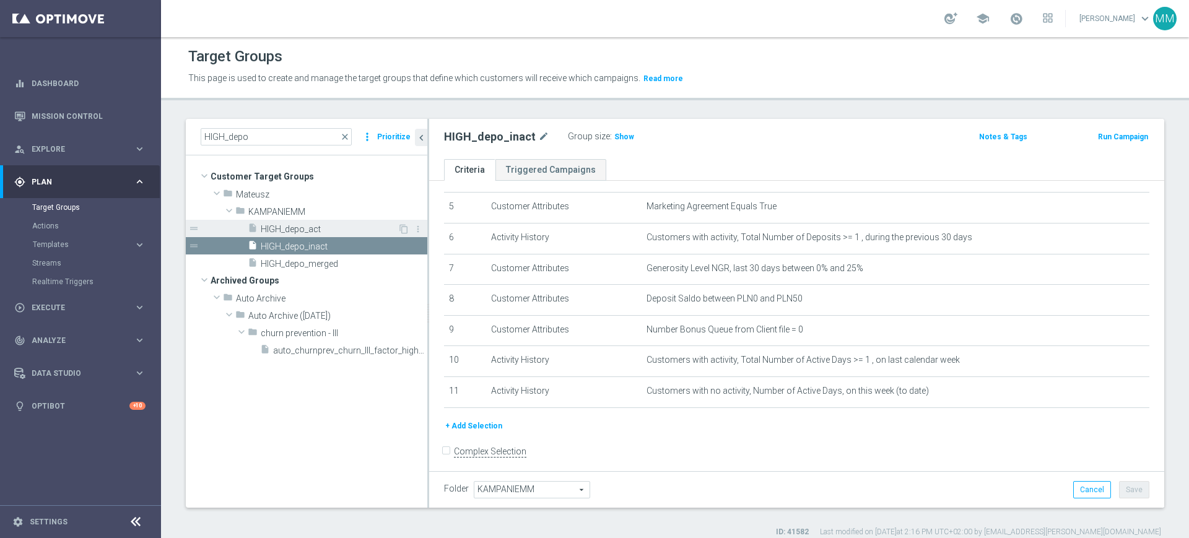
click at [340, 234] on span "HIGH_depo_act" at bounding box center [329, 229] width 137 height 11
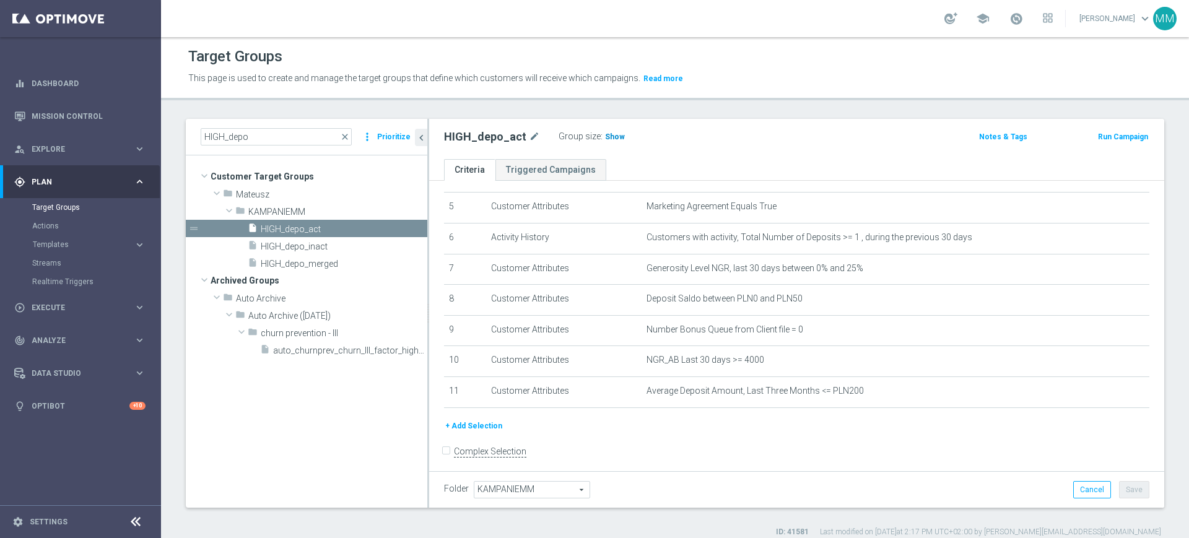
click at [605, 133] on span "Show" at bounding box center [615, 137] width 20 height 9
drag, startPoint x: 317, startPoint y: 245, endPoint x: 372, endPoint y: 225, distance: 58.0
click at [317, 245] on span "HIGH_depo_inact" at bounding box center [344, 247] width 167 height 11
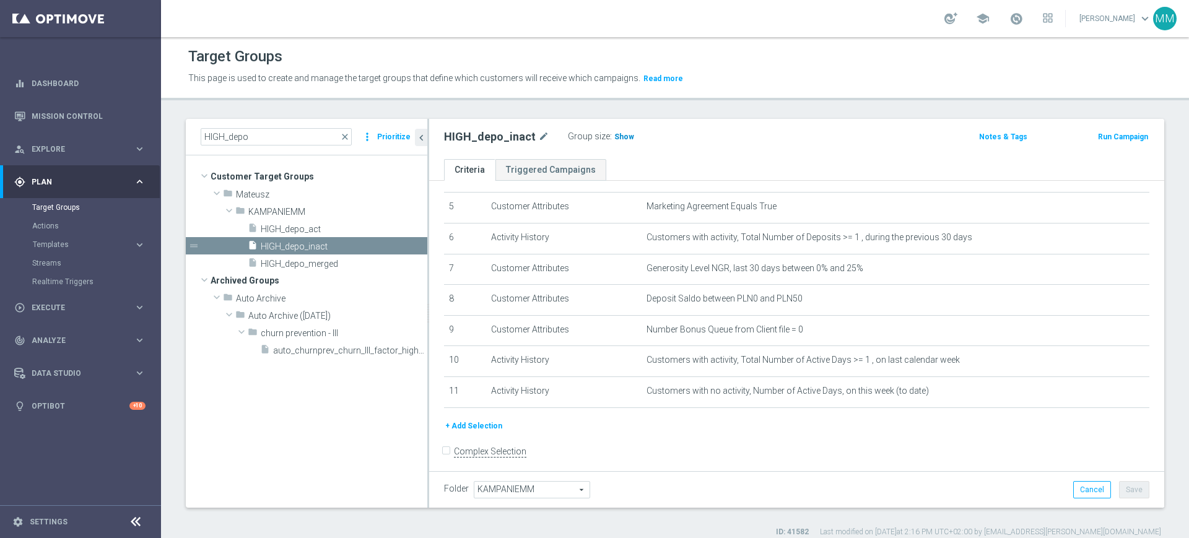
click at [625, 139] on span "Show" at bounding box center [625, 137] width 20 height 9
click at [317, 227] on span "HIGH_depo_act" at bounding box center [329, 229] width 137 height 11
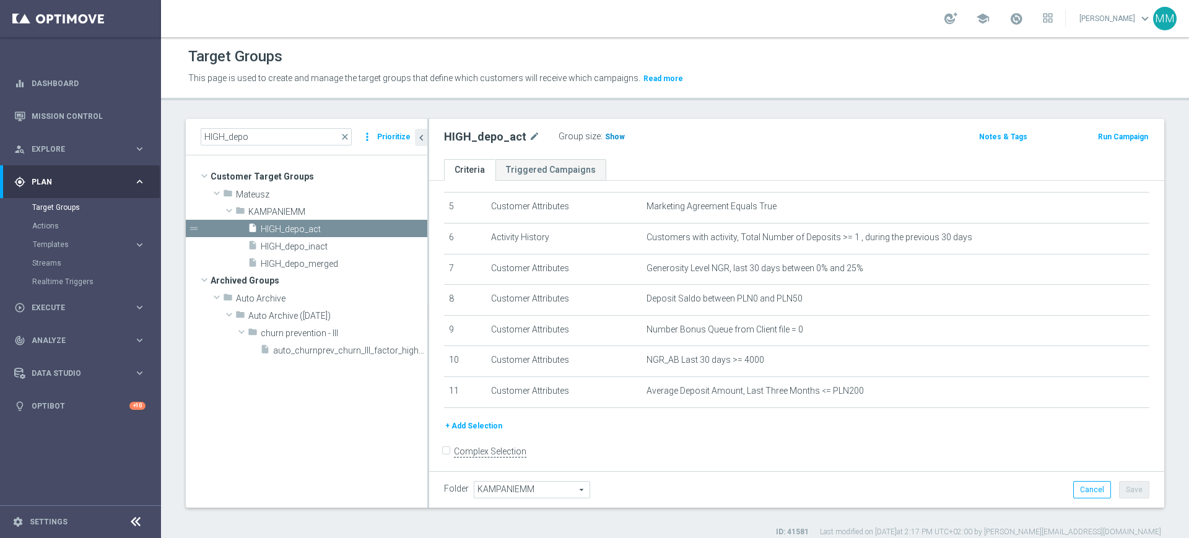
click at [605, 137] on span "Show" at bounding box center [615, 137] width 20 height 9
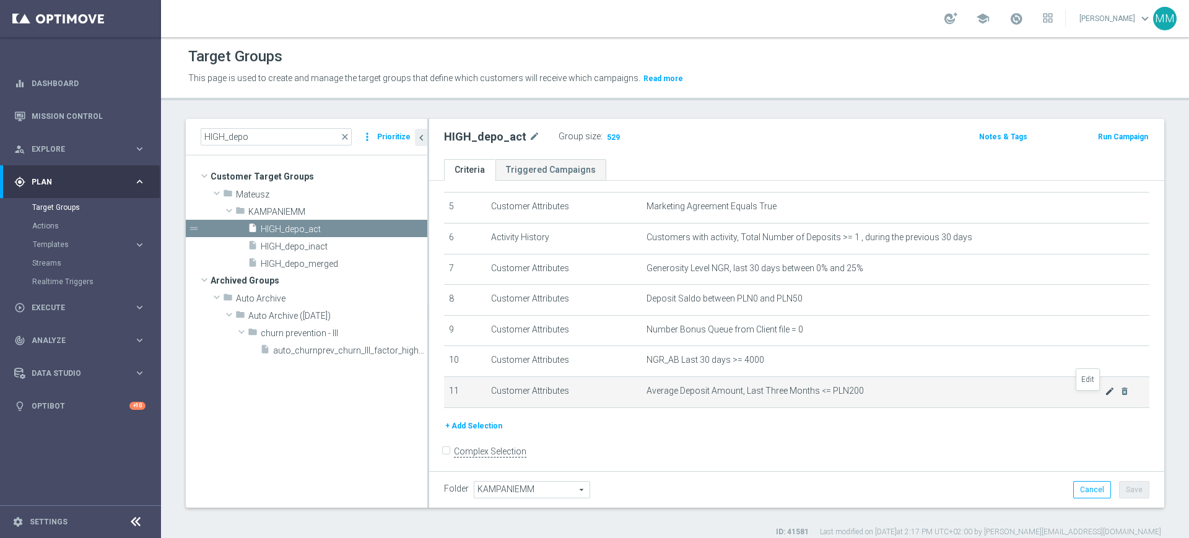
click at [1105, 396] on icon "mode_edit" at bounding box center [1110, 392] width 10 height 10
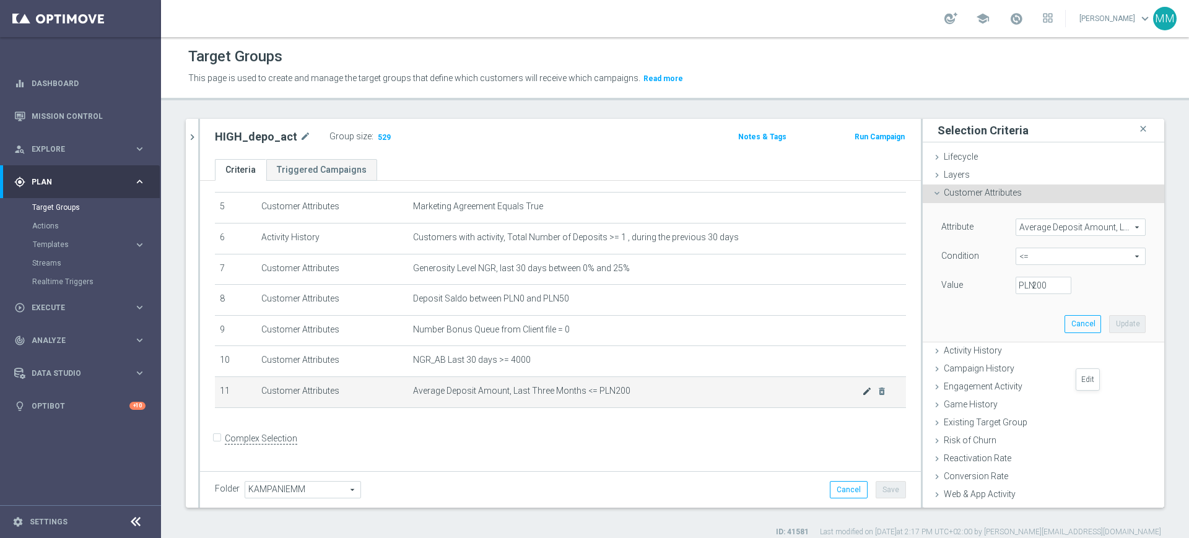
scroll to position [154, 0]
drag, startPoint x: 1024, startPoint y: 287, endPoint x: 1012, endPoint y: 287, distance: 11.8
click at [1012, 287] on div "200 PLN" at bounding box center [1044, 285] width 74 height 17
type input "250"
click at [1109, 322] on button "Update" at bounding box center [1127, 323] width 37 height 17
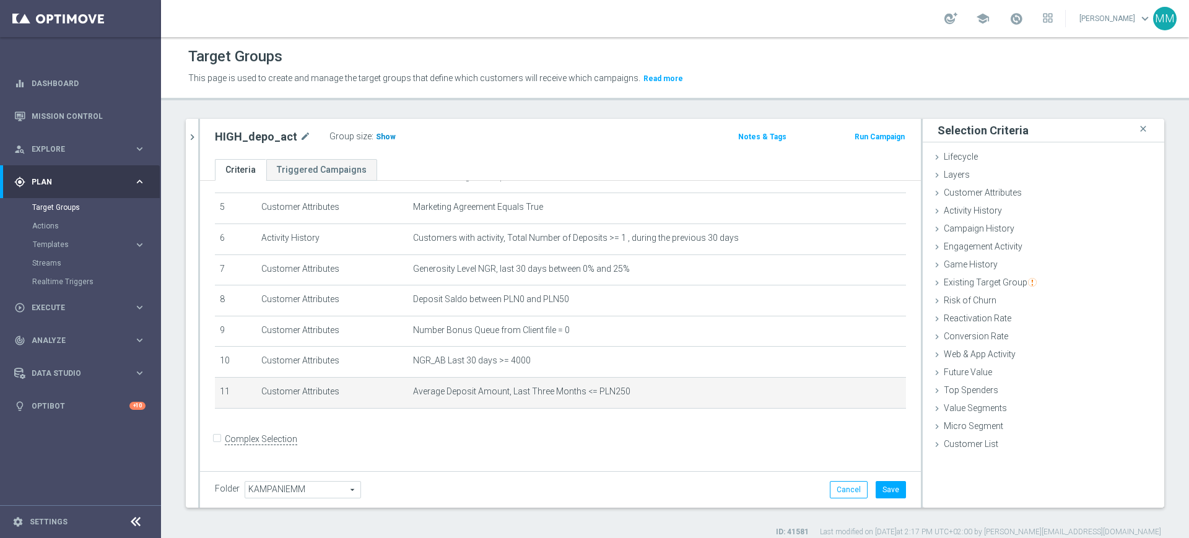
click at [388, 136] on h3 "Show" at bounding box center [386, 137] width 22 height 14
click at [877, 492] on button "Save" at bounding box center [891, 489] width 30 height 17
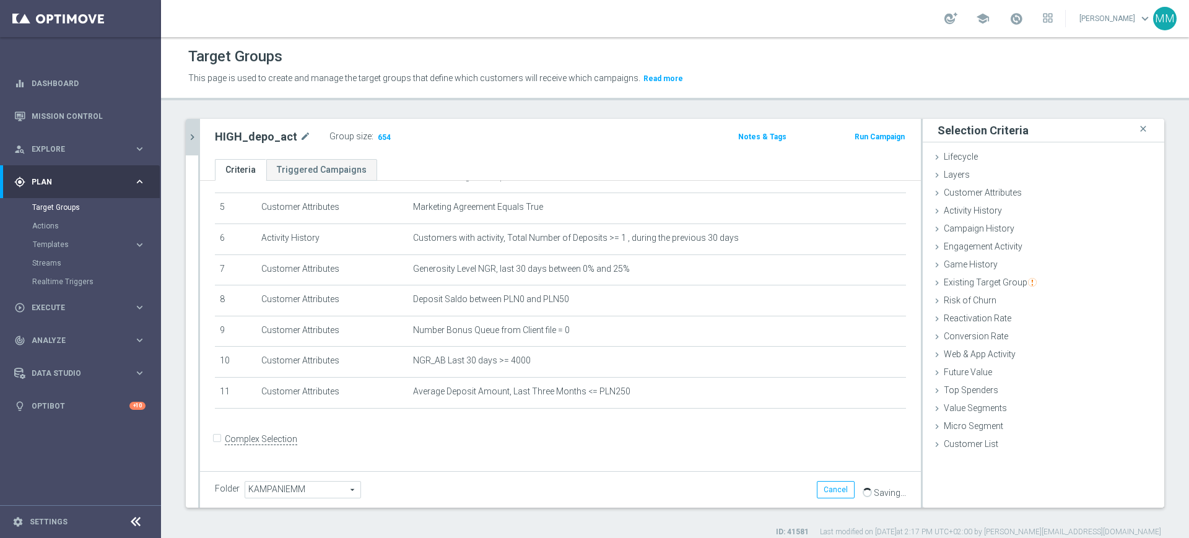
click at [190, 122] on button "chevron_right" at bounding box center [192, 137] width 12 height 37
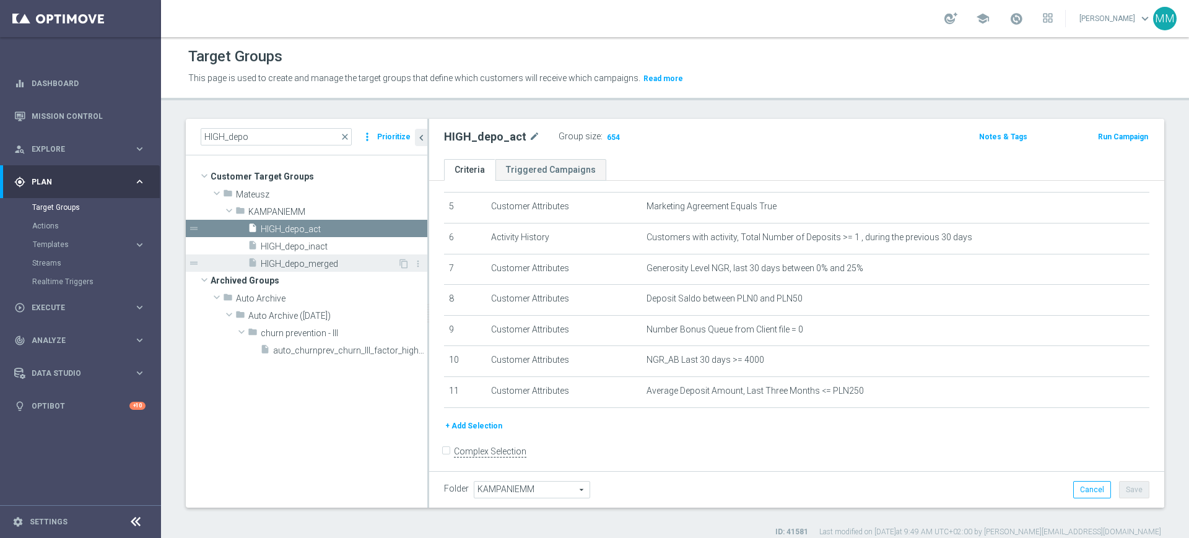
click at [316, 264] on span "HIGH_depo_merged" at bounding box center [329, 264] width 137 height 11
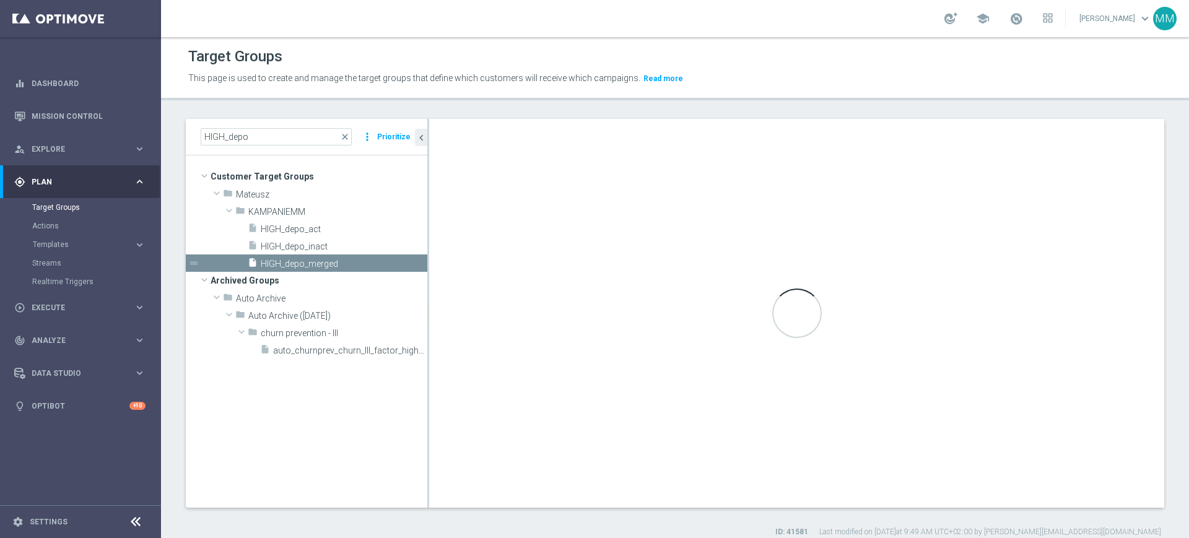
checkbox input "true"
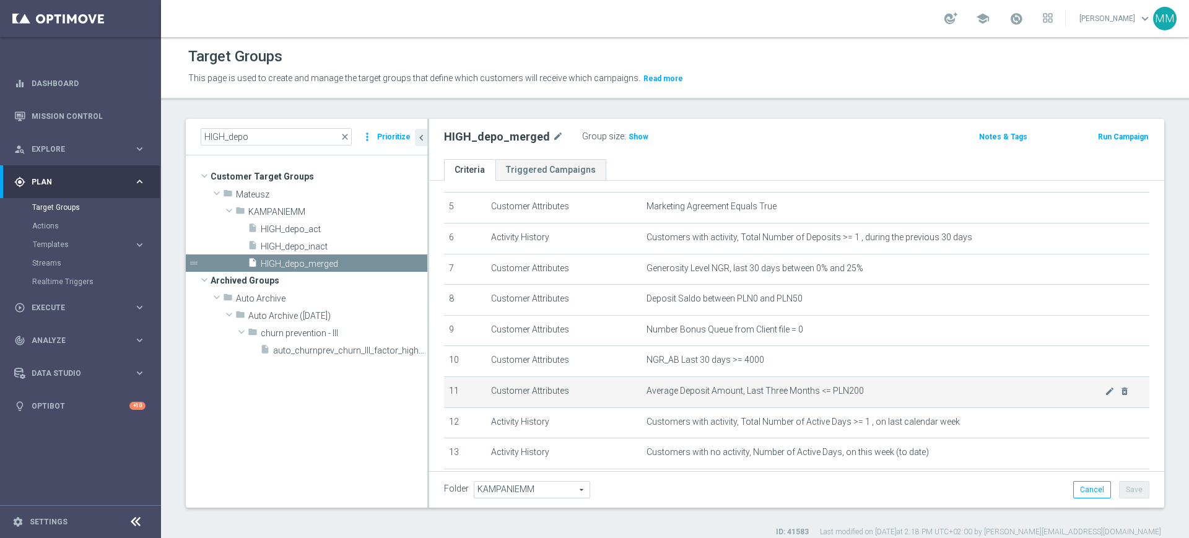
click at [1081, 396] on span "Average Deposit Amount, Last Three Months <= PLN200" at bounding box center [876, 391] width 458 height 11
click at [1105, 396] on icon "mode_edit" at bounding box center [1110, 392] width 10 height 10
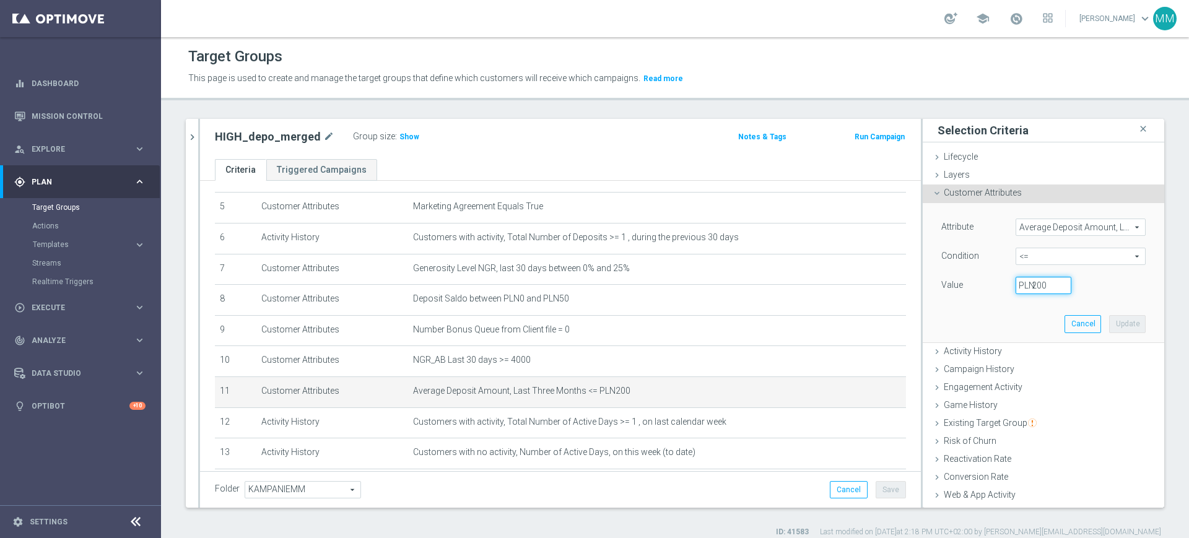
drag, startPoint x: 1027, startPoint y: 284, endPoint x: 1019, endPoint y: 284, distance: 8.1
click at [1019, 284] on div "200 PLN" at bounding box center [1044, 285] width 74 height 17
type input "250"
click at [1109, 315] on button "Update" at bounding box center [1127, 323] width 37 height 17
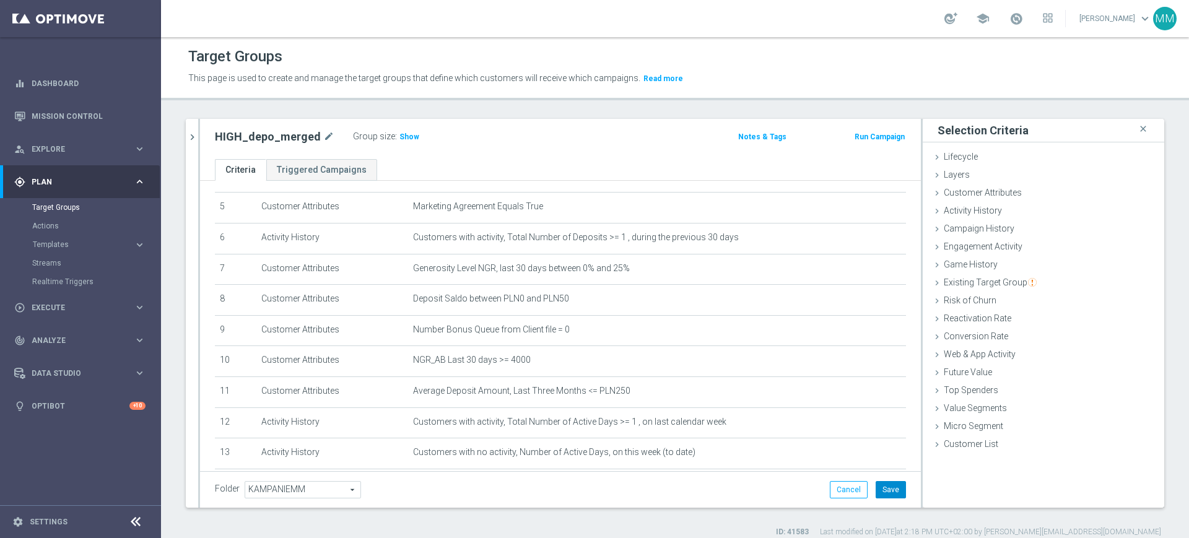
click at [886, 490] on button "Save" at bounding box center [891, 489] width 30 height 17
click at [400, 138] on span "Show" at bounding box center [410, 137] width 20 height 9
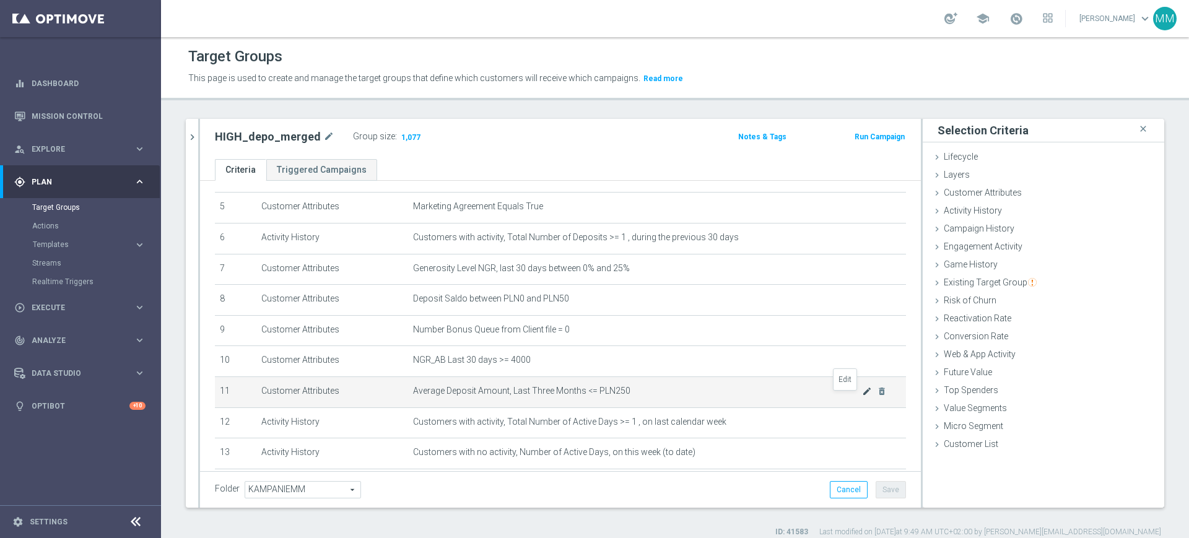
click at [862, 395] on icon "mode_edit" at bounding box center [867, 392] width 10 height 10
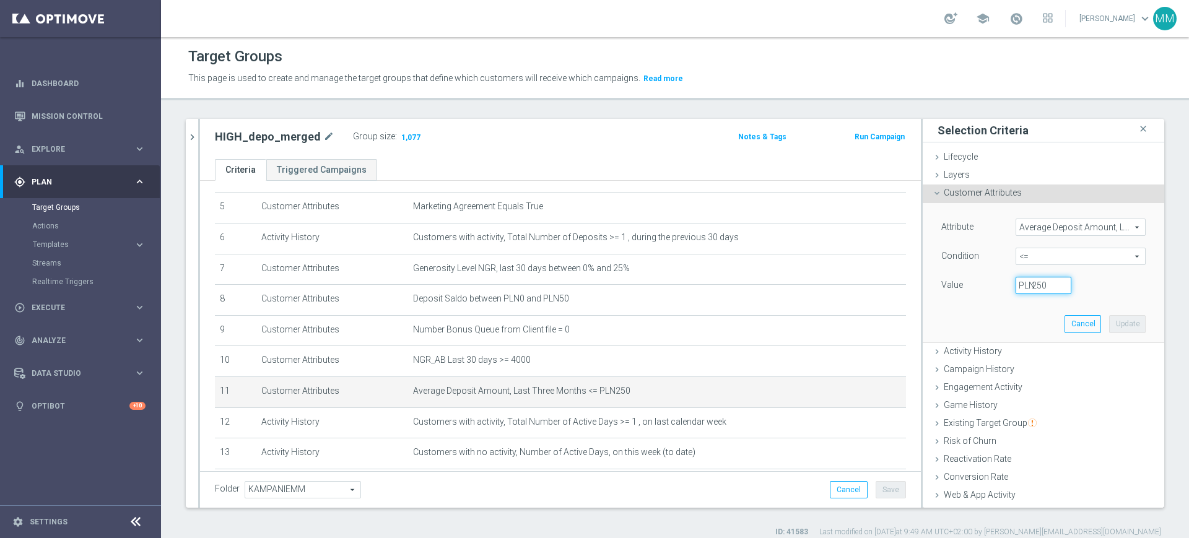
drag, startPoint x: 1026, startPoint y: 289, endPoint x: 1000, endPoint y: 286, distance: 25.6
click at [1016, 284] on input "250" at bounding box center [1044, 285] width 56 height 17
type input "300"
click at [1109, 317] on button "Update" at bounding box center [1127, 323] width 37 height 17
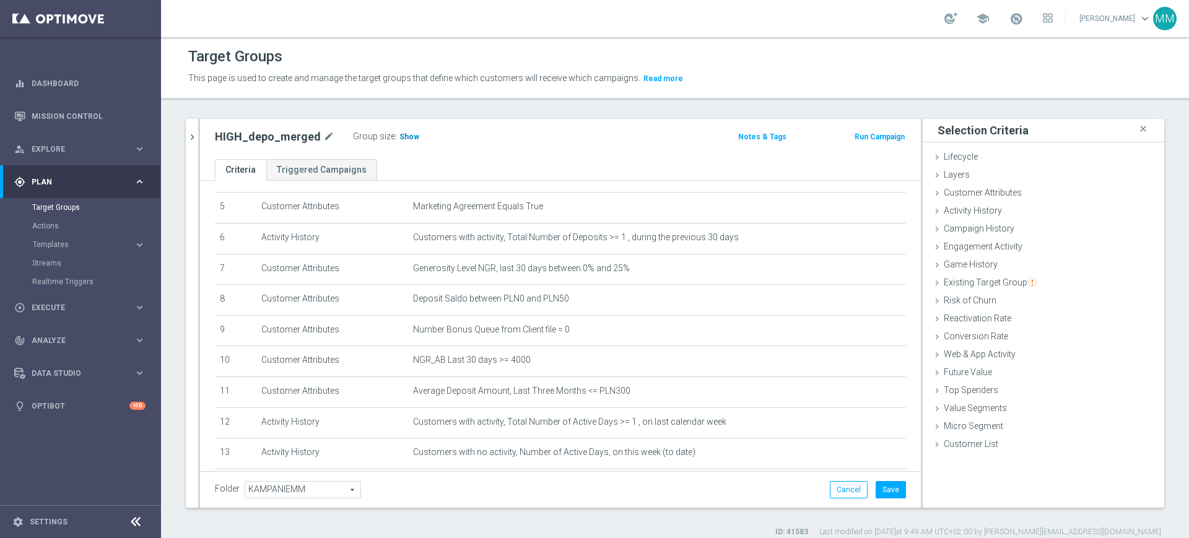
click at [408, 133] on span "Show" at bounding box center [410, 137] width 20 height 9
click at [886, 483] on button "Save" at bounding box center [891, 489] width 30 height 17
click at [195, 133] on icon "chevron_right" at bounding box center [192, 137] width 12 height 12
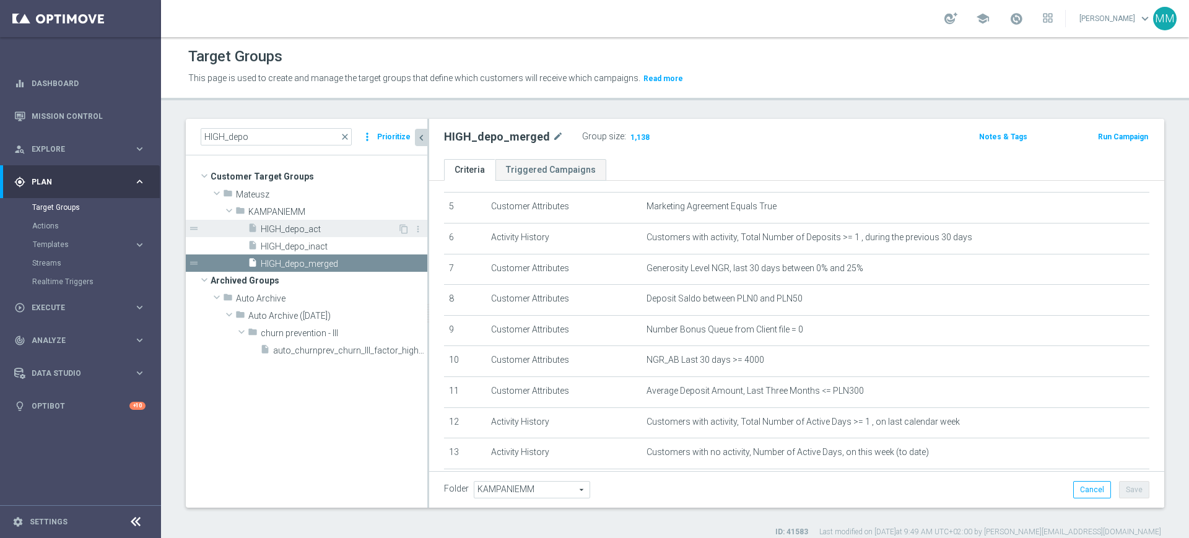
click at [297, 232] on span "HIGH_depo_act" at bounding box center [329, 229] width 137 height 11
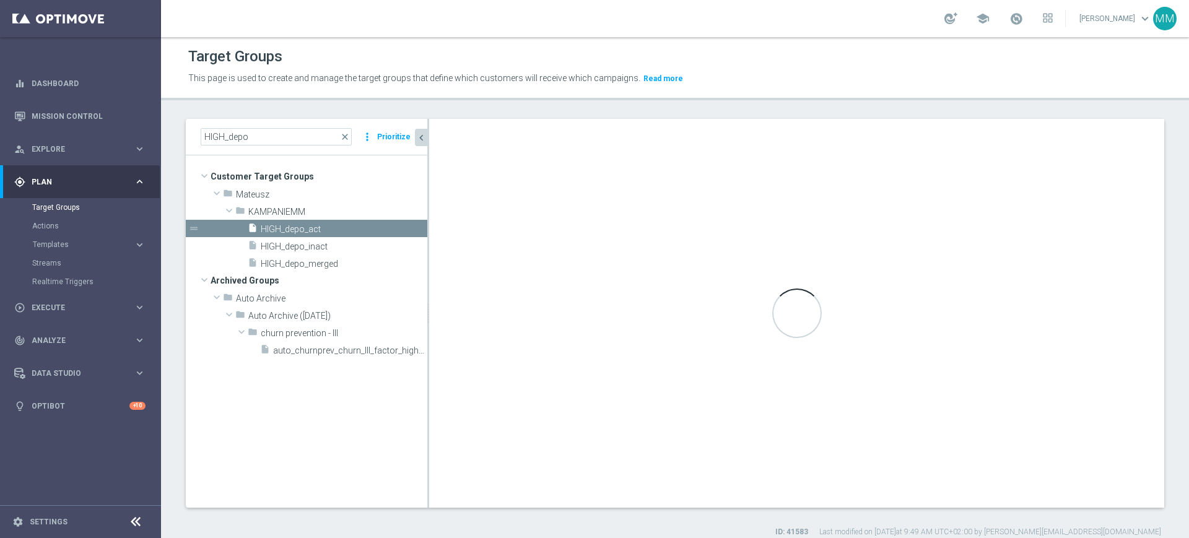
checkbox input "false"
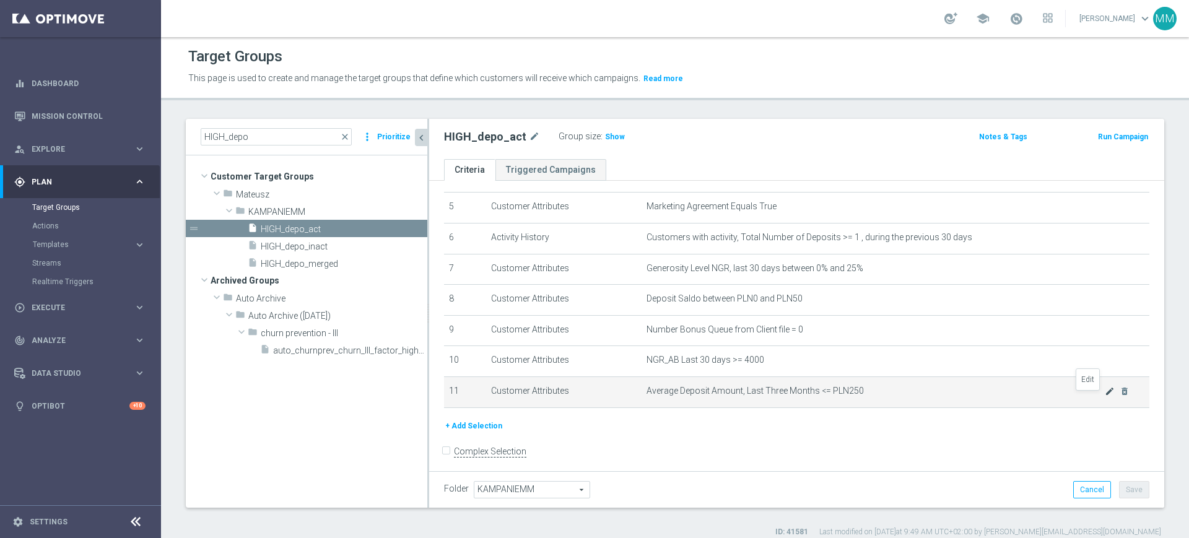
click at [1105, 396] on icon "mode_edit" at bounding box center [1110, 392] width 10 height 10
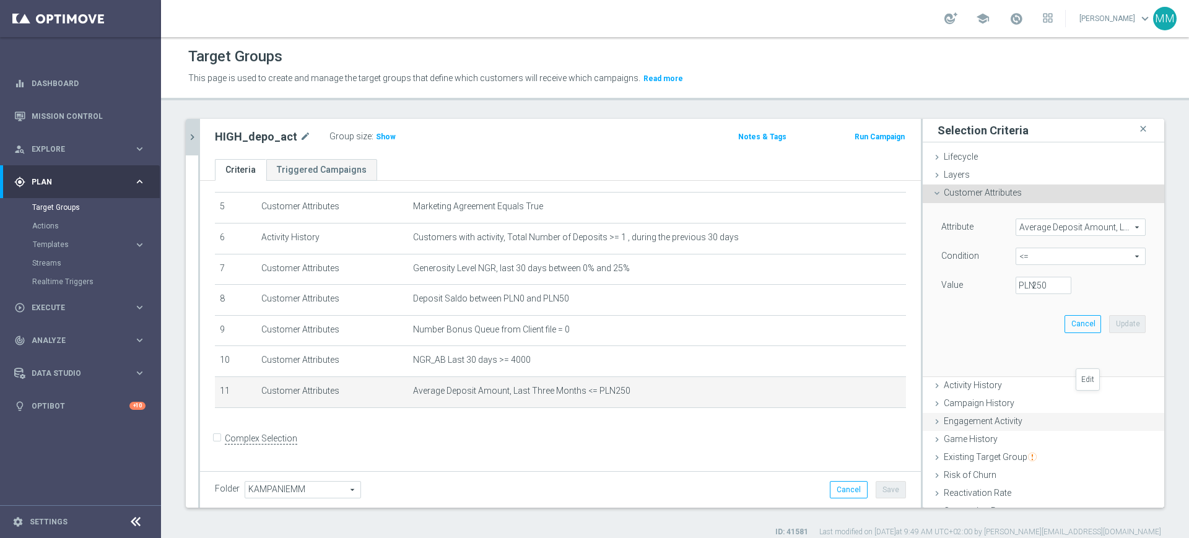
scroll to position [154, 0]
drag, startPoint x: 1023, startPoint y: 289, endPoint x: 1015, endPoint y: 289, distance: 8.1
click at [1015, 289] on div "250 PLN" at bounding box center [1044, 285] width 74 height 17
drag, startPoint x: 1024, startPoint y: 286, endPoint x: 1014, endPoint y: 301, distance: 18.4
click at [1010, 286] on div "250 PLN" at bounding box center [1044, 285] width 74 height 17
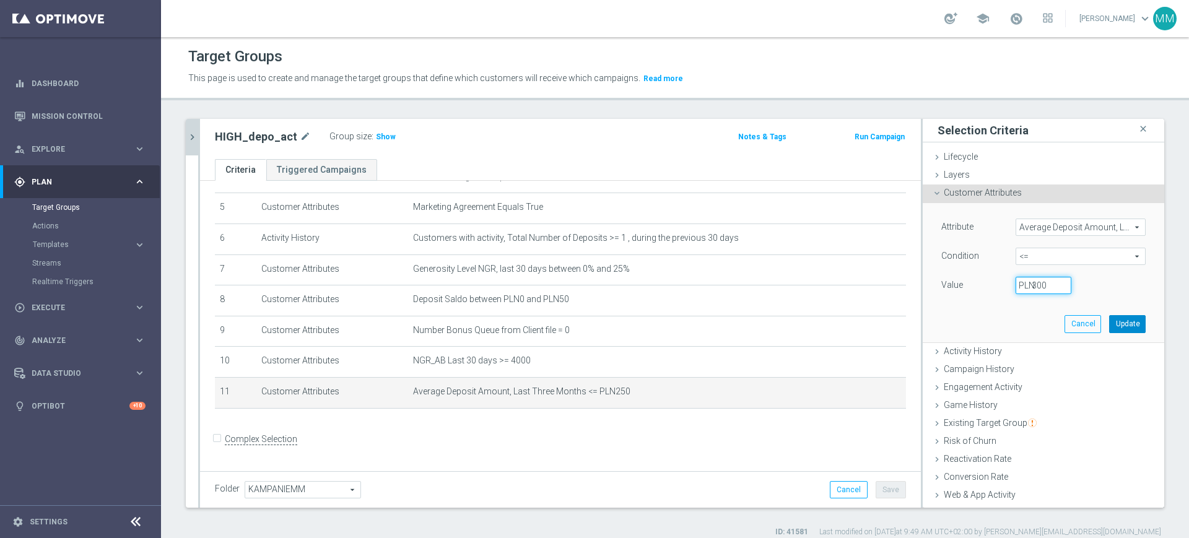
type input "300"
click at [1109, 320] on button "Update" at bounding box center [1127, 323] width 37 height 17
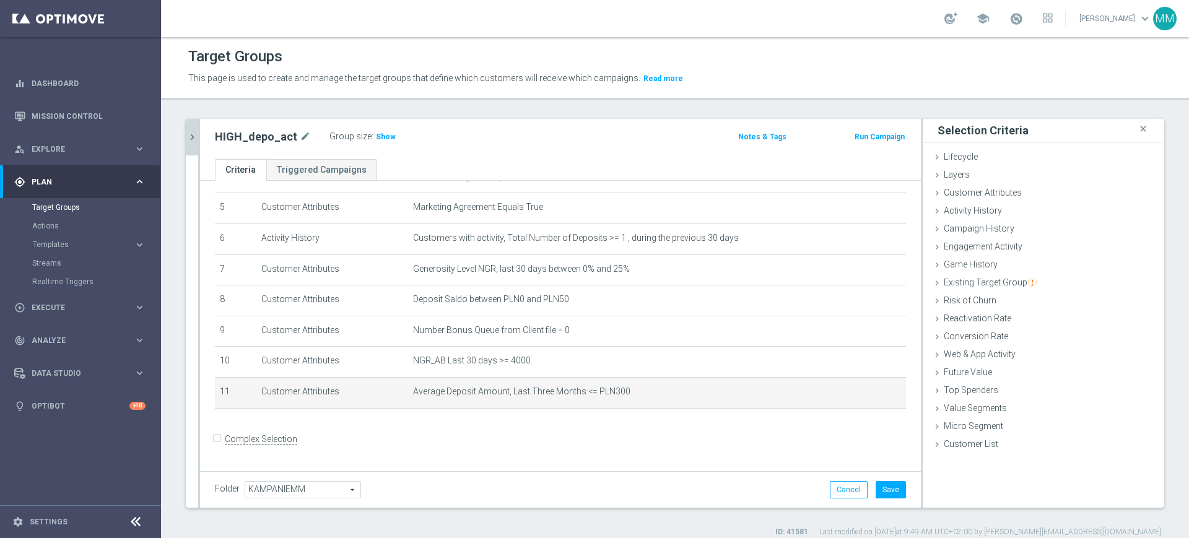
drag, startPoint x: 387, startPoint y: 133, endPoint x: 406, endPoint y: 144, distance: 21.9
click at [387, 133] on span "Show" at bounding box center [386, 137] width 20 height 9
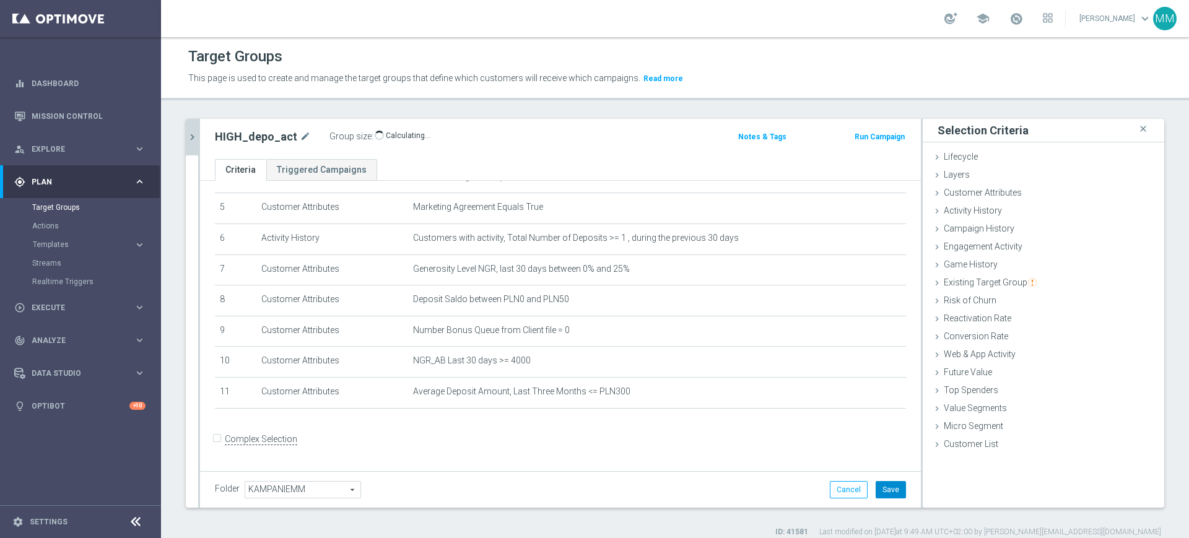
click at [887, 485] on button "Save" at bounding box center [891, 489] width 30 height 17
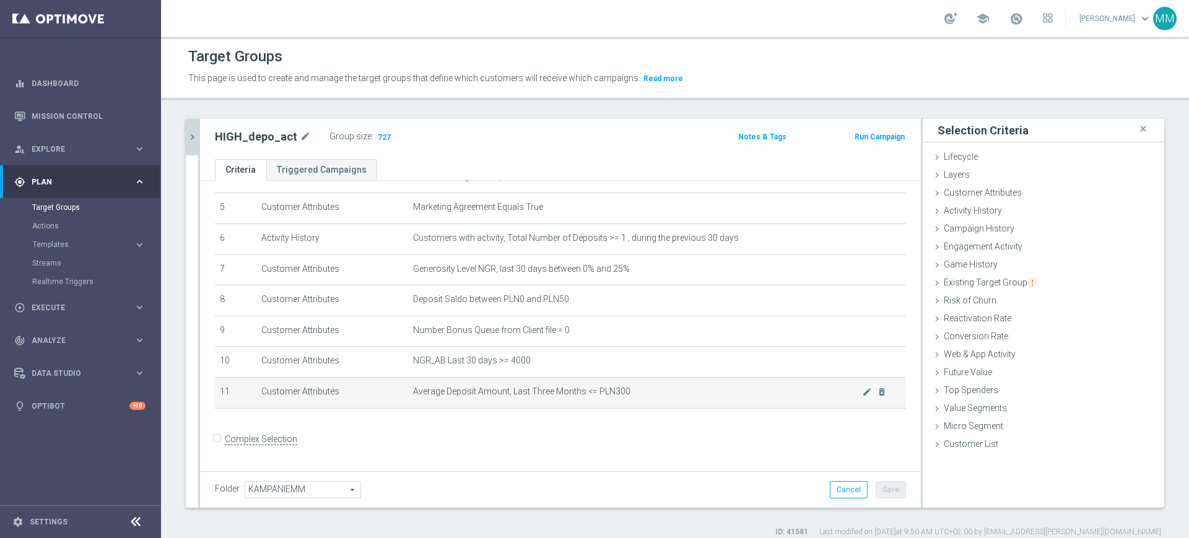
click at [447, 397] on span "Average Deposit Amount, Last Three Months <= PLN300" at bounding box center [637, 392] width 449 height 11
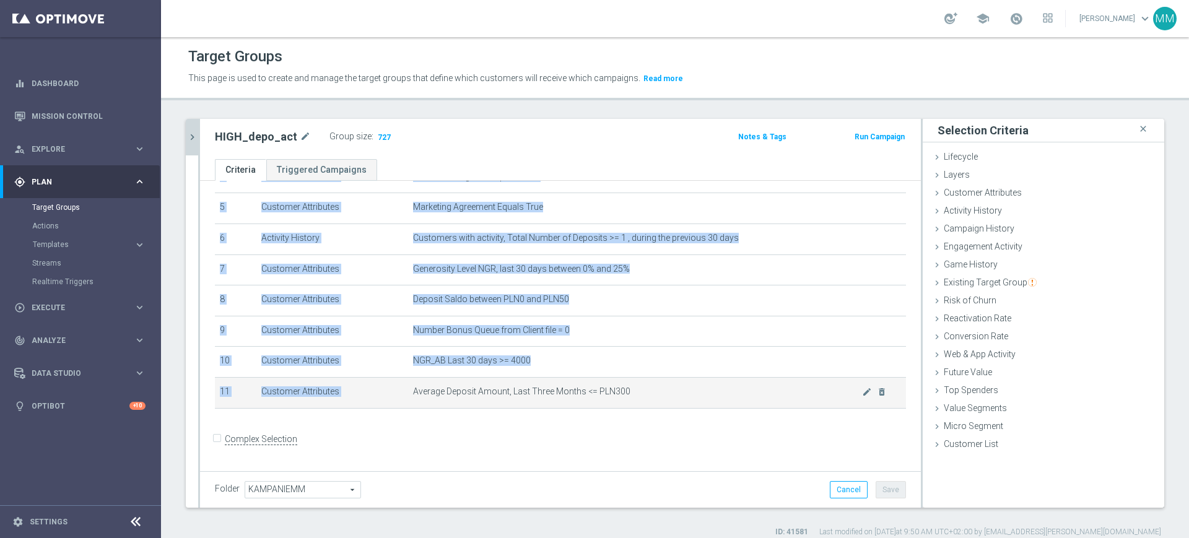
click at [447, 397] on span "Average Deposit Amount, Last Three Months <= PLN300" at bounding box center [637, 392] width 449 height 11
copy table "# Selection Type Criteria delete_forever 1 Customer Attributes STS_Exclusions E…"
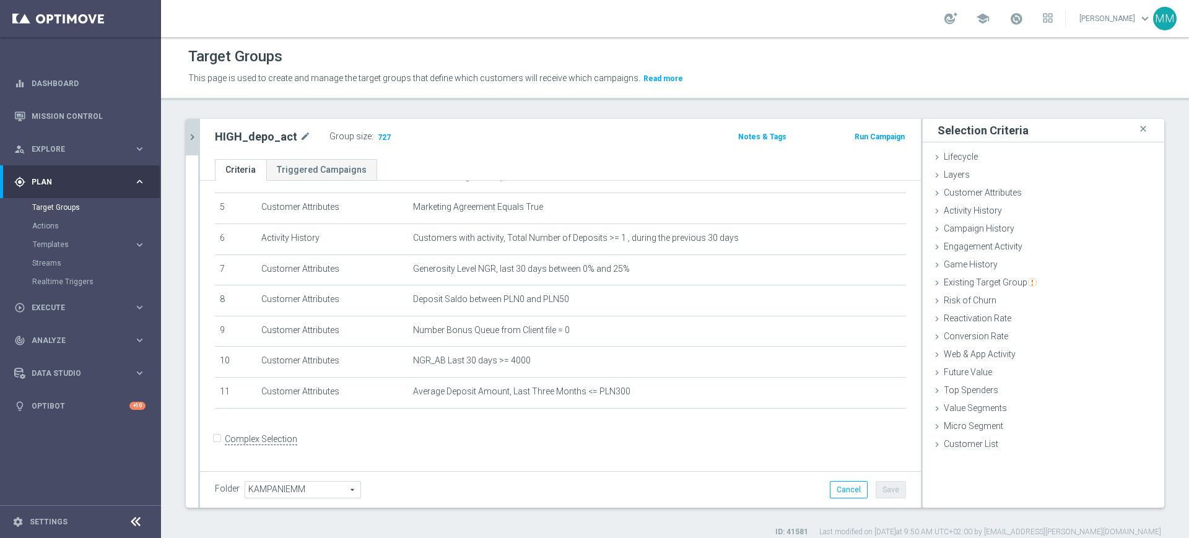
click at [185, 136] on div "HIGH_depo close more_vert Prioritize Customer Target Groups library_add create_…" at bounding box center [675, 328] width 1028 height 419
click at [186, 134] on icon "chevron_right" at bounding box center [192, 137] width 12 height 12
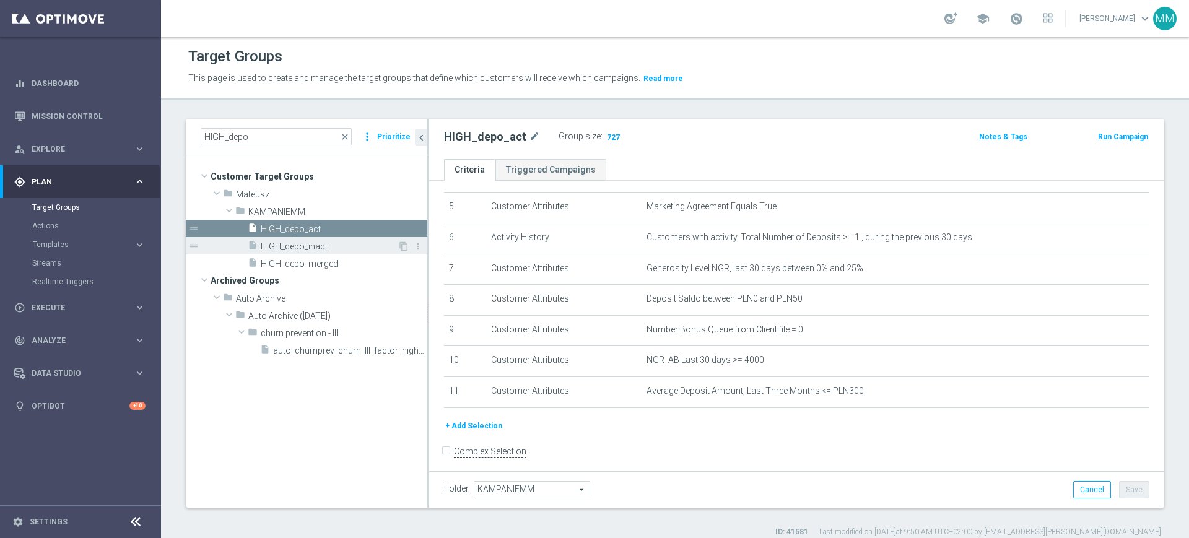
click at [314, 247] on span "HIGH_depo_inact" at bounding box center [329, 247] width 137 height 11
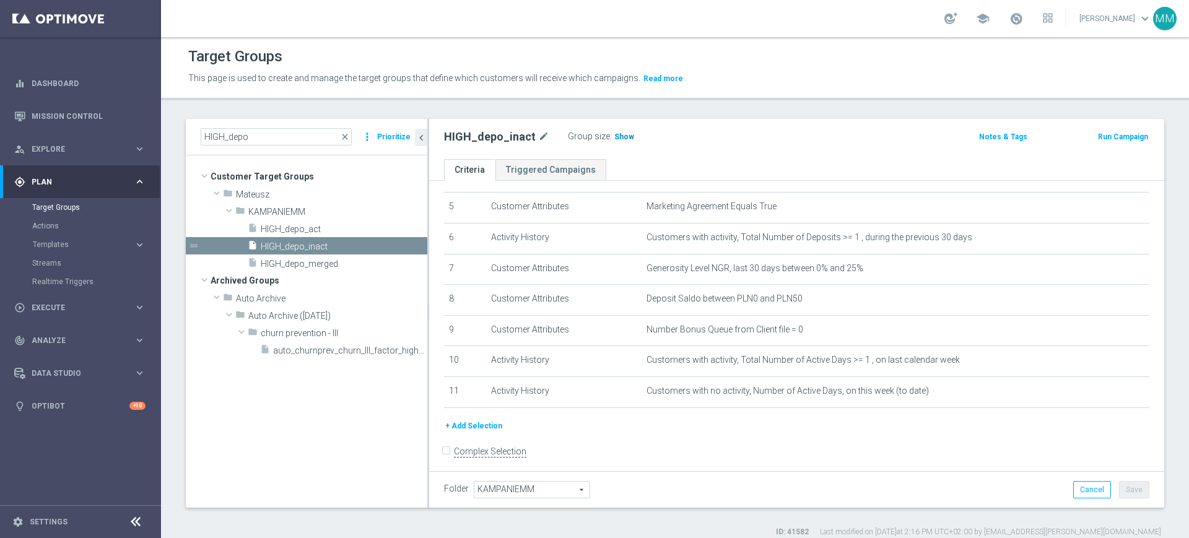
click at [625, 135] on span "Show" at bounding box center [625, 137] width 20 height 9
click at [356, 267] on span "HIGH_depo_merged" at bounding box center [329, 264] width 137 height 11
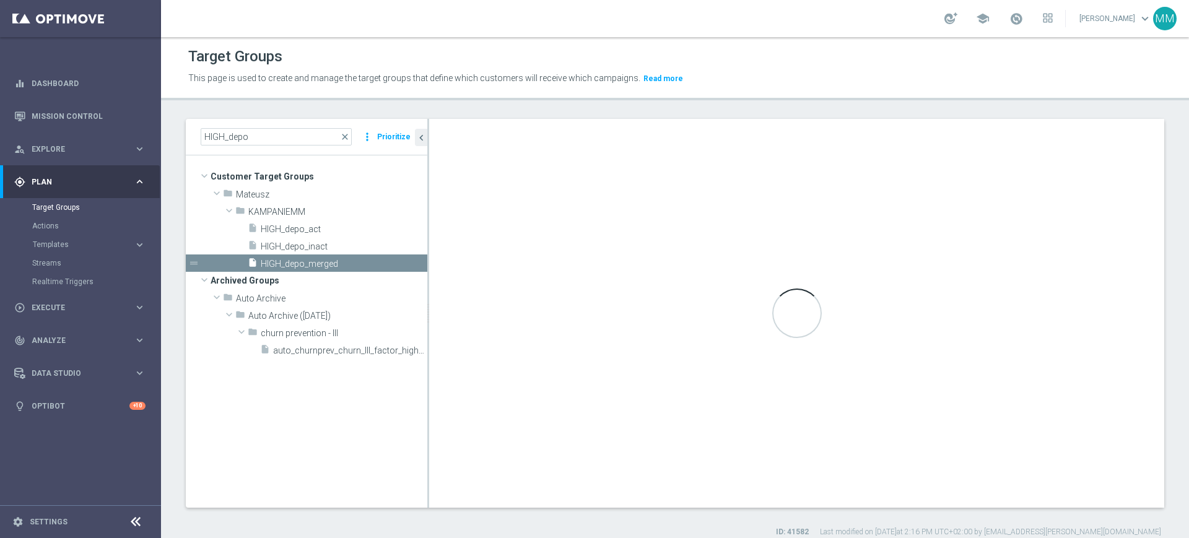
checkbox input "true"
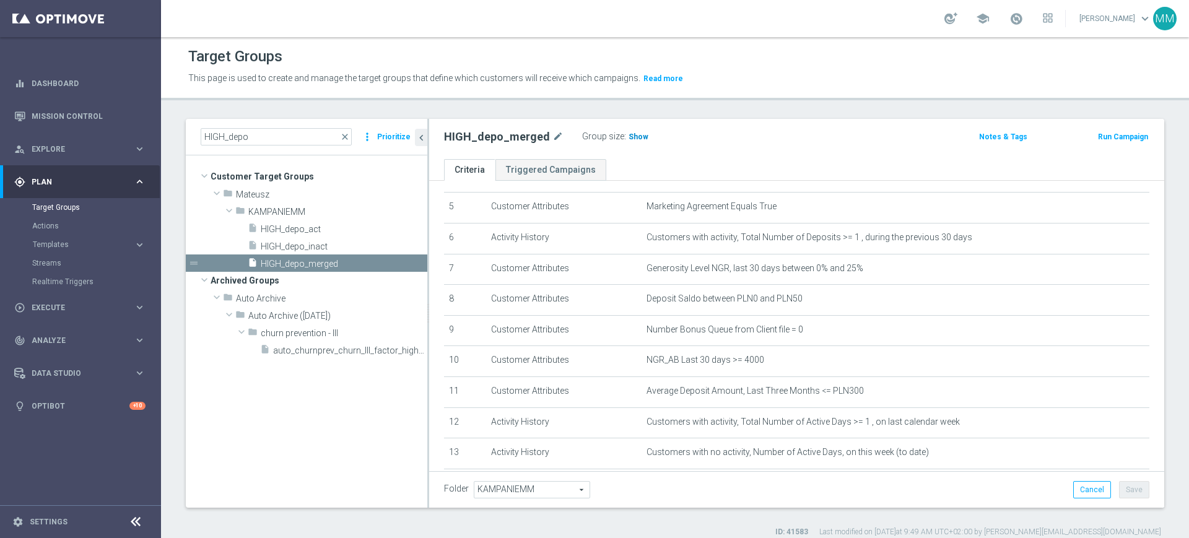
click at [633, 134] on span "Show" at bounding box center [639, 137] width 20 height 9
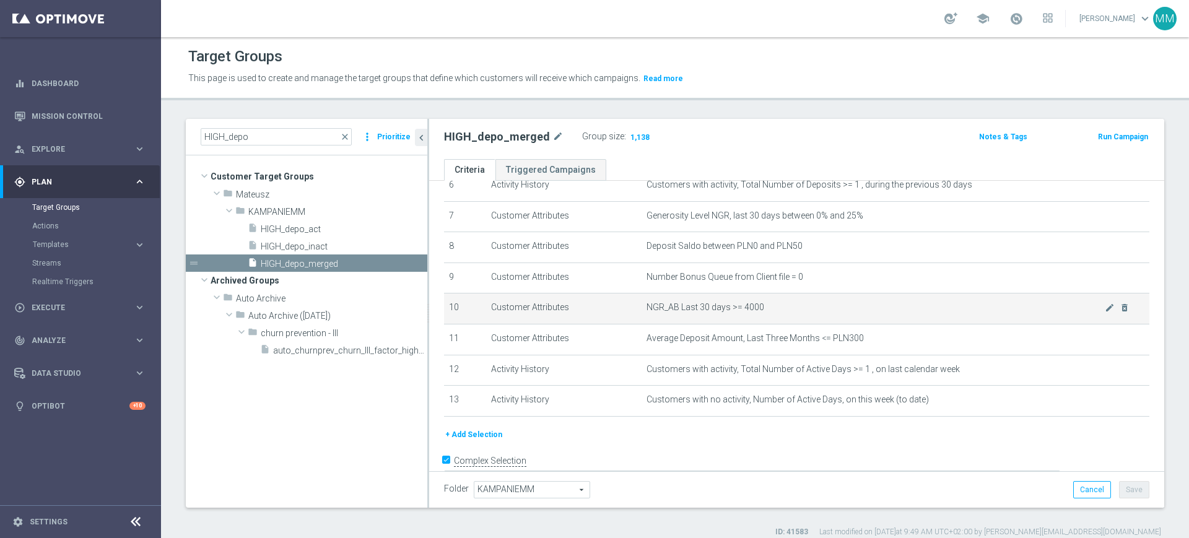
scroll to position [232, 0]
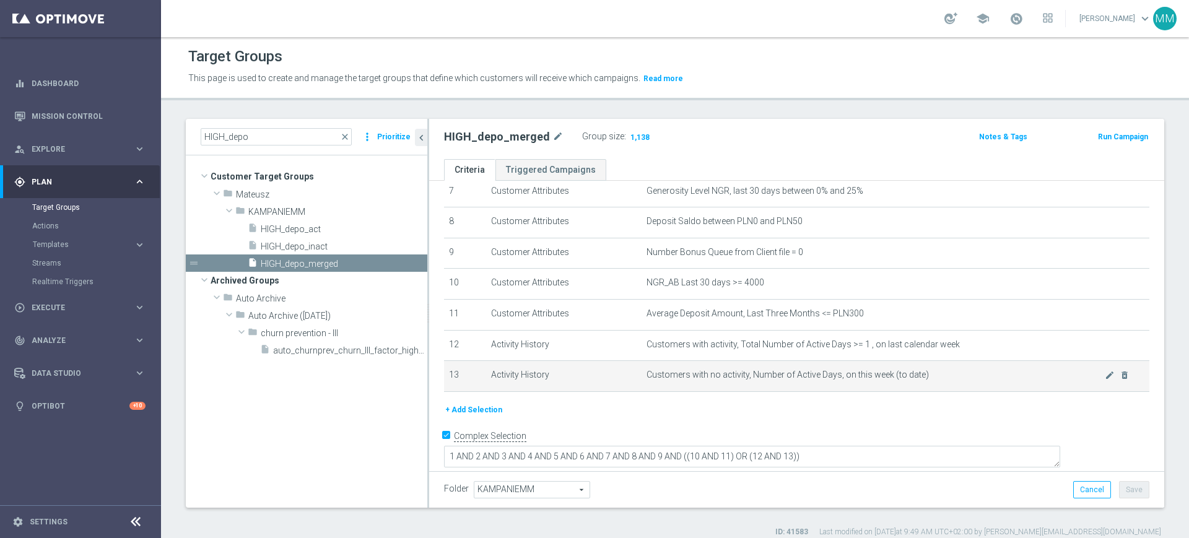
click at [851, 375] on td "Customers with no activity, Number of Active Days, on this week (to date) mode_…" at bounding box center [896, 376] width 508 height 31
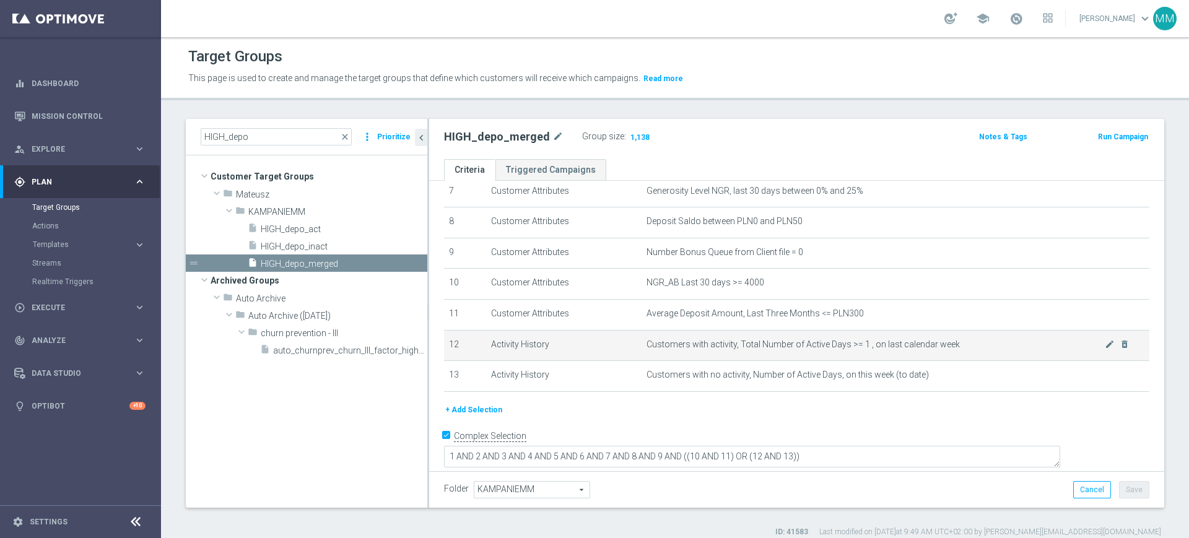
click at [851, 350] on span "Customers with activity, Total Number of Active Days >= 1 , on last calendar we…" at bounding box center [876, 344] width 458 height 11
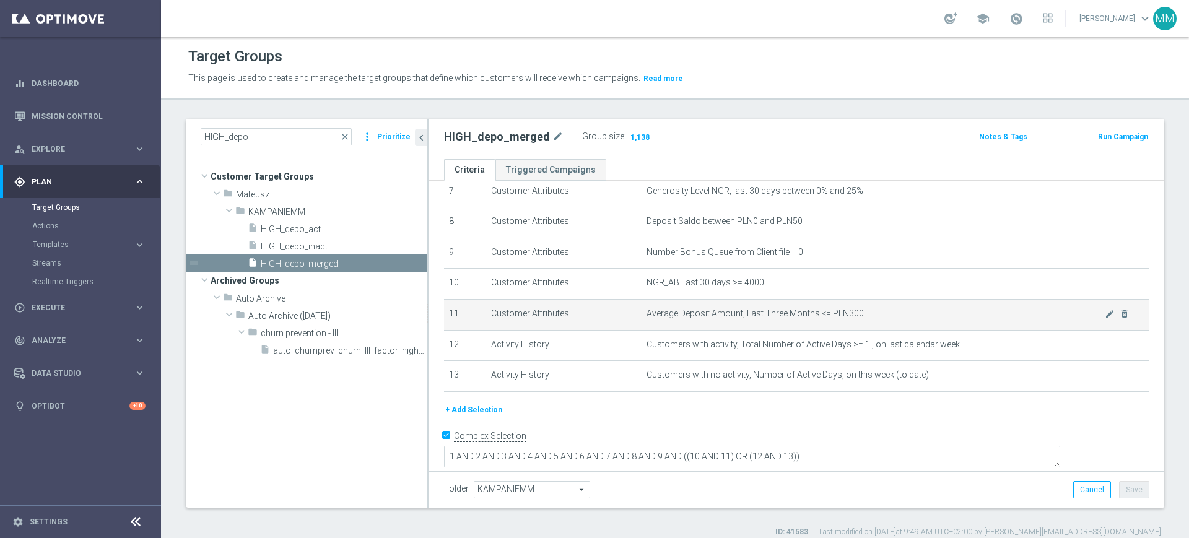
click at [838, 326] on td "Average Deposit Amount, Last Three Months <= PLN300 mode_edit delete_forever" at bounding box center [896, 314] width 508 height 31
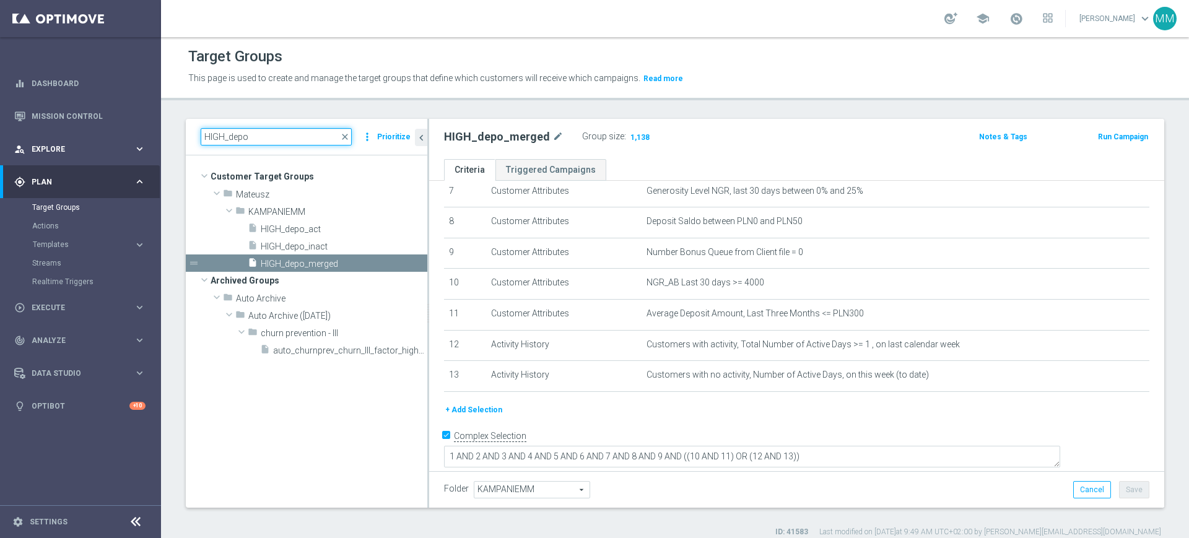
drag, startPoint x: 222, startPoint y: 139, endPoint x: 152, endPoint y: 141, distance: 70.6
click at [152, 141] on main "equalizer Dashboard Mission Control" at bounding box center [594, 269] width 1189 height 538
click at [273, 130] on input "HIGH_depo" at bounding box center [276, 136] width 151 height 17
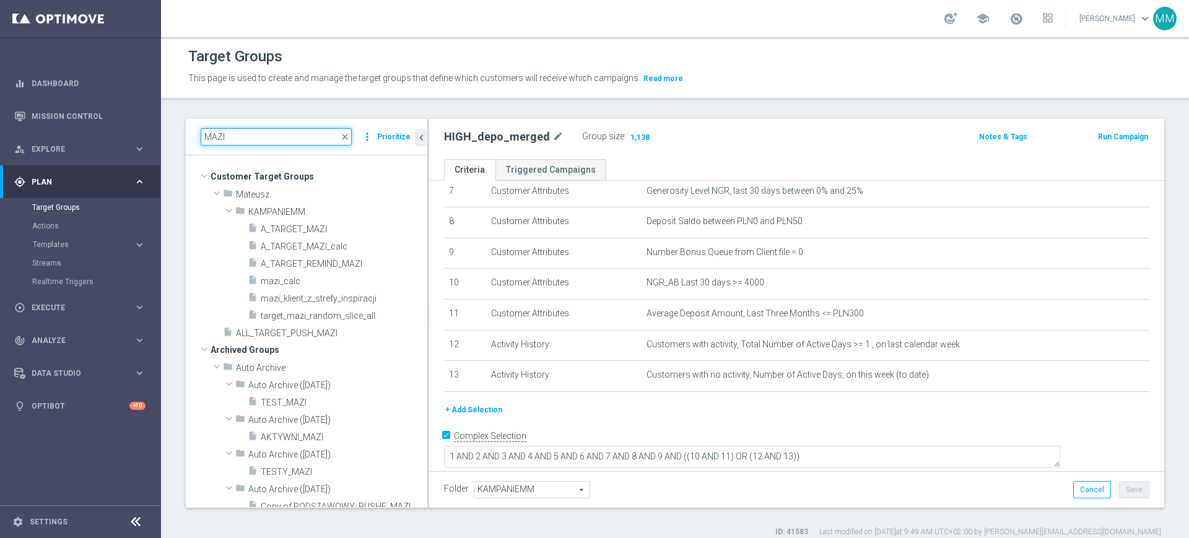
type input "MAZI"
click at [330, 240] on div "insert_drive_file A_TARGET_MAZI_calc" at bounding box center [323, 245] width 150 height 17
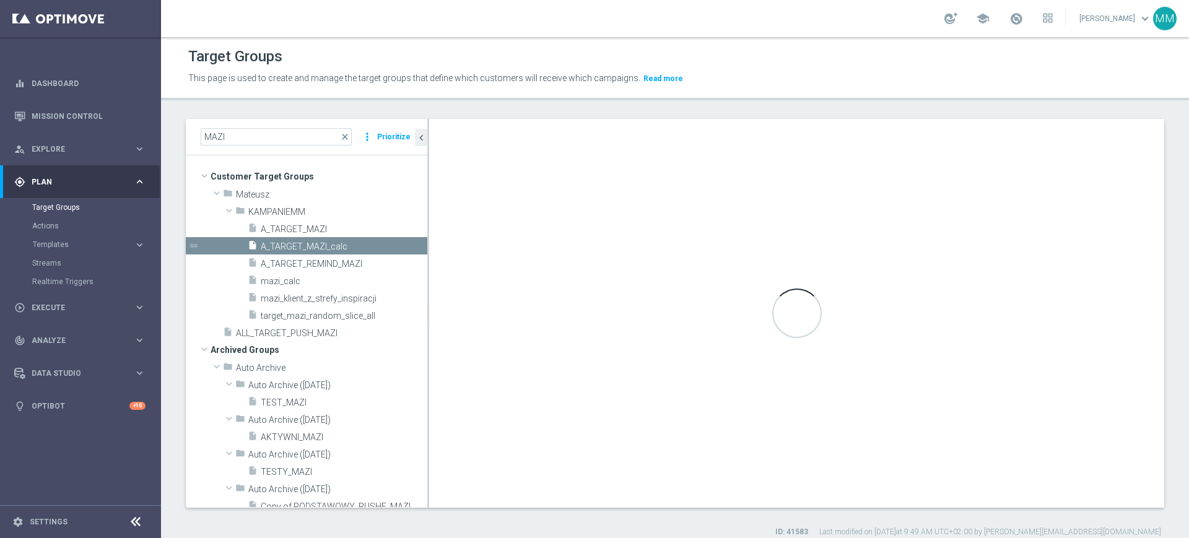
checkbox input "false"
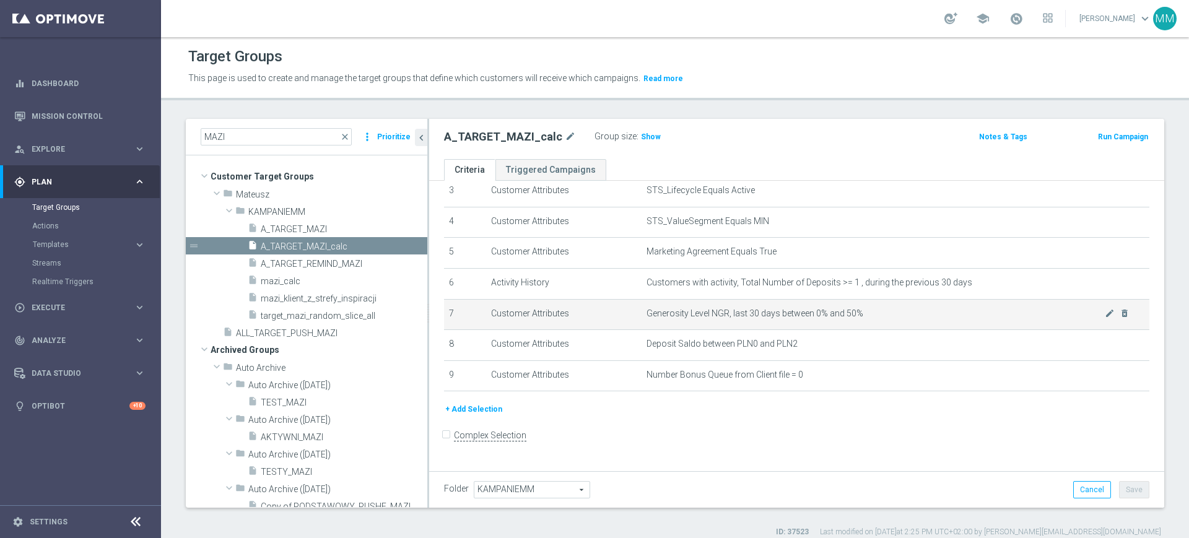
scroll to position [105, 0]
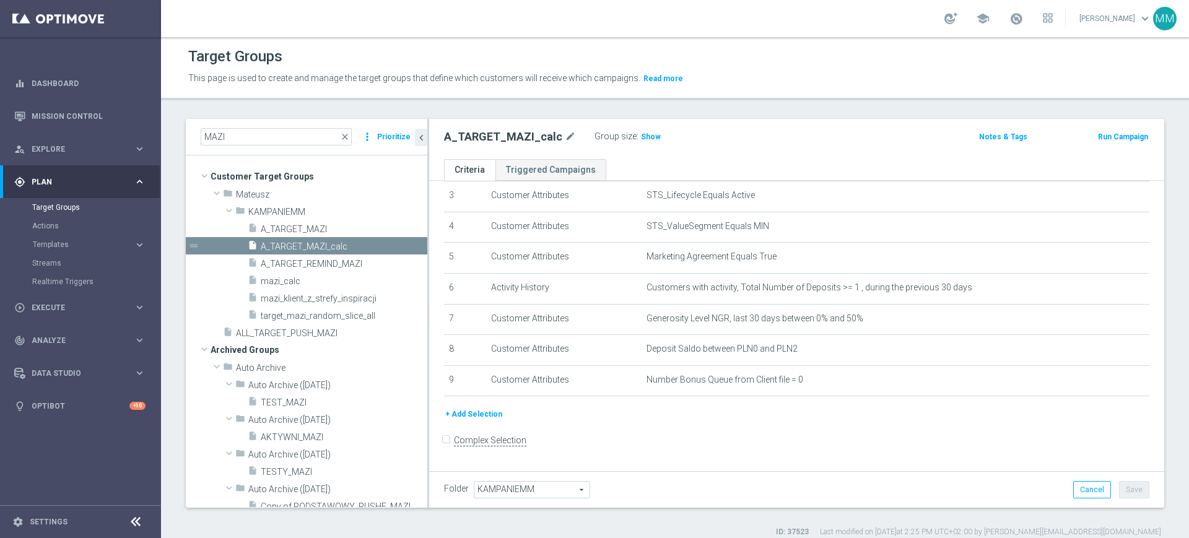
click at [642, 138] on span "Show" at bounding box center [651, 137] width 20 height 9
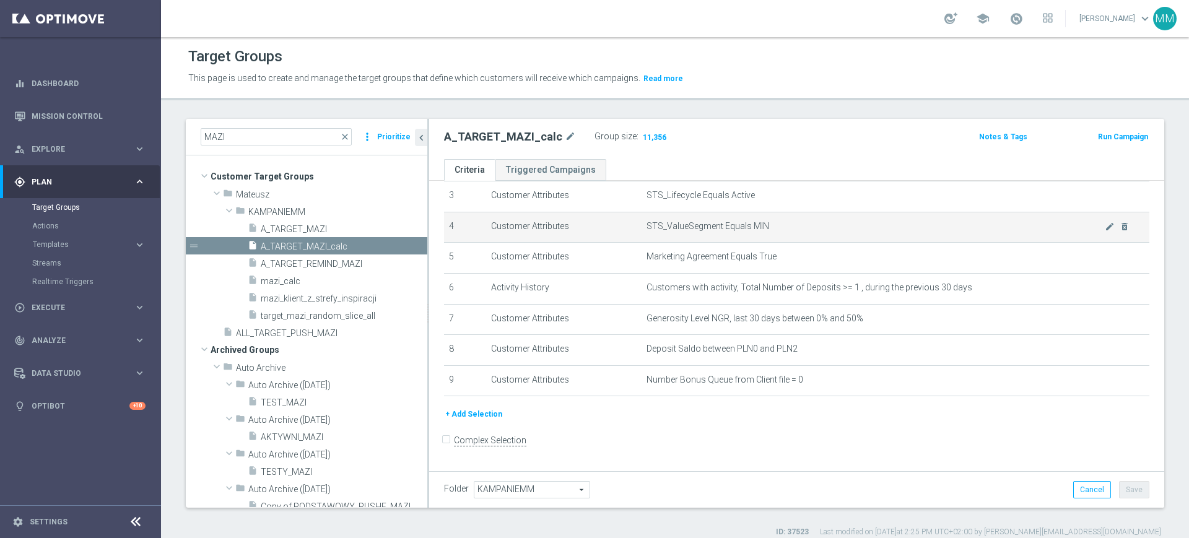
click at [740, 230] on span "STS_ValueSegment Equals MIN" at bounding box center [876, 226] width 458 height 11
click at [741, 228] on span "STS_ValueSegment Equals MIN" at bounding box center [876, 226] width 458 height 11
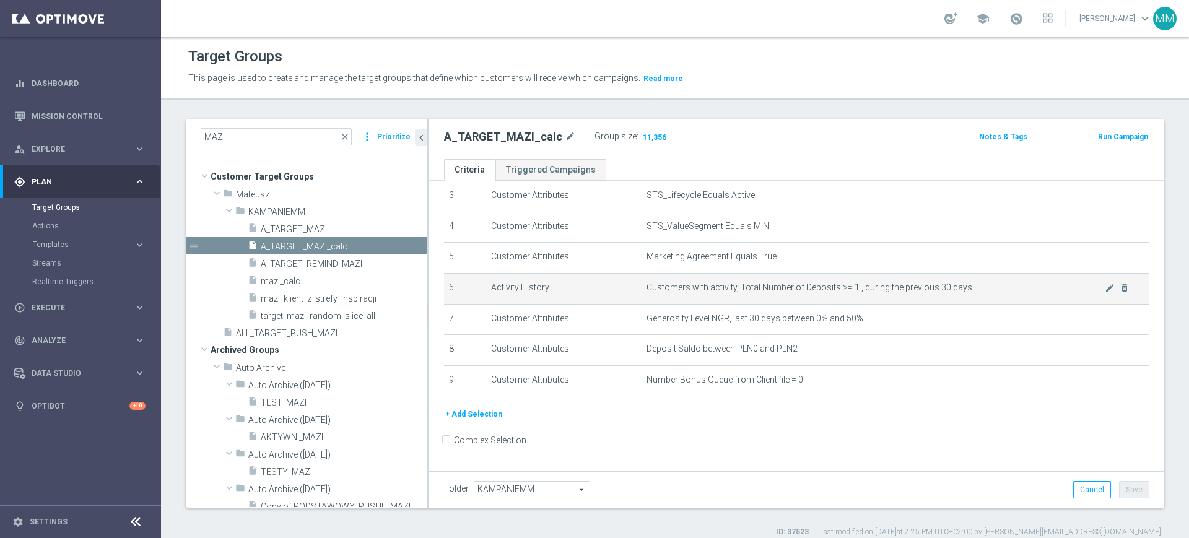
click at [724, 289] on span "Customers with activity, Total Number of Deposits >= 1 , during the previous 30…" at bounding box center [876, 287] width 458 height 11
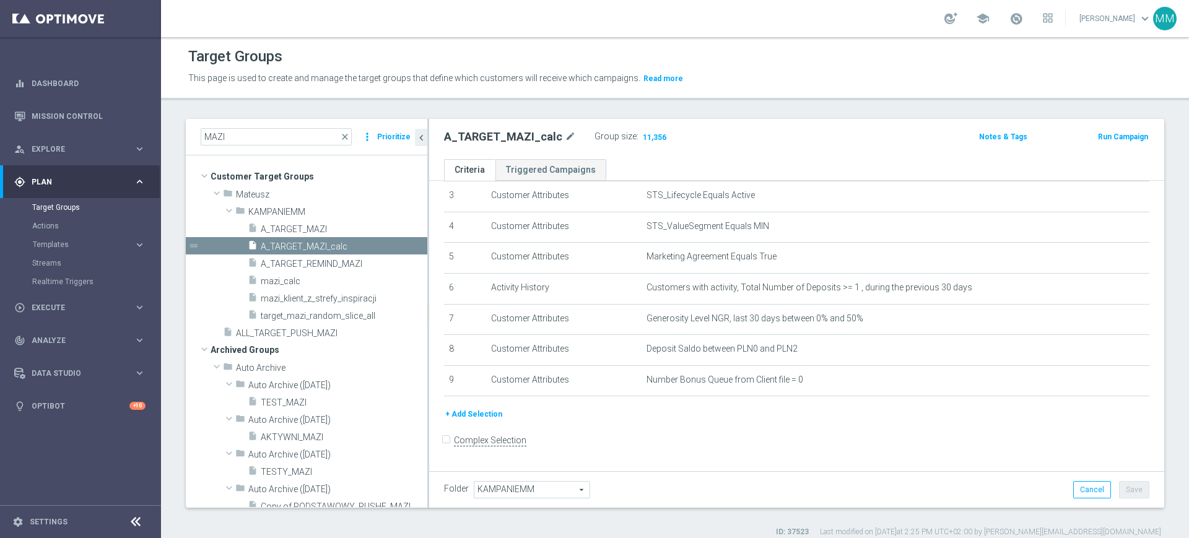
click at [496, 417] on button "+ Add Selection" at bounding box center [473, 415] width 59 height 14
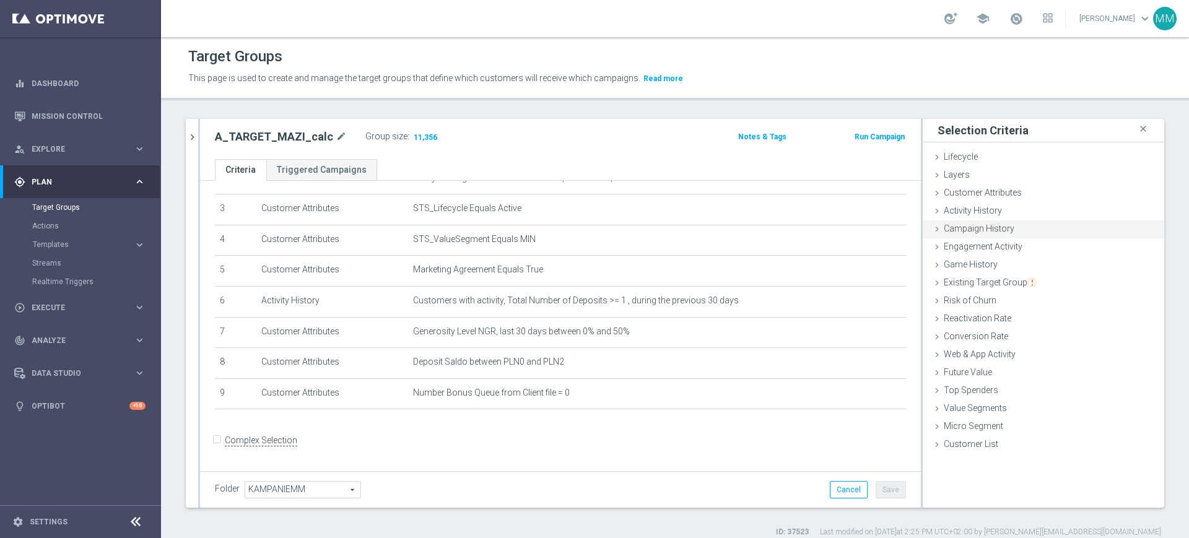
drag, startPoint x: 997, startPoint y: 193, endPoint x: 1044, endPoint y: 224, distance: 56.7
click at [997, 193] on span "Customer Attributes" at bounding box center [983, 193] width 78 height 10
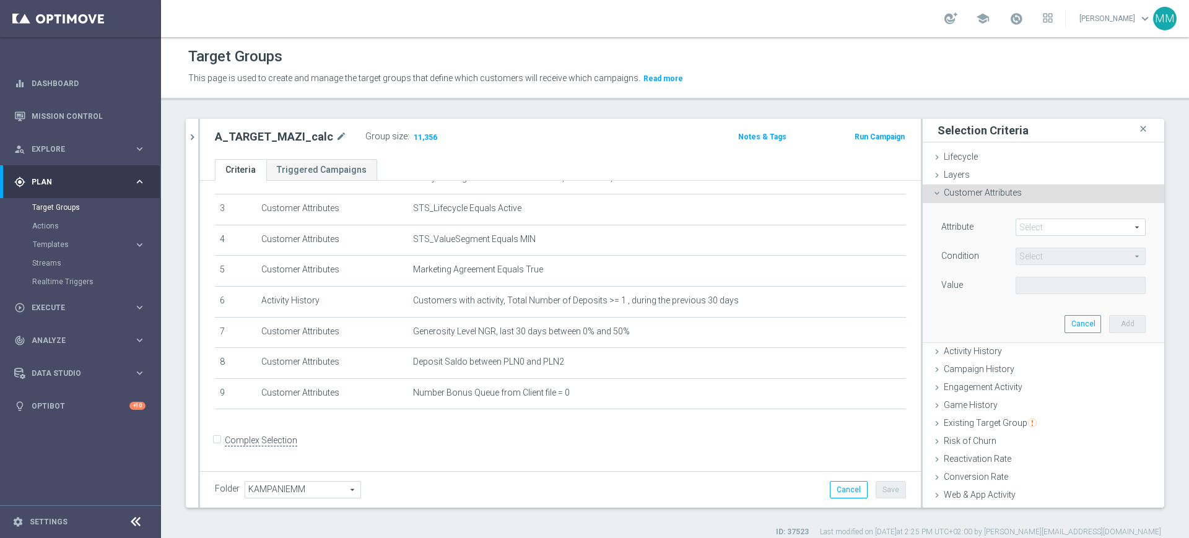
click at [1047, 224] on span at bounding box center [1081, 227] width 129 height 16
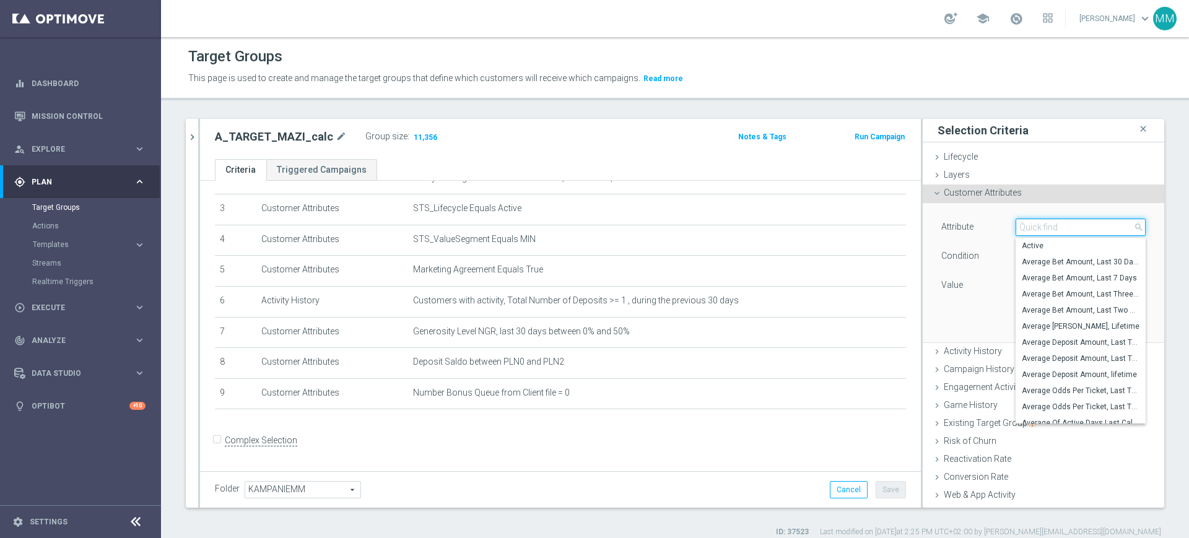
click at [1048, 226] on input "search" at bounding box center [1081, 227] width 130 height 17
type input "slice"
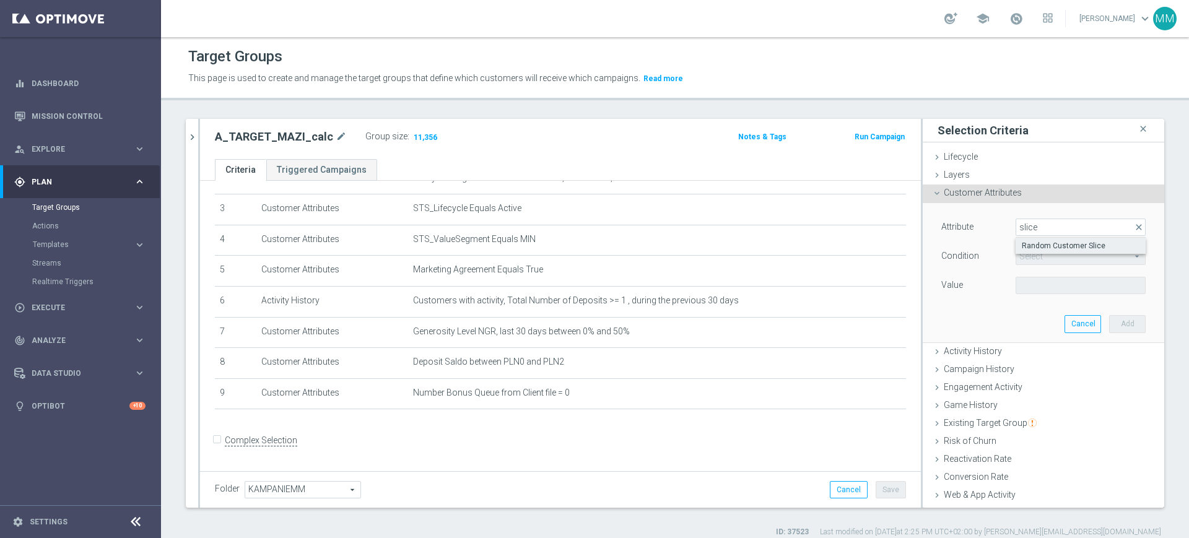
click at [1030, 252] on label "Random Customer Slice" at bounding box center [1081, 246] width 130 height 16
type input "Random Customer Slice"
click at [1026, 256] on span "Equals" at bounding box center [1081, 256] width 129 height 16
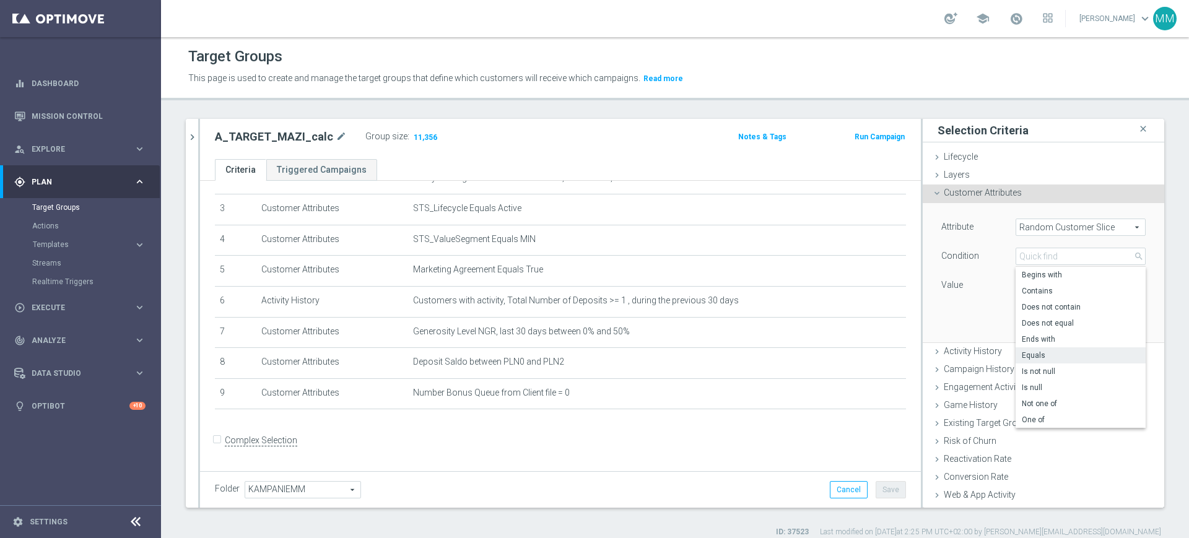
click at [989, 271] on div "Attribute Random Customer Slice Random Customer Slice arrow_drop_down search Co…" at bounding box center [1044, 258] width 204 height 78
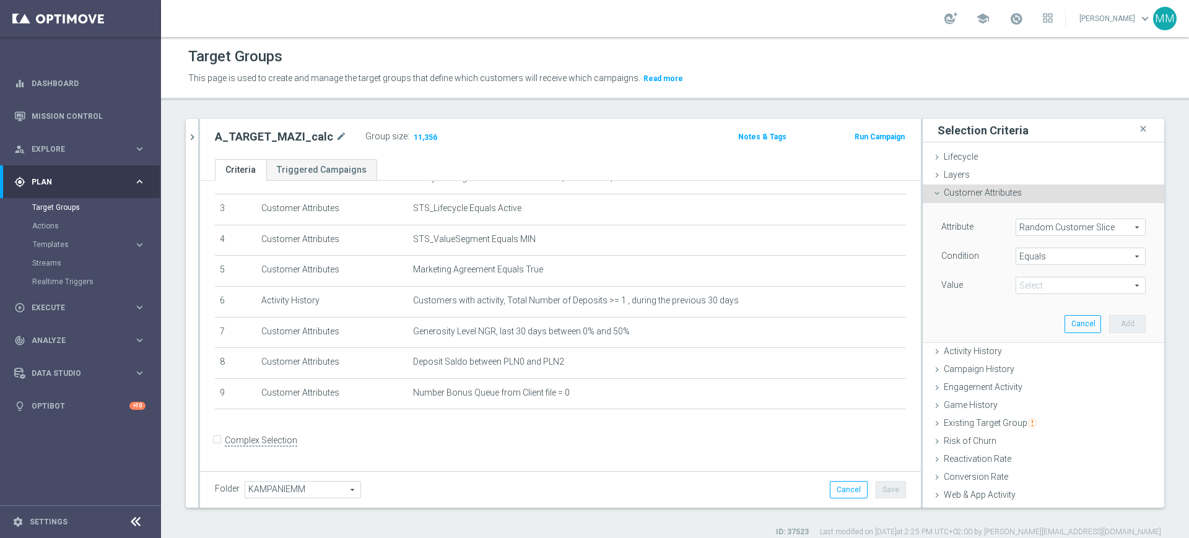
click at [1017, 281] on span at bounding box center [1081, 286] width 129 height 16
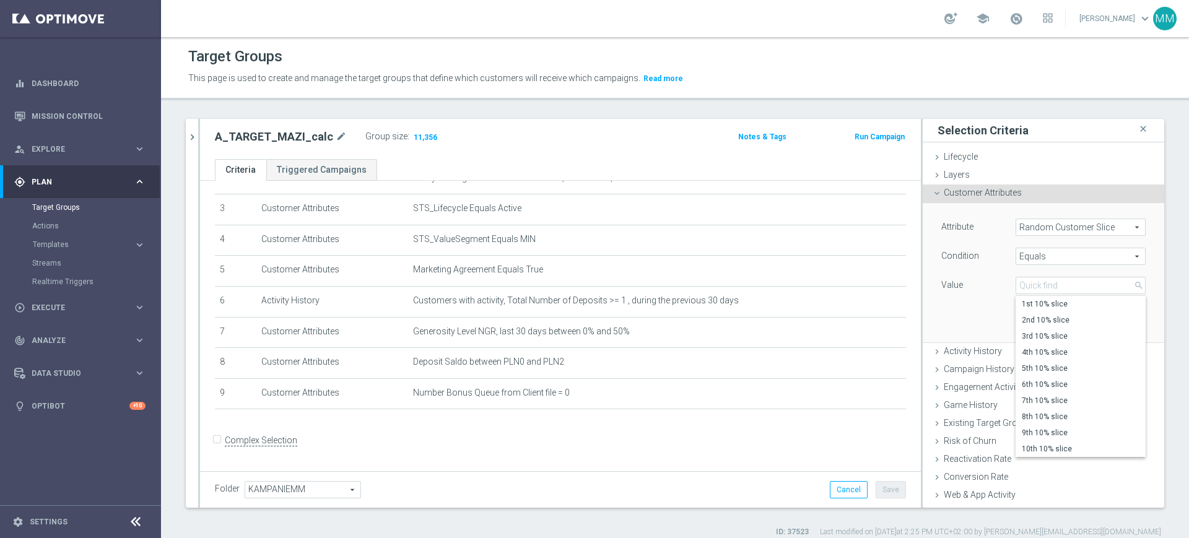
click at [1041, 253] on span "Equals" at bounding box center [1081, 256] width 129 height 16
drag, startPoint x: 1038, startPoint y: 414, endPoint x: 1037, endPoint y: 308, distance: 105.9
click at [1038, 414] on label "One of" at bounding box center [1081, 420] width 130 height 16
type input "One of"
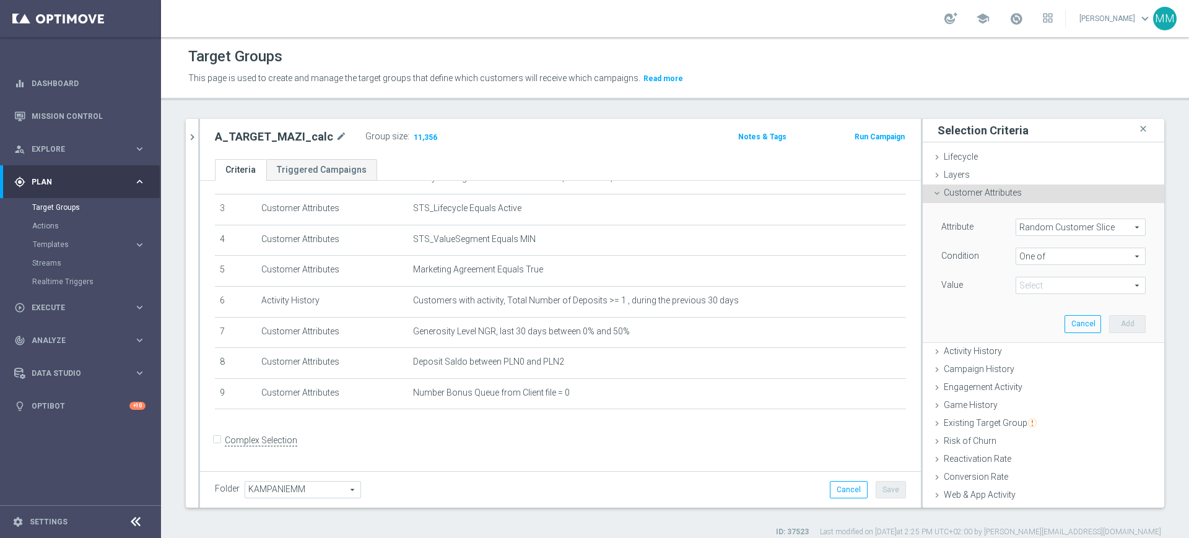
click at [1036, 292] on span at bounding box center [1081, 286] width 129 height 16
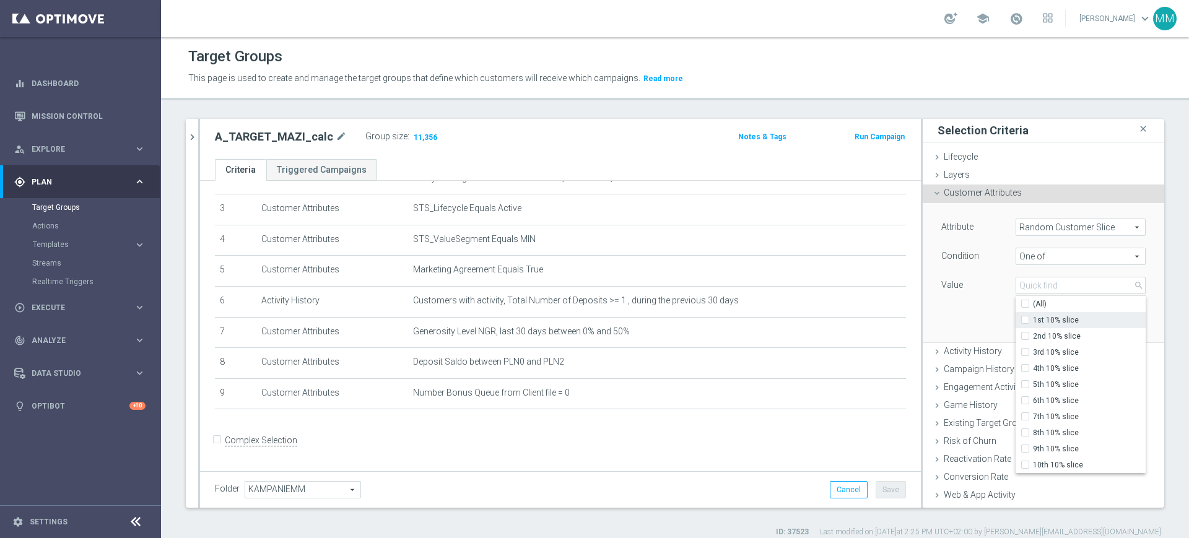
click at [1033, 325] on span "1st 10% slice" at bounding box center [1089, 320] width 113 height 10
click at [1028, 325] on input "1st 10% slice" at bounding box center [1029, 321] width 8 height 8
checkbox input "true"
type input "1st 10% slice"
click at [1033, 337] on span "2nd 10% slice" at bounding box center [1089, 336] width 113 height 10
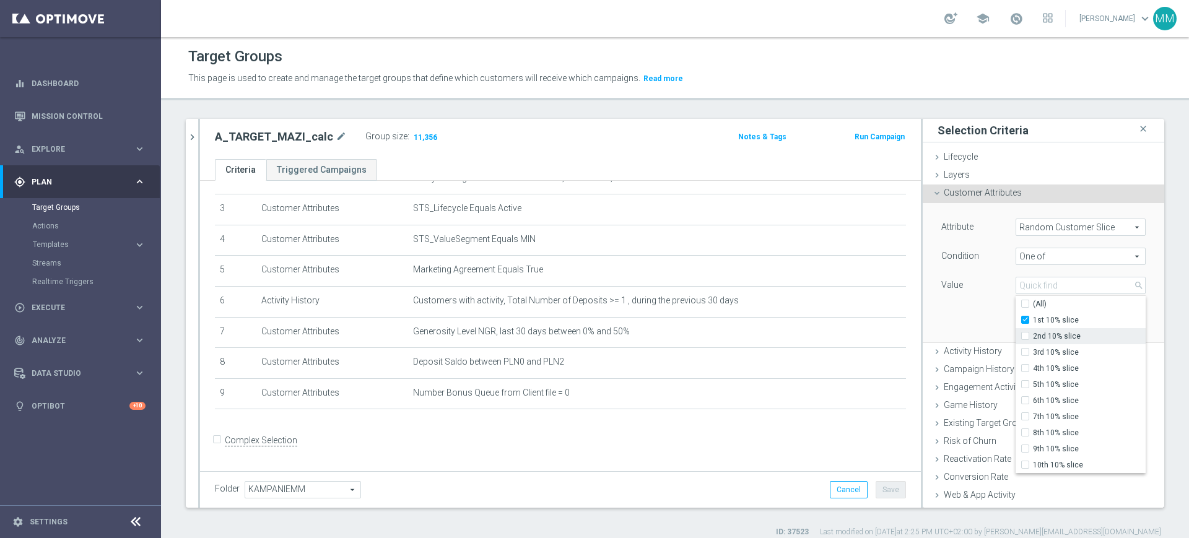
click at [1028, 337] on input "2nd 10% slice" at bounding box center [1029, 337] width 8 height 8
checkbox input "true"
type input "Selected 2 of 10"
click at [1033, 353] on span "3rd 10% slice" at bounding box center [1089, 353] width 113 height 10
click at [1028, 353] on input "3rd 10% slice" at bounding box center [1029, 353] width 8 height 8
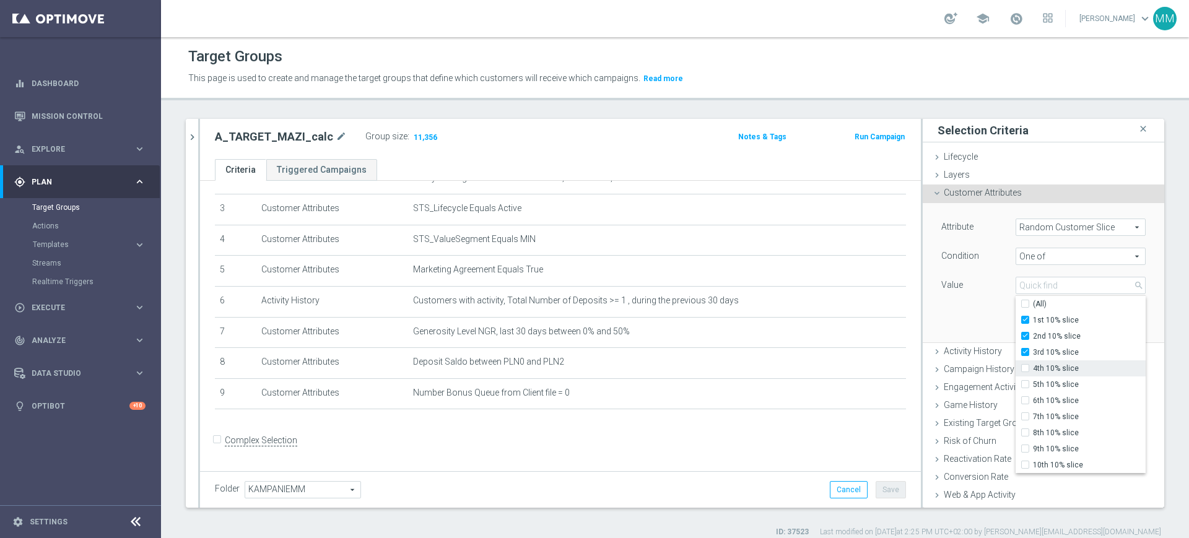
checkbox input "true"
type input "Selected 3 of 10"
click at [1033, 367] on span "4th 10% slice" at bounding box center [1089, 369] width 113 height 10
click at [1030, 367] on input "4th 10% slice" at bounding box center [1029, 369] width 8 height 8
checkbox input "true"
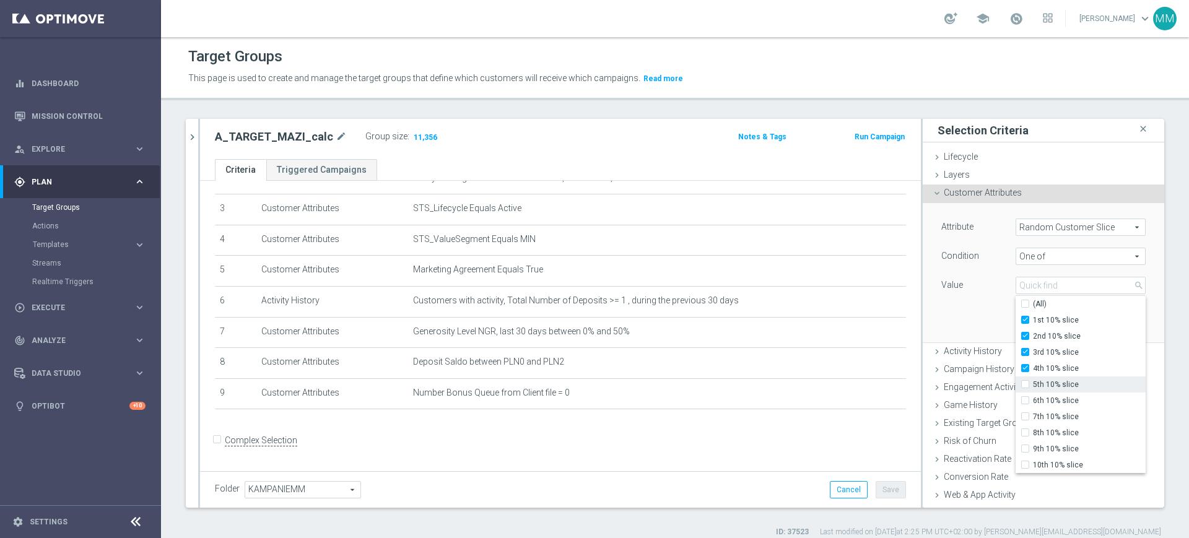
type input "Selected 4 of 10"
click at [1033, 380] on span "5th 10% slice" at bounding box center [1089, 385] width 113 height 10
click at [1031, 381] on input "5th 10% slice" at bounding box center [1029, 385] width 8 height 8
checkbox input "true"
type input "Selected 5 of 10"
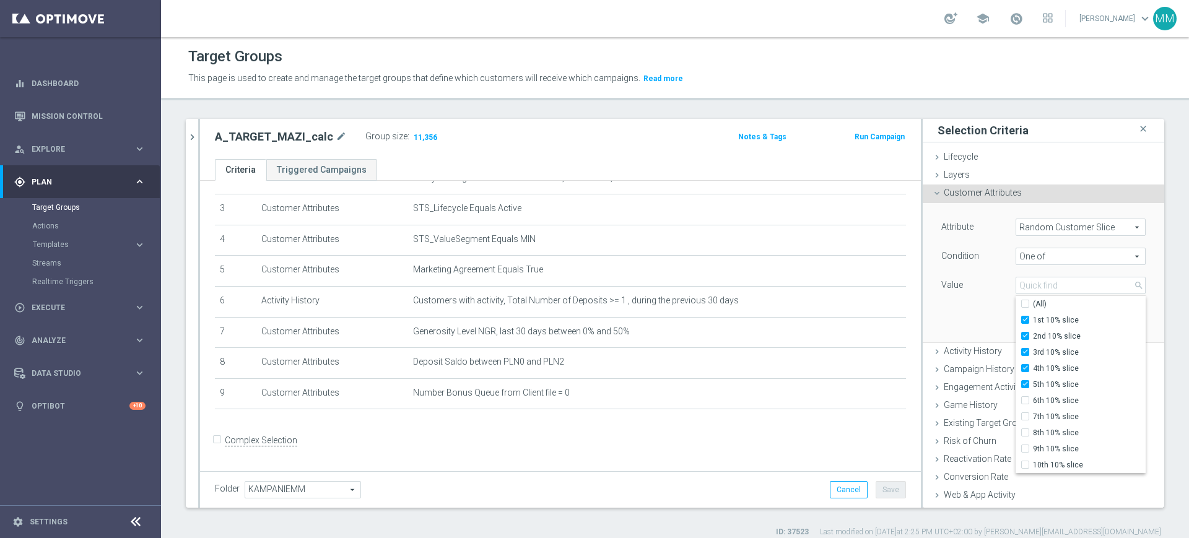
click at [964, 301] on div "Attribute Random Customer Slice Random Customer Slice arrow_drop_down search Co…" at bounding box center [1043, 272] width 223 height 139
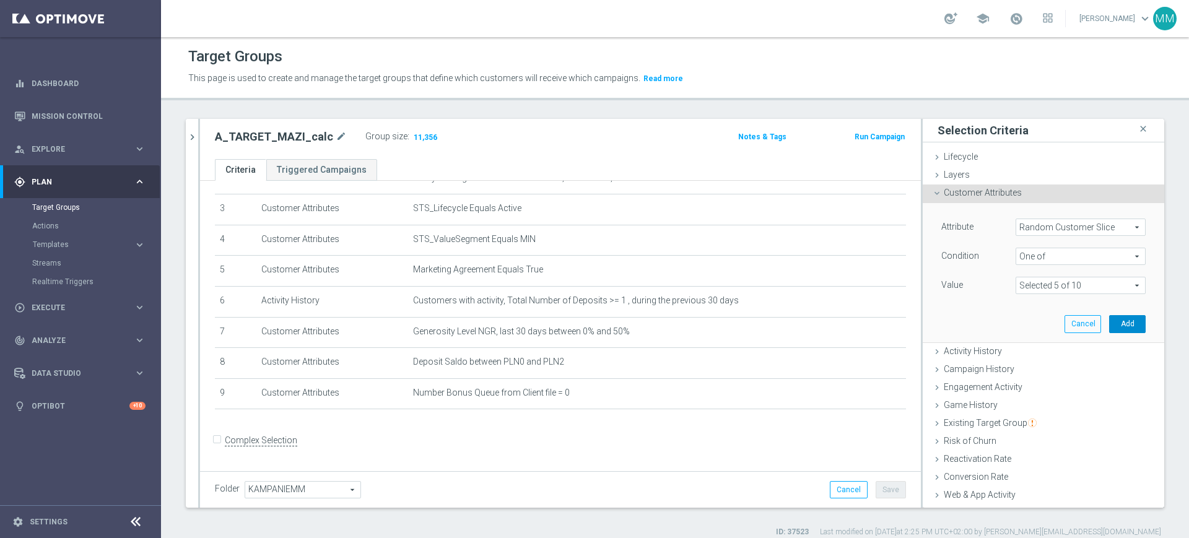
drag, startPoint x: 1099, startPoint y: 325, endPoint x: 1008, endPoint y: 293, distance: 96.4
click at [1109, 325] on button "Add" at bounding box center [1127, 323] width 37 height 17
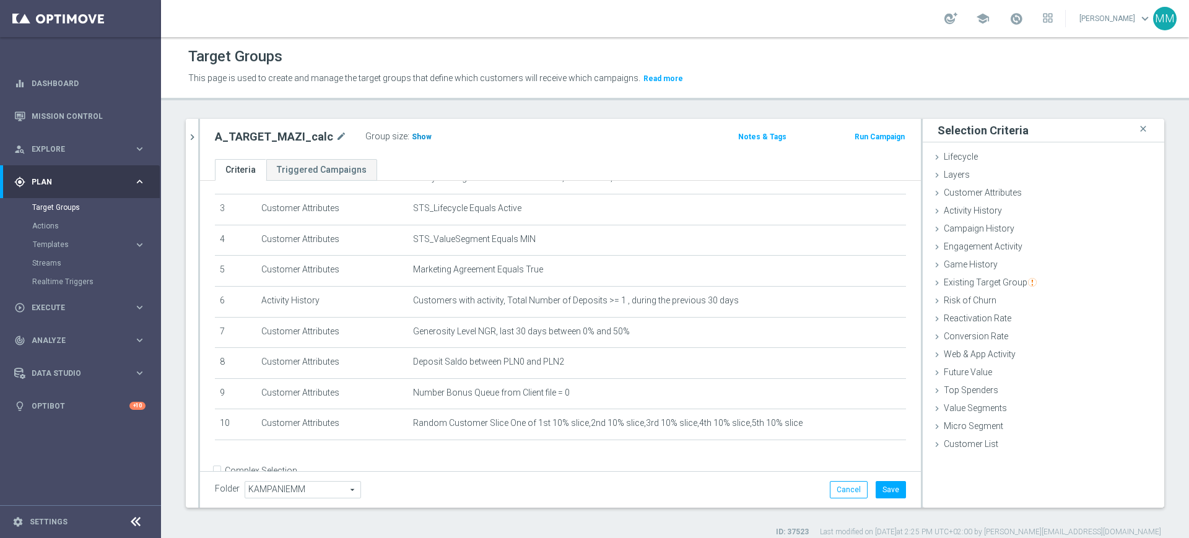
click at [415, 136] on span "Show" at bounding box center [422, 137] width 20 height 9
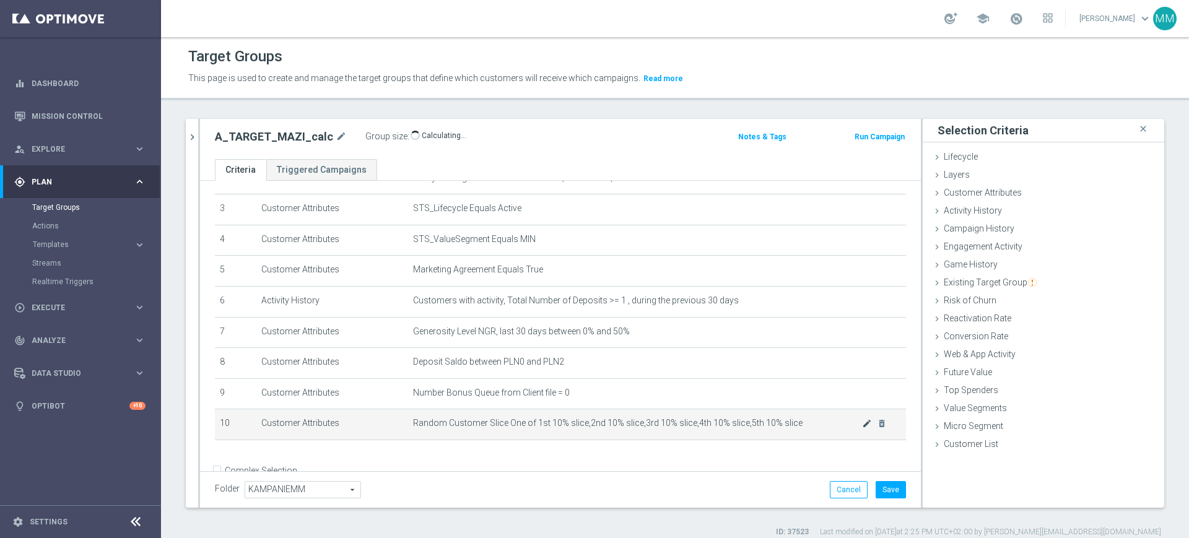
click at [862, 426] on icon "mode_edit" at bounding box center [867, 424] width 10 height 10
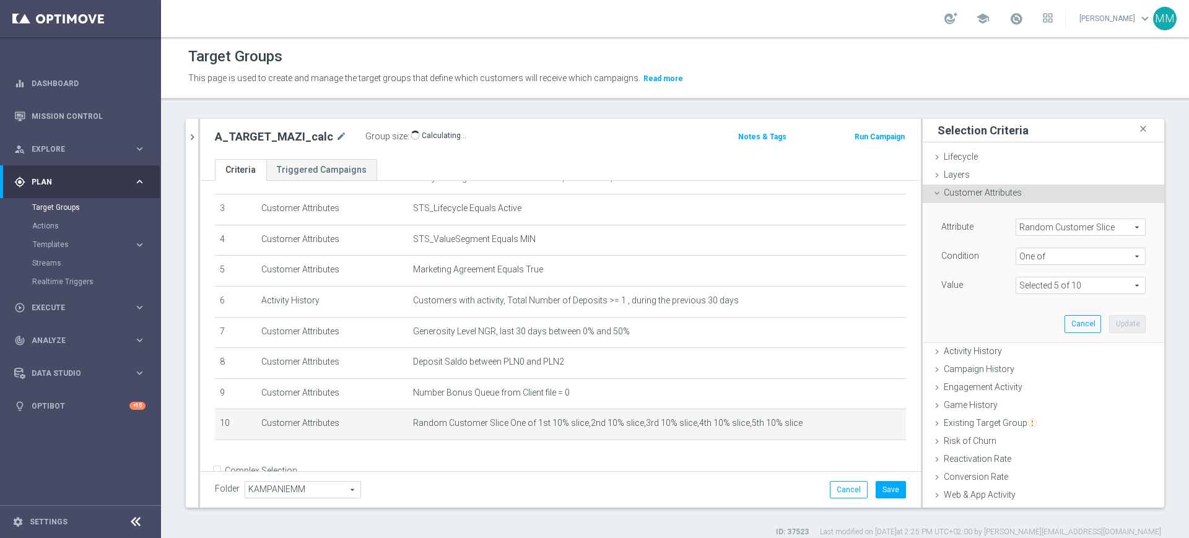
click at [1054, 287] on span at bounding box center [1081, 286] width 129 height 16
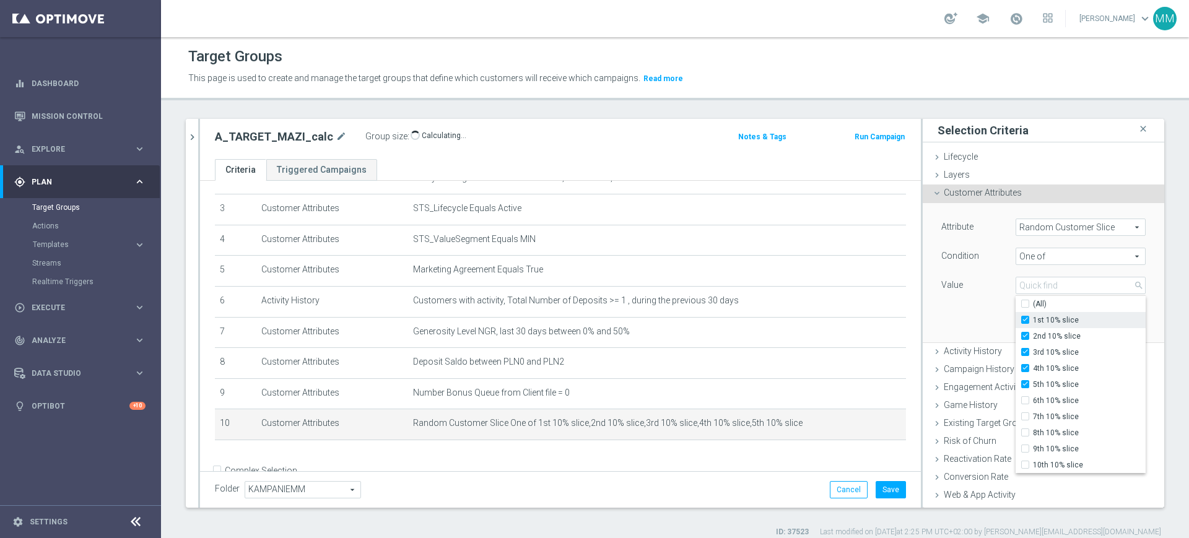
click at [1033, 321] on span "1st 10% slice" at bounding box center [1089, 320] width 113 height 10
click at [1025, 321] on input "1st 10% slice" at bounding box center [1029, 321] width 8 height 8
checkbox input "false"
type input "Selected 4 of 10"
click at [1033, 332] on span "2nd 10% slice" at bounding box center [1089, 336] width 113 height 10
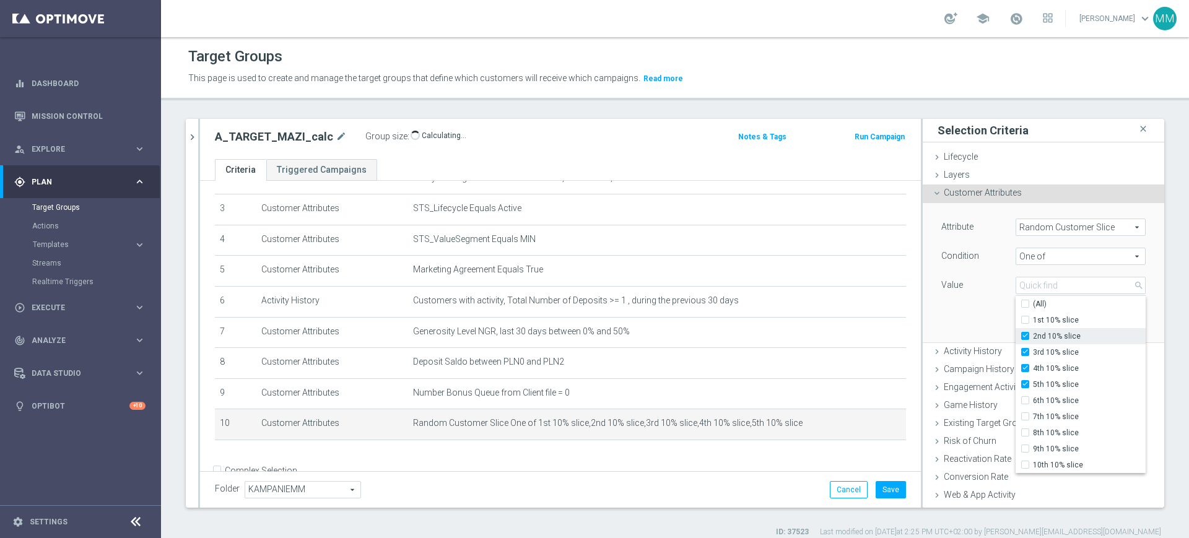
click at [1025, 333] on input "2nd 10% slice" at bounding box center [1029, 337] width 8 height 8
checkbox input "false"
type input "Selected 3 of 10"
click at [1033, 343] on label "2nd 10% slice" at bounding box center [1089, 336] width 113 height 16
click at [1025, 341] on input "2nd 10% slice" at bounding box center [1029, 337] width 8 height 8
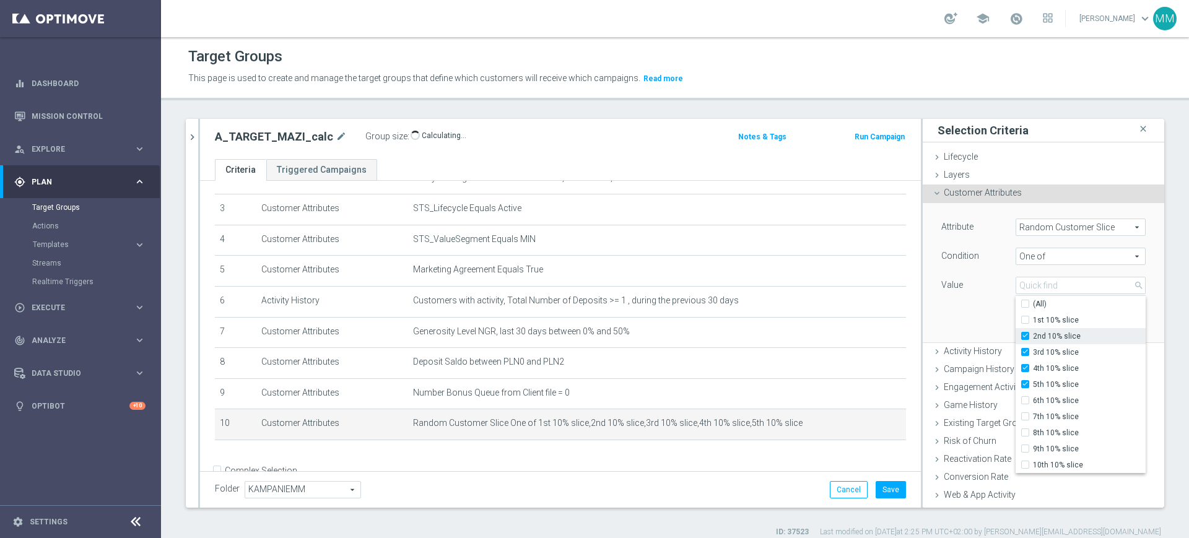
checkbox input "true"
type input "Selected 4 of 10"
click at [1033, 361] on label "4th 10% slice" at bounding box center [1089, 369] width 113 height 16
click at [1025, 365] on input "4th 10% slice" at bounding box center [1029, 369] width 8 height 8
checkbox input "false"
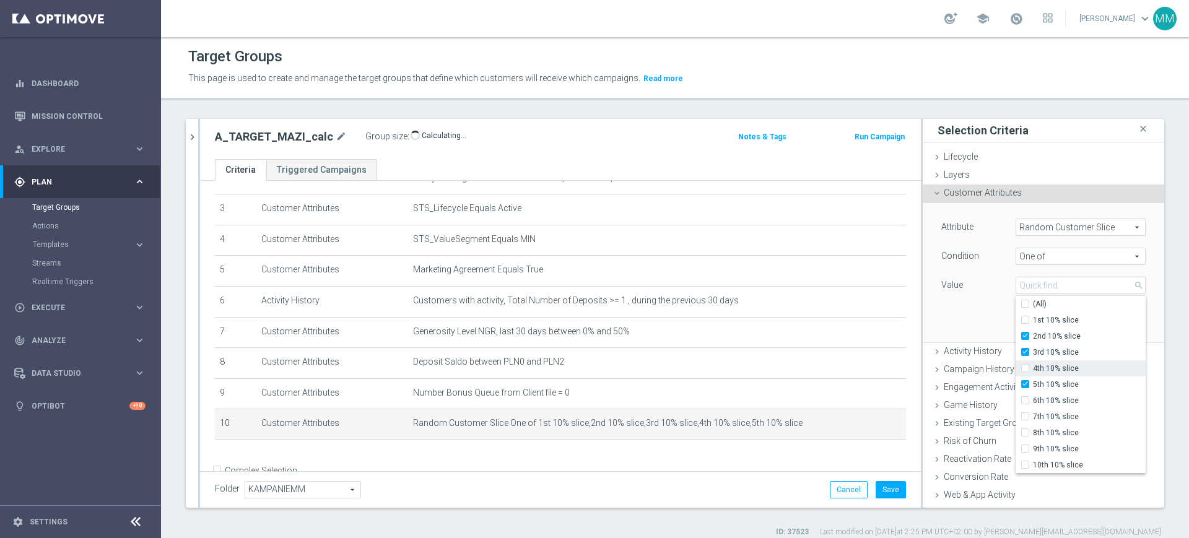
type input "Selected 3 of 10"
click at [1033, 353] on span "3rd 10% slice" at bounding box center [1089, 353] width 113 height 10
click at [1028, 353] on input "3rd 10% slice" at bounding box center [1029, 353] width 8 height 8
checkbox input "false"
type input "Selected 2 of 10"
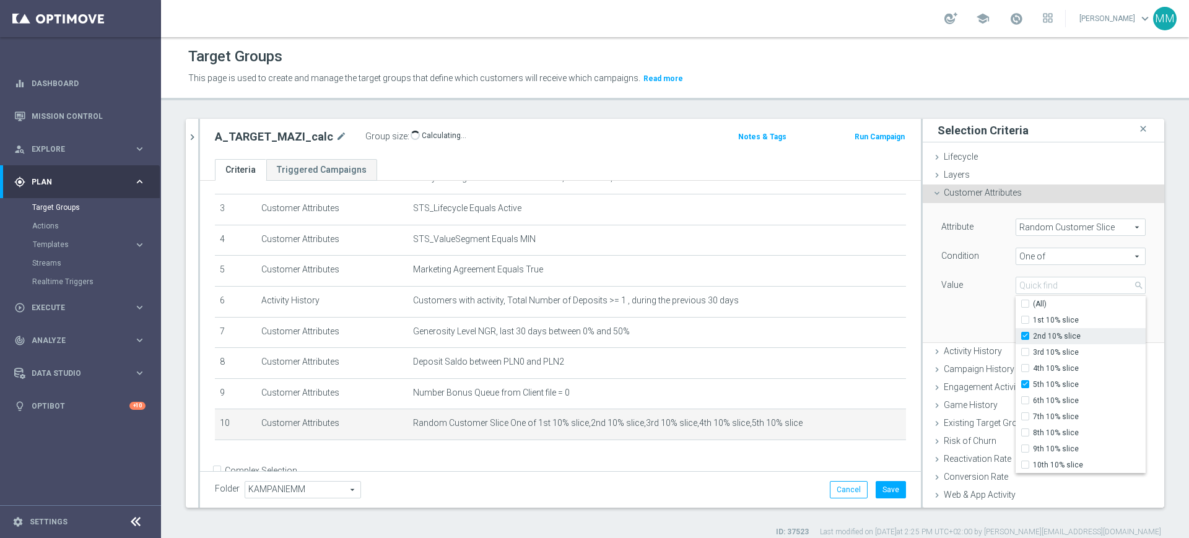
click at [1033, 336] on span "2nd 10% slice" at bounding box center [1089, 336] width 113 height 10
click at [1028, 336] on input "2nd 10% slice" at bounding box center [1029, 337] width 8 height 8
checkbox input "false"
type input "5th 10% slice"
click at [1033, 377] on label "5th 10% slice" at bounding box center [1089, 385] width 113 height 16
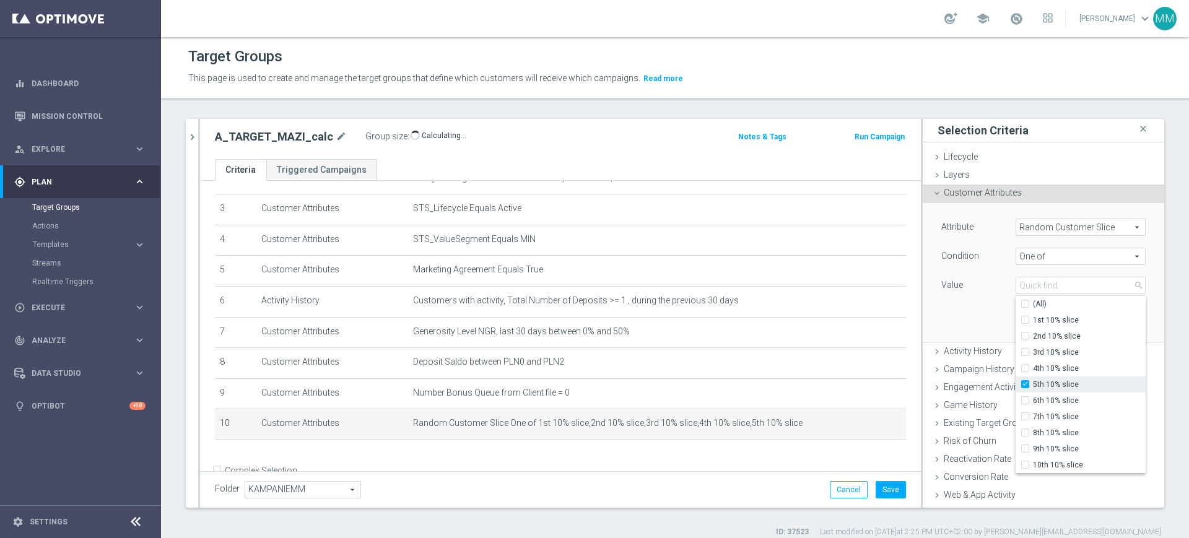
click at [1025, 381] on input "5th 10% slice" at bounding box center [1029, 385] width 8 height 8
checkbox input "false"
type input "Select"
click at [1033, 399] on span "6th 10% slice" at bounding box center [1089, 401] width 113 height 10
click at [1026, 399] on input "6th 10% slice" at bounding box center [1029, 401] width 8 height 8
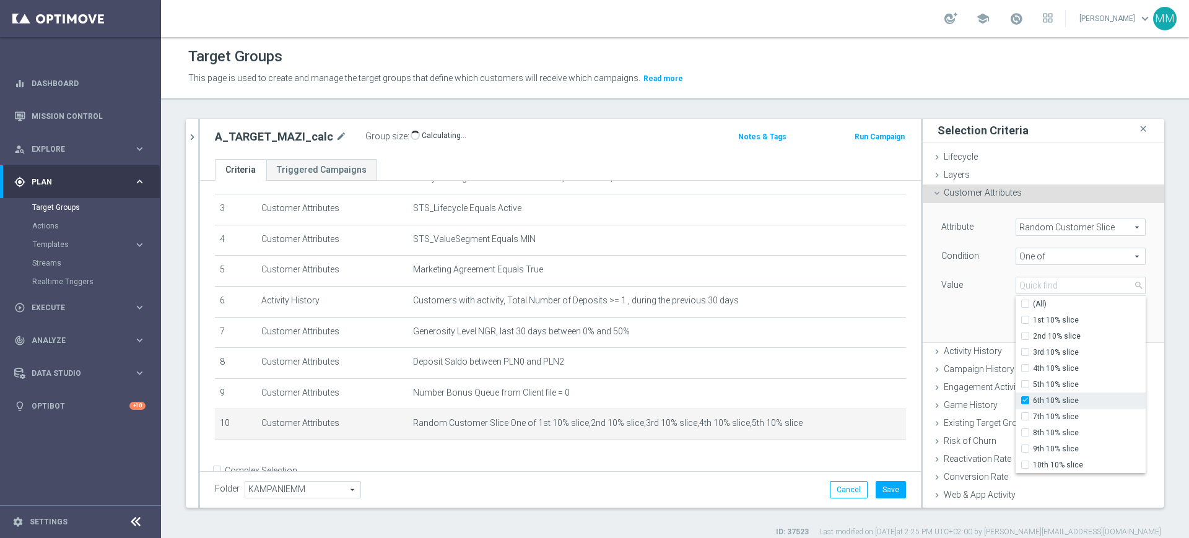
checkbox input "true"
type input "6th 10% slice"
click at [1033, 418] on span "7th 10% slice" at bounding box center [1089, 417] width 113 height 10
click at [1028, 418] on input "7th 10% slice" at bounding box center [1029, 417] width 8 height 8
checkbox input "true"
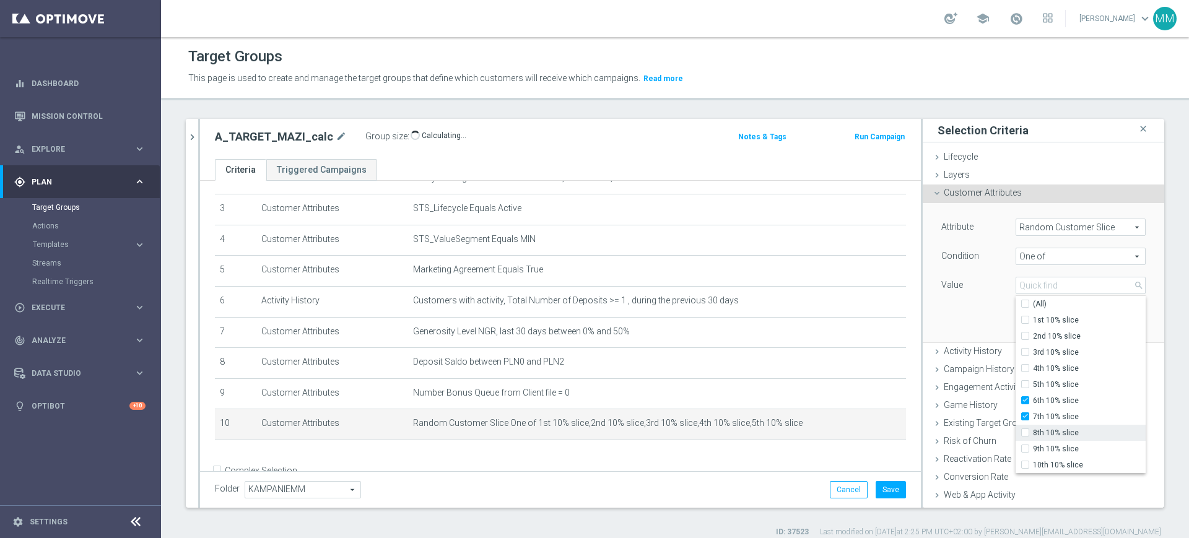
type input "Selected 2 of 10"
drag, startPoint x: 1027, startPoint y: 434, endPoint x: 1026, endPoint y: 450, distance: 15.5
click at [1033, 435] on span "8th 10% slice" at bounding box center [1089, 433] width 113 height 10
click at [1026, 435] on input "8th 10% slice" at bounding box center [1029, 433] width 8 height 8
checkbox input "true"
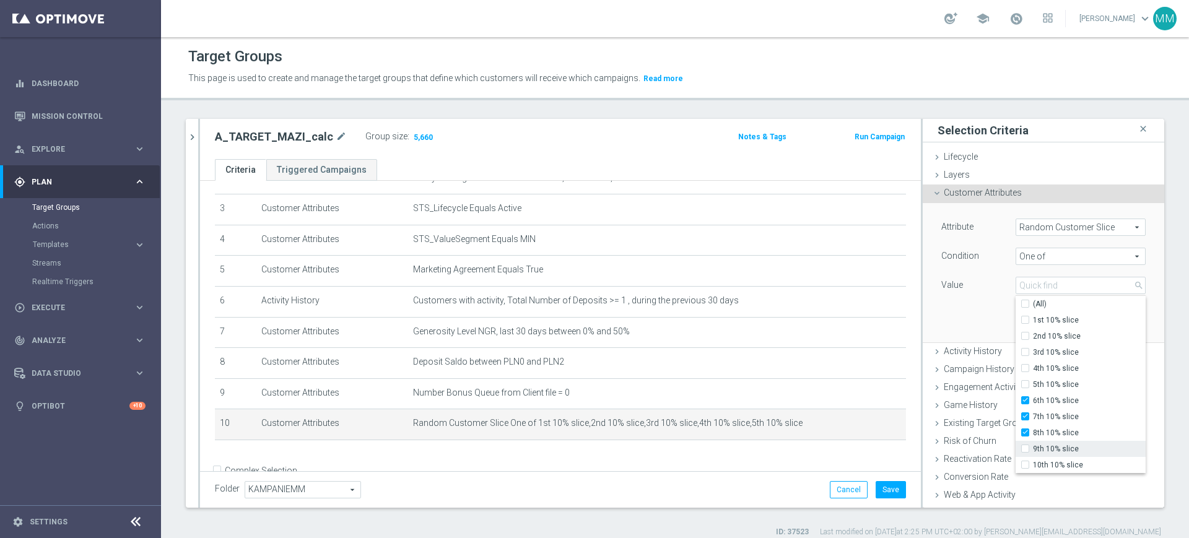
type input "Selected 3 of 10"
click at [1033, 455] on label "9th 10% slice" at bounding box center [1089, 449] width 113 height 16
click at [1030, 453] on input "9th 10% slice" at bounding box center [1029, 449] width 8 height 8
checkbox input "true"
type input "Selected 4 of 10"
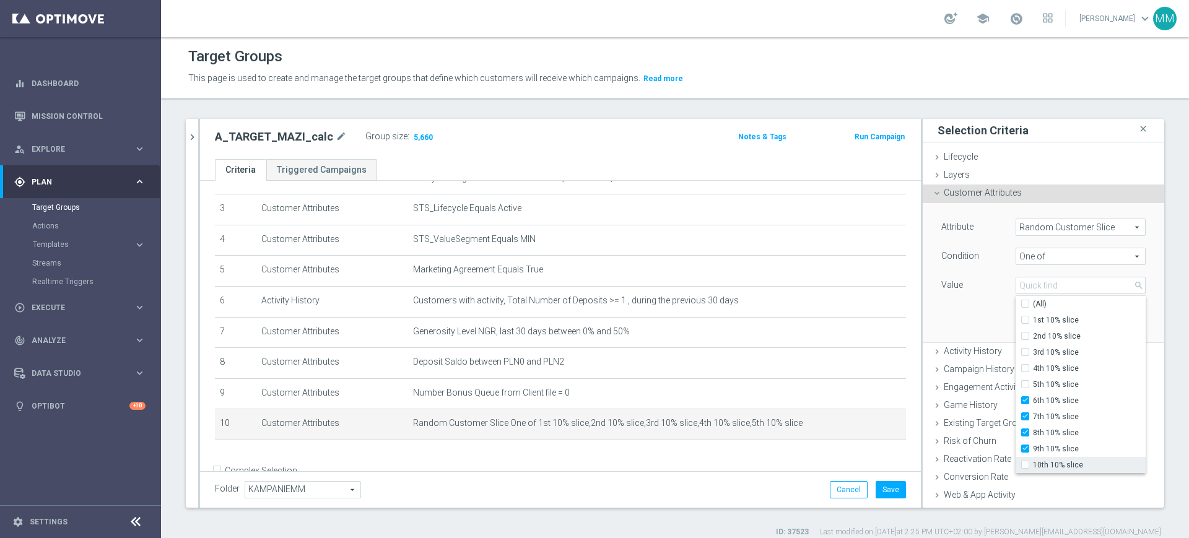
click at [1033, 467] on span "10th 10% slice" at bounding box center [1089, 465] width 113 height 10
click at [1029, 467] on input "10th 10% slice" at bounding box center [1029, 466] width 8 height 8
checkbox input "true"
type input "Selected 5 of 10"
click at [946, 308] on div "Attribute Random Customer Slice Random Customer Slice arrow_drop_down search Co…" at bounding box center [1043, 272] width 223 height 139
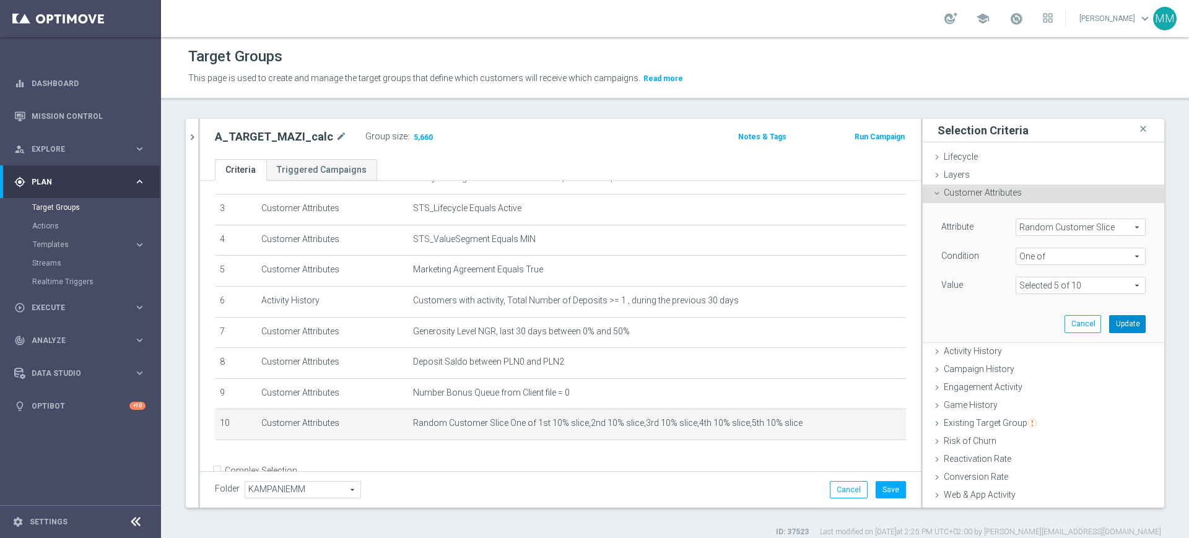
click at [1109, 321] on button "Update" at bounding box center [1127, 323] width 37 height 17
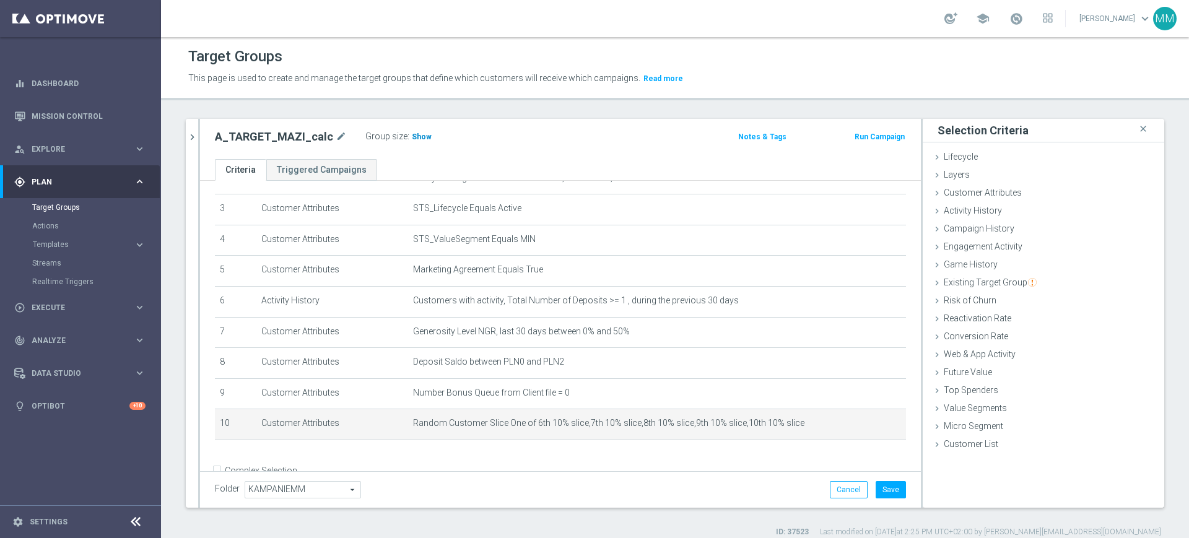
click at [420, 134] on span "Show" at bounding box center [422, 137] width 20 height 9
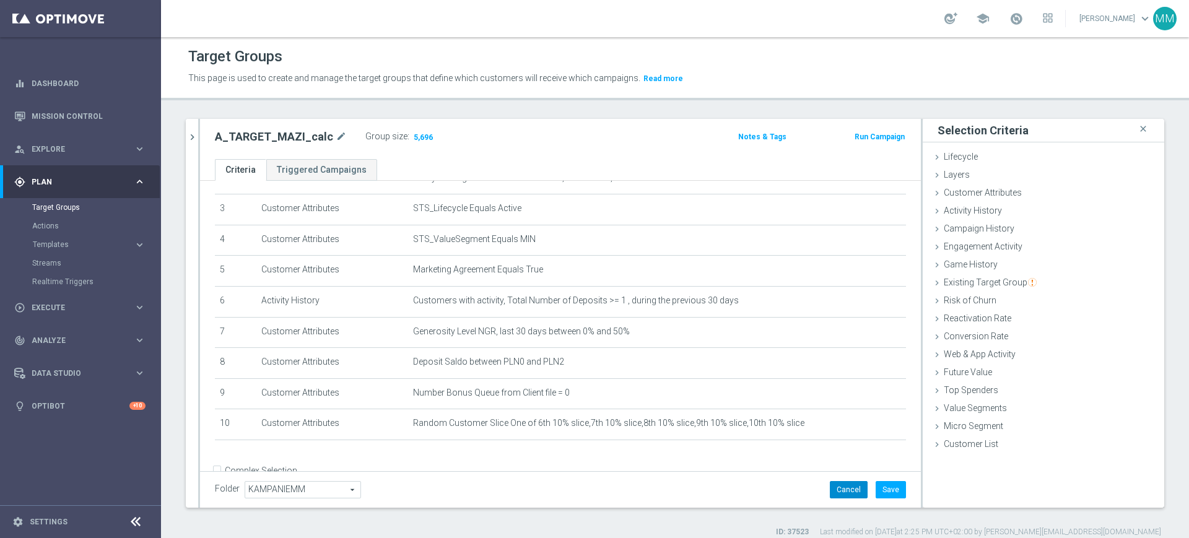
click at [835, 483] on button "Cancel" at bounding box center [849, 489] width 38 height 17
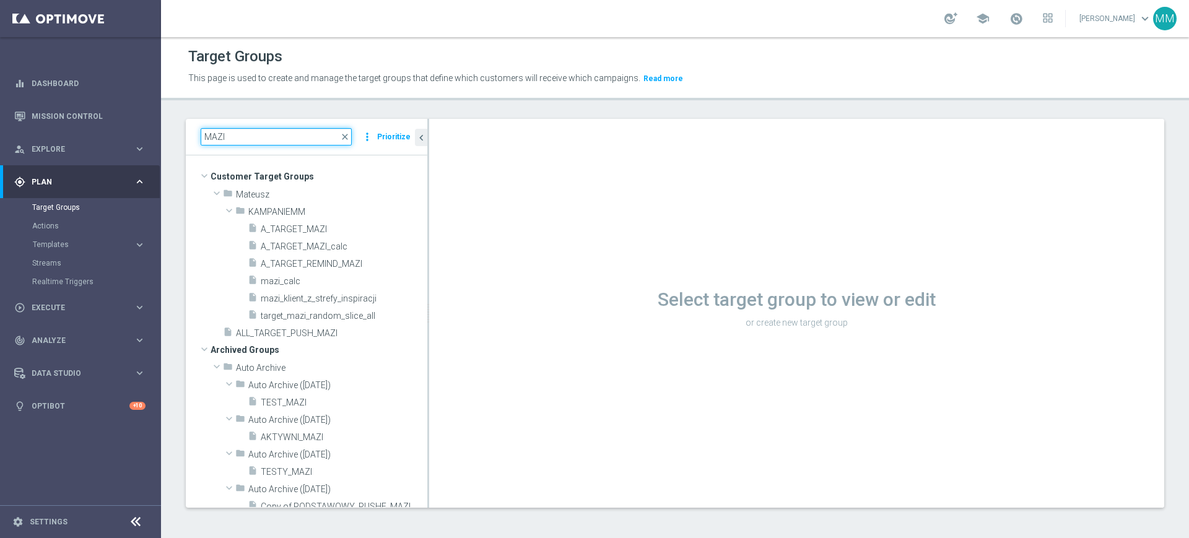
click at [266, 141] on input "MAZI" at bounding box center [276, 136] width 151 height 17
click at [266, 139] on input "MAZI" at bounding box center [276, 136] width 151 height 17
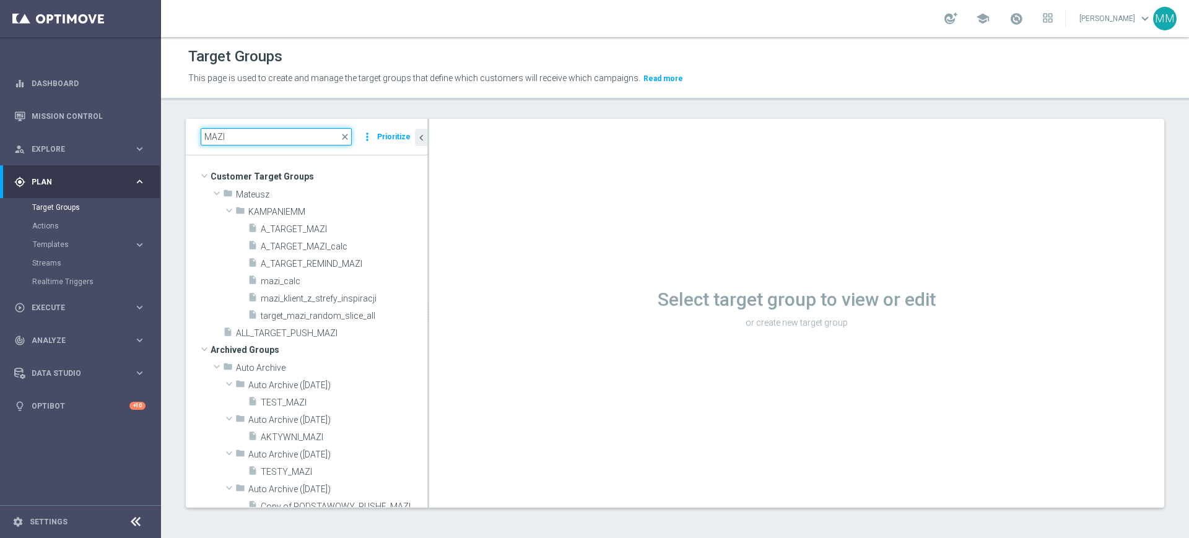
click at [266, 139] on input "MAZI" at bounding box center [276, 136] width 151 height 17
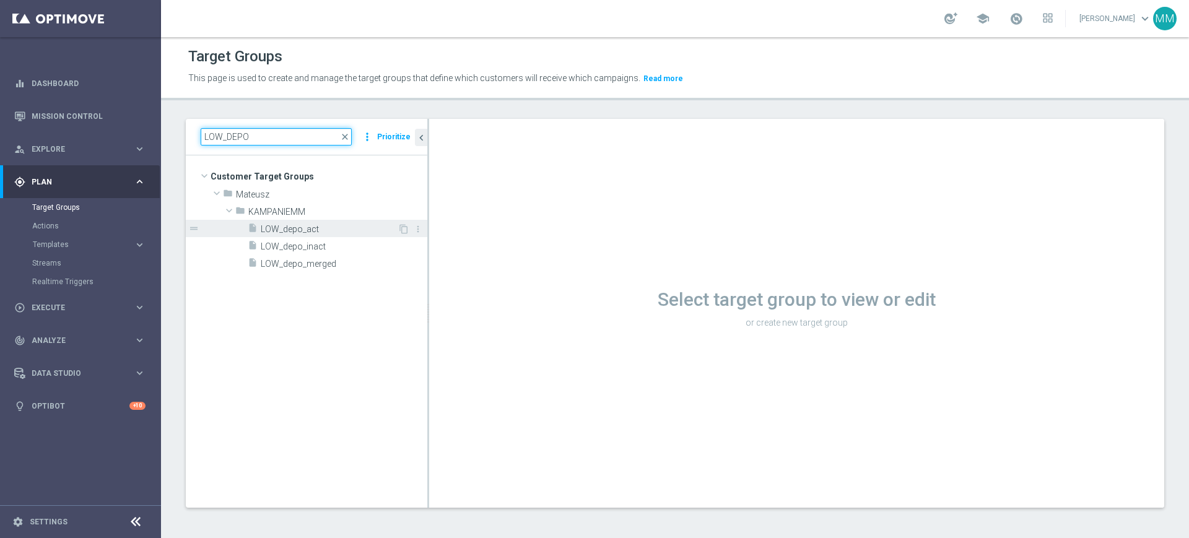
type input "LOW_DEPO"
click at [323, 224] on span "LOW_depo_act" at bounding box center [329, 229] width 137 height 11
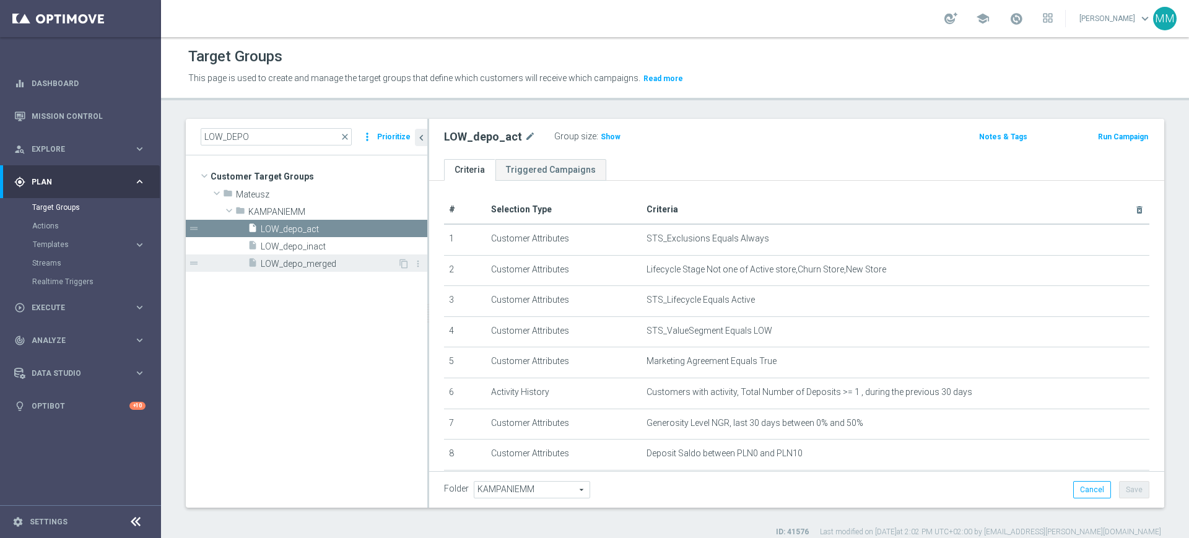
click at [328, 260] on span "LOW_depo_merged" at bounding box center [329, 264] width 137 height 11
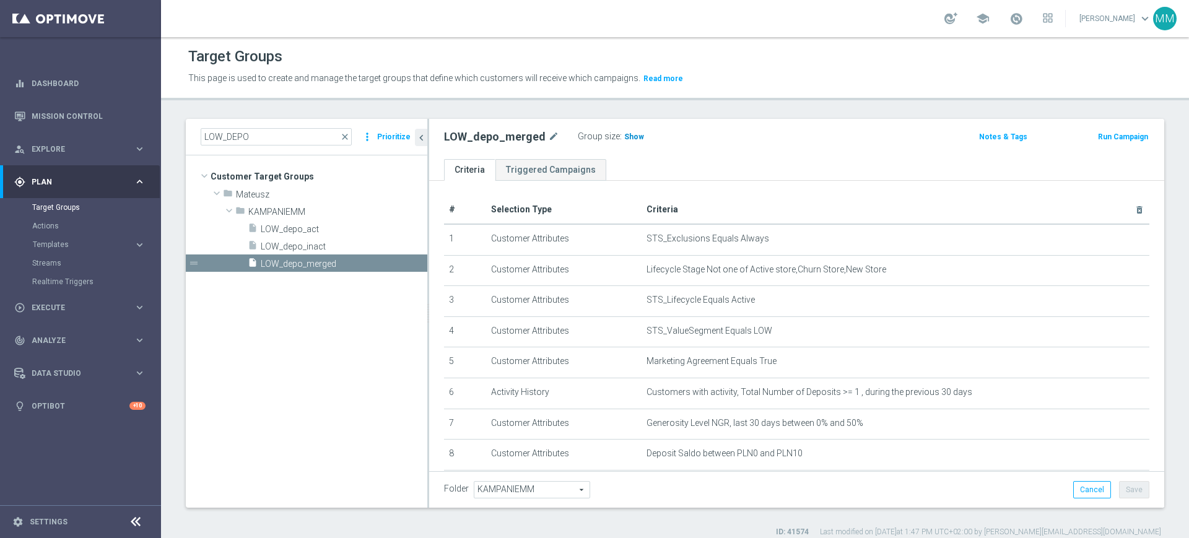
click at [626, 139] on span "Show" at bounding box center [634, 137] width 20 height 9
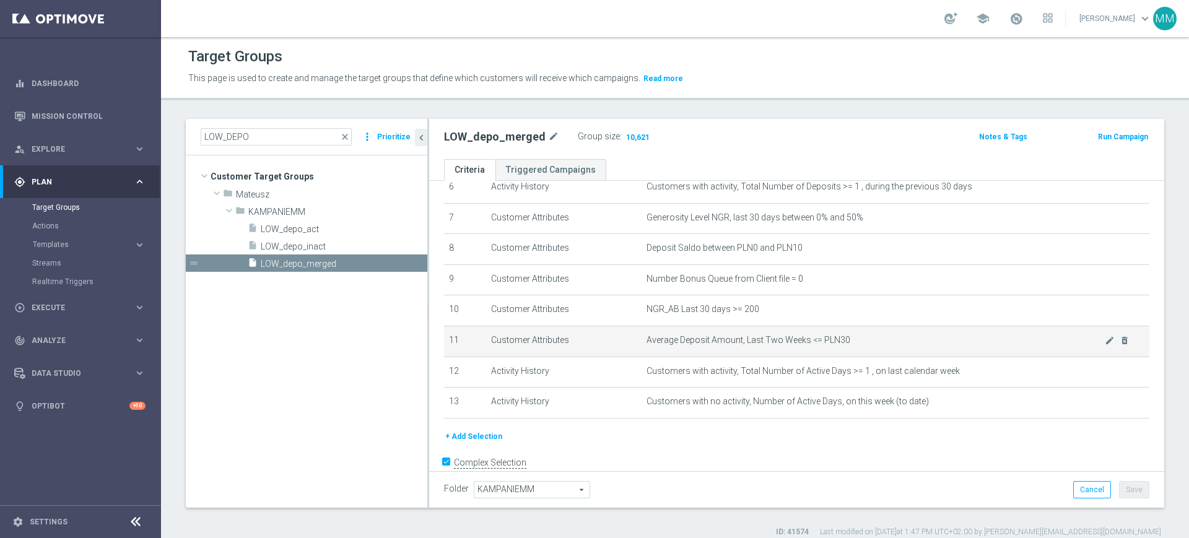
scroll to position [232, 0]
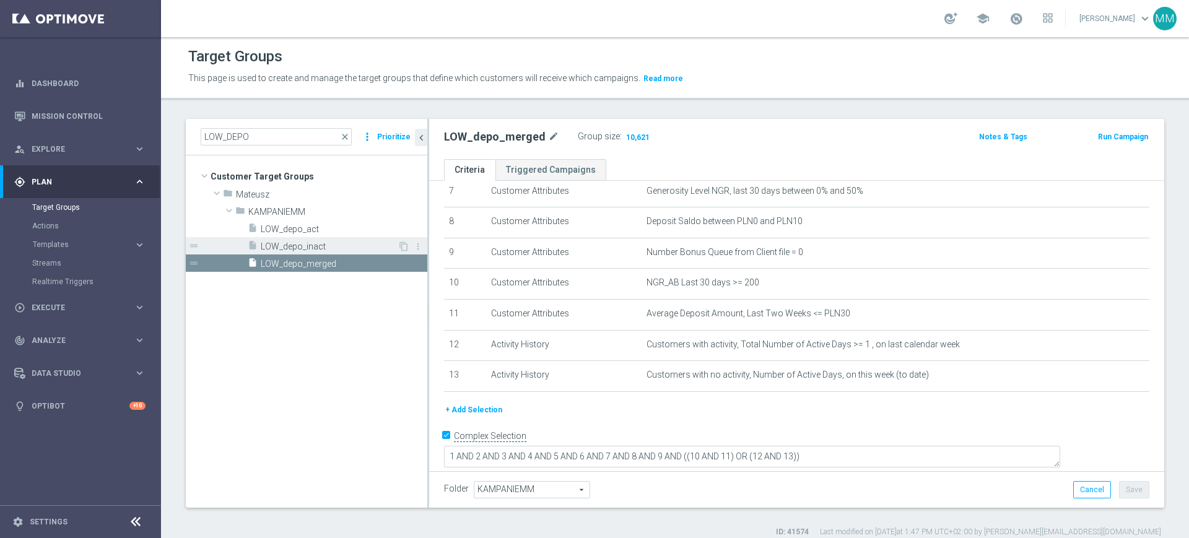
click at [304, 245] on span "LOW_depo_inact" at bounding box center [329, 247] width 137 height 11
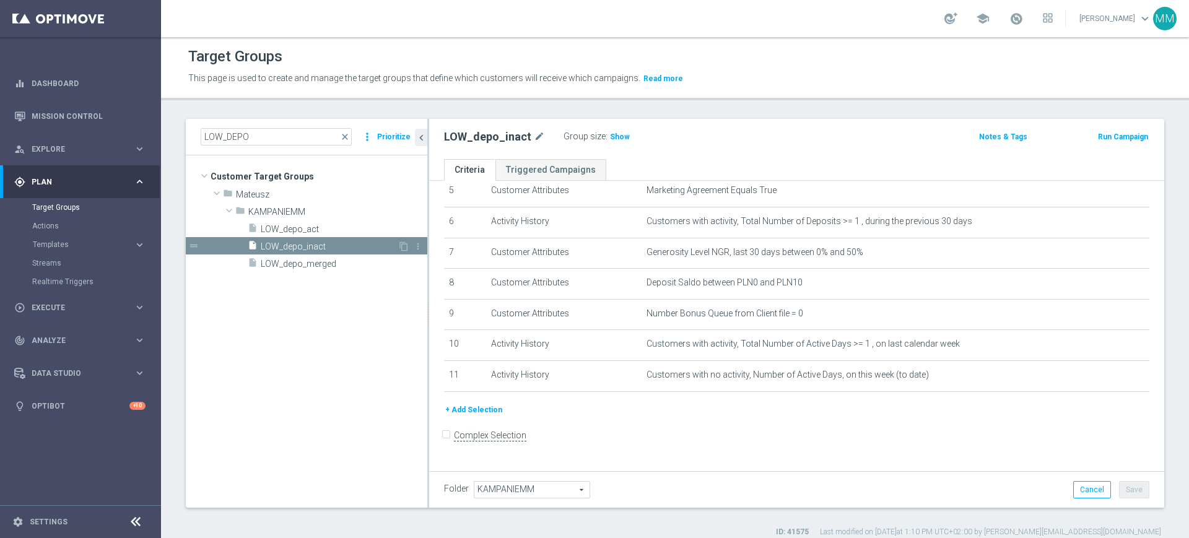
scroll to position [168, 0]
click at [618, 130] on h3 "Show" at bounding box center [620, 137] width 22 height 14
click at [342, 266] on span "LOW_depo_merged" at bounding box center [329, 264] width 137 height 11
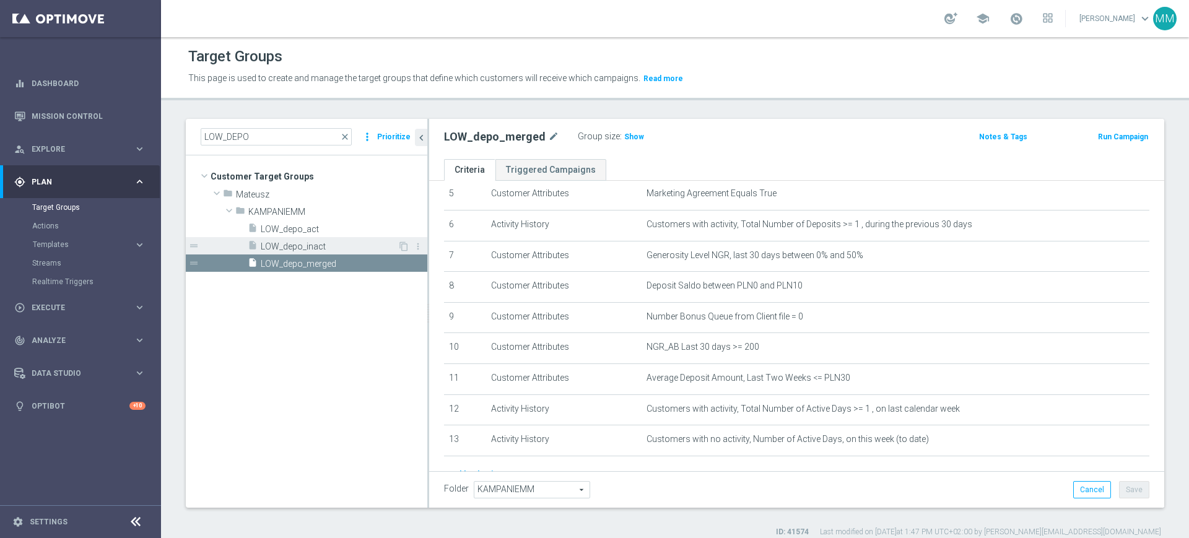
scroll to position [232, 0]
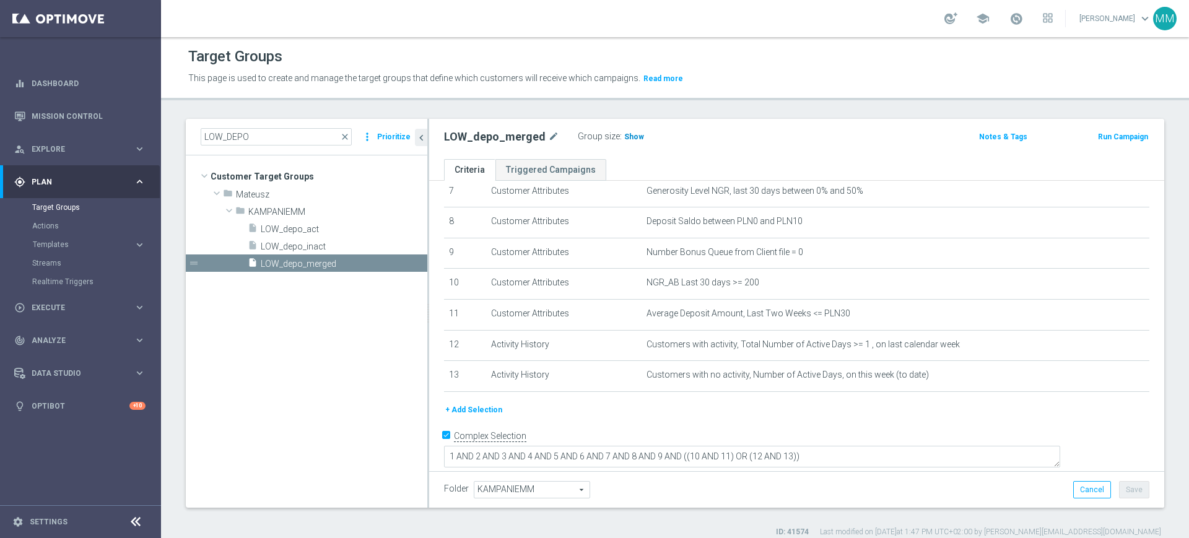
click at [624, 134] on span "Show" at bounding box center [634, 137] width 20 height 9
click at [310, 232] on span "LOW_depo_act" at bounding box center [329, 229] width 137 height 11
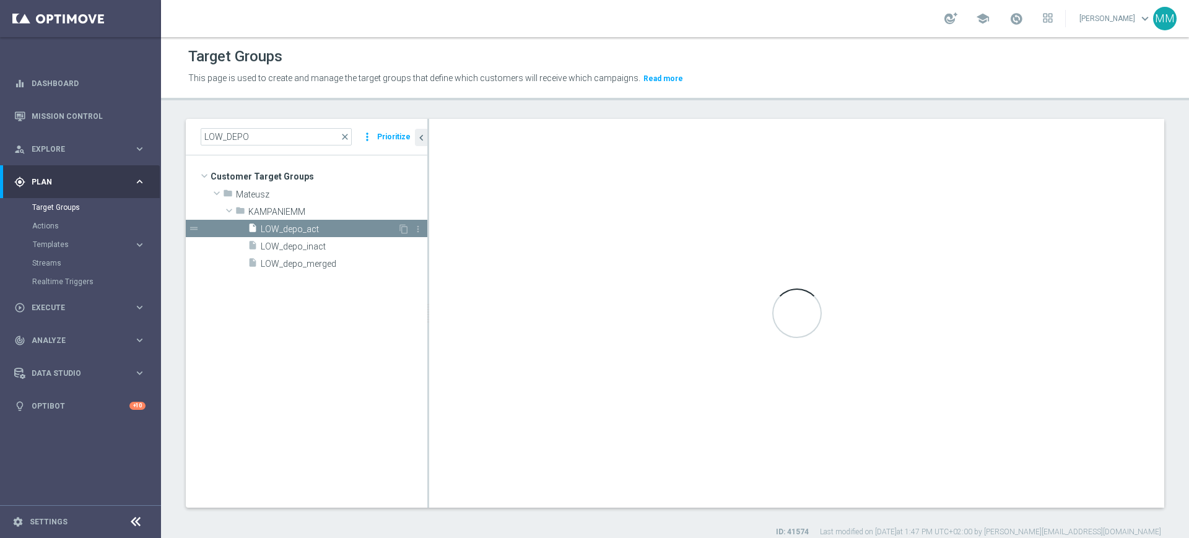
checkbox input "false"
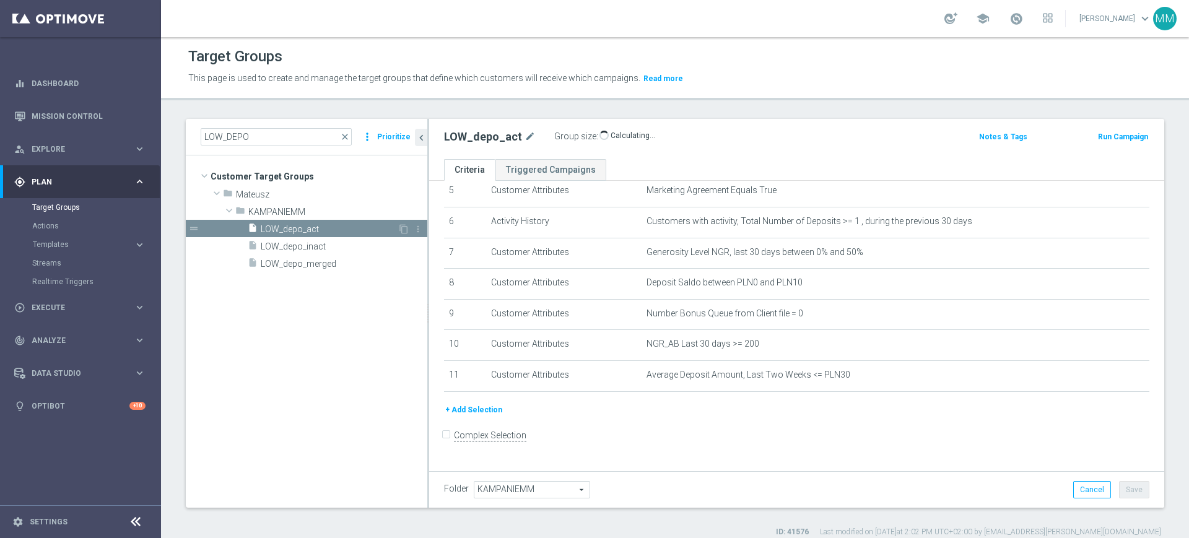
scroll to position [168, 0]
click at [262, 135] on input "LOW_DEPO" at bounding box center [276, 136] width 151 height 17
paste input "A_LOW_TARGET_DEPO_50DO50_101025_1D"
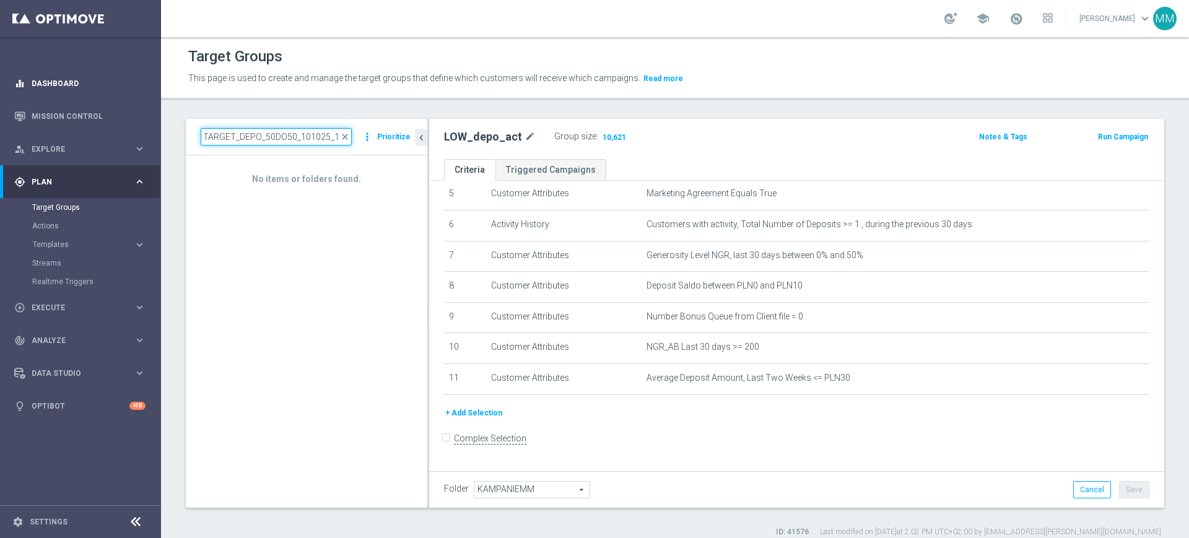
type input "A_LOW_TARGET_DEPO_50DO50_101025_1D"
click at [74, 81] on link "Dashboard" at bounding box center [89, 83] width 114 height 33
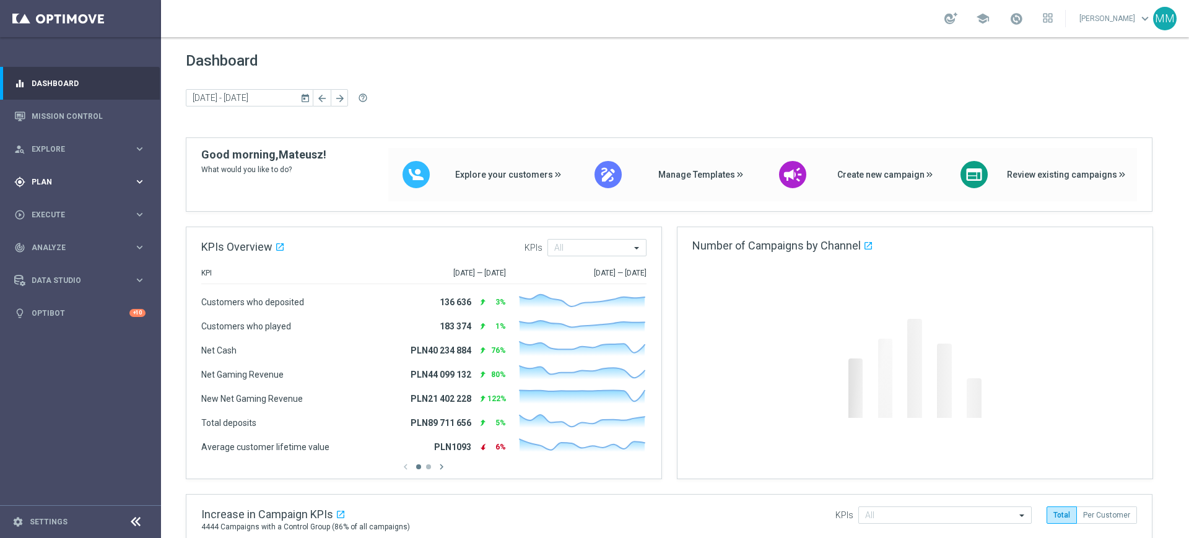
click at [73, 190] on div "gps_fixed Plan keyboard_arrow_right" at bounding box center [80, 181] width 160 height 33
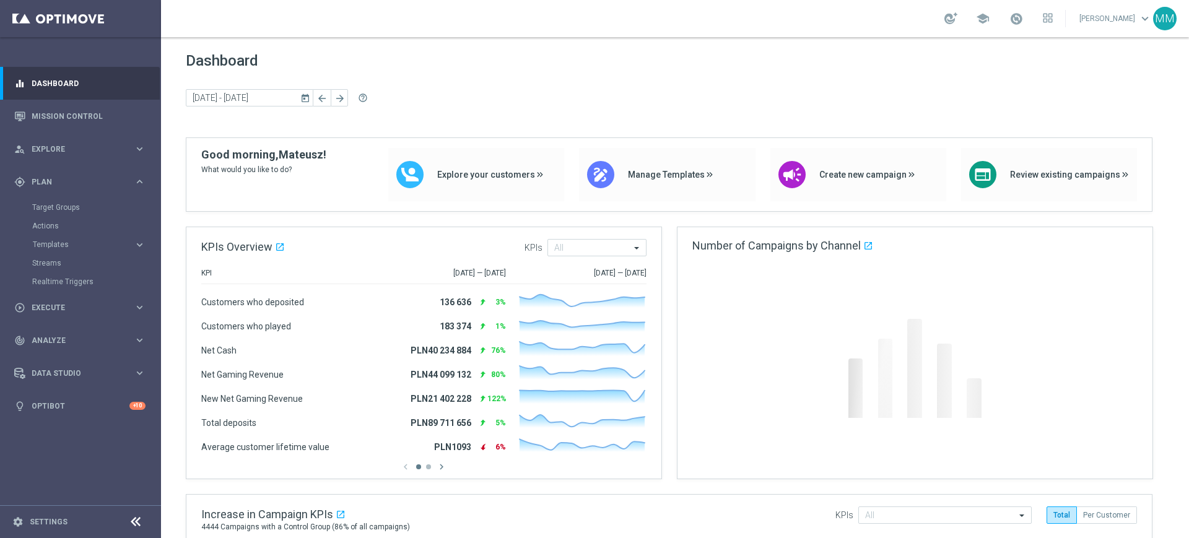
click at [66, 201] on div "Target Groups" at bounding box center [96, 207] width 128 height 19
click at [66, 206] on link "Target Groups" at bounding box center [80, 208] width 97 height 10
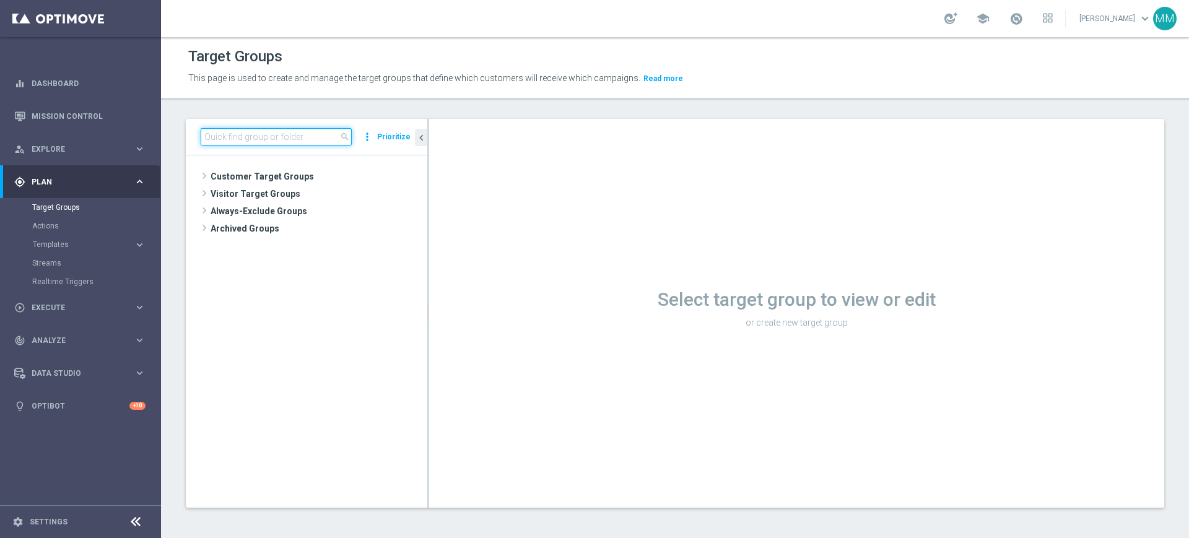
click at [267, 134] on input at bounding box center [276, 136] width 151 height 17
paste input "A_LOW_TARGET_DEPO_50DO50_101025_1D"
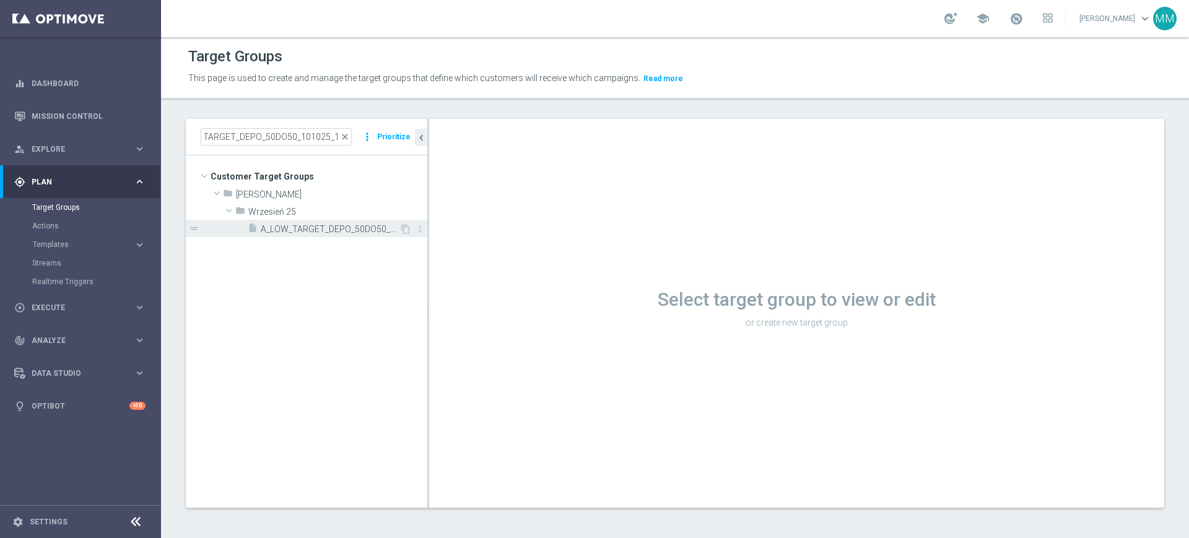
click at [322, 225] on span "A_LOW_TARGET_DEPO_50DO50_101025_1D" at bounding box center [330, 229] width 139 height 11
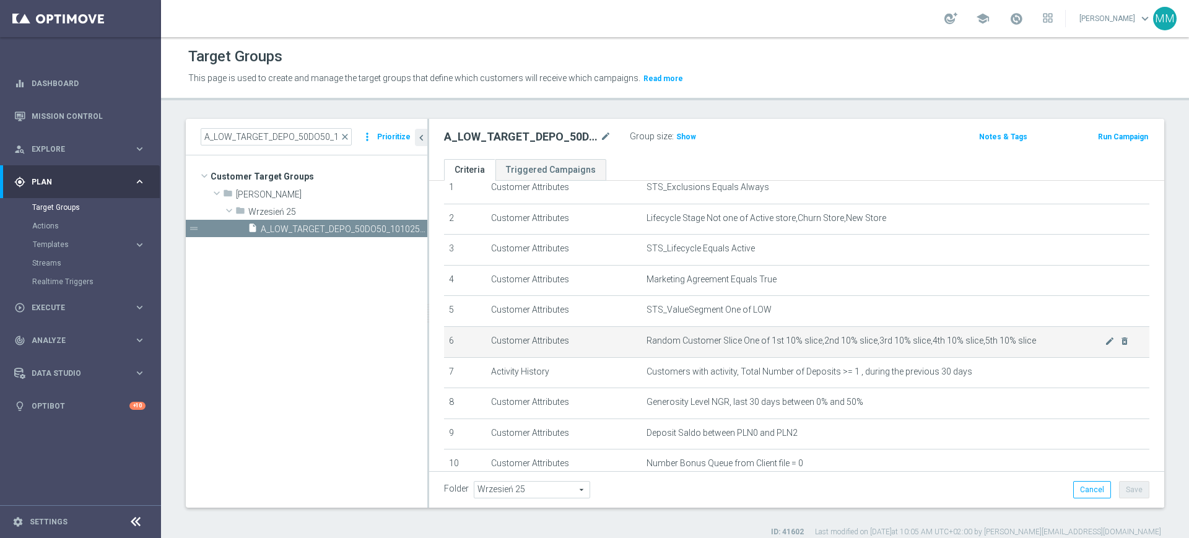
scroll to position [31, 0]
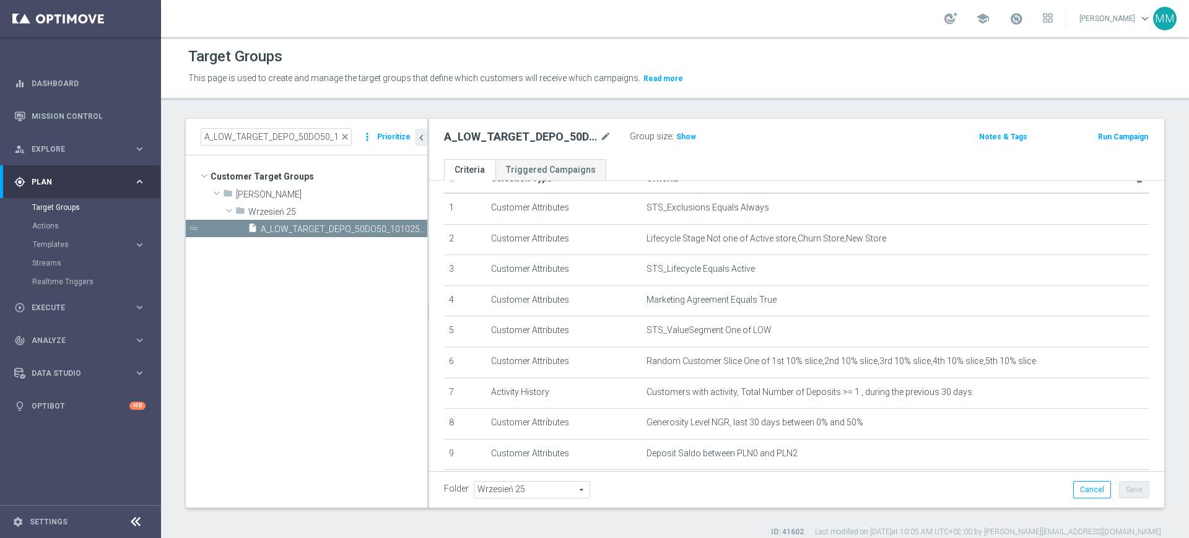
click at [683, 136] on span "Show" at bounding box center [686, 137] width 20 height 9
drag, startPoint x: 301, startPoint y: 131, endPoint x: 438, endPoint y: 119, distance: 137.5
click at [438, 121] on as-split "A_LOW_TARGET_DEPO_50DO50_101025_1D close more_vert Prioritize Customer Target G…" at bounding box center [675, 313] width 979 height 389
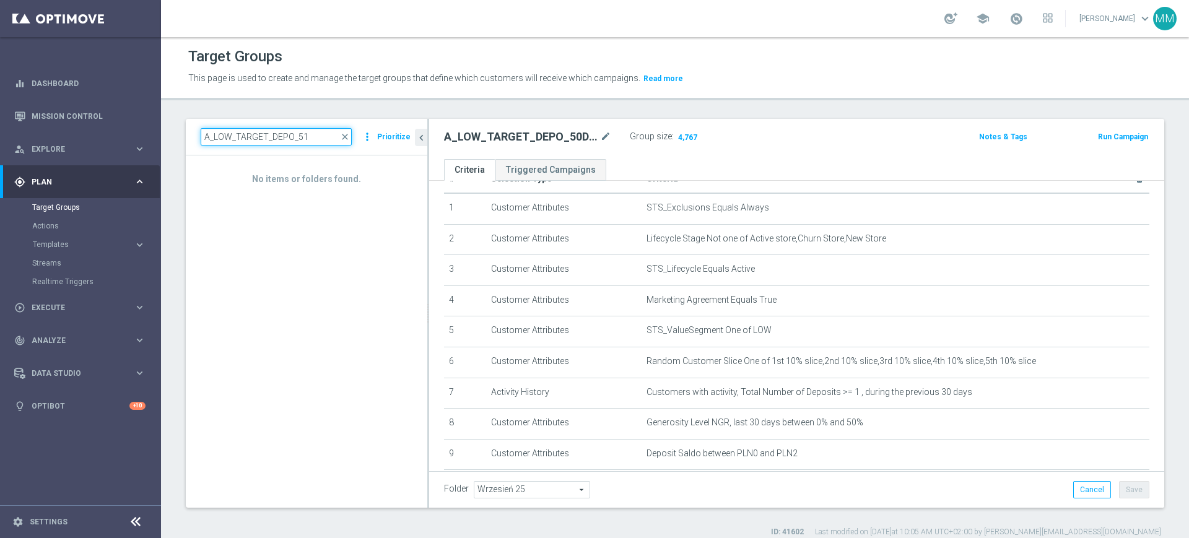
paste input "0DO50_101025_1D"
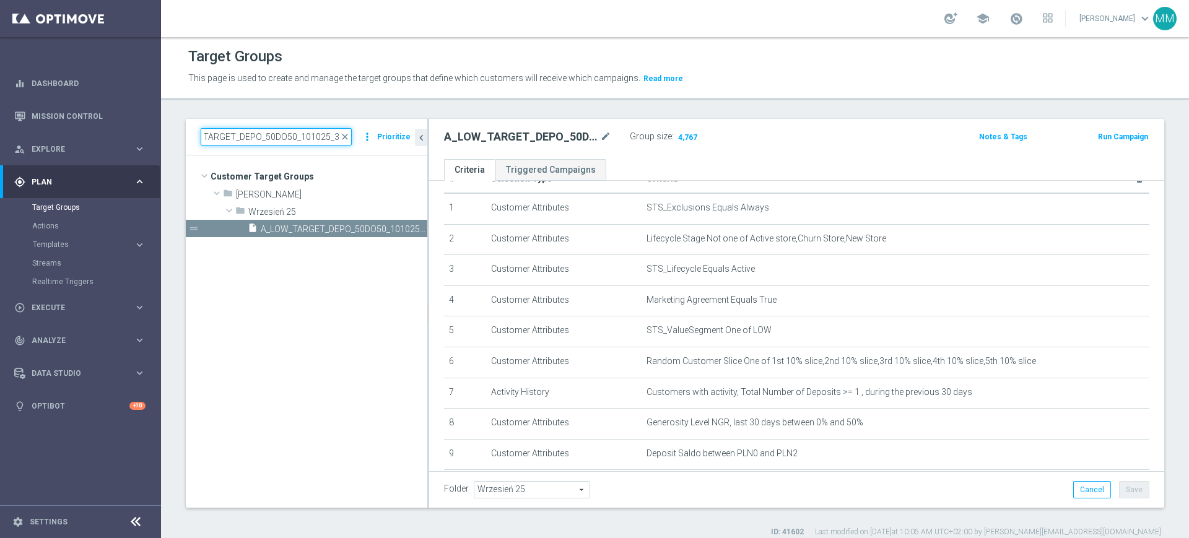
scroll to position [0, 28]
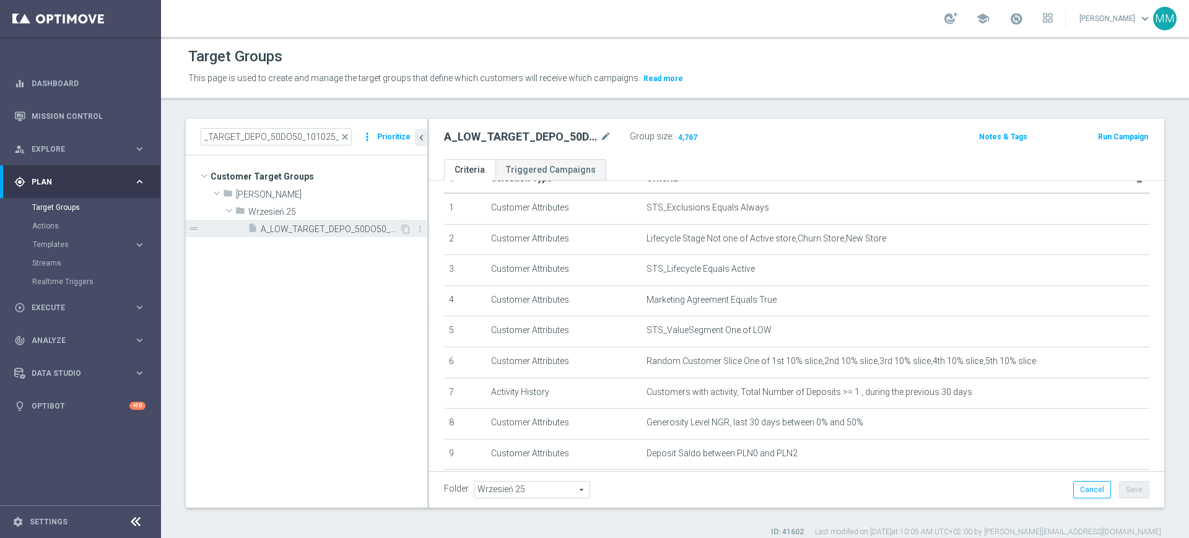
click at [336, 231] on span "A_LOW_TARGET_DEPO_50DO50_101025_3D" at bounding box center [330, 229] width 139 height 11
click at [687, 133] on span "Show" at bounding box center [686, 137] width 20 height 9
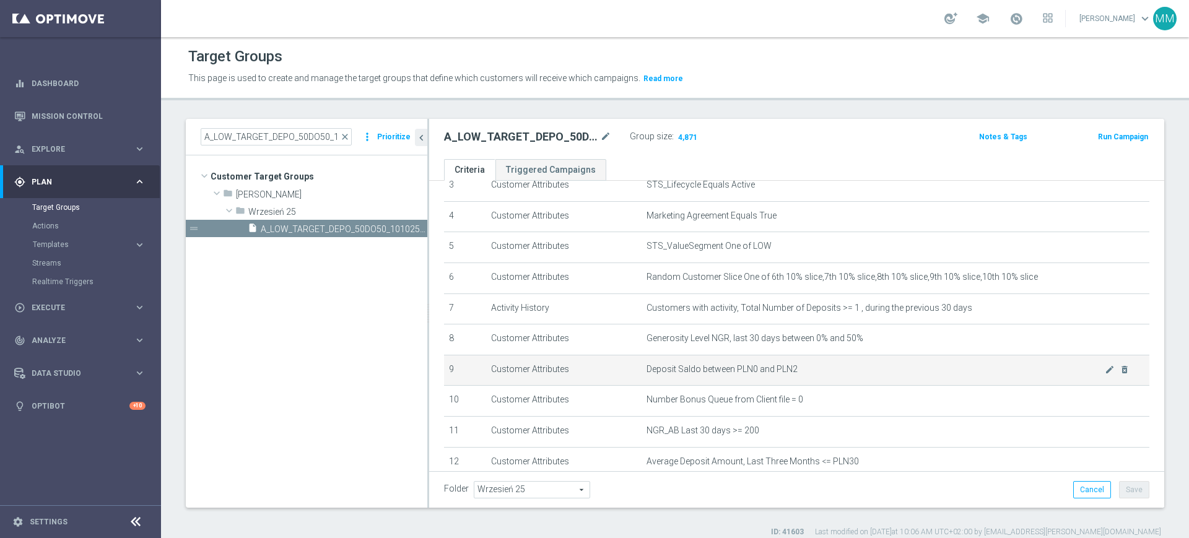
scroll to position [108, 0]
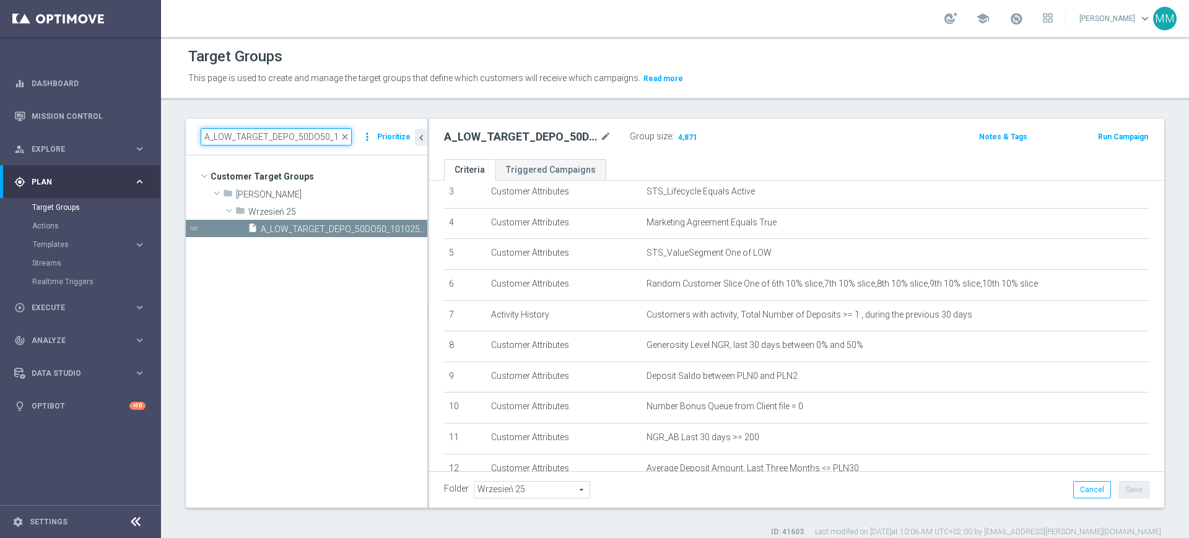
click at [315, 139] on input "A_LOW_TARGET_DEPO_50DO50_101025_3D" at bounding box center [276, 136] width 151 height 17
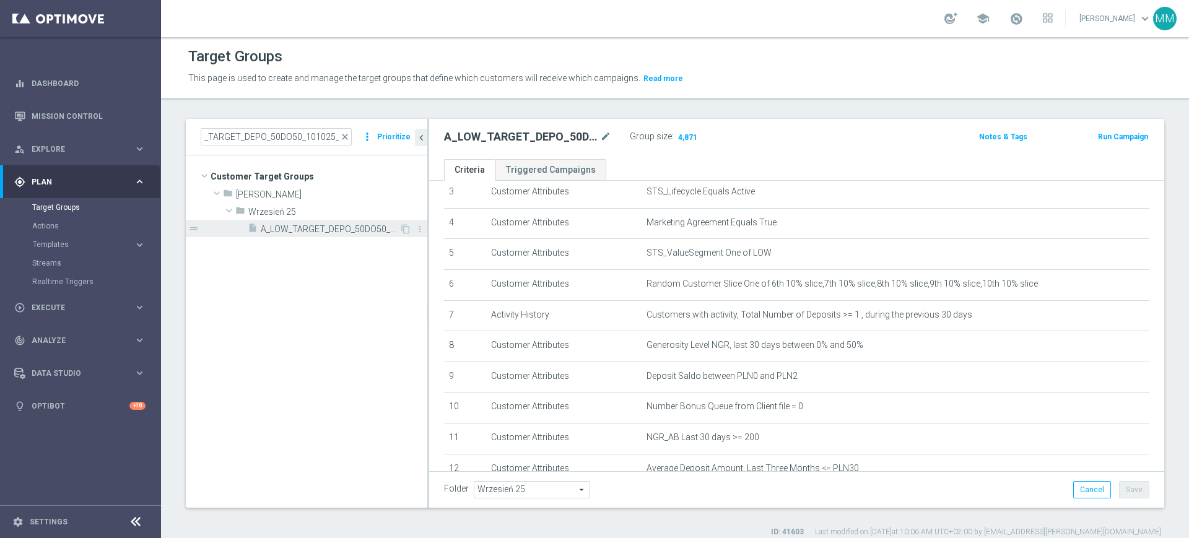
click at [283, 231] on span "A_LOW_TARGET_DEPO_50DO50_101025_1D" at bounding box center [330, 229] width 139 height 11
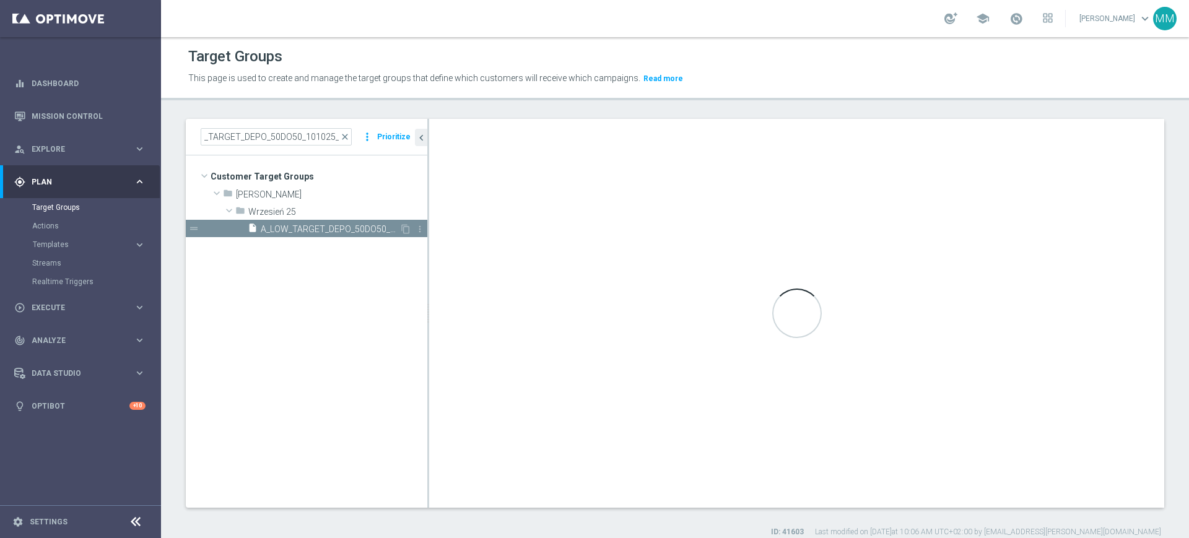
scroll to position [0, 0]
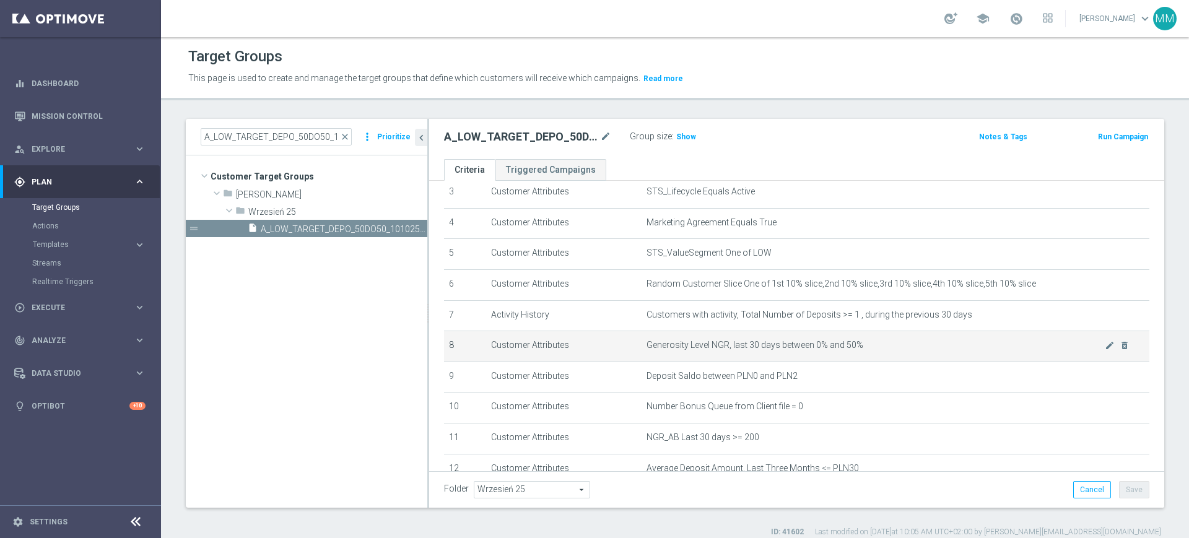
scroll to position [186, 0]
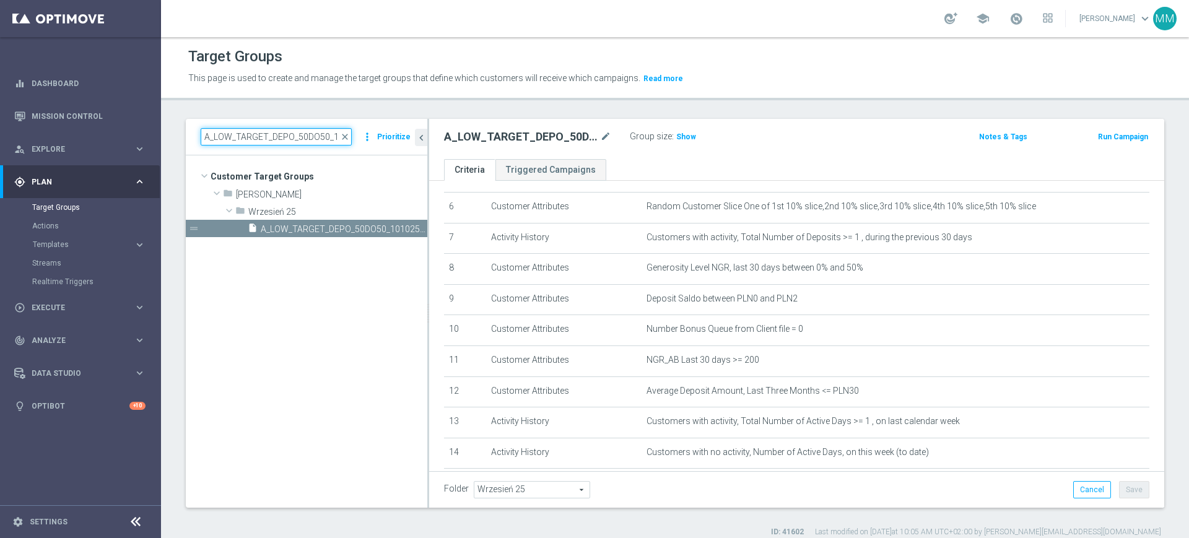
click at [314, 139] on input "A_LOW_TARGET_DEPO_50DO50_101025_1D" at bounding box center [276, 136] width 151 height 17
type input "A_LOW_TARGET_DEPO_50DO50_101025_3D"
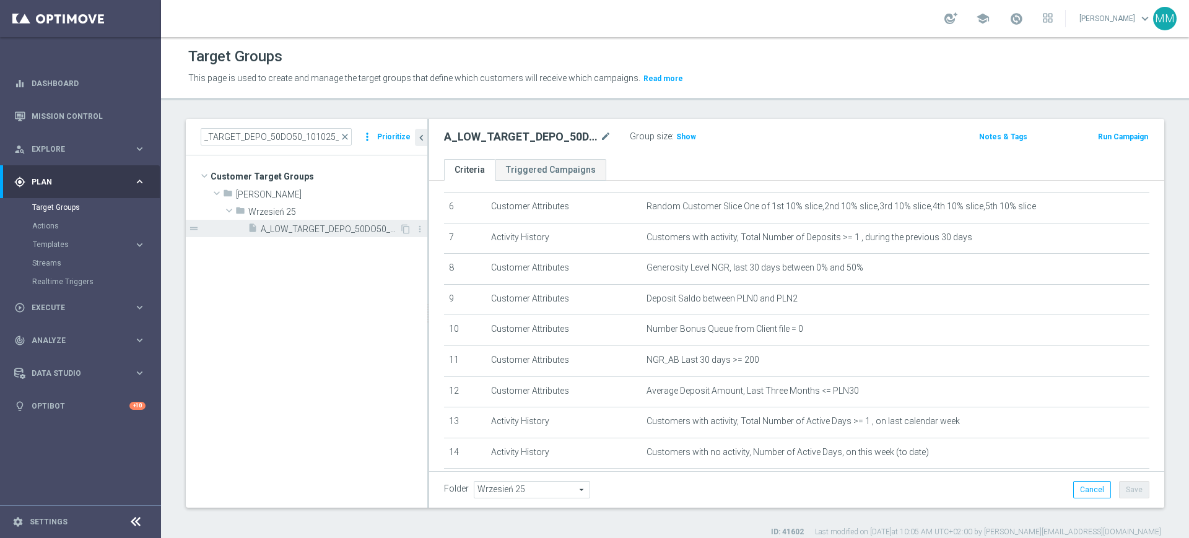
click at [328, 221] on div "insert_drive_file A_LOW_TARGET_DEPO_50DO50_101025_3D" at bounding box center [324, 228] width 152 height 17
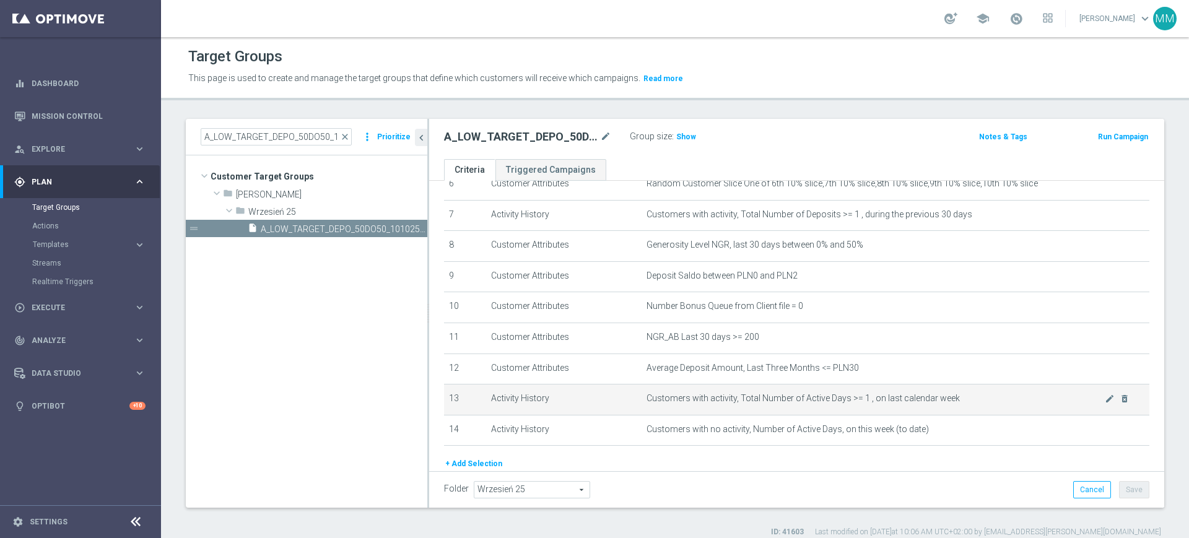
scroll to position [186, 0]
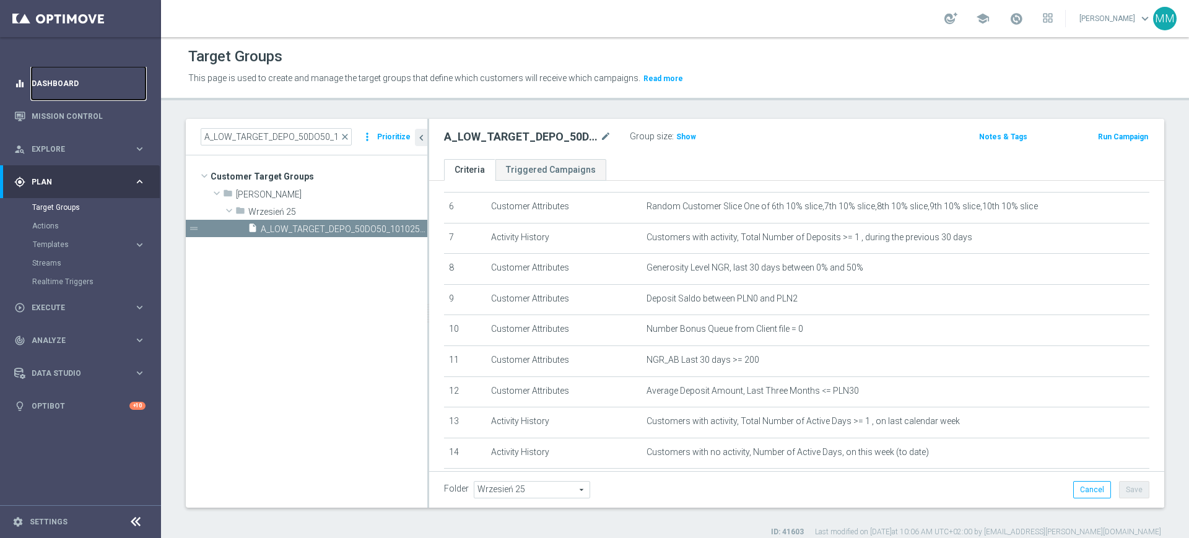
click at [82, 89] on link "Dashboard" at bounding box center [89, 83] width 114 height 33
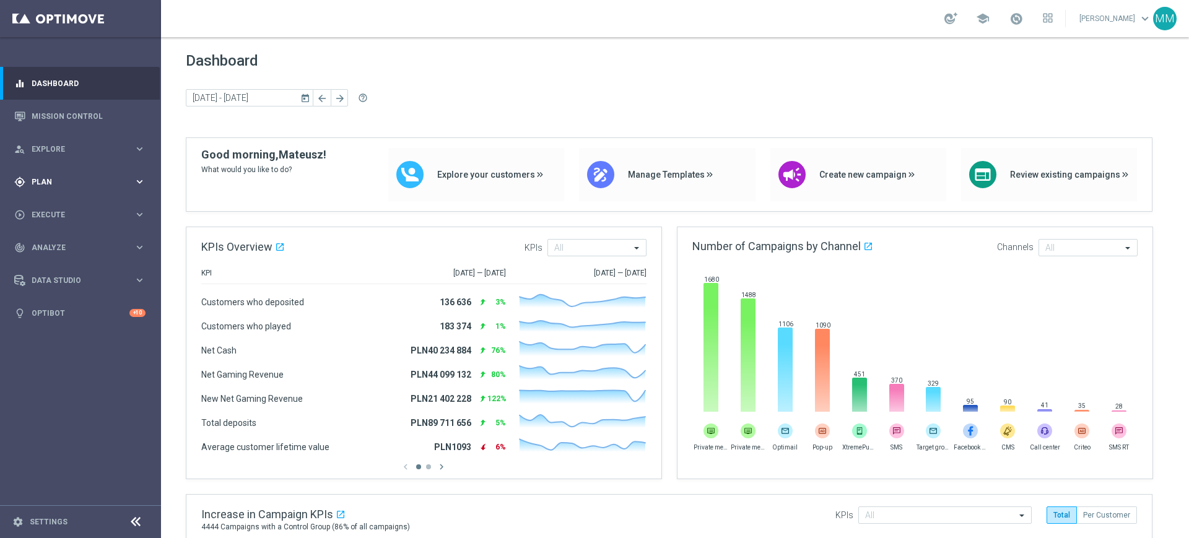
click at [59, 178] on span "Plan" at bounding box center [83, 181] width 102 height 7
click at [59, 201] on div "Target Groups" at bounding box center [96, 207] width 128 height 19
click at [69, 211] on link "Target Groups" at bounding box center [80, 208] width 97 height 10
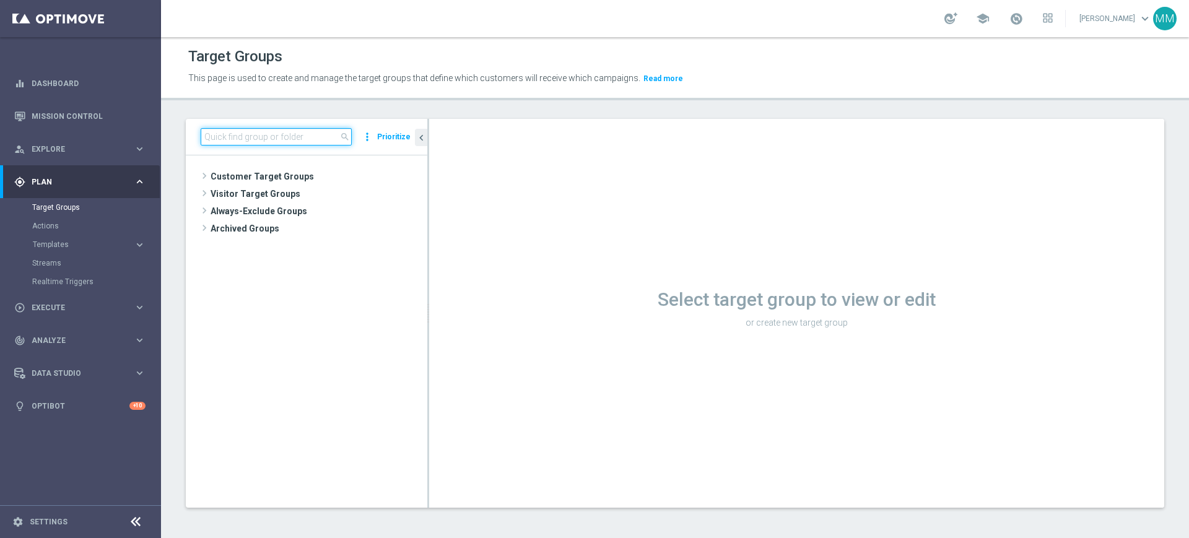
click at [249, 134] on input at bounding box center [276, 136] width 151 height 17
click at [110, 75] on link "Dashboard" at bounding box center [89, 83] width 114 height 33
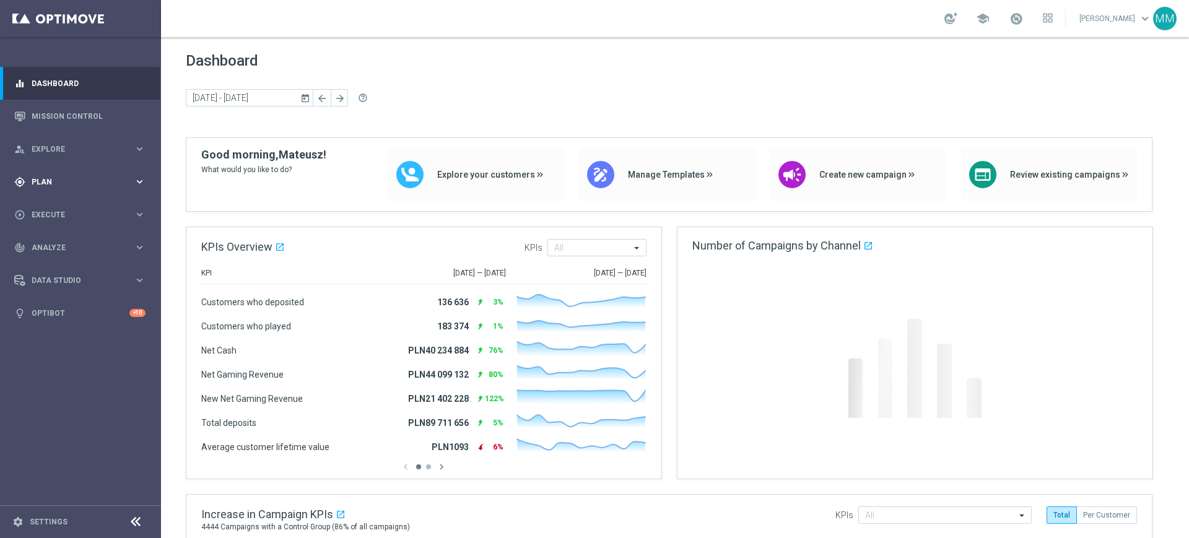
click at [69, 179] on span "Plan" at bounding box center [83, 181] width 102 height 7
click at [64, 208] on link "Target Groups" at bounding box center [80, 208] width 97 height 10
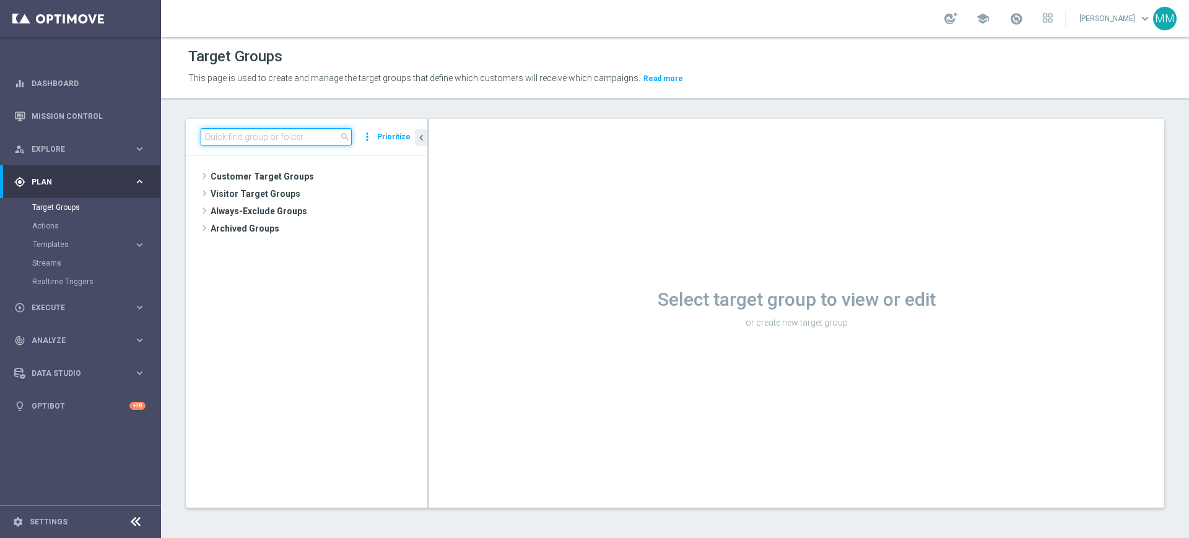
click at [274, 140] on input at bounding box center [276, 136] width 151 height 17
paste input "wypuszczanie reminderów w momencie, kiedy akcja nie jest już odpalona?"
type input "wypuszczanie reminderów w momencie, kiedy akcja nie jest już odpalona?"
paste input "A_LOW_TARGET_DEPO_50DO50_101025"
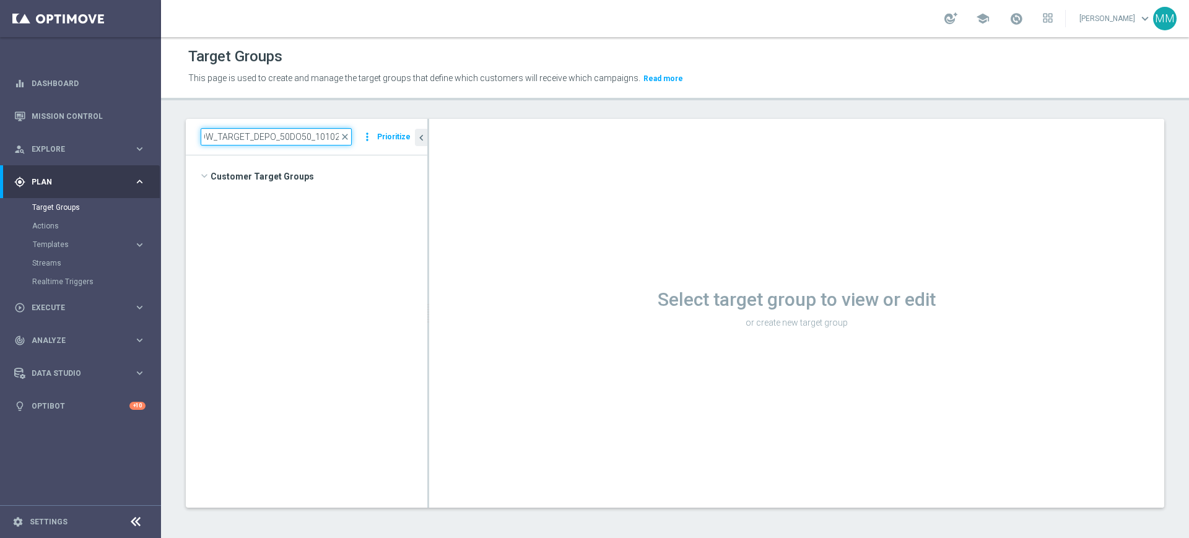
type input "A_LOW_TARGET_DEPO_50DO50_101025"
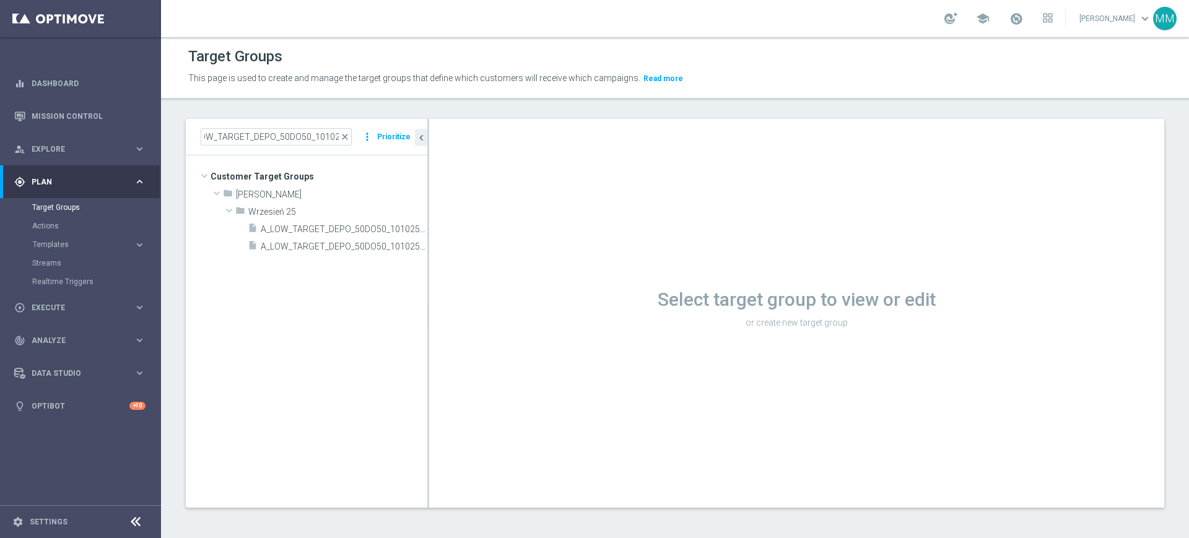
scroll to position [0, 0]
click at [326, 232] on span "A_LOW_TARGET_DEPO_50DO50_101025_1D" at bounding box center [330, 229] width 139 height 11
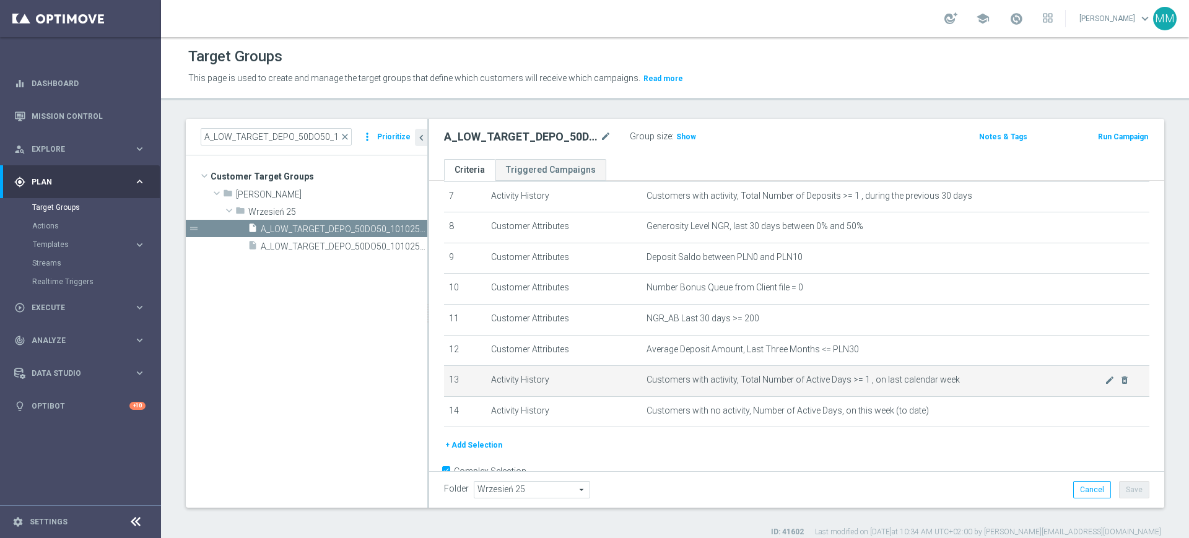
scroll to position [232, 0]
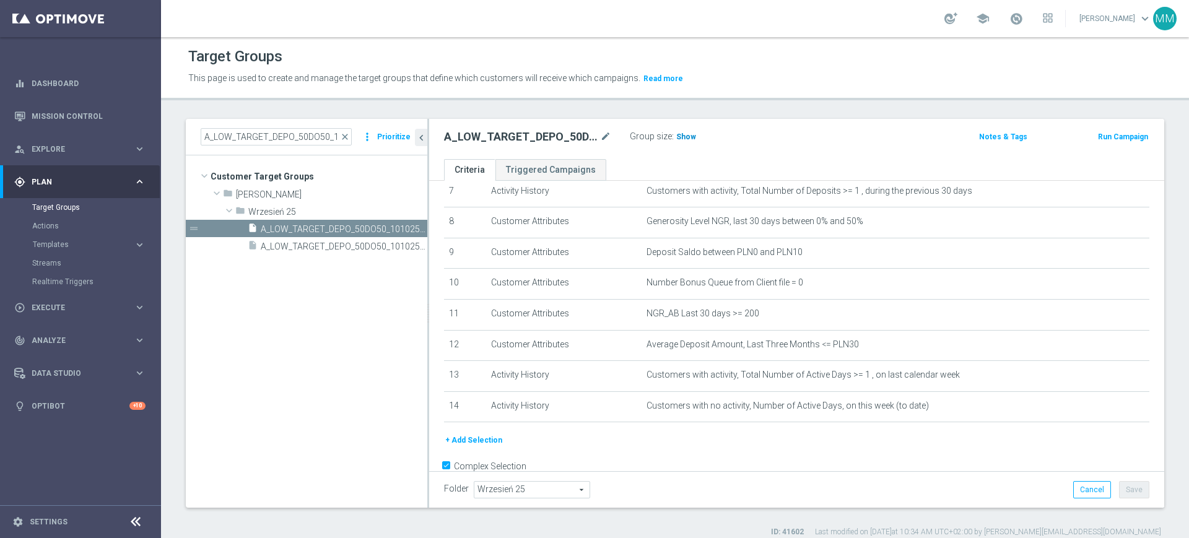
click at [685, 136] on span "Show" at bounding box center [686, 137] width 20 height 9
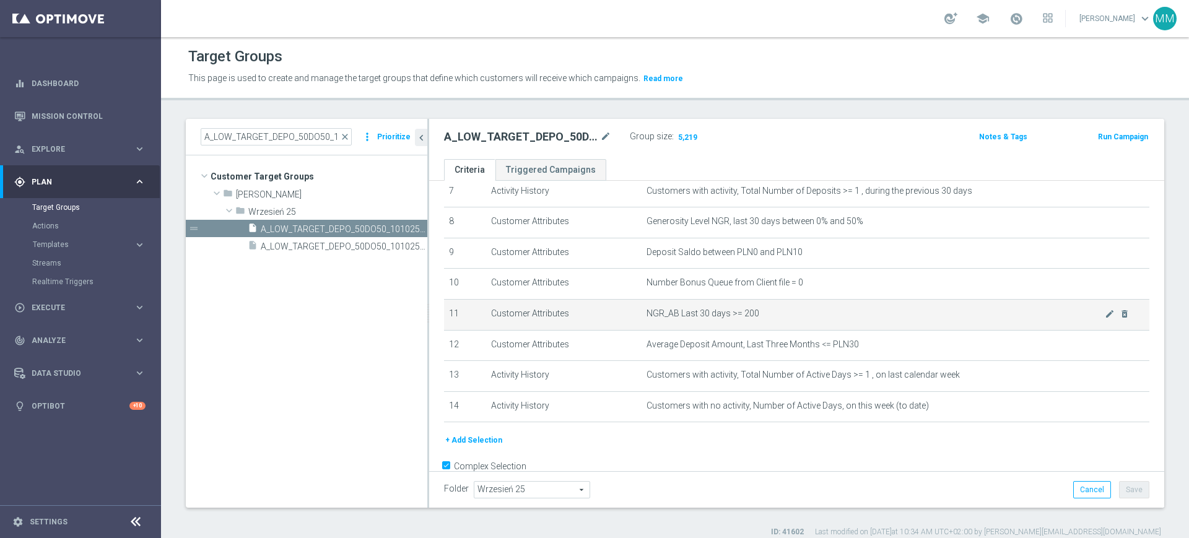
scroll to position [263, 0]
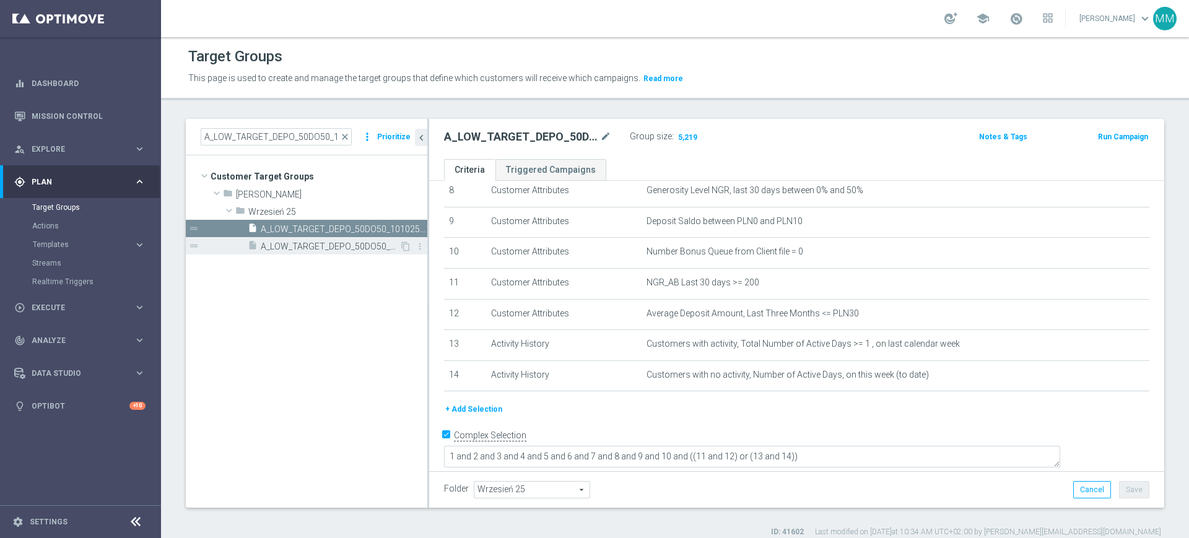
click at [338, 250] on span "A_LOW_TARGET_DEPO_50DO50_101025_3D" at bounding box center [330, 247] width 139 height 11
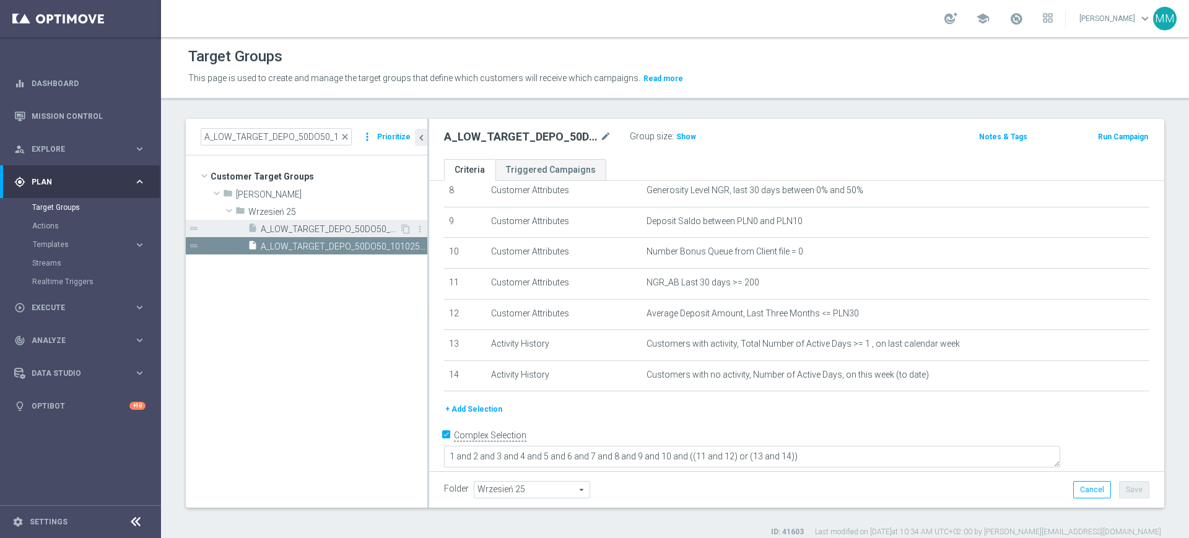
click at [306, 224] on span "A_LOW_TARGET_DEPO_50DO50_101025_1D" at bounding box center [330, 229] width 139 height 11
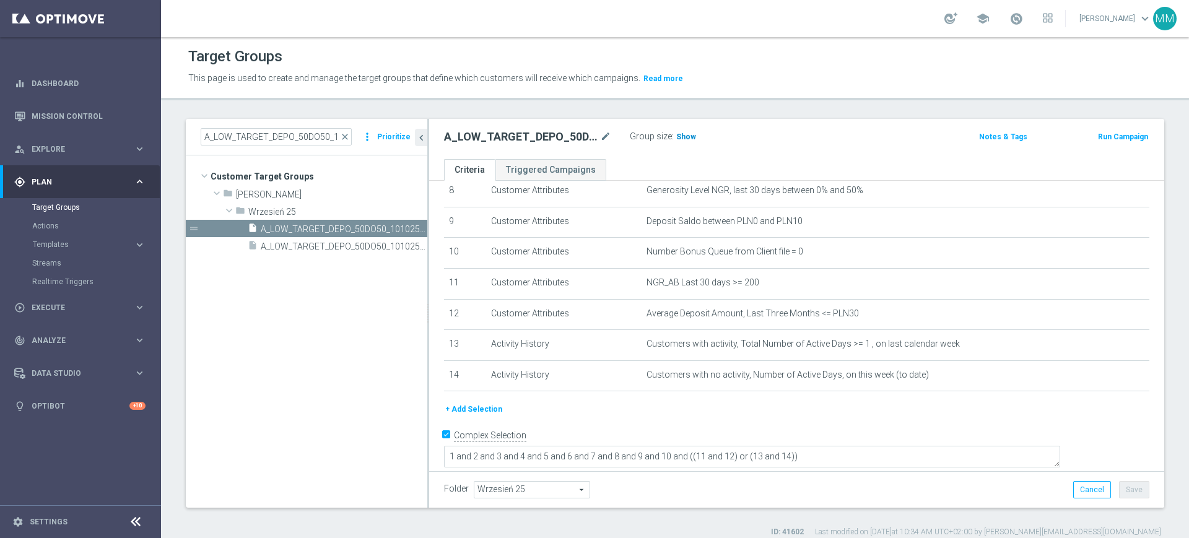
click at [681, 138] on span "Show" at bounding box center [686, 137] width 20 height 9
click at [1014, 14] on span at bounding box center [1017, 19] width 14 height 14
click at [504, 138] on h2 "A_LOW_TARGET_DEPO_50DO50_101025_1D" at bounding box center [521, 136] width 154 height 15
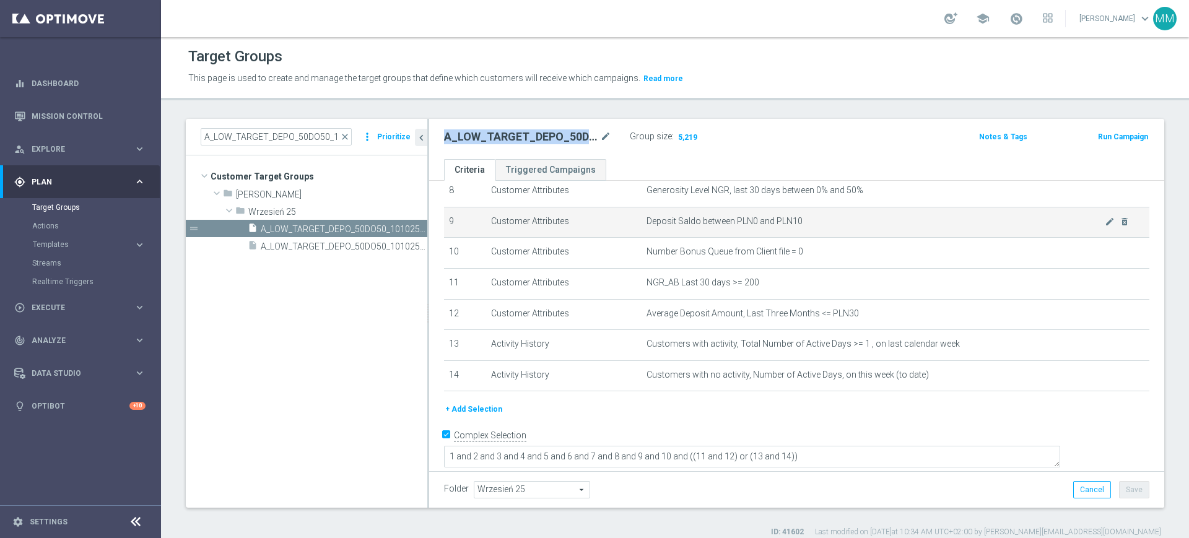
copy h2 "A_LOW_TARGET_DEPO_50DO50_101025_1D"
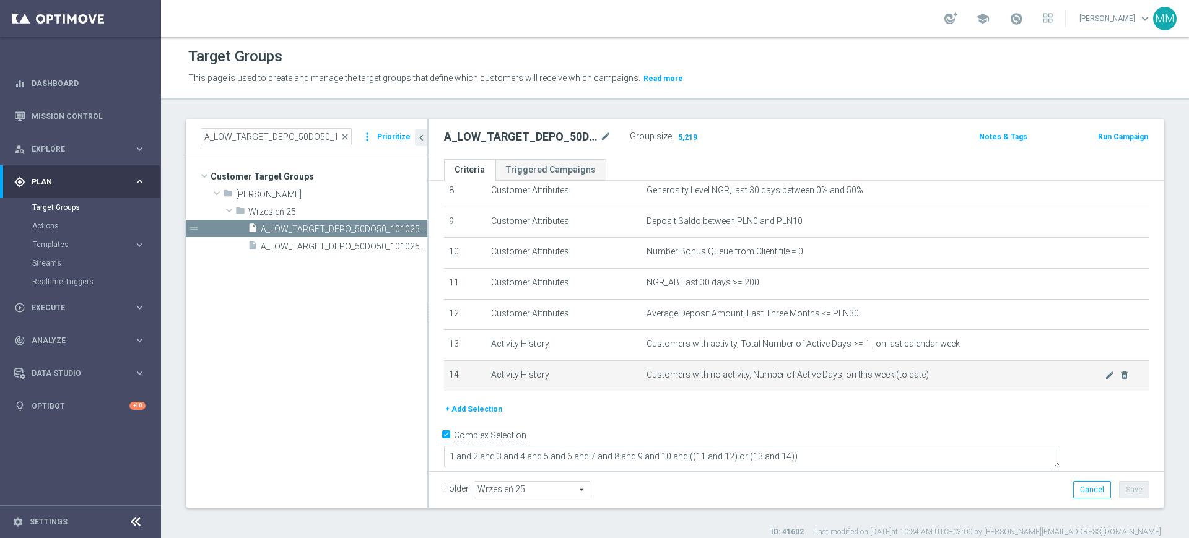
click at [854, 380] on span "Customers with no activity, Number of Active Days, on this week (to date)" at bounding box center [876, 375] width 458 height 11
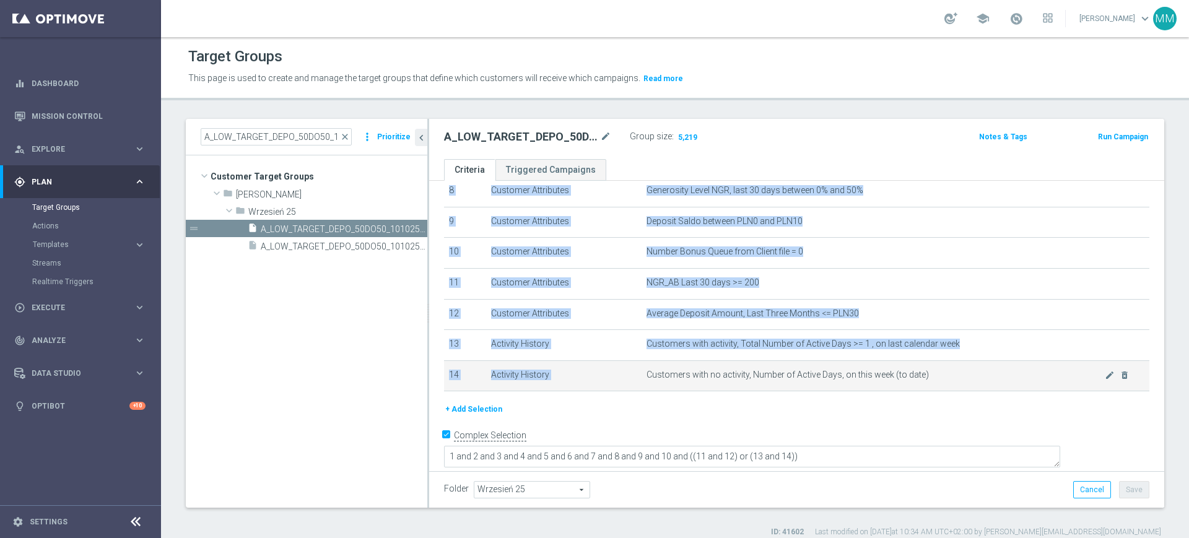
click at [854, 380] on span "Customers with no activity, Number of Active Days, on this week (to date)" at bounding box center [876, 375] width 458 height 11
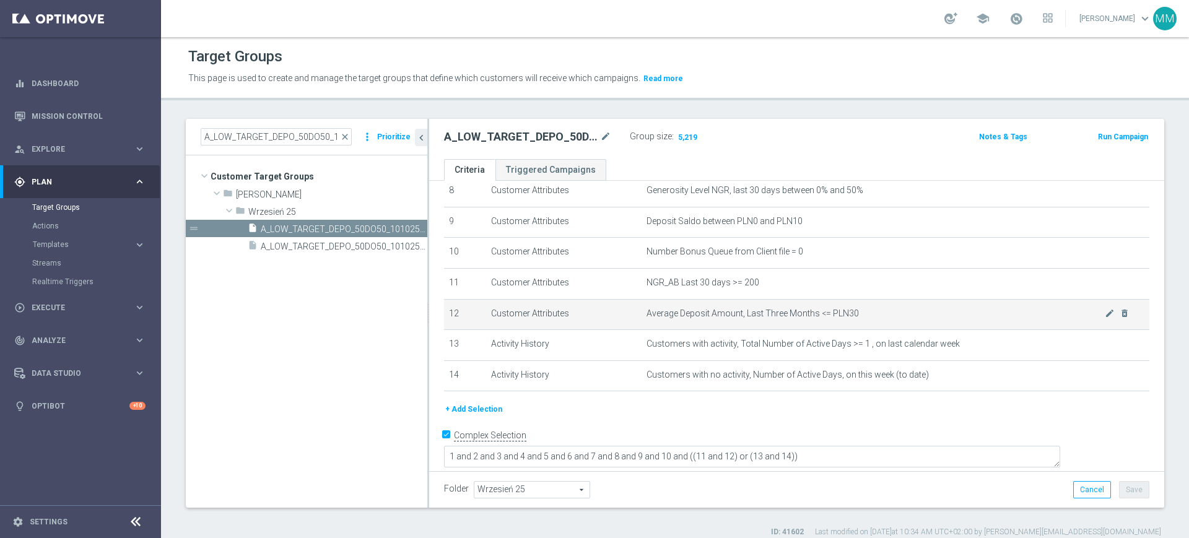
click at [815, 330] on td "Average Deposit Amount, Last Three Months <= PLN30 mode_edit delete_forever" at bounding box center [896, 314] width 508 height 31
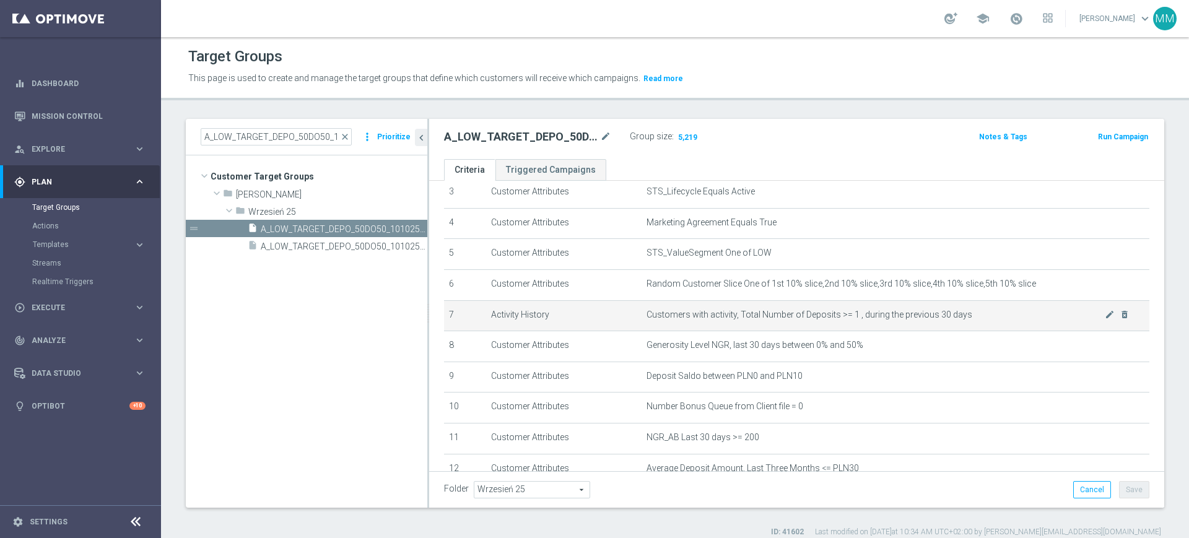
scroll to position [263, 0]
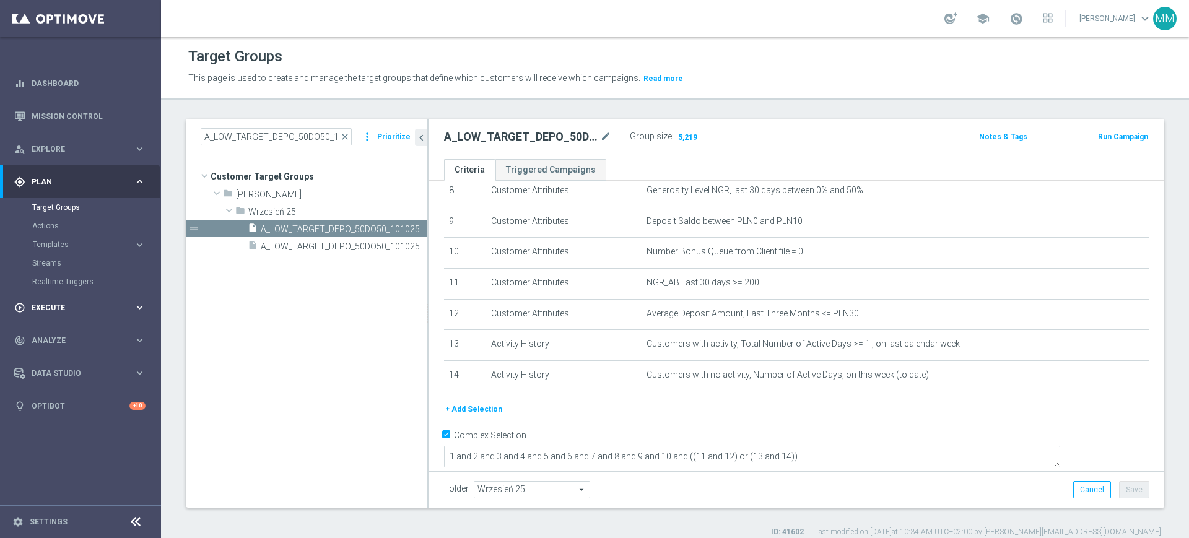
click at [54, 306] on span "Execute" at bounding box center [83, 307] width 102 height 7
click at [78, 239] on link "Campaign Builder" at bounding box center [80, 240] width 97 height 10
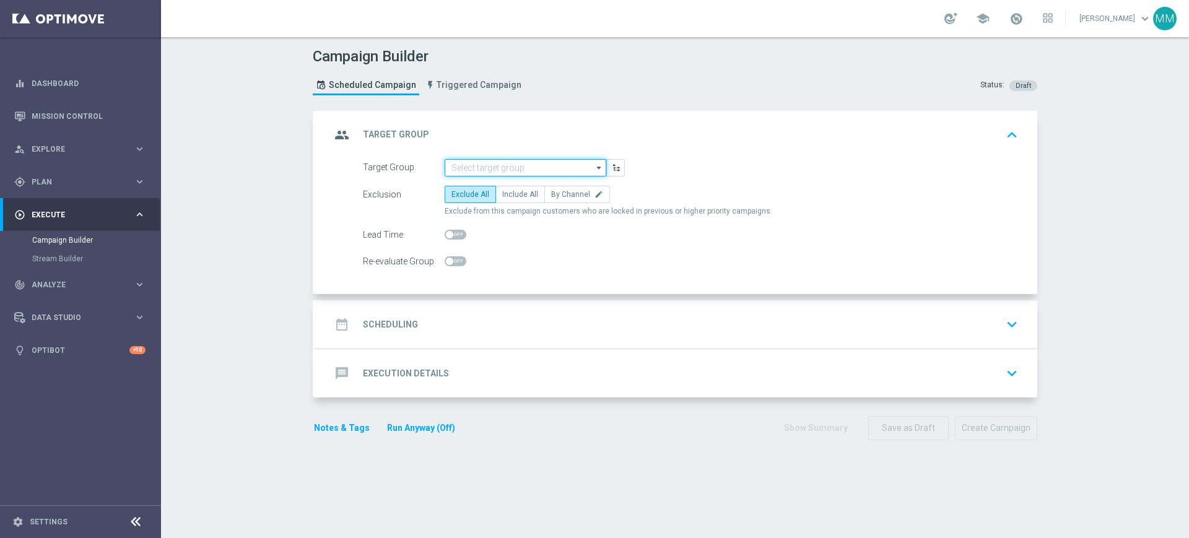
click at [512, 168] on input at bounding box center [526, 167] width 162 height 17
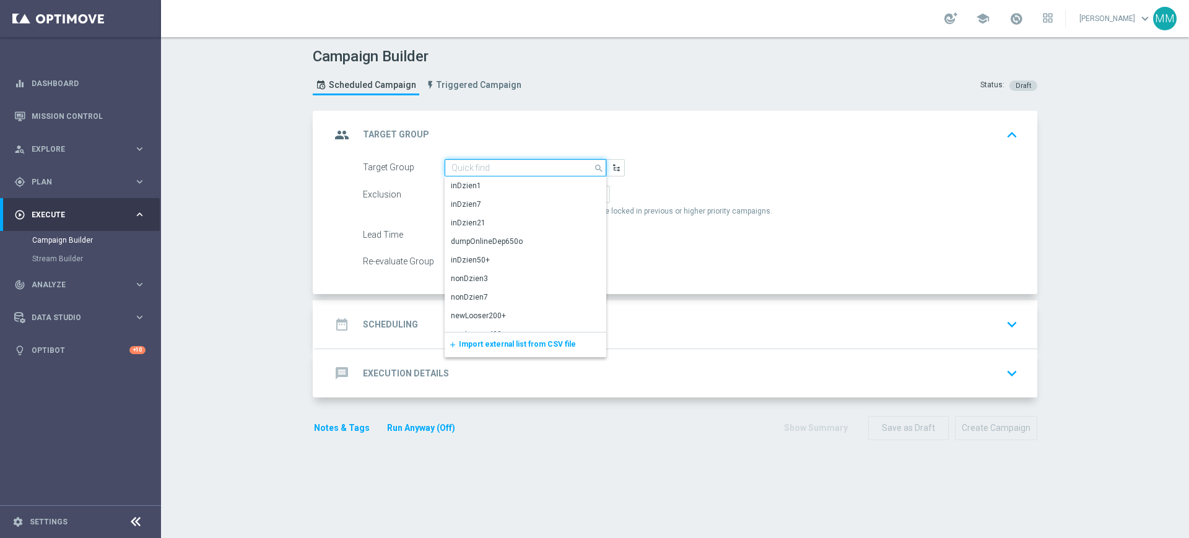
paste input "A_LOW_TARGET_DEPO_50DO50_101025_1D"
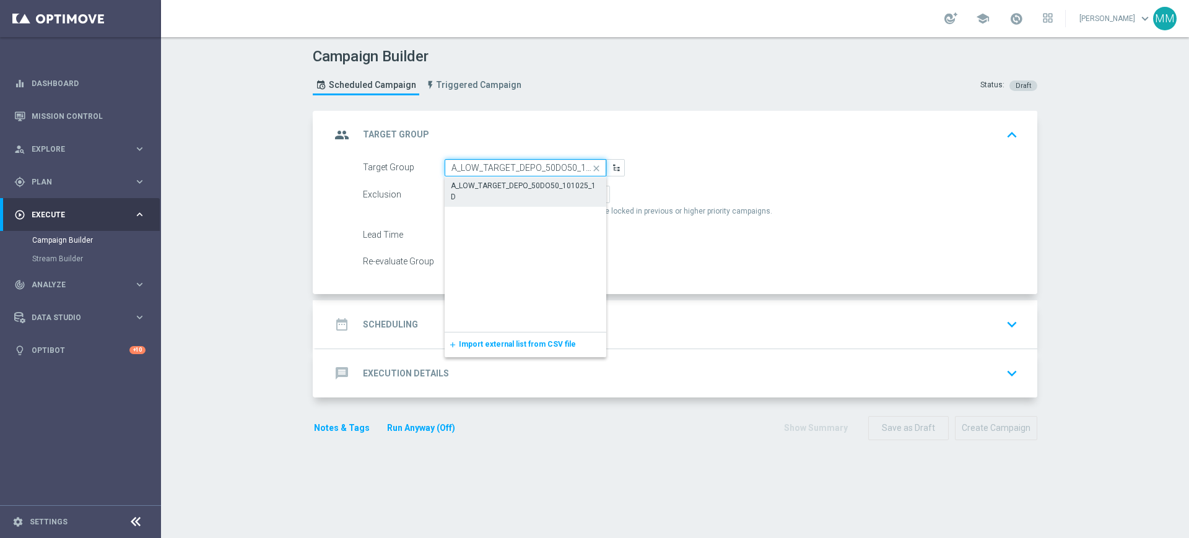
scroll to position [0, 27]
click at [502, 182] on div "A_LOW_TARGET_DEPO_50DO50_101025_1D" at bounding box center [526, 192] width 148 height 22
type input "A_LOW_TARGET_DEPO_50DO50_101025_1D"
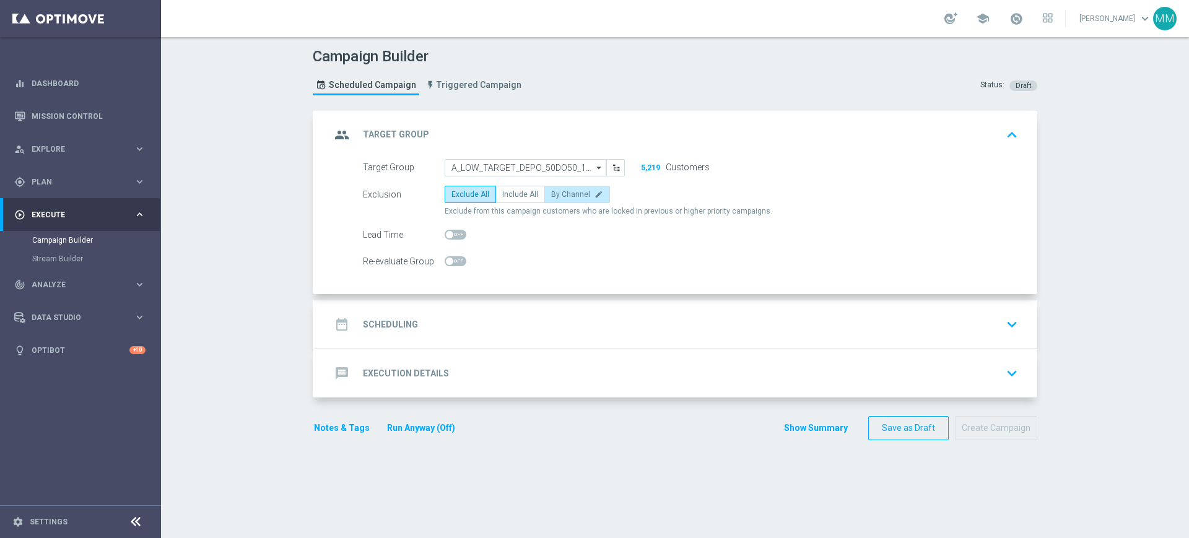
click at [566, 195] on span "By Channel" at bounding box center [570, 194] width 39 height 9
click at [559, 195] on input "By Channel edit" at bounding box center [555, 197] width 8 height 8
radio input "true"
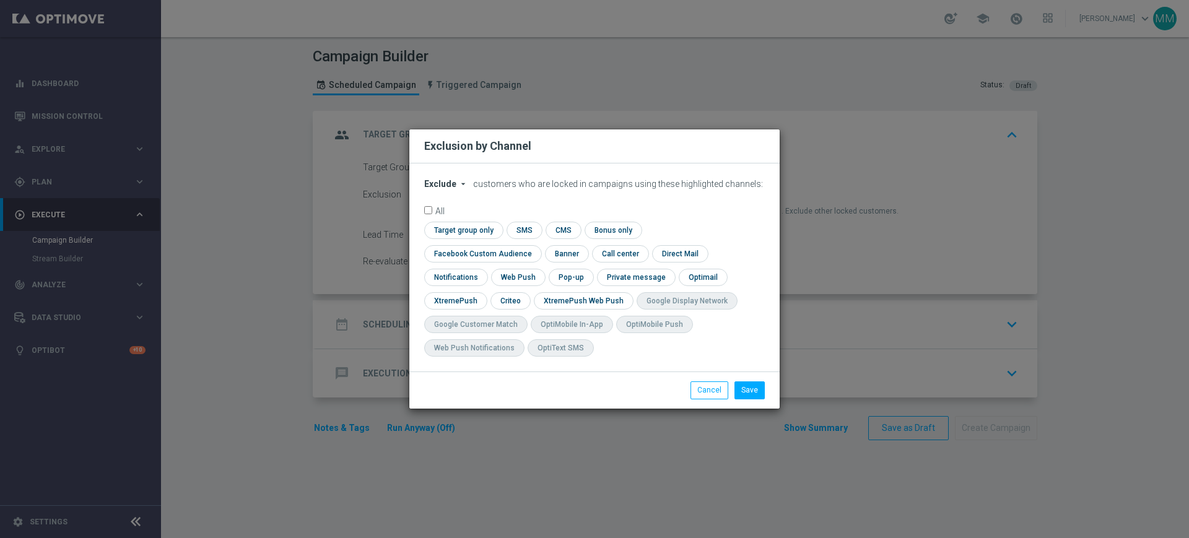
click at [454, 189] on span "Exclude" at bounding box center [440, 184] width 32 height 10
click at [0, 0] on span "Include" at bounding box center [0, 0] width 0 height 0
click at [472, 236] on input "checkbox" at bounding box center [462, 230] width 76 height 17
checkbox input "true"
click at [488, 255] on input "checkbox" at bounding box center [480, 253] width 112 height 17
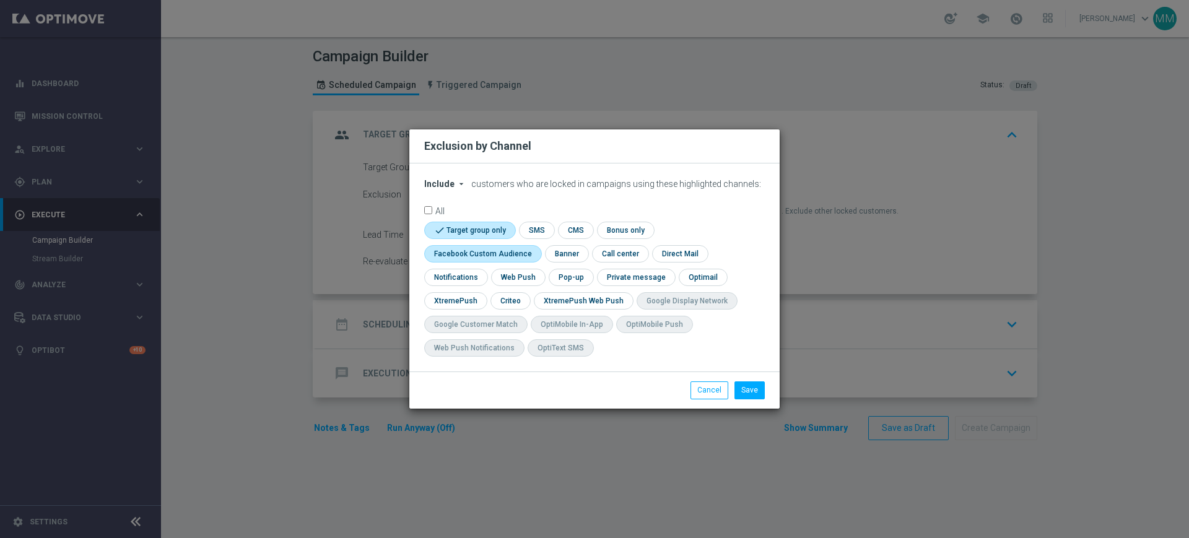
checkbox input "true"
click at [512, 302] on input "checkbox" at bounding box center [510, 300] width 38 height 17
checkbox input "true"
click at [744, 390] on button "Save" at bounding box center [750, 390] width 30 height 17
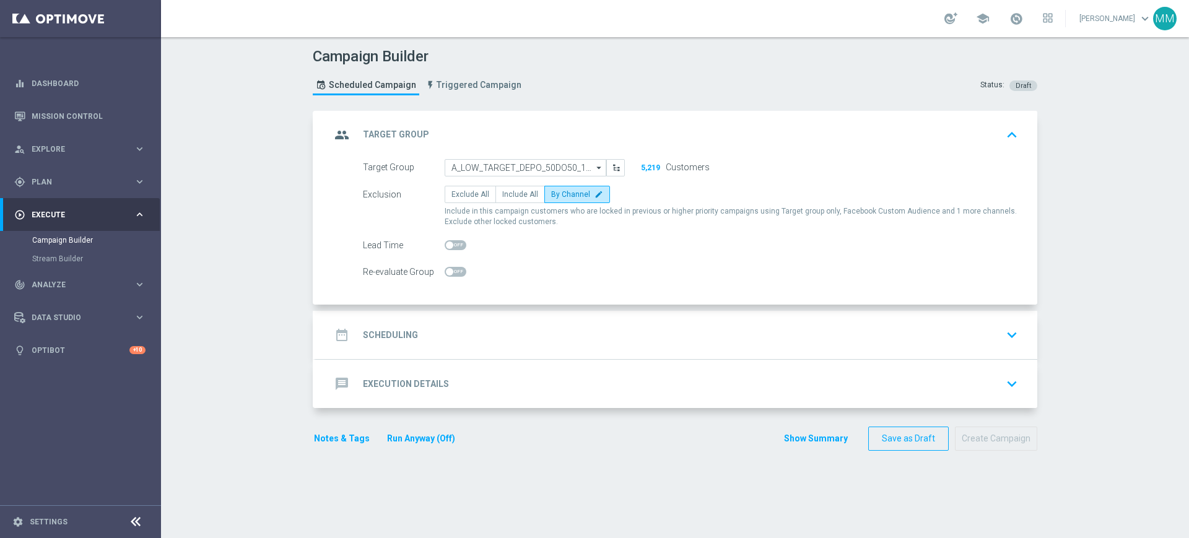
click at [439, 326] on div "date_range Scheduling keyboard_arrow_down" at bounding box center [677, 335] width 692 height 24
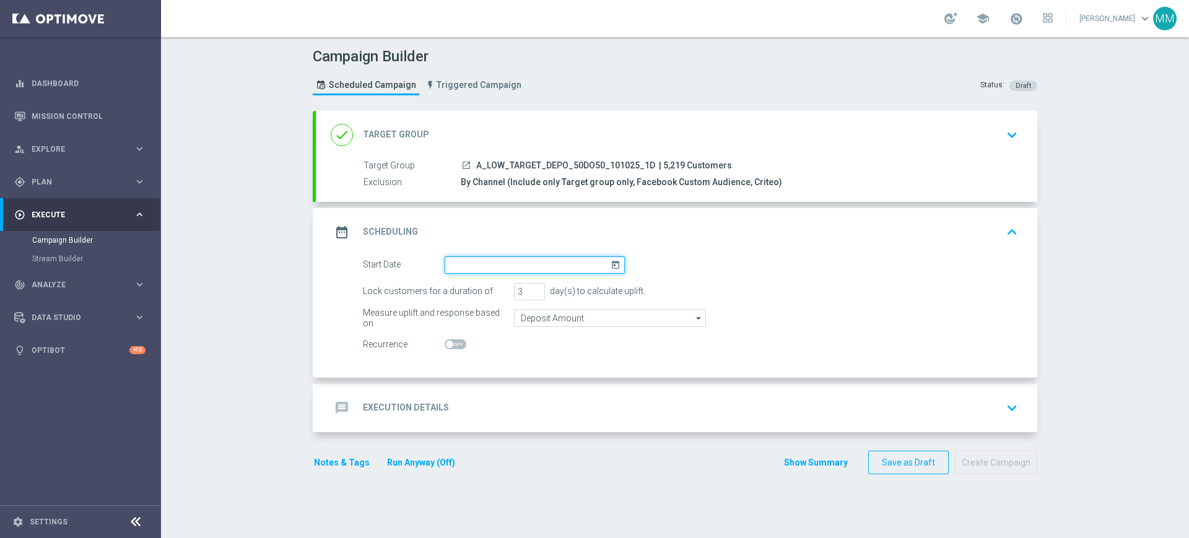
click at [484, 267] on input at bounding box center [535, 264] width 180 height 17
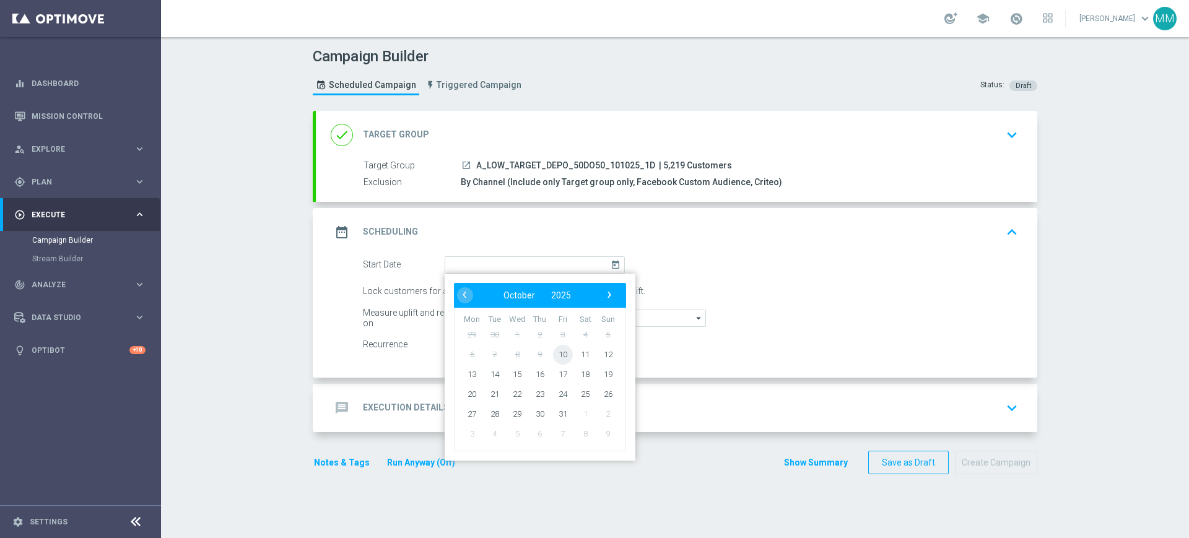
click at [556, 359] on span "10" at bounding box center [563, 354] width 20 height 20
type input "10 Oct 2025"
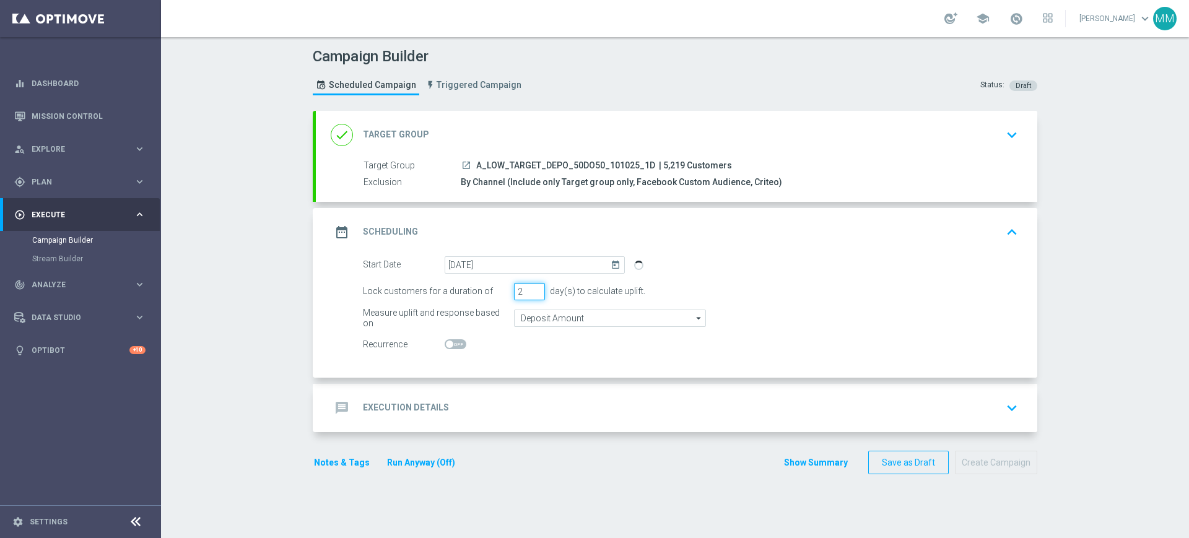
click at [533, 295] on input "2" at bounding box center [529, 291] width 31 height 17
type input "1"
click at [533, 295] on input "1" at bounding box center [529, 291] width 31 height 17
click at [110, 81] on link "Dashboard" at bounding box center [89, 83] width 114 height 33
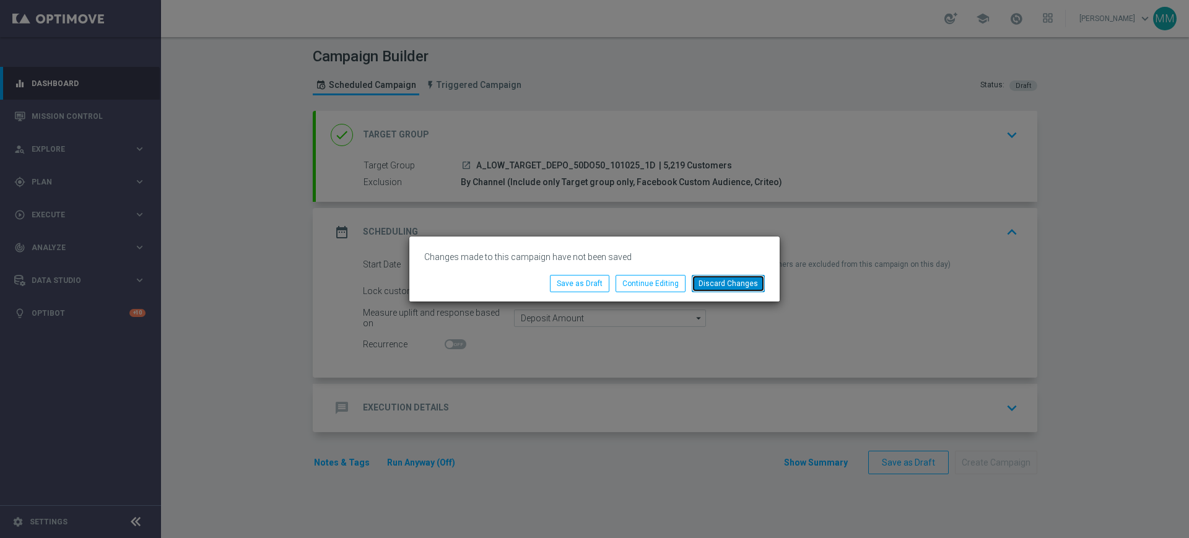
click at [713, 282] on button "Discard Changes" at bounding box center [728, 283] width 73 height 17
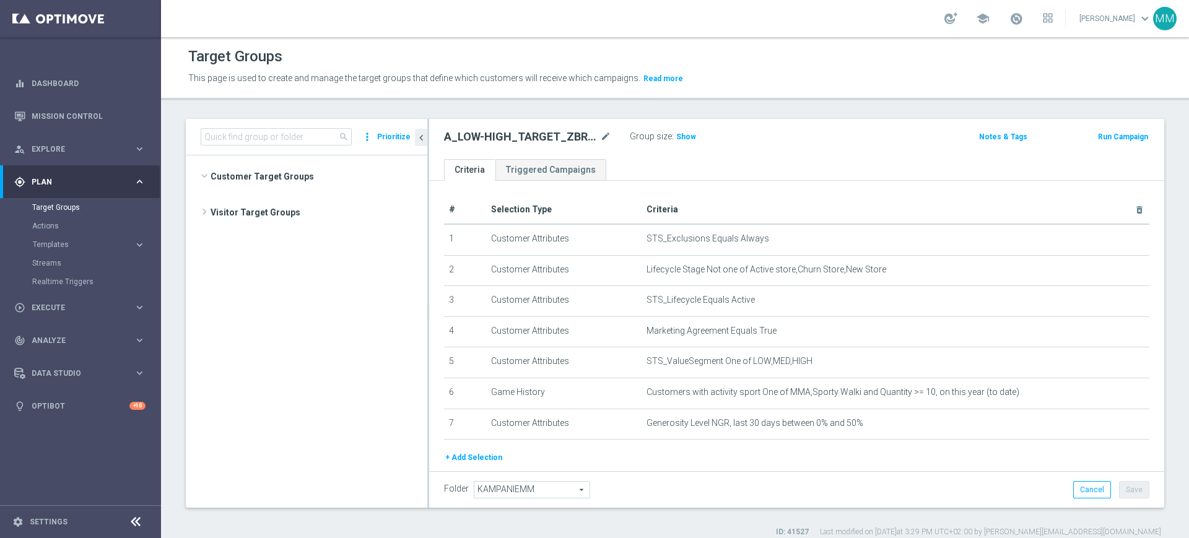
scroll to position [1757, 0]
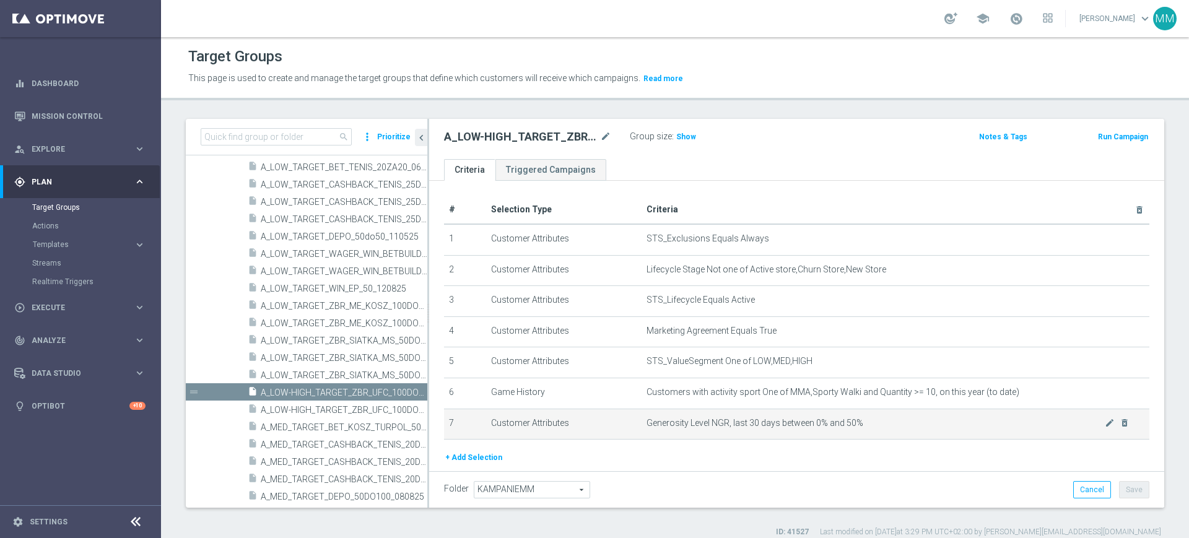
click at [738, 422] on span "Generosity Level NGR, last 30 days between 0% and 50%" at bounding box center [876, 423] width 458 height 11
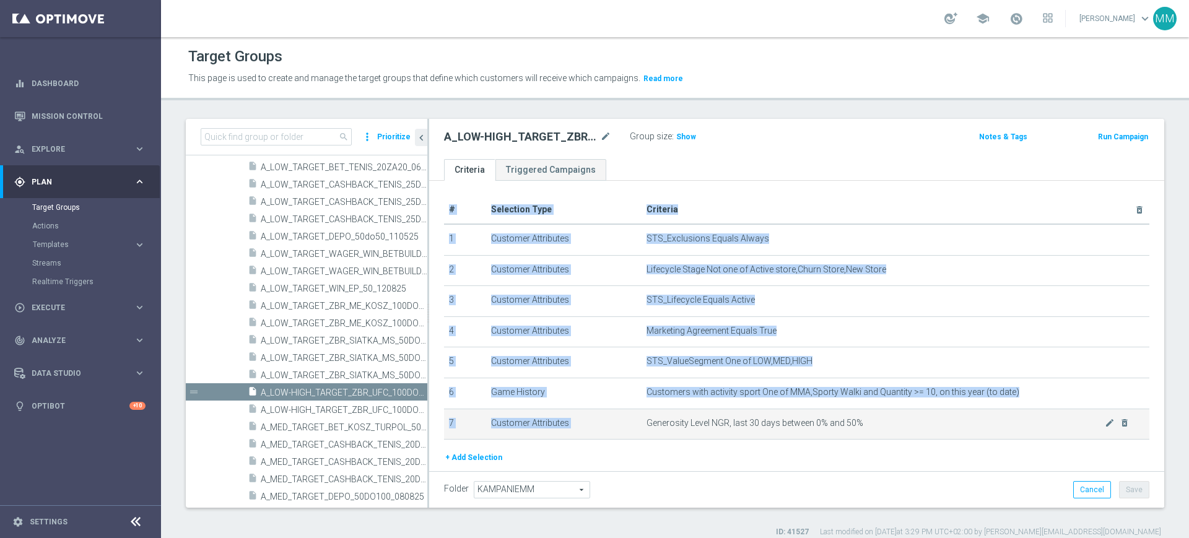
click at [738, 422] on span "Generosity Level NGR, last 30 days between 0% and 50%" at bounding box center [876, 423] width 458 height 11
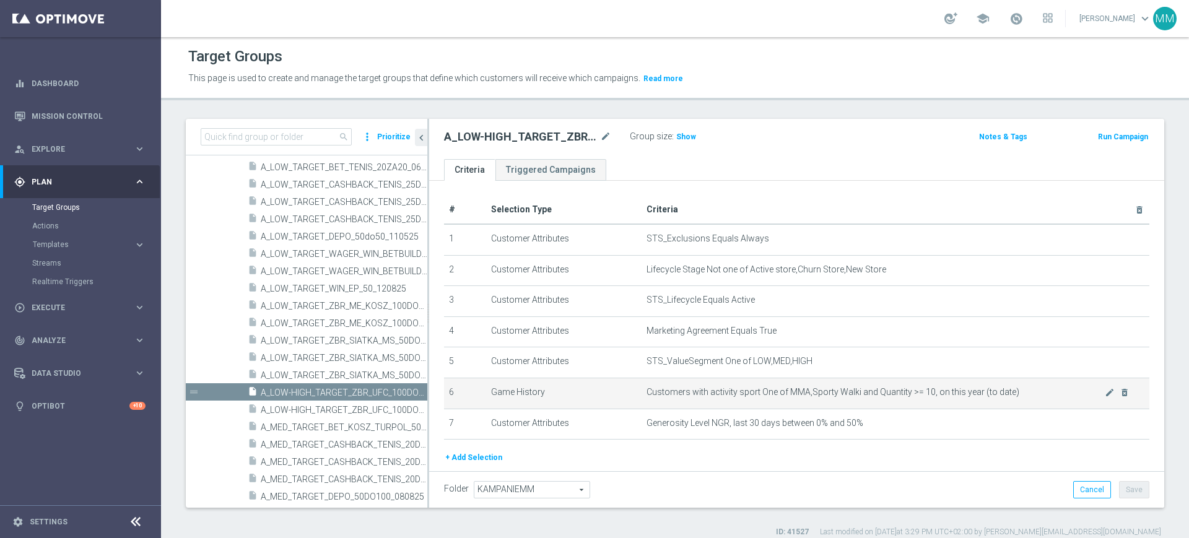
click at [741, 405] on td "Customers with activity sport One of MMA,Sporty Walki and Quantity >= 10, on th…" at bounding box center [896, 393] width 508 height 31
click at [548, 139] on h2 "A_LOW-HIGH_TARGET_ZBR_UFC_100DO50_101025" at bounding box center [521, 136] width 154 height 15
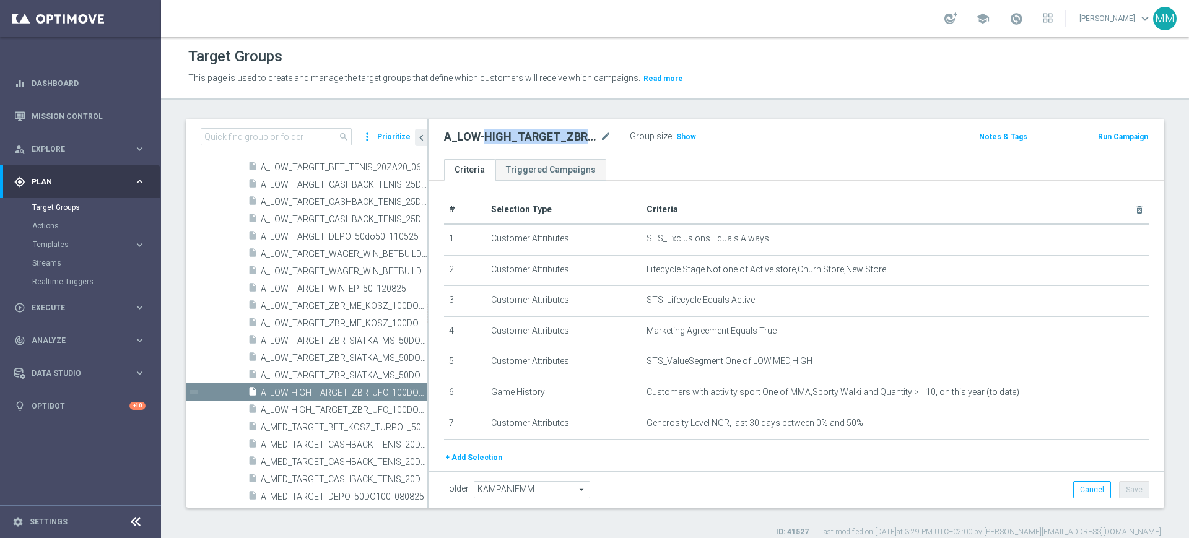
click at [548, 139] on h2 "A_LOW-HIGH_TARGET_ZBR_UFC_100DO50_101025" at bounding box center [521, 136] width 154 height 15
click at [678, 174] on ul "Criteria Triggered Campaigns" at bounding box center [796, 170] width 735 height 22
click at [533, 133] on h2 "A_LOW-HIGH_TARGET_ZBR_UFC_100DO50_101025" at bounding box center [521, 136] width 154 height 15
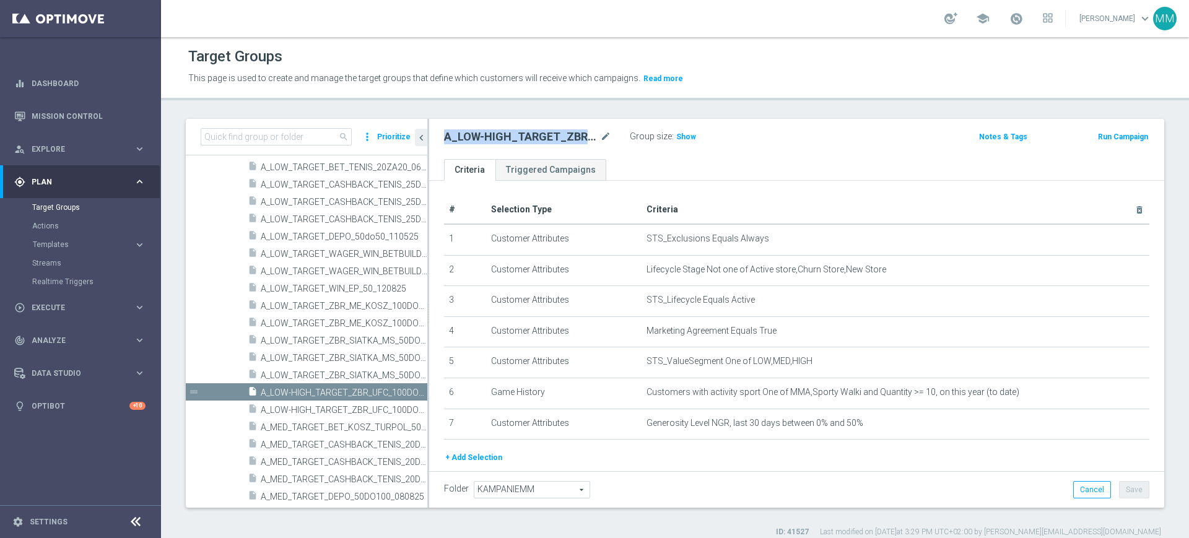
click at [533, 131] on h2 "A_LOW-HIGH_TARGET_ZBR_UFC_100DO50_101025" at bounding box center [521, 136] width 154 height 15
click at [569, 142] on h2 "A_LOW-HIGH_TARGET_ZBR_UFC_100DO50_101025" at bounding box center [521, 136] width 154 height 15
click at [668, 158] on div "A_LOW-HIGH_TARGET_ZBR_UFC_100DO50_101025 mode_edit Group size : Show Notes & Ta…" at bounding box center [796, 139] width 735 height 40
click at [505, 140] on h2 "A_LOW-HIGH_TARGET_ZBR_UFC_100DO50_101025" at bounding box center [521, 136] width 154 height 15
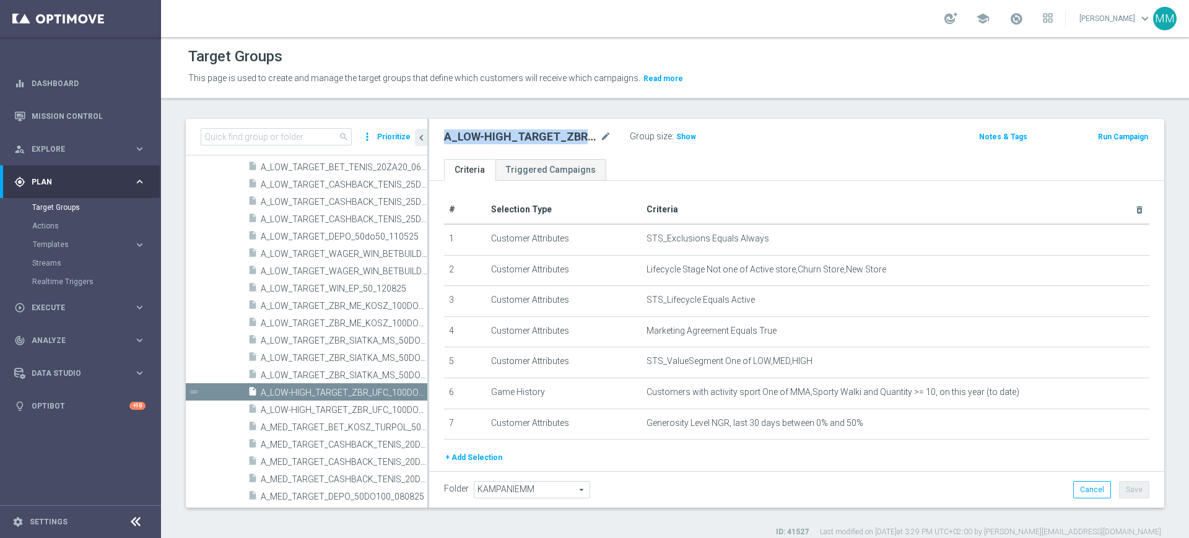
click at [505, 140] on h2 "A_LOW-HIGH_TARGET_ZBR_UFC_100DO50_101025" at bounding box center [521, 136] width 154 height 15
click at [598, 142] on div "A_LOW-HIGH_TARGET_ZBR_UFC_100DO50_101025 mode_edit" at bounding box center [527, 136] width 167 height 15
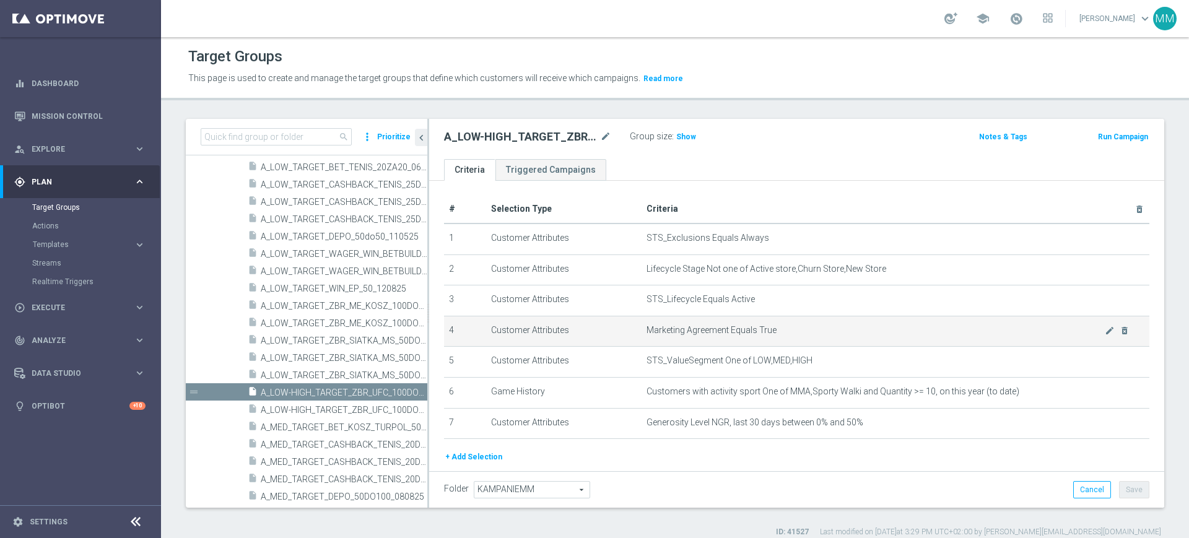
scroll to position [0, 0]
